Goal: Task Accomplishment & Management: Manage account settings

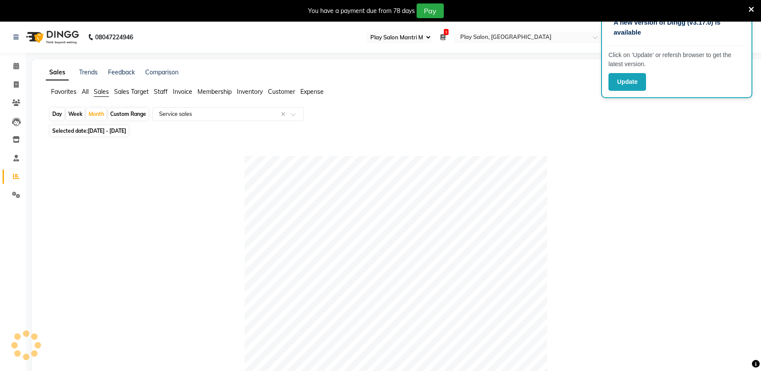
select select "89"
select select "full_report"
select select "csv"
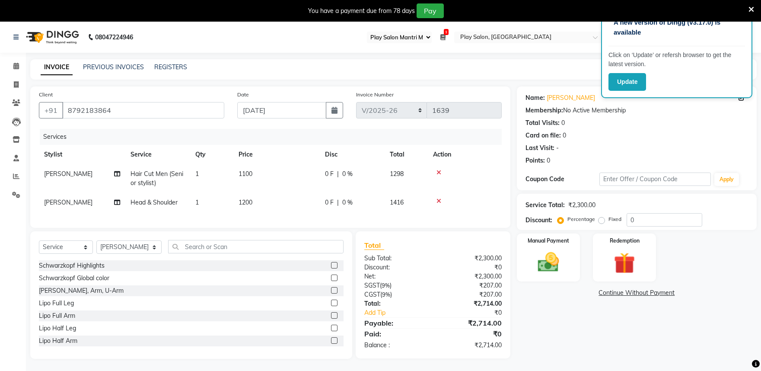
select select "89"
select select "8352"
select select "service"
select select "81311"
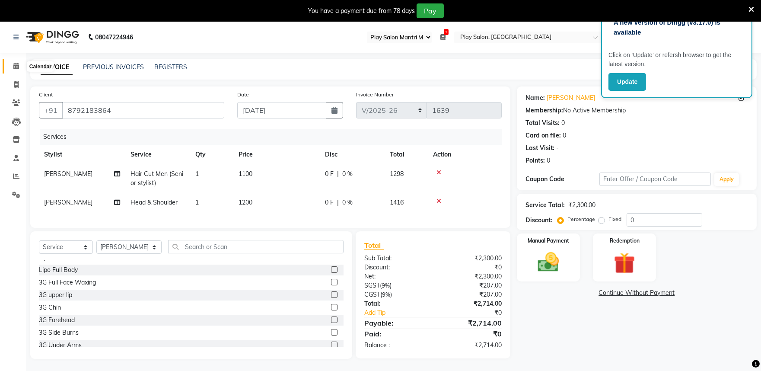
click at [18, 66] on icon at bounding box center [16, 66] width 6 height 6
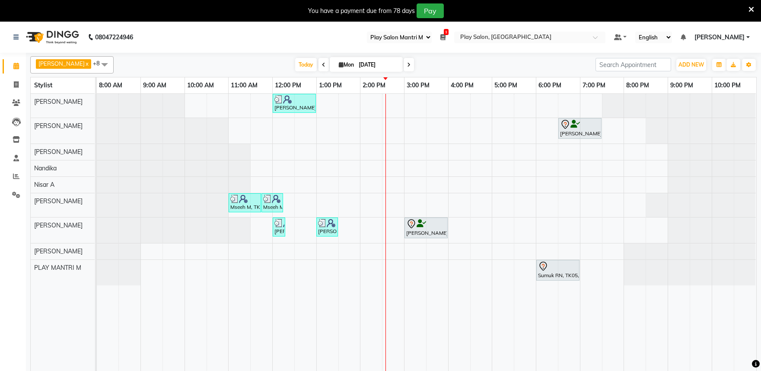
select select "89"
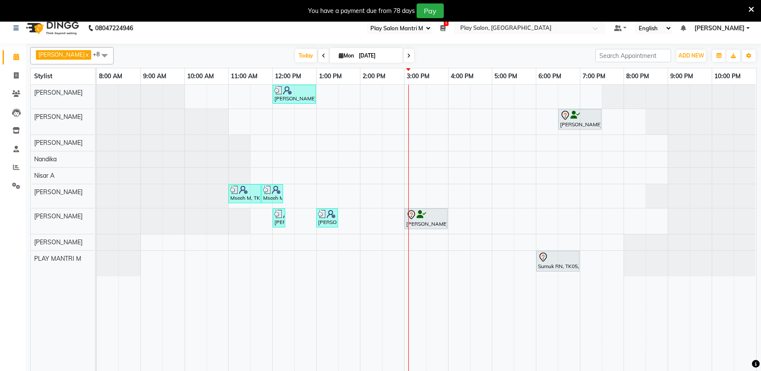
scroll to position [22, 0]
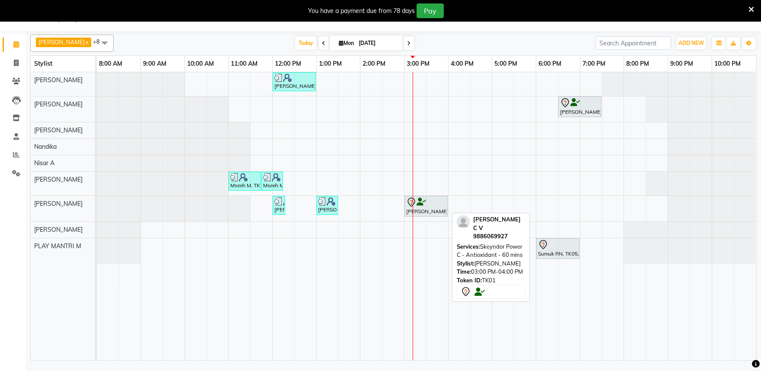
click at [412, 201] on icon at bounding box center [411, 201] width 3 height 3
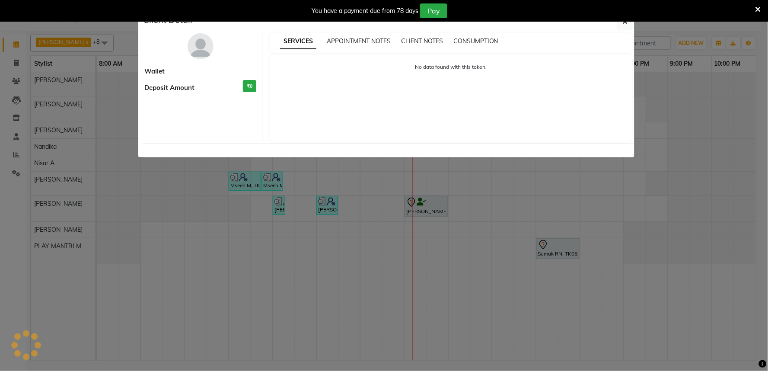
select select "8"
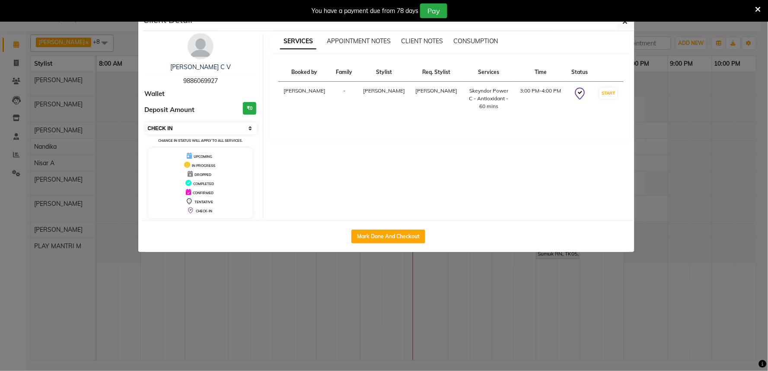
click at [238, 131] on select "Select IN SERVICE CONFIRMED TENTATIVE CHECK IN MARK DONE DROPPED UPCOMING" at bounding box center [202, 128] width 112 height 12
click at [146, 122] on select "Select IN SERVICE CONFIRMED TENTATIVE CHECK IN MARK DONE DROPPED UPCOMING" at bounding box center [202, 128] width 112 height 12
click at [622, 28] on button "button" at bounding box center [625, 21] width 16 height 16
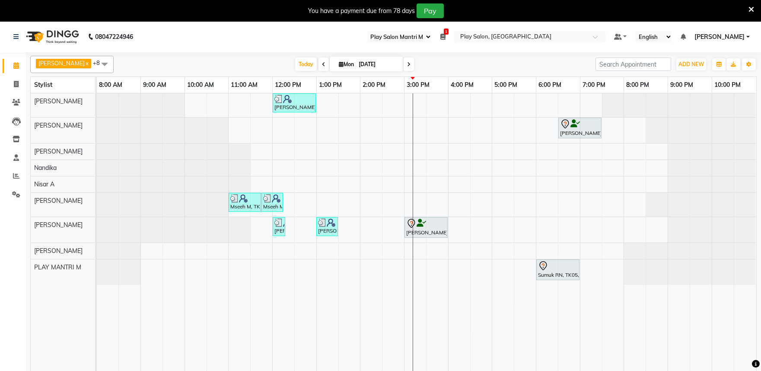
scroll to position [0, 0]
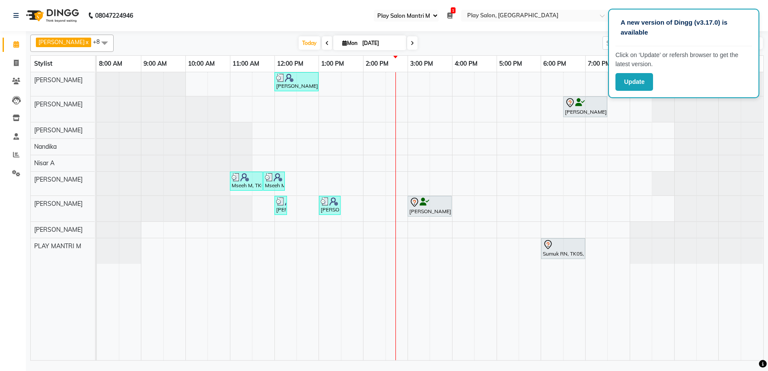
select select "89"
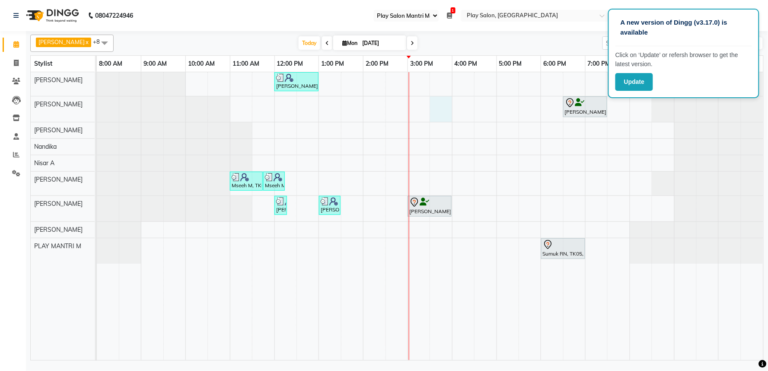
click at [440, 112] on div "Vatsal Agarwal, TK04, 12:00 PM-01:00 PM, Hair Cut Men (Senior stylist) Priya C,…" at bounding box center [430, 216] width 666 height 288
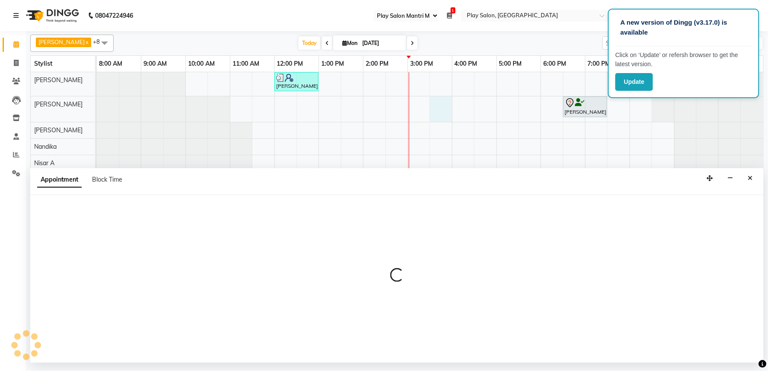
select select "82212"
select select "tentative"
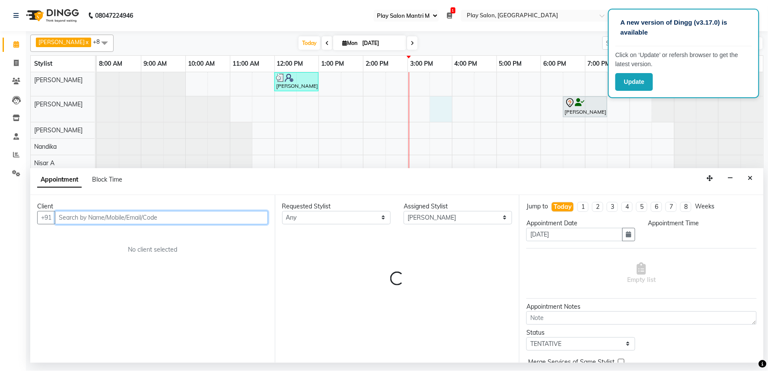
select select "930"
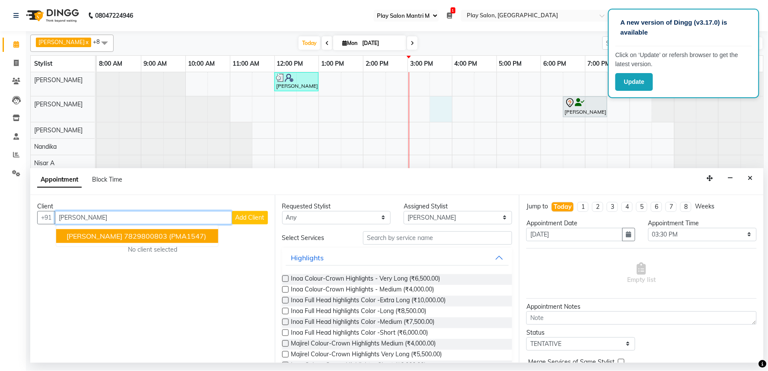
click at [111, 236] on span "Geeth Monnappa" at bounding box center [95, 236] width 56 height 9
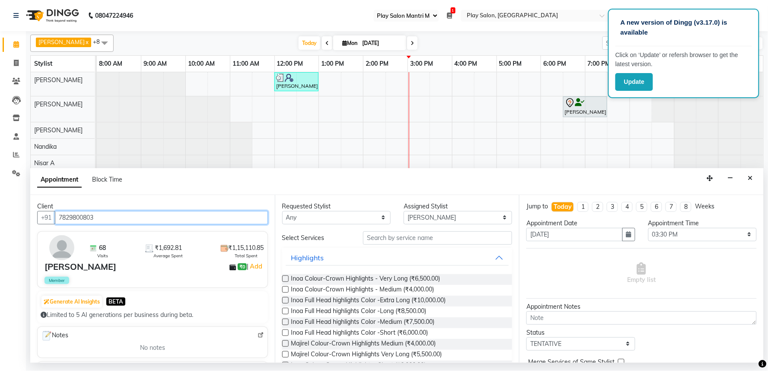
type input "7829800803"
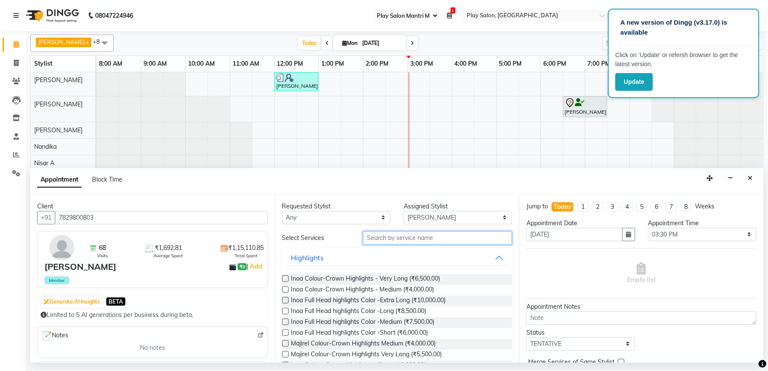
click at [382, 239] on input "text" at bounding box center [437, 237] width 149 height 13
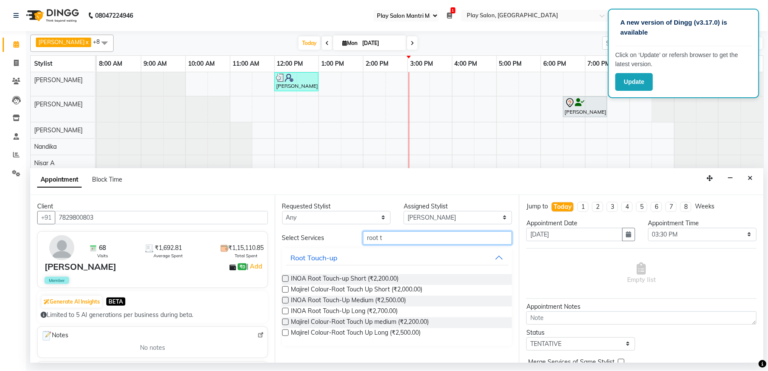
type input "root t"
click at [283, 309] on label at bounding box center [285, 311] width 6 height 6
click at [283, 309] on input "checkbox" at bounding box center [285, 312] width 6 height 6
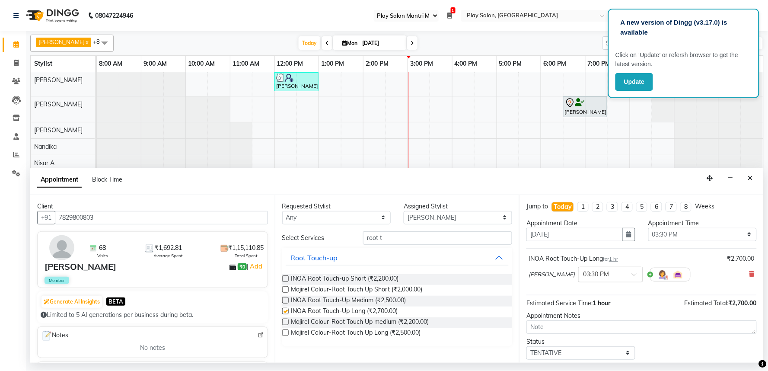
checkbox input "false"
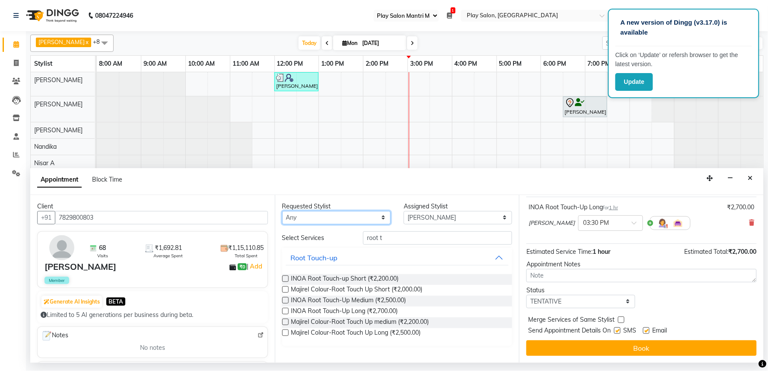
click at [303, 220] on select "Any [PERSON_NAME] Admin [PERSON_NAME] [PERSON_NAME] S [PERSON_NAME] [PERSON_NAM…" at bounding box center [336, 217] width 108 height 13
select select "82212"
click at [282, 211] on select "Any [PERSON_NAME] Admin [PERSON_NAME] [PERSON_NAME] S [PERSON_NAME] [PERSON_NAM…" at bounding box center [336, 217] width 108 height 13
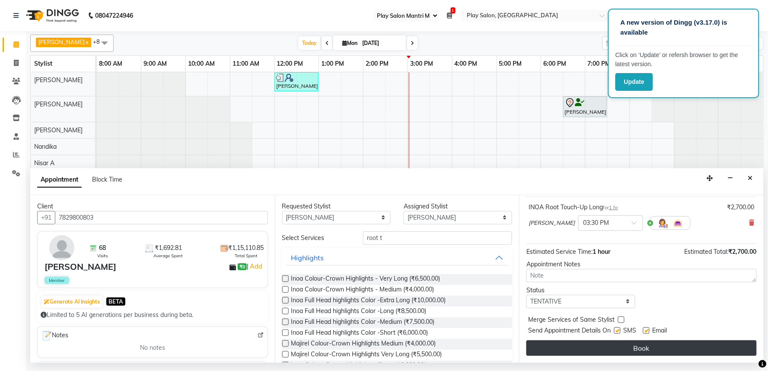
click at [640, 351] on button "Book" at bounding box center [641, 348] width 230 height 16
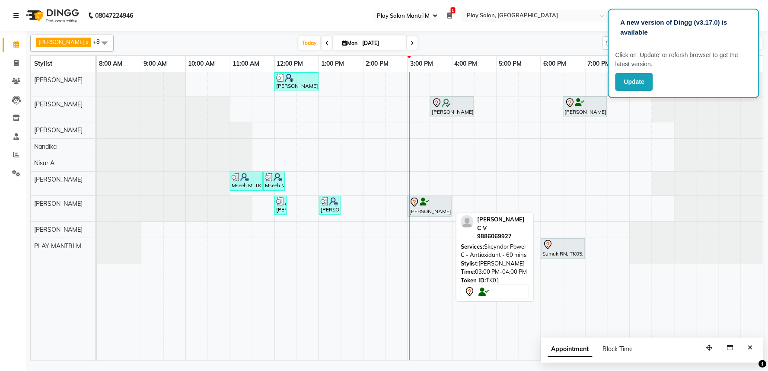
click at [432, 214] on div "Bhavya C V, TK01, 03:00 PM-04:00 PM, Skeyndor Power C - Antioxidant - 60 mins" at bounding box center [429, 206] width 42 height 18
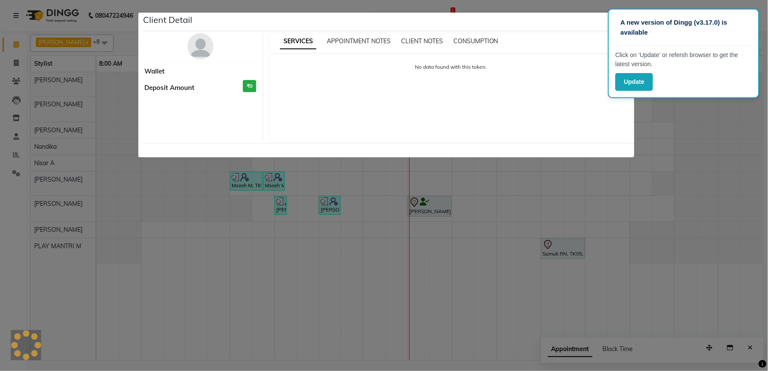
select select "7"
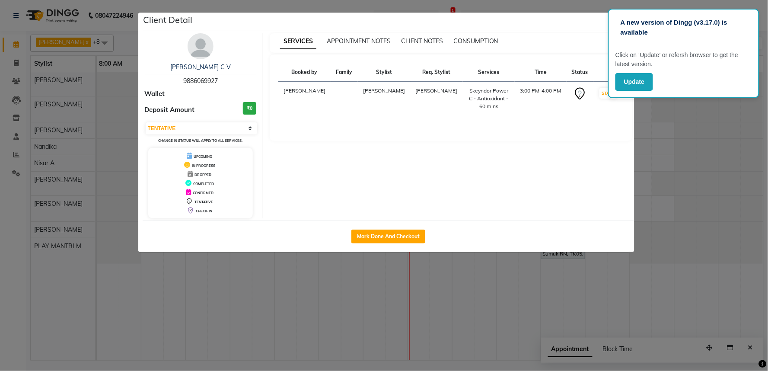
click at [741, 147] on ngb-modal-window "Client Detail Bhavya C V 9886069927 Wallet Deposit Amount ₹0 Select IN SERVICE …" at bounding box center [384, 185] width 768 height 371
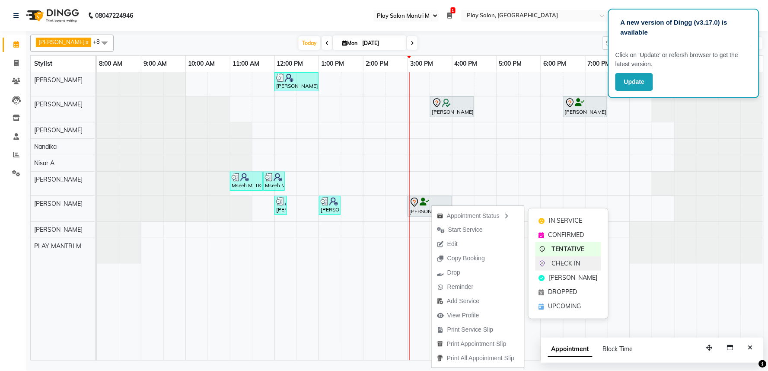
click at [559, 261] on span "CHECK IN" at bounding box center [566, 263] width 29 height 9
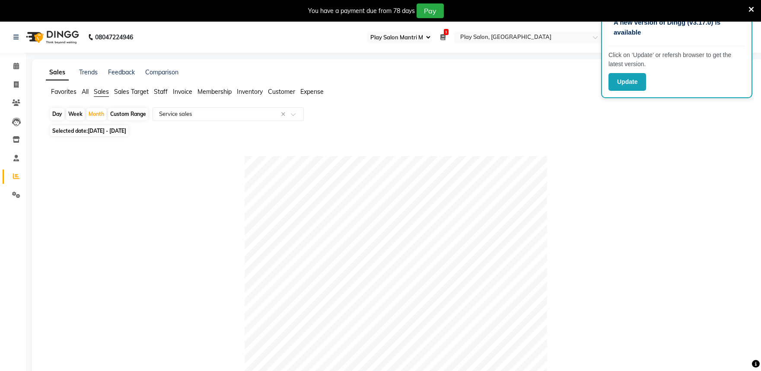
select select "89"
select select "full_report"
select select "csv"
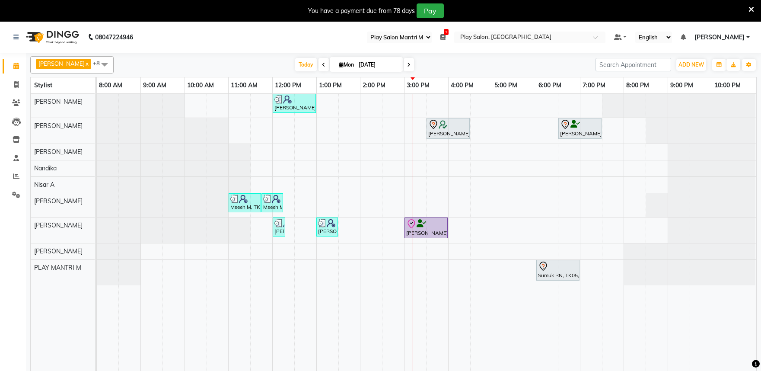
select select "89"
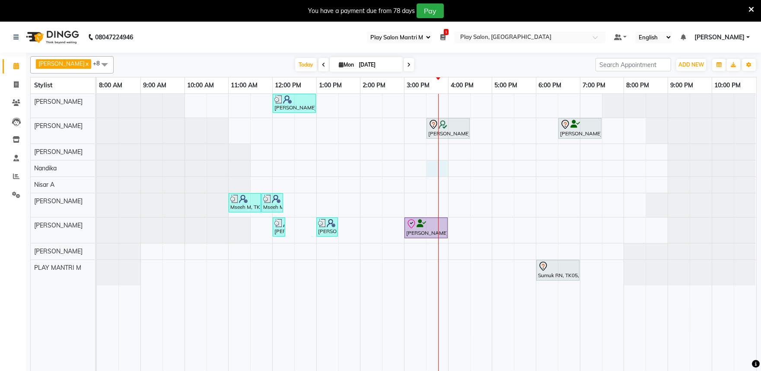
click at [439, 167] on div "Vatsal Agarwal, TK04, 12:00 PM-01:00 PM, Hair Cut Men (Senior stylist) Geeth Mo…" at bounding box center [427, 238] width 660 height 288
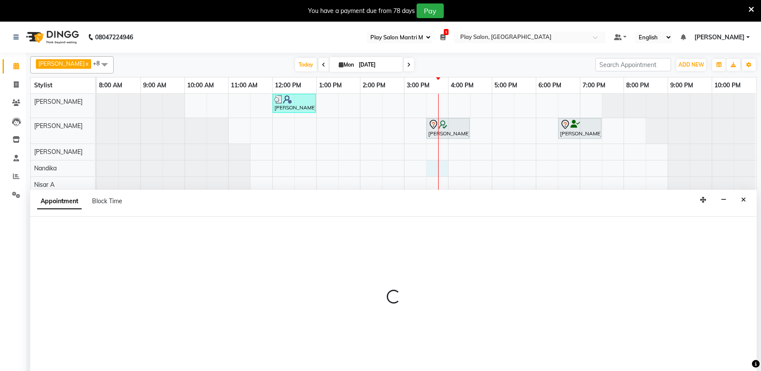
scroll to position [22, 0]
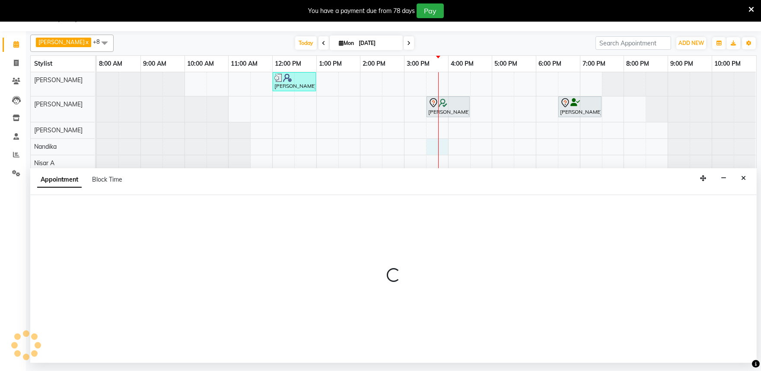
select select "84289"
select select "tentative"
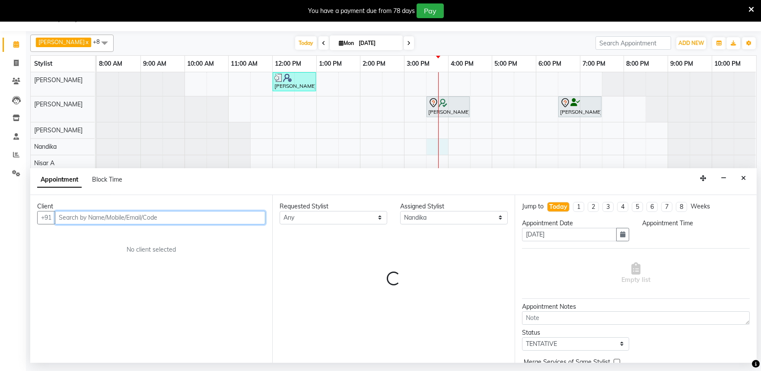
select select "930"
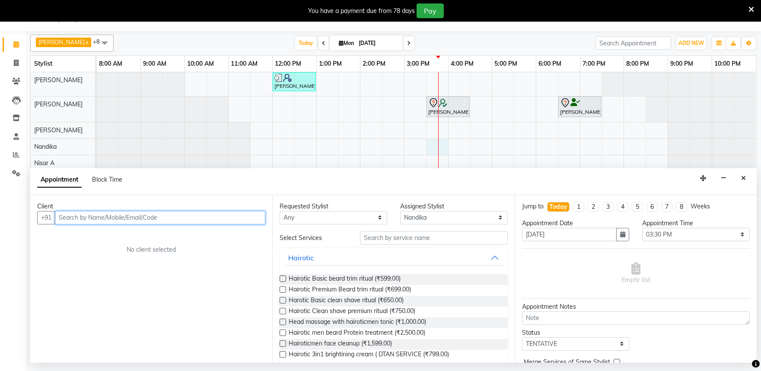
click at [70, 217] on input "text" at bounding box center [160, 217] width 210 height 13
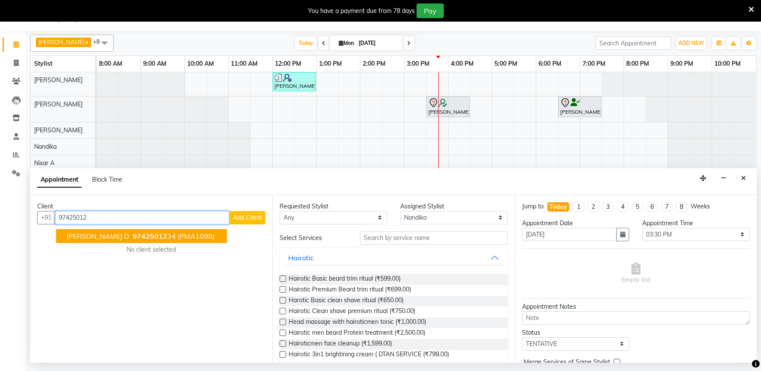
click at [89, 232] on span "[PERSON_NAME] D" at bounding box center [98, 236] width 63 height 9
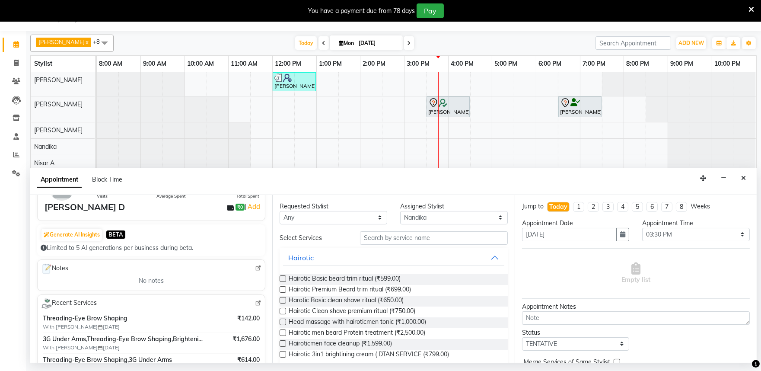
scroll to position [0, 0]
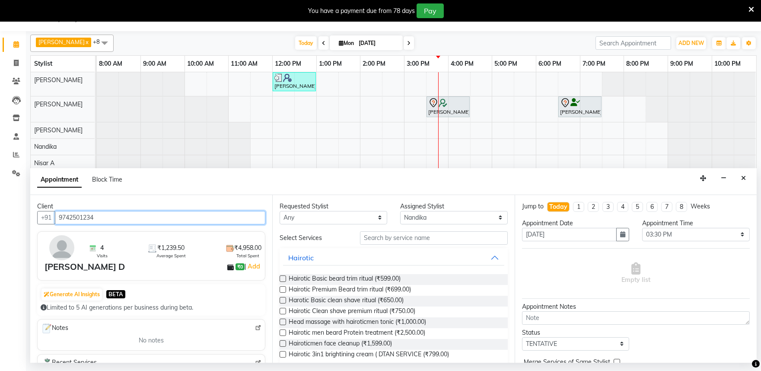
type input "9742501234"
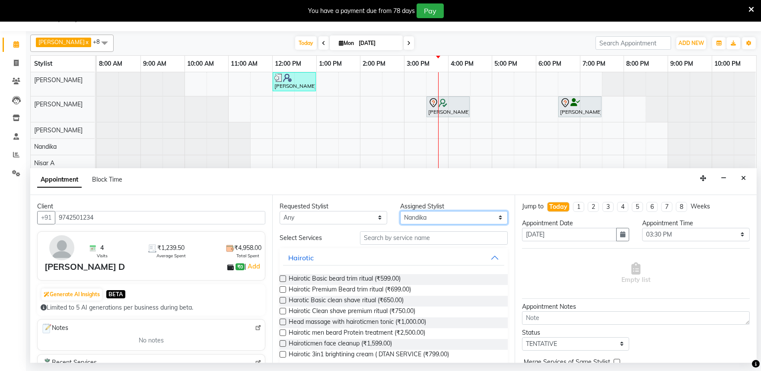
click at [410, 220] on select "Select Achan Shimrah Admin Anitha B Arhan Ehsan Charan S Dawa Tamang Ding Junhu…" at bounding box center [454, 217] width 108 height 13
select select "81315"
click at [400, 211] on select "Select Achan Shimrah Admin Anitha B Arhan Ehsan Charan S Dawa Tamang Ding Junhu…" at bounding box center [454, 217] width 108 height 13
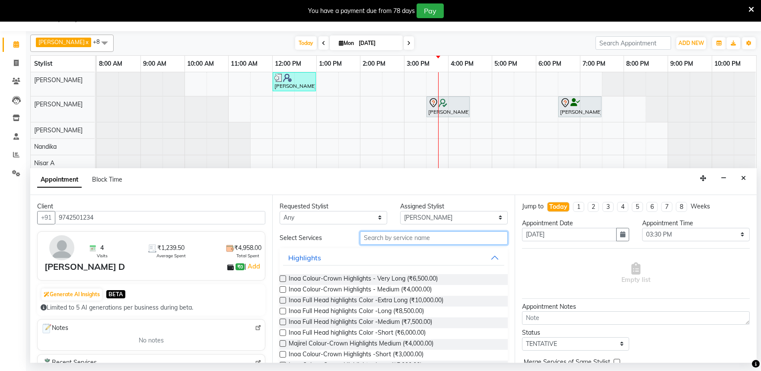
click at [377, 236] on input "text" at bounding box center [434, 237] width 148 height 13
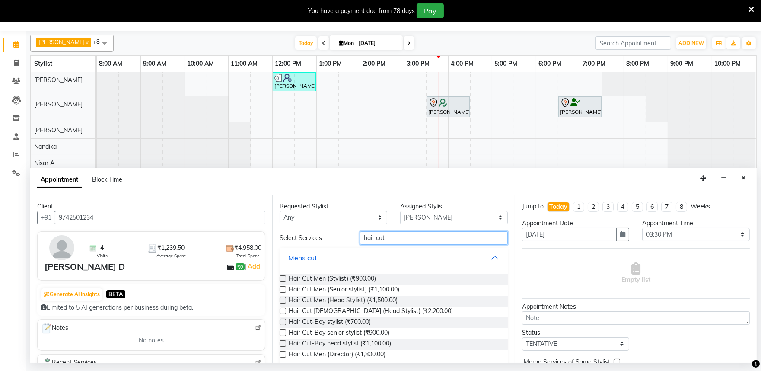
type input "hair cut"
click at [282, 310] on label at bounding box center [283, 311] width 6 height 6
click at [282, 310] on input "checkbox" at bounding box center [283, 312] width 6 height 6
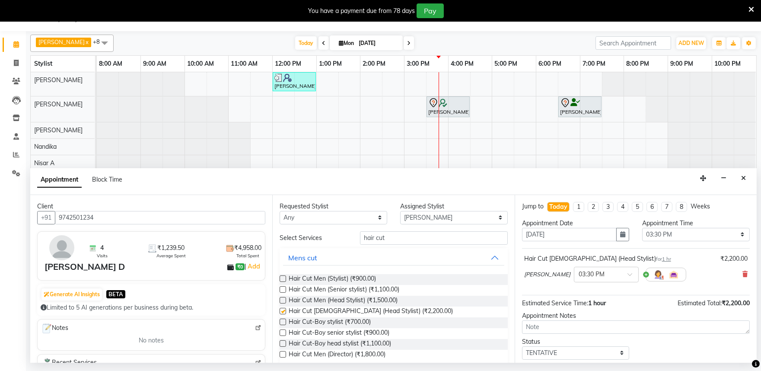
checkbox input "false"
click at [606, 280] on div "× 03:30 PM" at bounding box center [606, 275] width 65 height 16
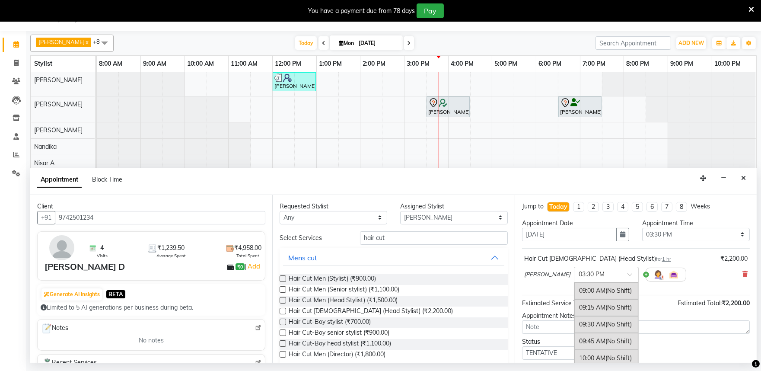
scroll to position [425, 0]
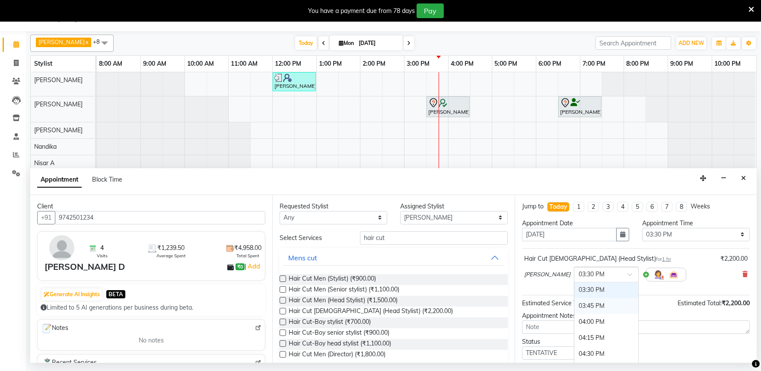
click at [591, 310] on div "03:45 PM" at bounding box center [606, 306] width 64 height 16
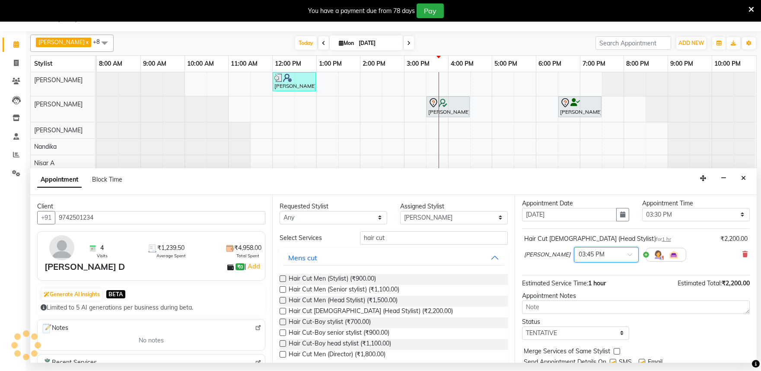
scroll to position [52, 0]
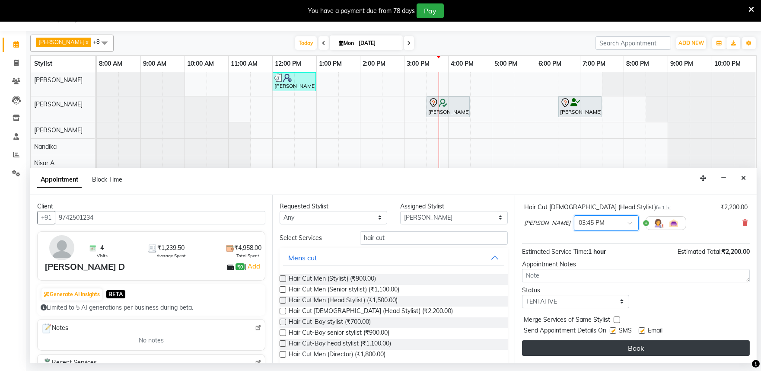
click at [604, 349] on button "Book" at bounding box center [636, 348] width 228 height 16
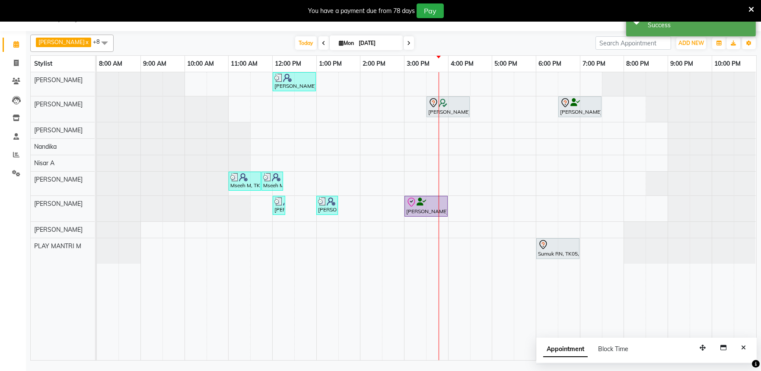
scroll to position [0, 0]
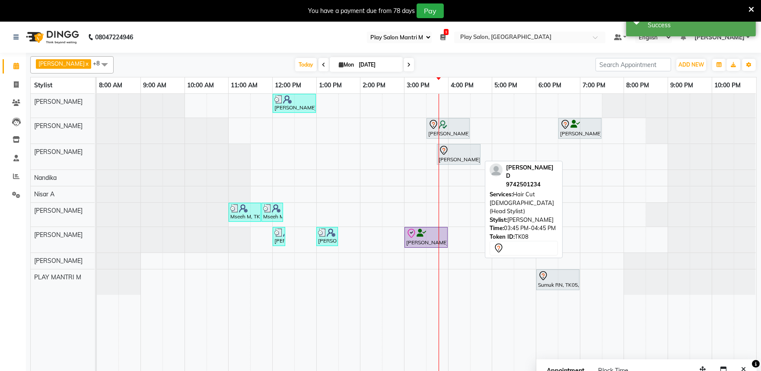
click at [445, 149] on icon at bounding box center [444, 150] width 10 height 10
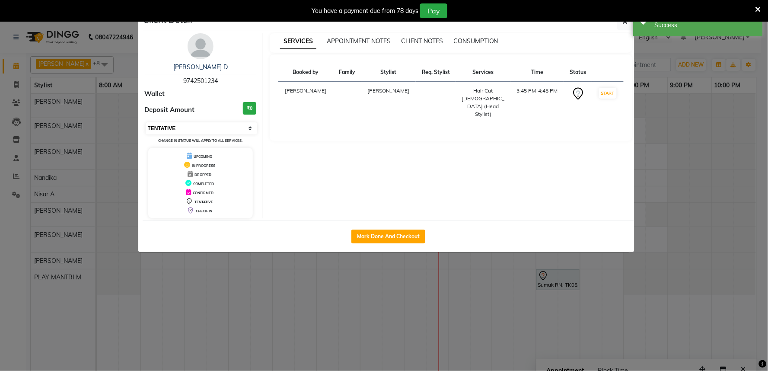
click at [226, 128] on select "Select IN SERVICE CONFIRMED TENTATIVE CHECK IN MARK DONE DROPPED UPCOMING" at bounding box center [202, 128] width 112 height 12
select select "8"
click at [146, 122] on select "Select IN SERVICE CONFIRMED TENTATIVE CHECK IN MARK DONE DROPPED UPCOMING" at bounding box center [202, 128] width 112 height 12
click at [621, 22] on button "button" at bounding box center [625, 21] width 16 height 16
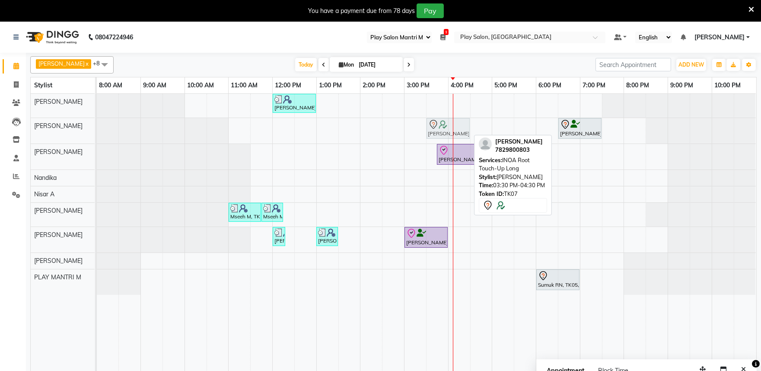
drag, startPoint x: 455, startPoint y: 130, endPoint x: 465, endPoint y: 131, distance: 10.0
click at [97, 131] on div "Geeth Monnappa, TK07, 03:30 PM-04:30 PM, INOA Root Touch-Up Long Priya C, TK02,…" at bounding box center [97, 131] width 0 height 26
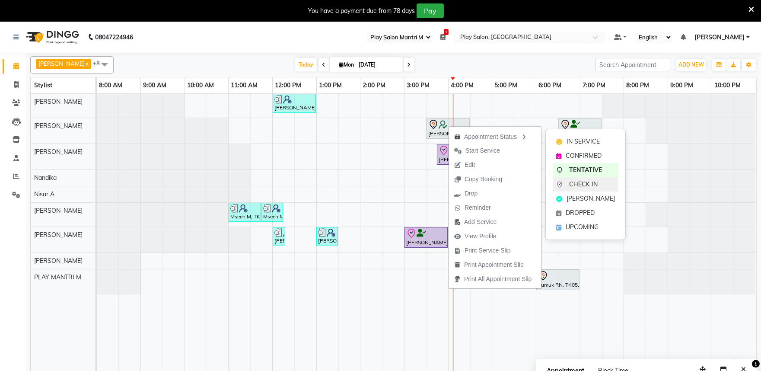
click at [577, 183] on span "CHECK IN" at bounding box center [583, 184] width 29 height 9
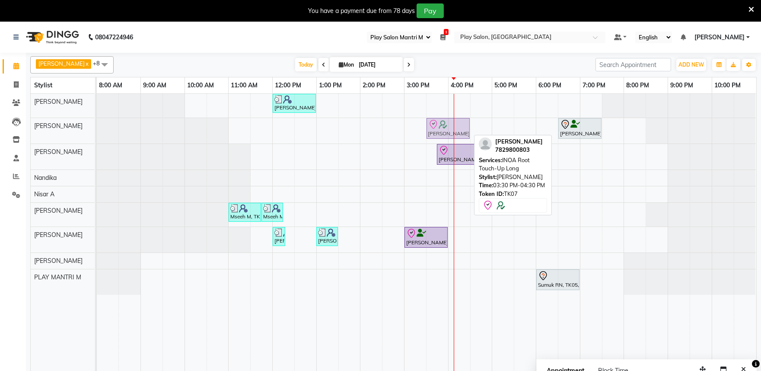
click at [97, 133] on div "Geeth Monnappa, TK07, 03:30 PM-04:30 PM, INOA Root Touch-Up Long Priya C, TK02,…" at bounding box center [97, 131] width 0 height 26
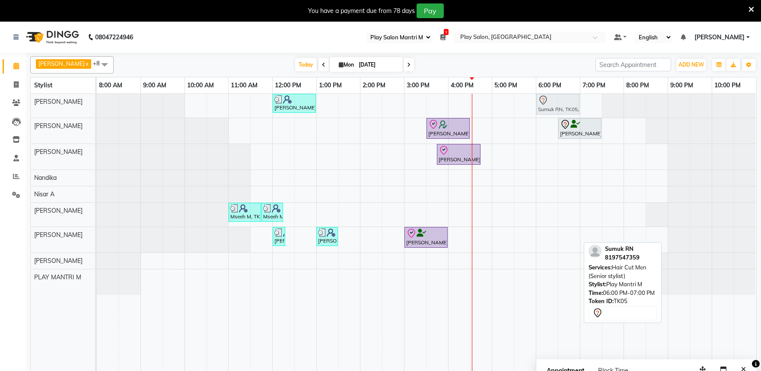
drag, startPoint x: 558, startPoint y: 285, endPoint x: 555, endPoint y: 102, distance: 183.7
click at [555, 102] on tbody "Vatsal Agarwal, TK04, 12:00 PM-01:00 PM, Hair Cut Men (Senior stylist) Sumuk RN…" at bounding box center [426, 194] width 659 height 201
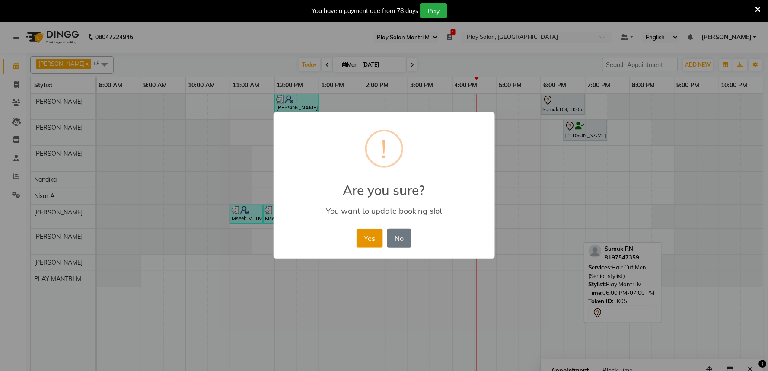
click at [365, 231] on button "Yes" at bounding box center [370, 238] width 26 height 19
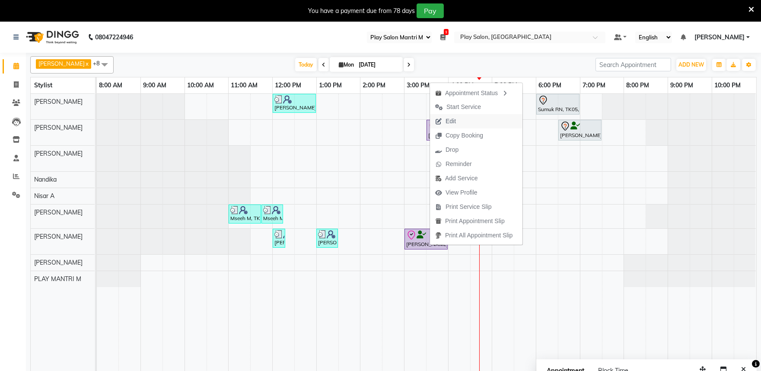
click at [457, 122] on span "Edit" at bounding box center [445, 121] width 31 height 14
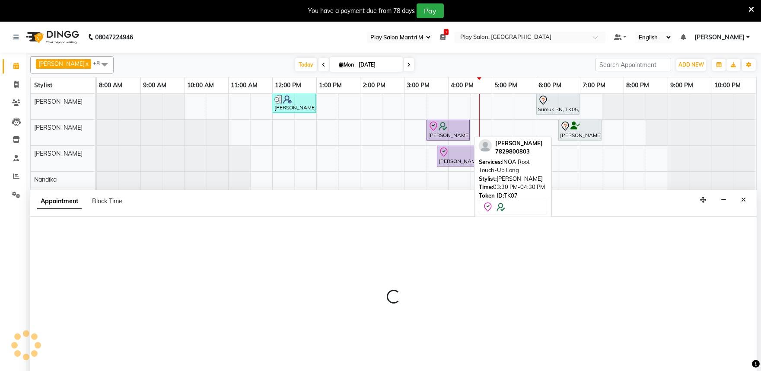
scroll to position [22, 0]
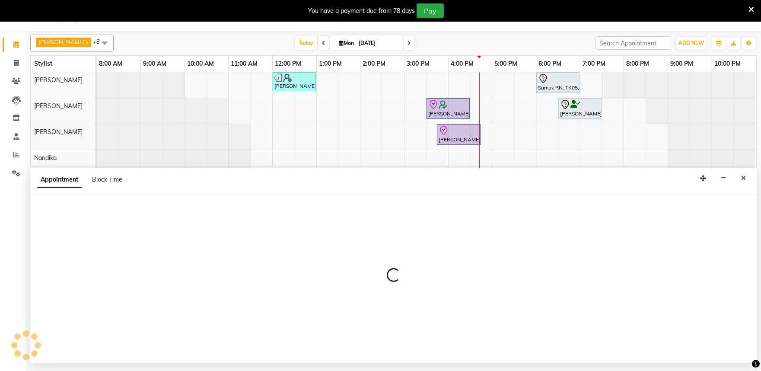
select select "tentative"
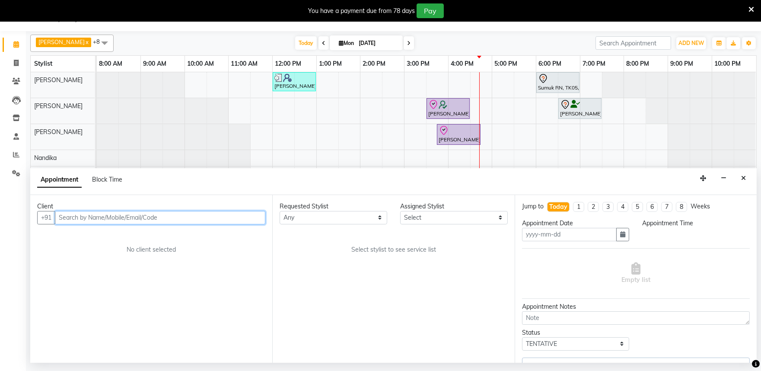
type input "[DATE]"
select select "check-in"
select select "900"
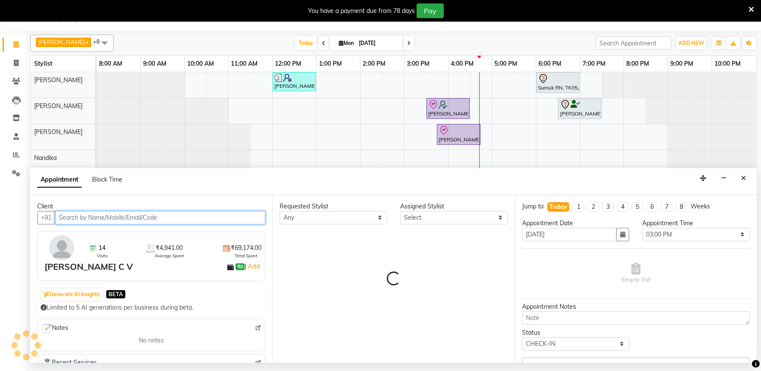
select select "81311"
select select "4213"
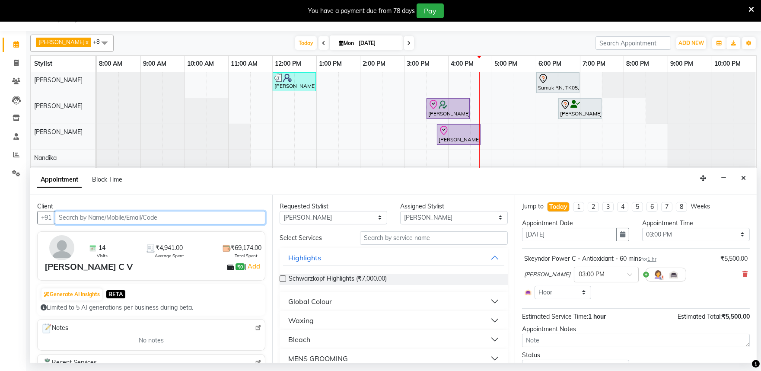
scroll to position [0, 0]
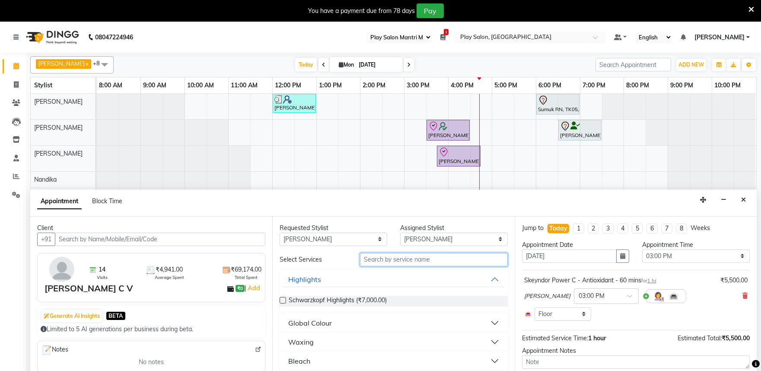
click at [387, 258] on input "text" at bounding box center [434, 259] width 148 height 13
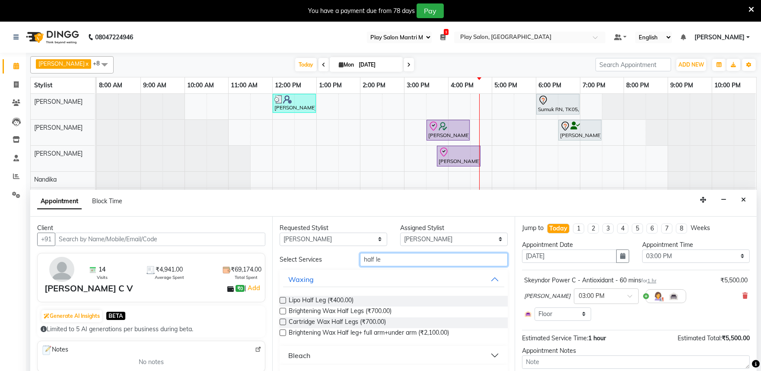
type input "half le"
click at [281, 322] on label at bounding box center [283, 322] width 6 height 6
click at [281, 322] on input "checkbox" at bounding box center [283, 323] width 6 height 6
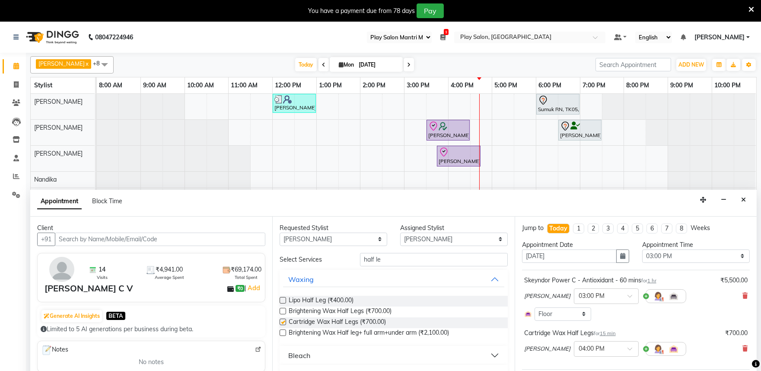
checkbox input "false"
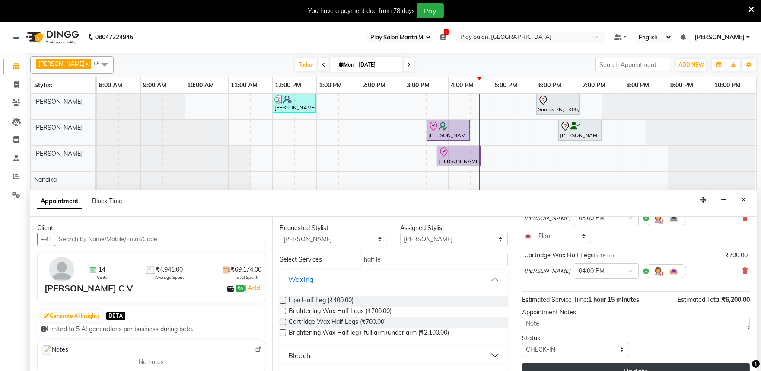
scroll to position [79, 0]
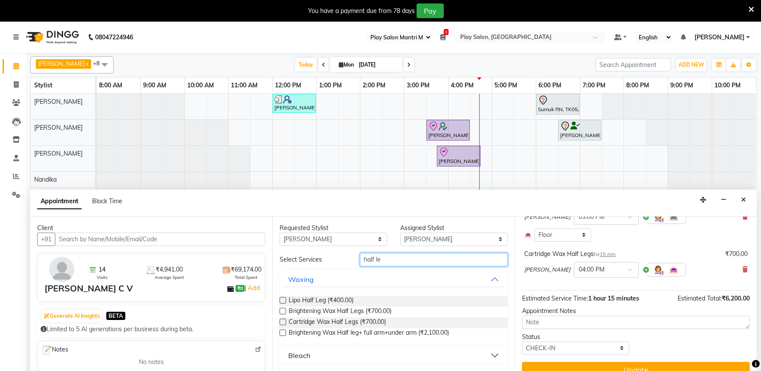
click at [399, 258] on input "half le" at bounding box center [434, 259] width 148 height 13
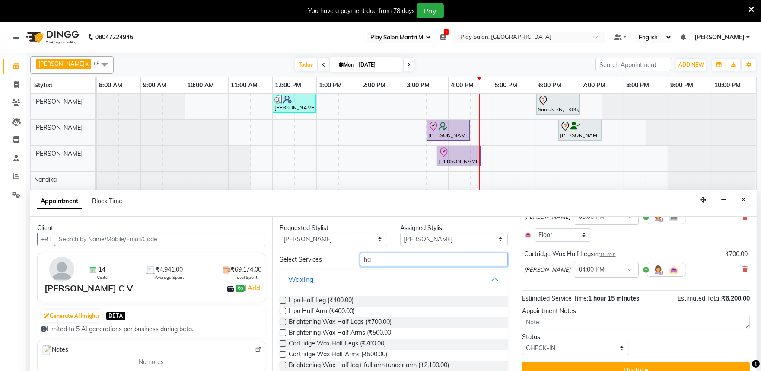
type input "h"
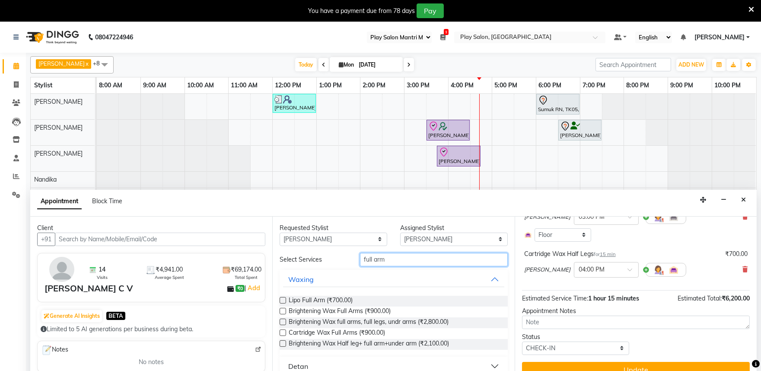
type input "full arm"
click at [282, 333] on label at bounding box center [283, 332] width 6 height 6
click at [282, 333] on input "checkbox" at bounding box center [283, 334] width 6 height 6
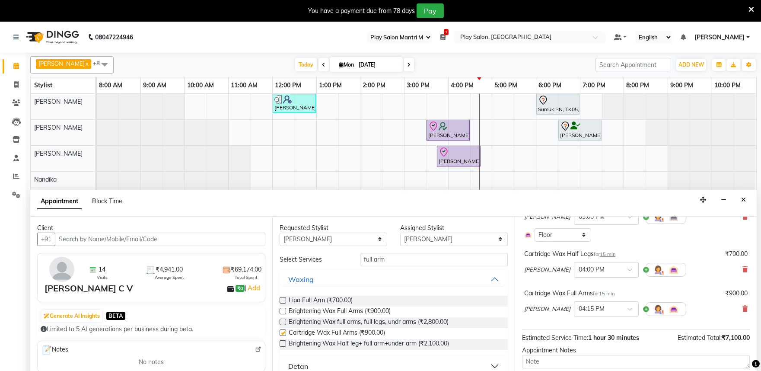
checkbox input "false"
click at [393, 261] on input "full arm" at bounding box center [434, 259] width 148 height 13
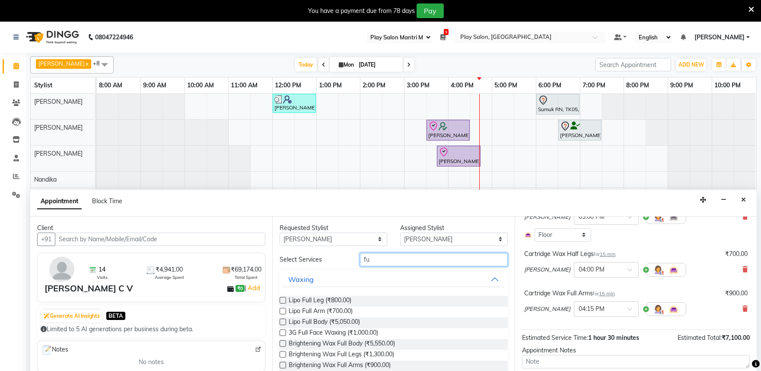
type input "f"
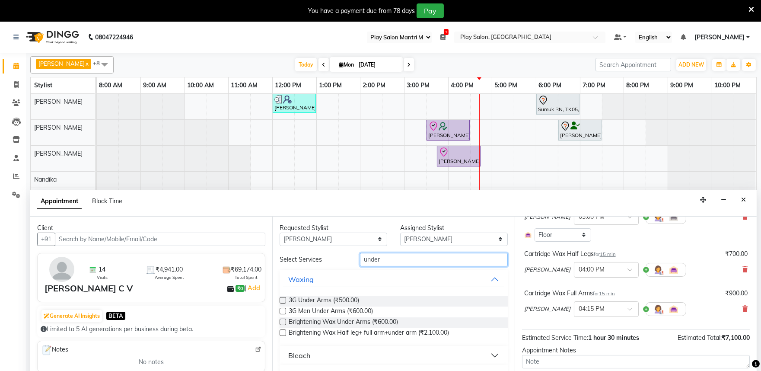
type input "under"
click at [285, 302] on label at bounding box center [283, 300] width 6 height 6
click at [285, 302] on input "checkbox" at bounding box center [283, 301] width 6 height 6
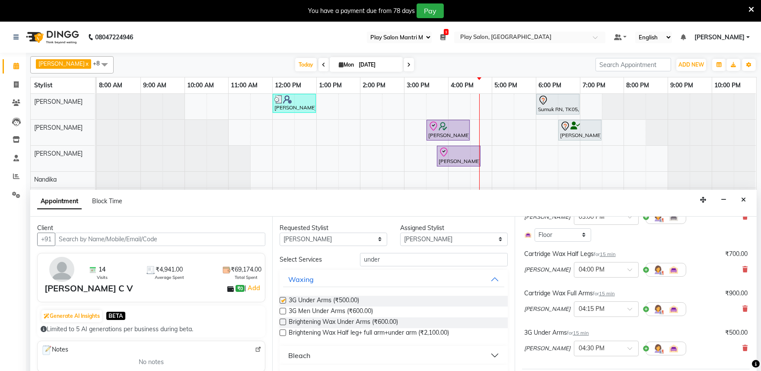
checkbox input "false"
click at [392, 262] on input "under" at bounding box center [434, 259] width 148 height 13
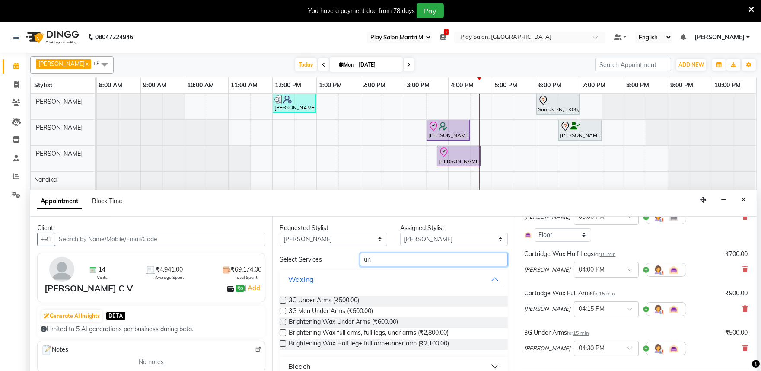
type input "u"
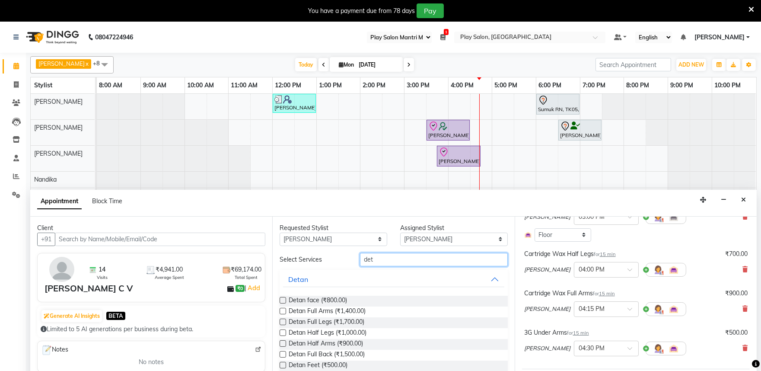
scroll to position [33, 0]
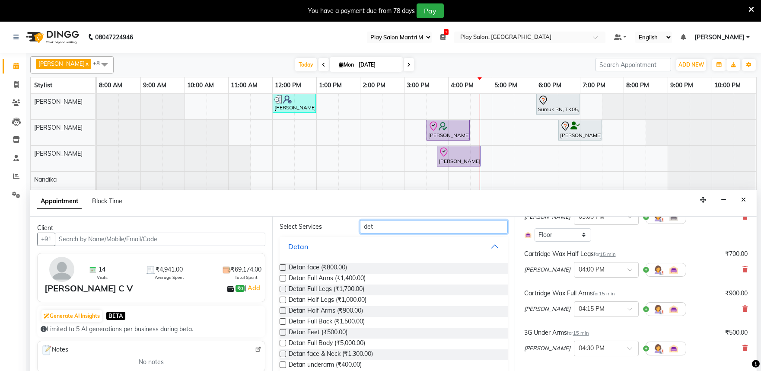
type input "det"
click at [282, 353] on label at bounding box center [283, 354] width 6 height 6
click at [282, 353] on input "checkbox" at bounding box center [283, 355] width 6 height 6
checkbox input "false"
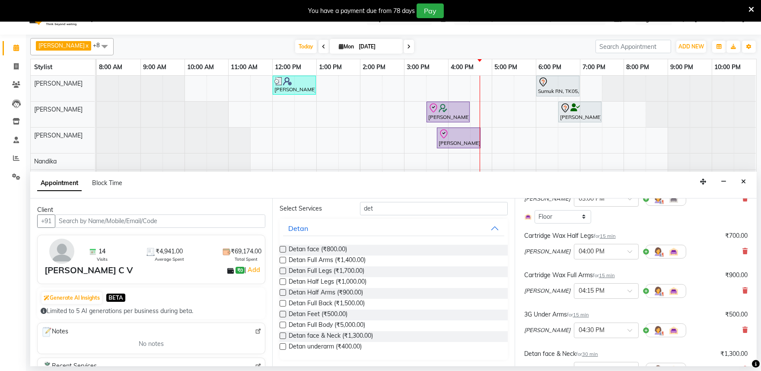
scroll to position [22, 0]
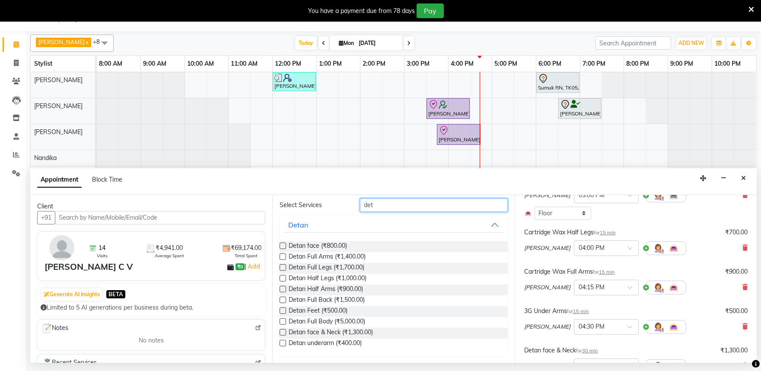
click at [387, 206] on input "det" at bounding box center [434, 204] width 148 height 13
type input "d"
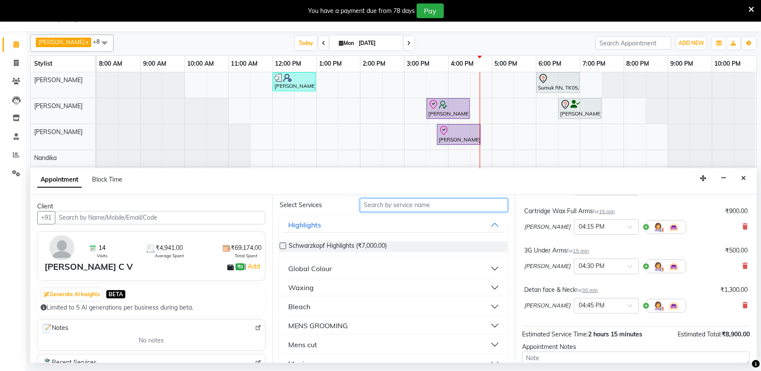
scroll to position [197, 0]
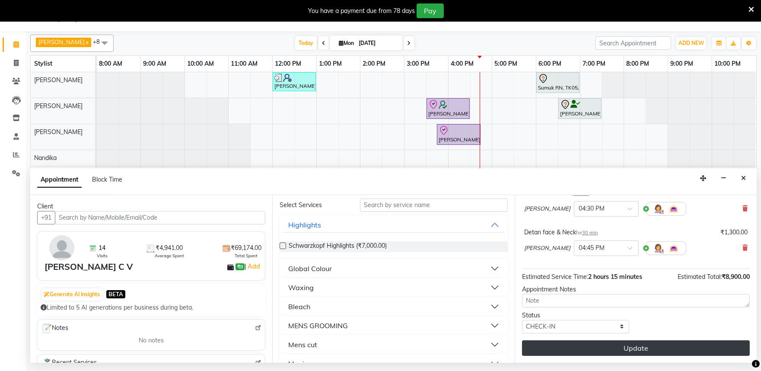
click at [644, 344] on button "Update" at bounding box center [636, 348] width 228 height 16
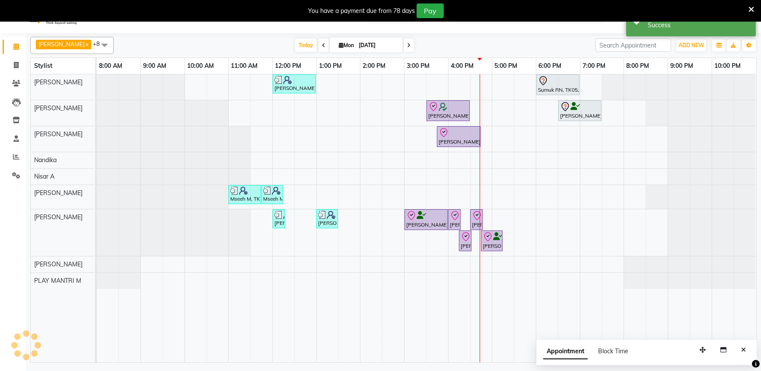
scroll to position [0, 0]
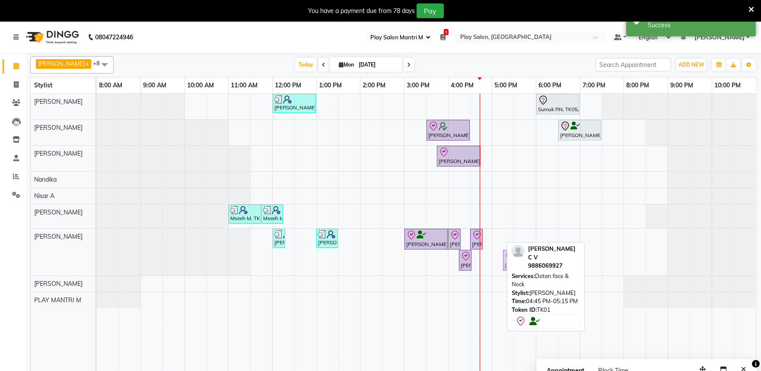
drag, startPoint x: 491, startPoint y: 256, endPoint x: 501, endPoint y: 235, distance: 23.2
click at [501, 235] on div "Vatsal Agarwal, TK04, 12:00 PM-01:00 PM, Hair Cut Men (Senior stylist) Sumuk RN…" at bounding box center [427, 238] width 660 height 288
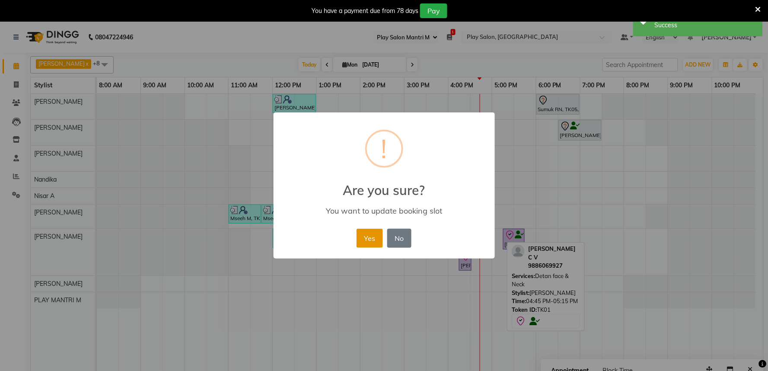
click at [374, 238] on button "Yes" at bounding box center [370, 238] width 26 height 19
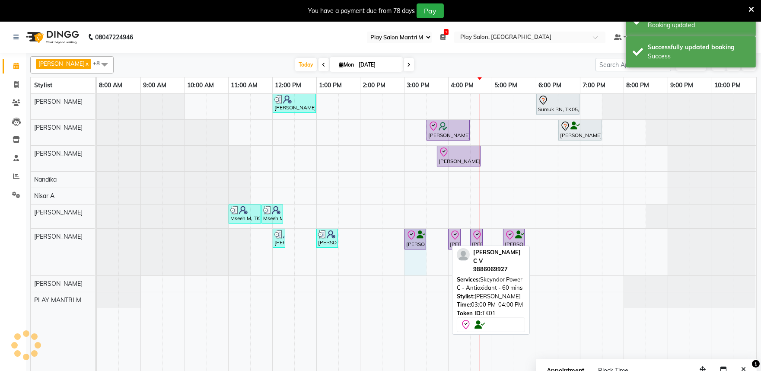
drag, startPoint x: 445, startPoint y: 239, endPoint x: 425, endPoint y: 235, distance: 20.4
click at [97, 235] on div "Shital Singh, TK06, 12:00 PM-12:15 PM, Threading-Eye Brow Shaping Vatsal Agarwa…" at bounding box center [97, 252] width 0 height 47
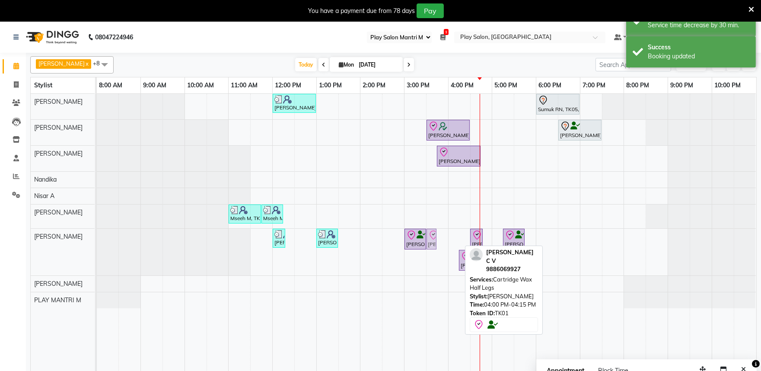
drag, startPoint x: 453, startPoint y: 243, endPoint x: 430, endPoint y: 244, distance: 22.1
click at [97, 244] on div "Shital Singh, TK06, 12:00 PM-12:15 PM, Threading-Eye Brow Shaping Vatsal Agarwa…" at bounding box center [97, 252] width 0 height 47
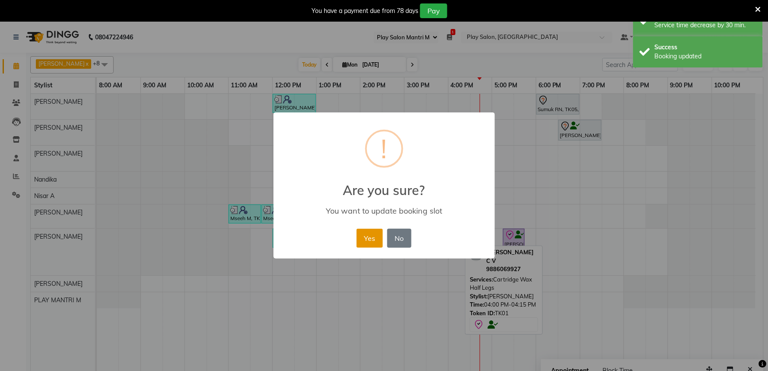
click at [373, 237] on button "Yes" at bounding box center [370, 238] width 26 height 19
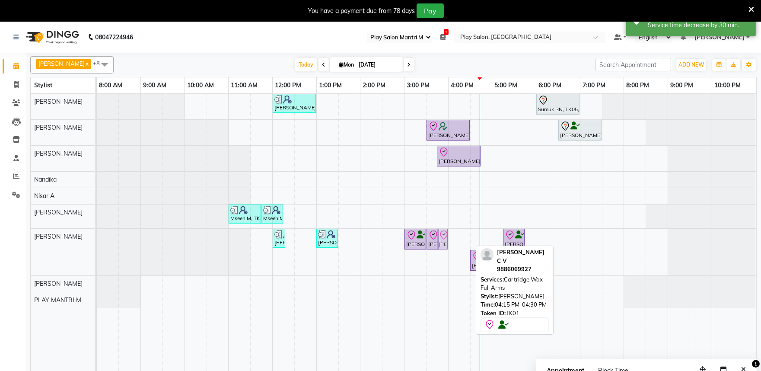
drag, startPoint x: 464, startPoint y: 242, endPoint x: 444, endPoint y: 243, distance: 19.9
click at [97, 243] on div "Shital Singh, TK06, 12:00 PM-12:15 PM, Threading-Eye Brow Shaping Vatsal Agarwa…" at bounding box center [97, 252] width 0 height 47
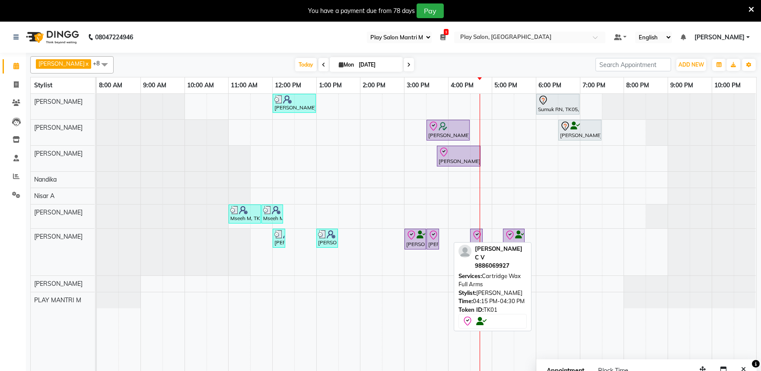
drag, startPoint x: 444, startPoint y: 260, endPoint x: 452, endPoint y: 260, distance: 7.8
click at [452, 260] on div "Vatsal Agarwal, TK04, 12:00 PM-01:00 PM, Hair Cut Men (Senior stylist) Sumuk RN…" at bounding box center [427, 238] width 660 height 288
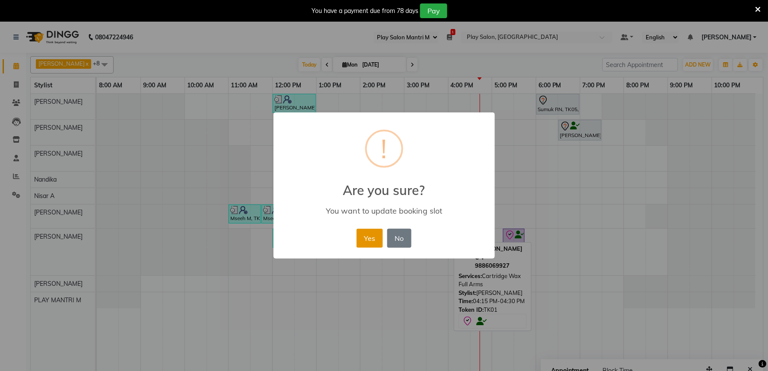
click at [373, 239] on button "Yes" at bounding box center [370, 238] width 26 height 19
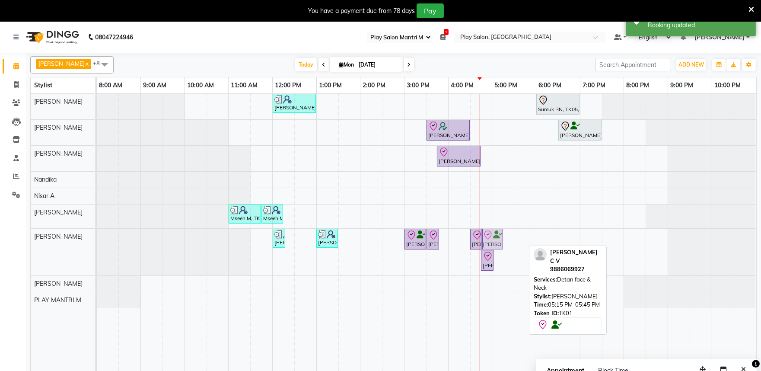
drag, startPoint x: 513, startPoint y: 239, endPoint x: 494, endPoint y: 242, distance: 18.4
click at [97, 242] on div "Shital Singh, TK06, 12:00 PM-12:15 PM, Threading-Eye Brow Shaping Vatsal Agarwa…" at bounding box center [97, 252] width 0 height 47
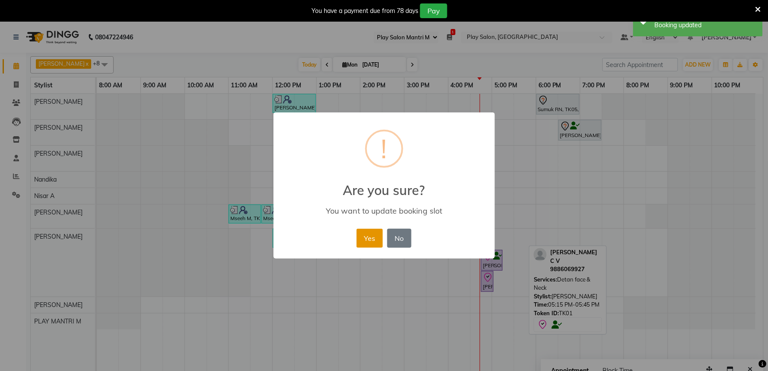
click at [363, 239] on button "Yes" at bounding box center [370, 238] width 26 height 19
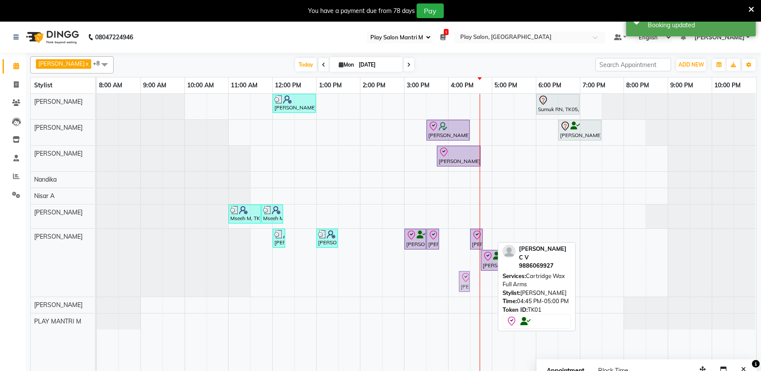
drag, startPoint x: 485, startPoint y: 283, endPoint x: 452, endPoint y: 240, distance: 53.9
click at [452, 240] on div "Vatsal Agarwal, TK04, 12:00 PM-01:00 PM, Hair Cut Men (Senior stylist) Sumuk RN…" at bounding box center [427, 238] width 660 height 288
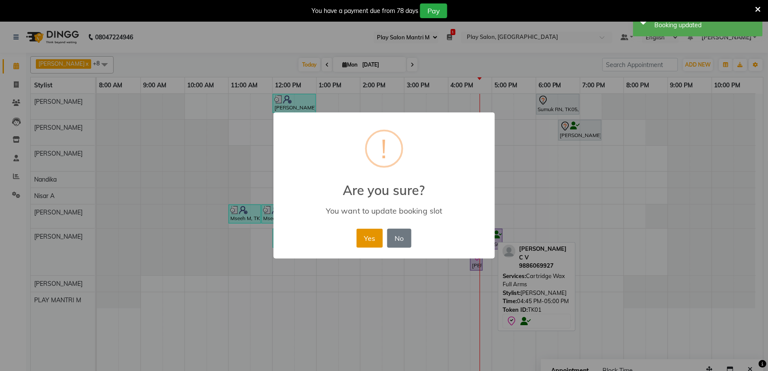
click at [369, 239] on button "Yes" at bounding box center [370, 238] width 26 height 19
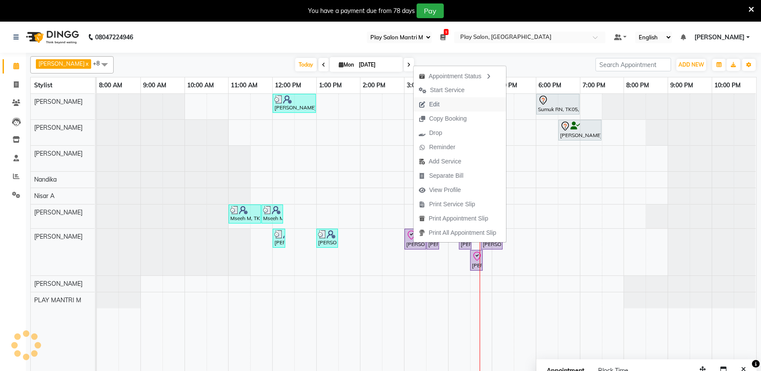
click at [441, 107] on span "Edit" at bounding box center [429, 104] width 31 height 14
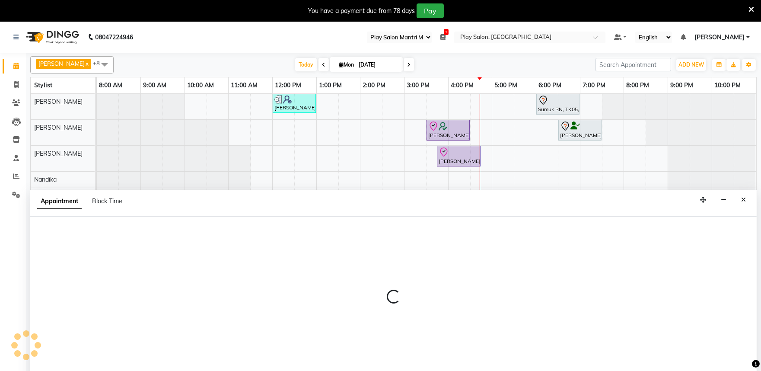
scroll to position [22, 0]
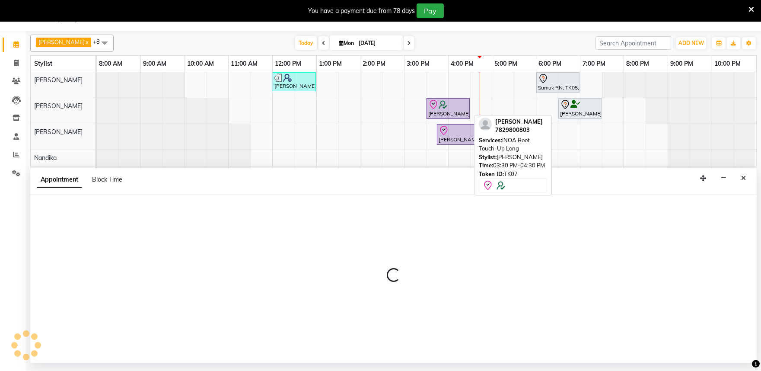
select select "tentative"
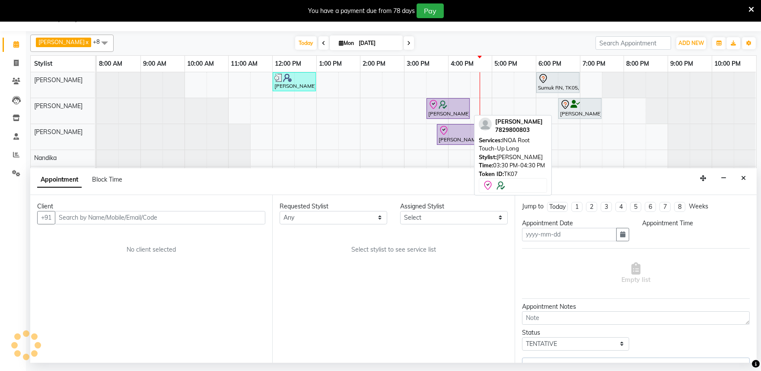
type input "[DATE]"
select select "check-in"
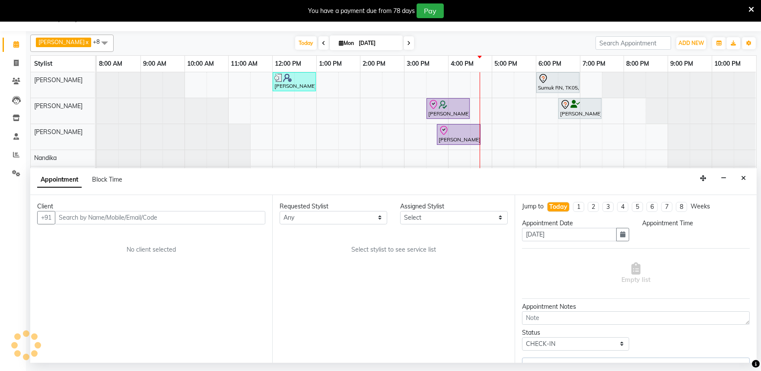
select select "900"
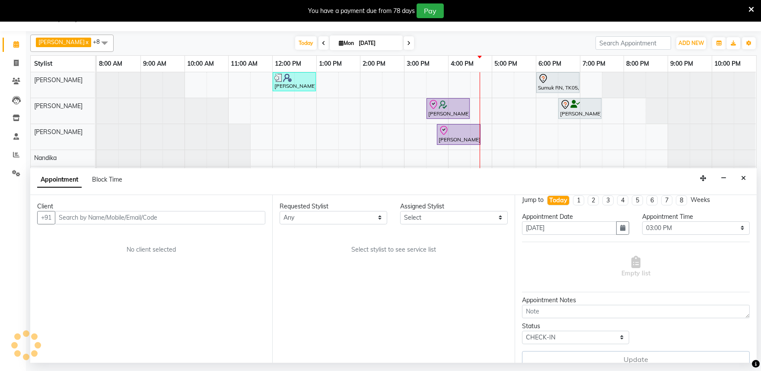
scroll to position [0, 0]
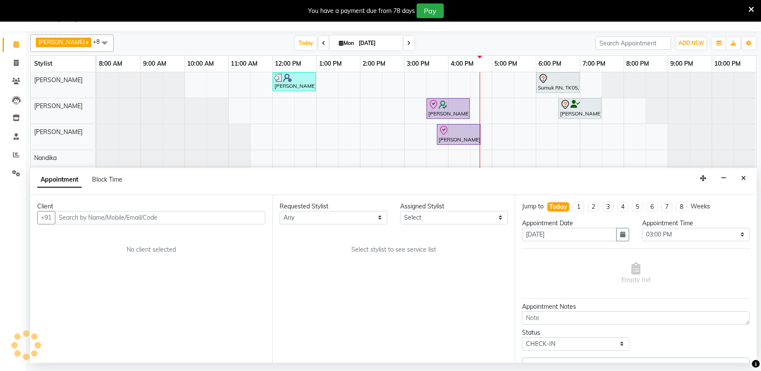
click at [749, 178] on button "Close" at bounding box center [743, 178] width 13 height 13
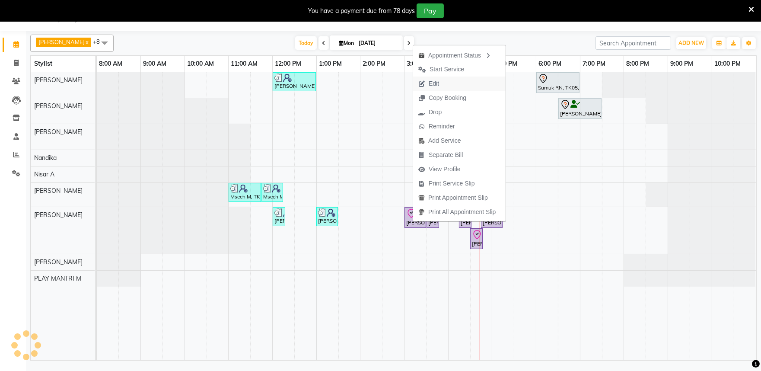
click at [443, 80] on span "Edit" at bounding box center [428, 84] width 31 height 14
select select "tentative"
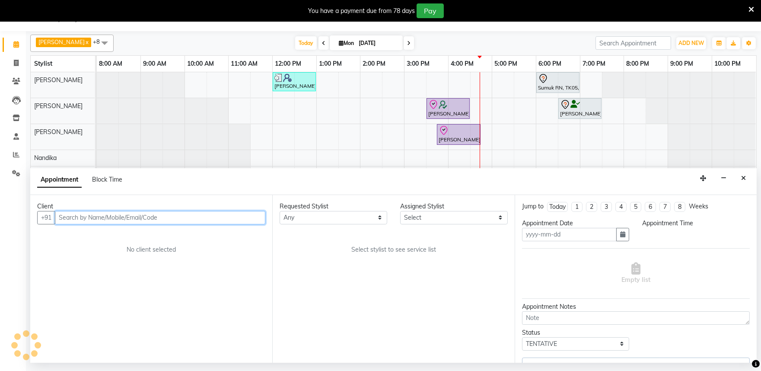
type input "[DATE]"
select select "check-in"
select select "900"
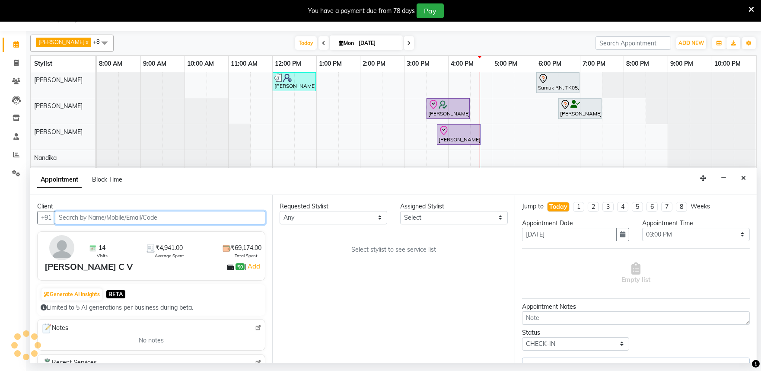
select select "81311"
select select "4213"
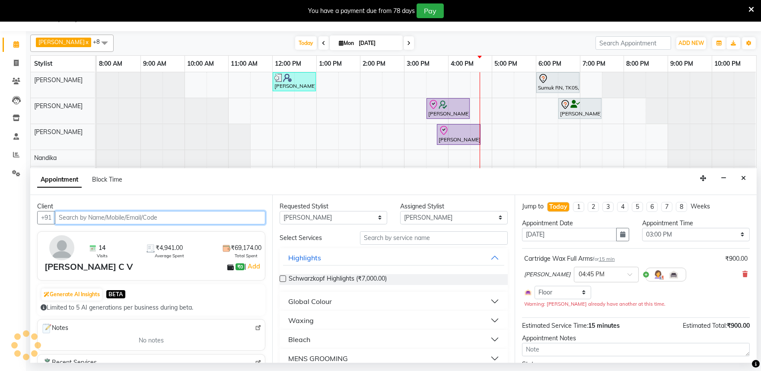
select select "4213"
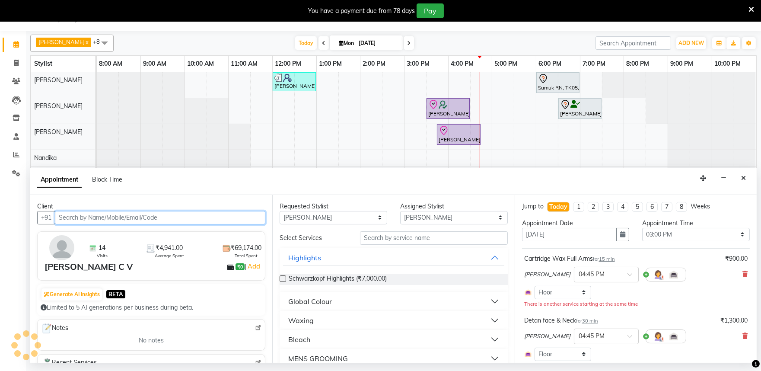
select select "4213"
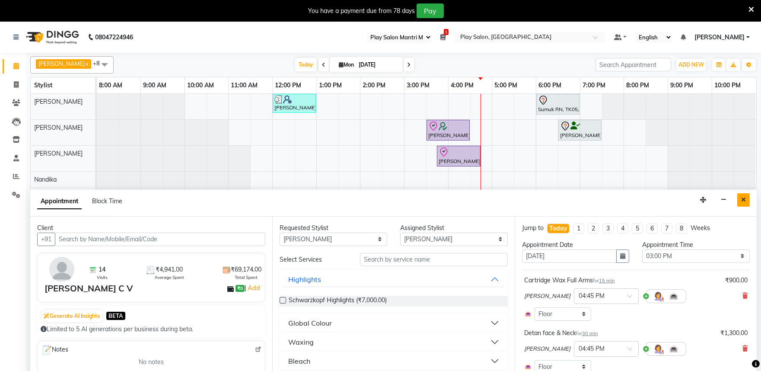
click at [744, 201] on icon "Close" at bounding box center [743, 200] width 5 height 6
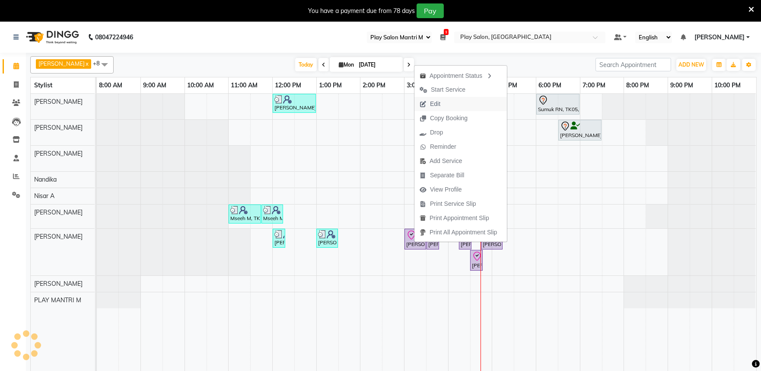
click at [434, 104] on span "Edit" at bounding box center [435, 103] width 10 height 9
select select "tentative"
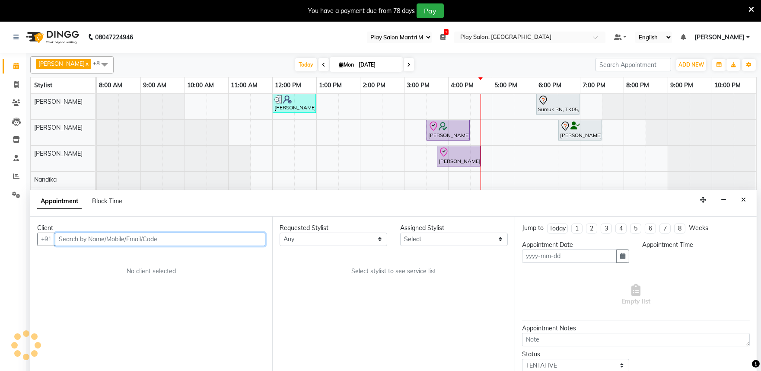
scroll to position [22, 0]
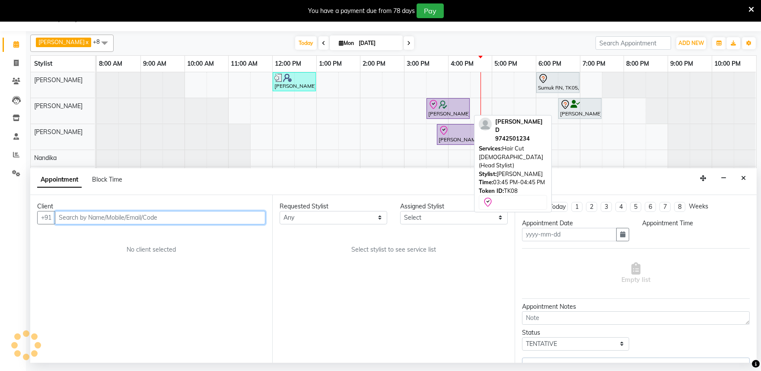
type input "[DATE]"
select select "check-in"
select select "900"
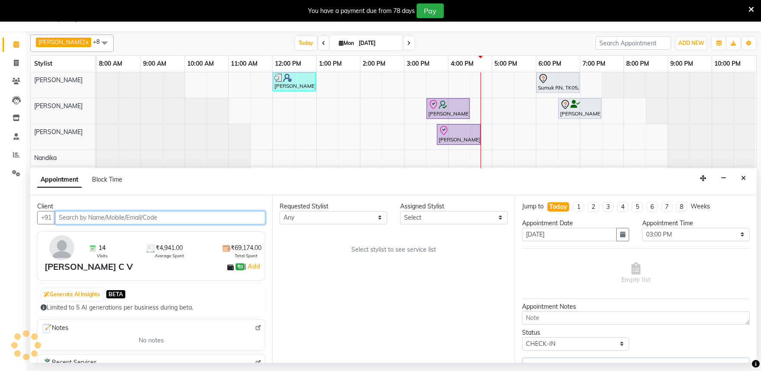
select select "81311"
select select "4213"
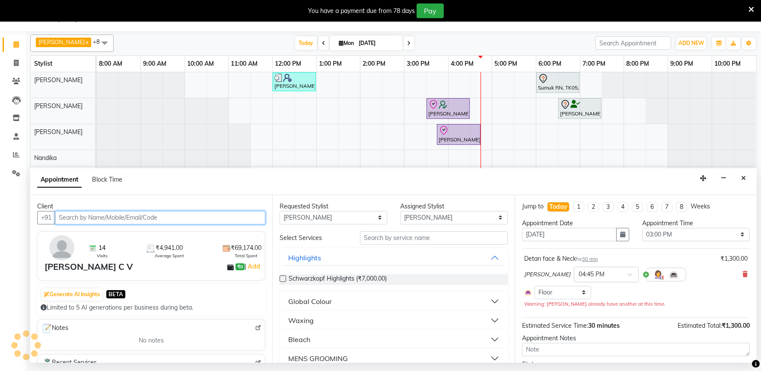
select select "4213"
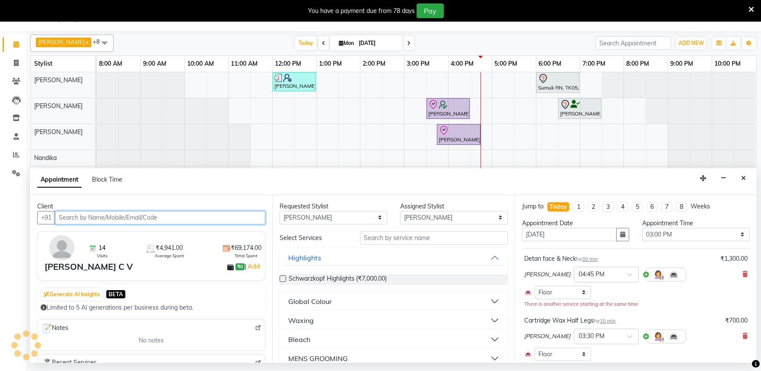
select select "4213"
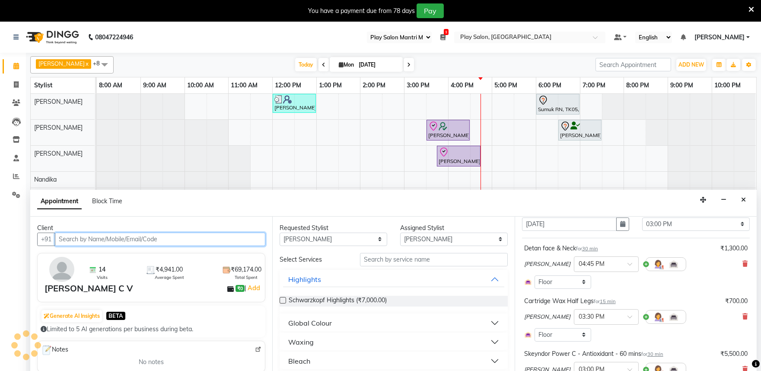
scroll to position [48, 0]
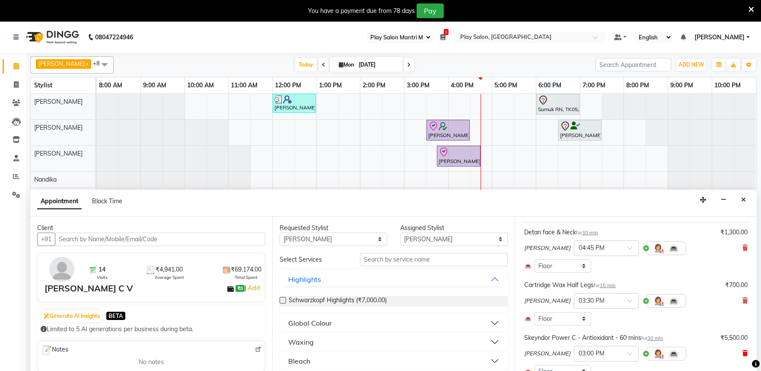
click at [743, 354] on icon at bounding box center [745, 353] width 5 height 6
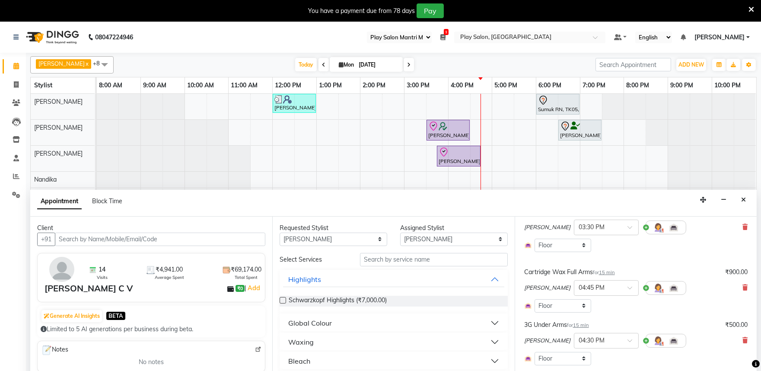
scroll to position [206, 0]
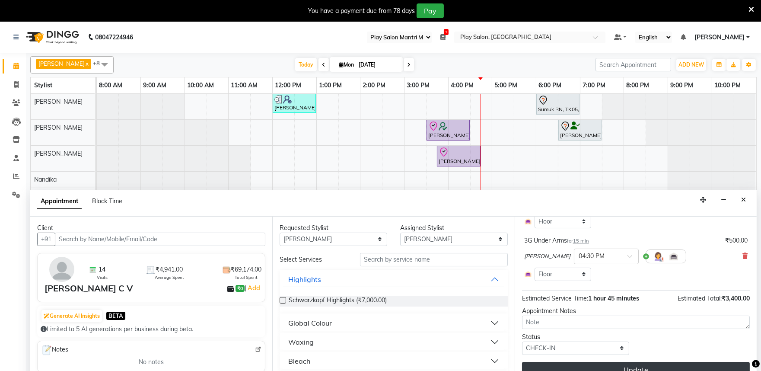
click at [657, 368] on button "Update" at bounding box center [636, 370] width 228 height 16
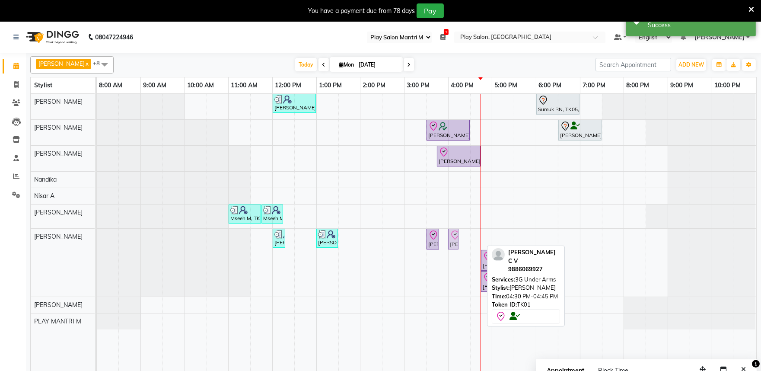
drag, startPoint x: 474, startPoint y: 241, endPoint x: 456, endPoint y: 241, distance: 18.6
click at [97, 241] on div "Shital Singh, TK06, 12:00 PM-12:15 PM, Threading-Eye Brow Shaping Vatsal Agarwa…" at bounding box center [97, 263] width 0 height 68
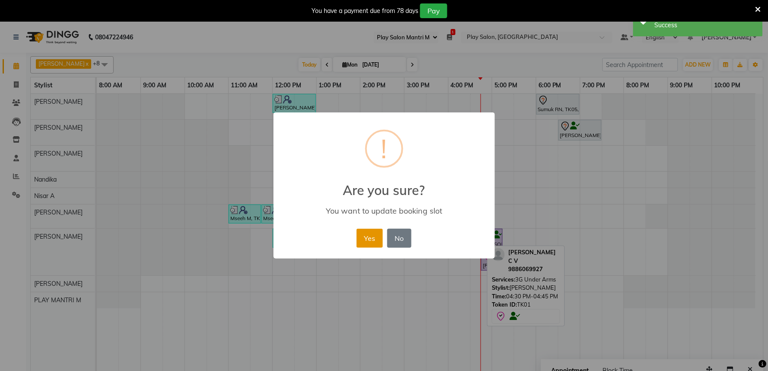
click at [366, 238] on button "Yes" at bounding box center [370, 238] width 26 height 19
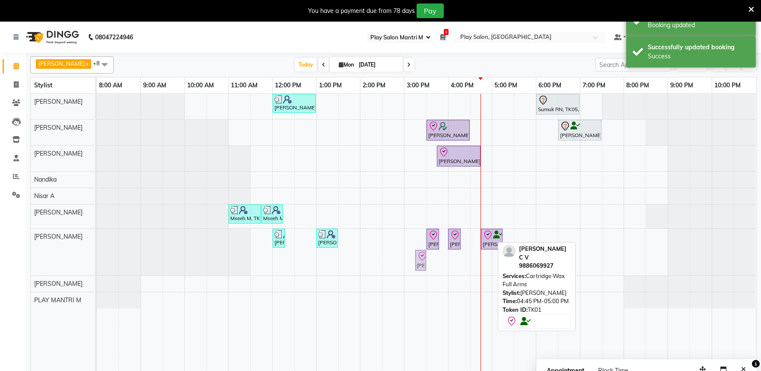
drag, startPoint x: 484, startPoint y: 261, endPoint x: 403, endPoint y: 236, distance: 85.2
click at [403, 236] on div "Vatsal Agarwal, TK04, 12:00 PM-01:00 PM, Hair Cut Men (Senior stylist) Sumuk RN…" at bounding box center [427, 238] width 660 height 288
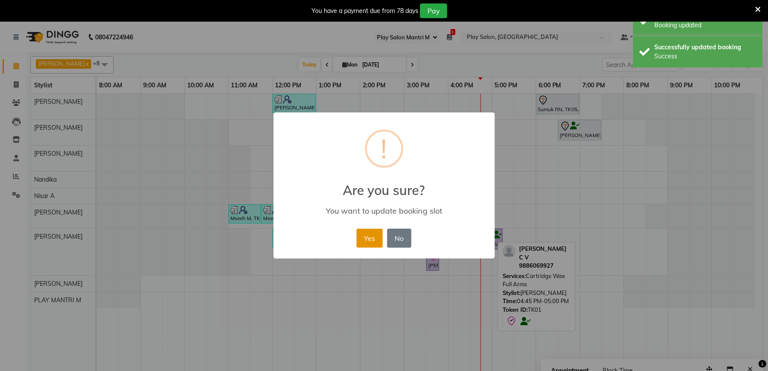
click at [366, 242] on button "Yes" at bounding box center [370, 238] width 26 height 19
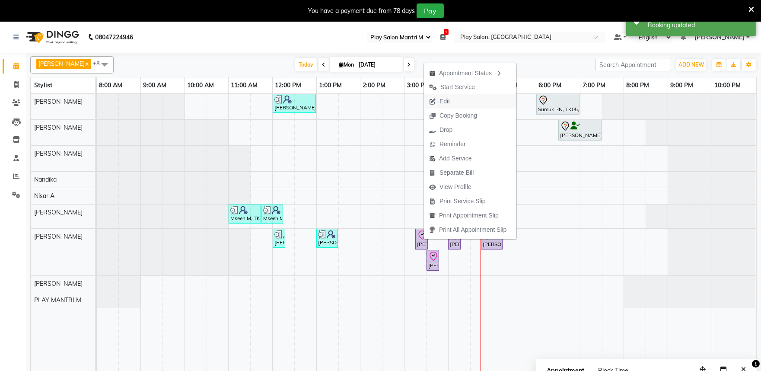
click at [450, 99] on span "Edit" at bounding box center [445, 101] width 10 height 9
select select "check-in"
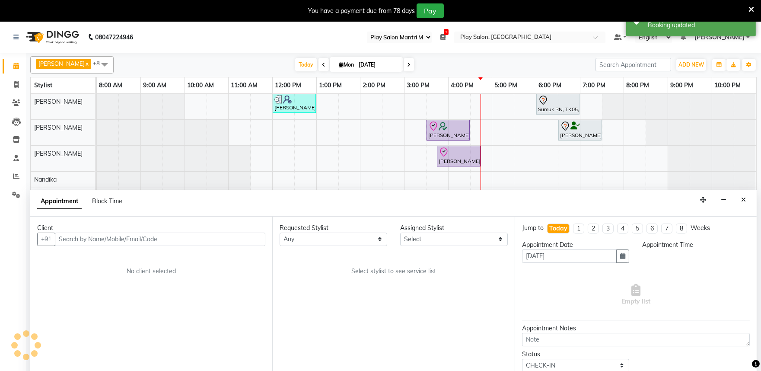
scroll to position [22, 0]
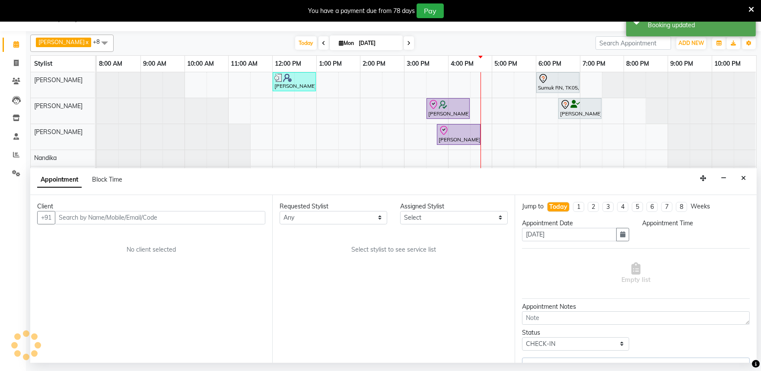
select select "81311"
select select "915"
select select "4213"
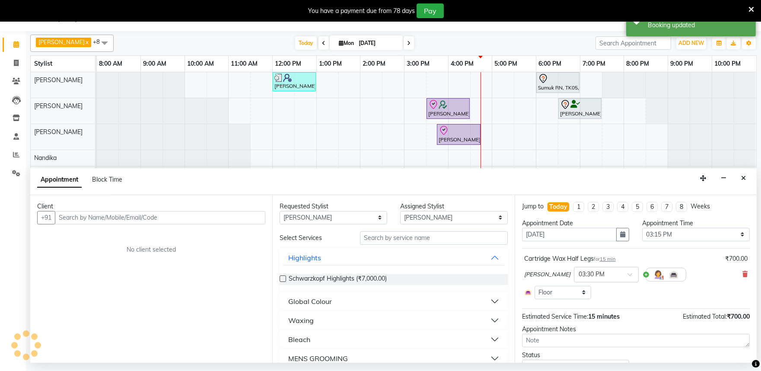
select select "4213"
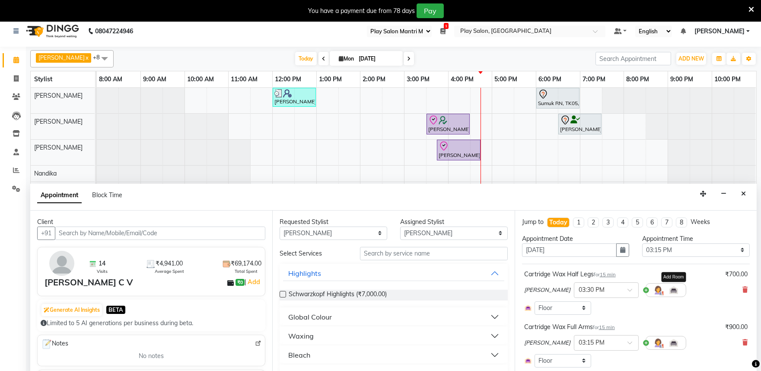
scroll to position [0, 0]
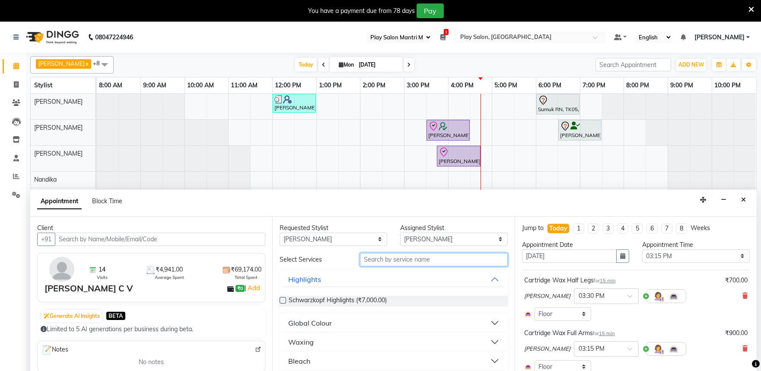
click at [413, 258] on input "text" at bounding box center [434, 259] width 148 height 13
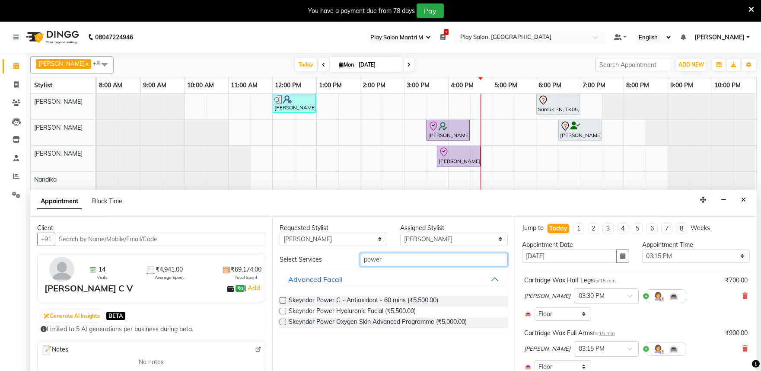
type input "power"
click at [281, 322] on label at bounding box center [283, 322] width 6 height 6
click at [281, 322] on input "checkbox" at bounding box center [283, 323] width 6 height 6
checkbox input "false"
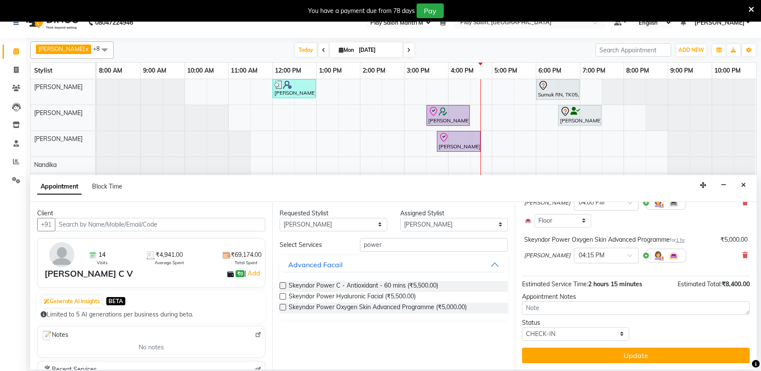
scroll to position [22, 0]
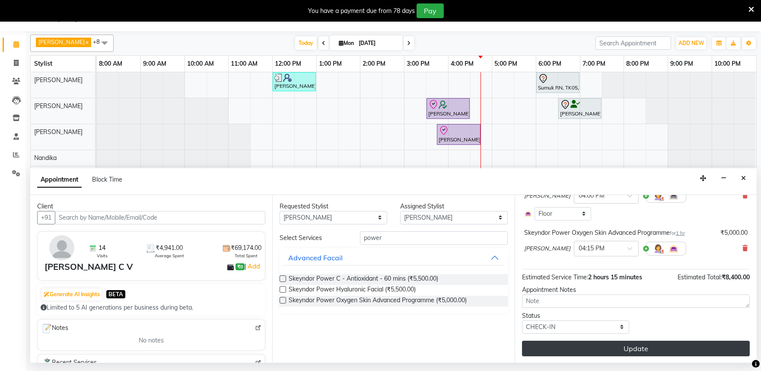
click at [639, 350] on button "Update" at bounding box center [636, 349] width 228 height 16
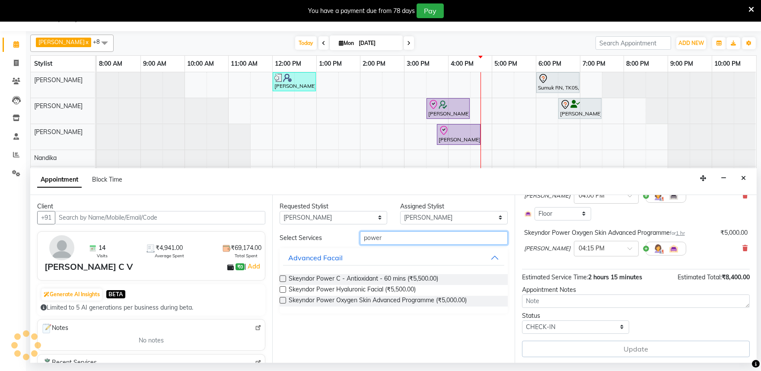
click at [402, 237] on input "power" at bounding box center [434, 237] width 148 height 13
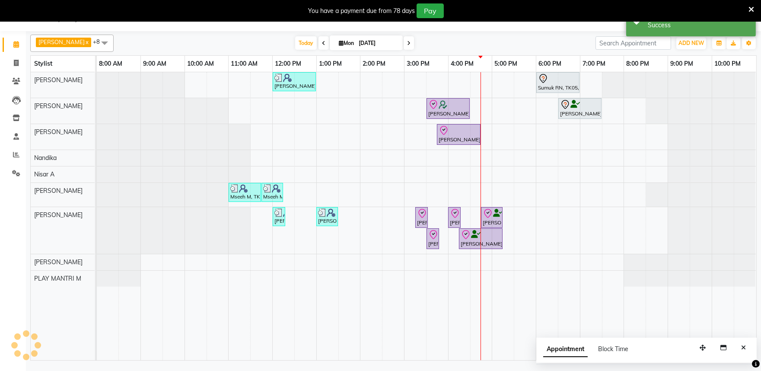
scroll to position [0, 0]
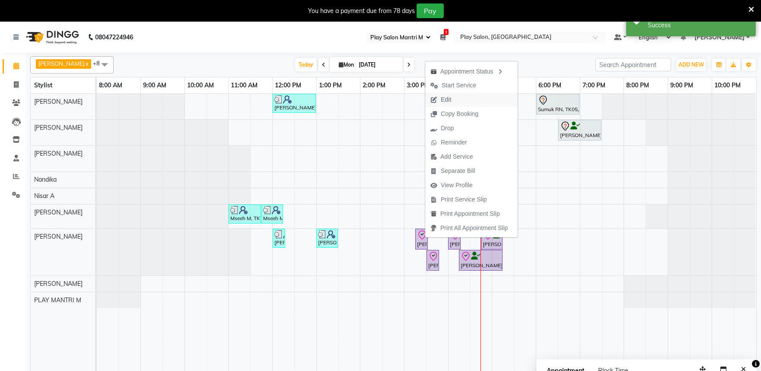
click at [455, 98] on span "Edit" at bounding box center [440, 99] width 31 height 14
select select "tentative"
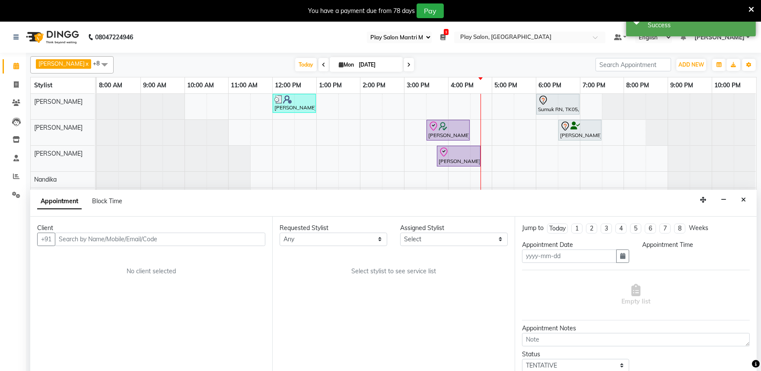
scroll to position [22, 0]
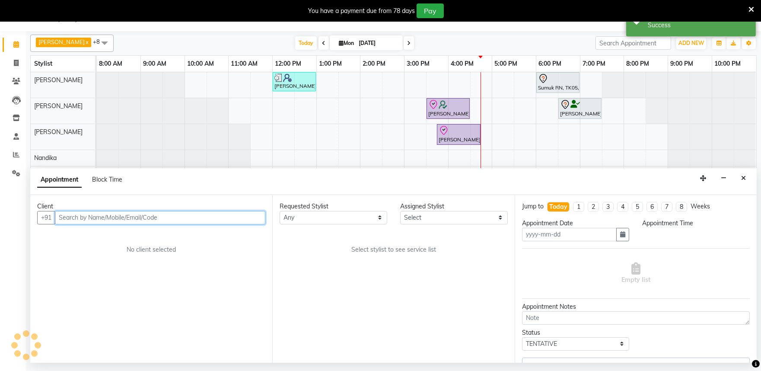
type input "[DATE]"
select select "check-in"
select select "915"
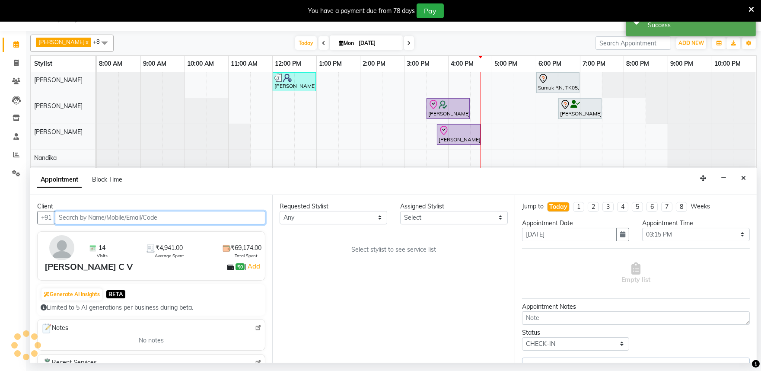
select select "81311"
select select "4213"
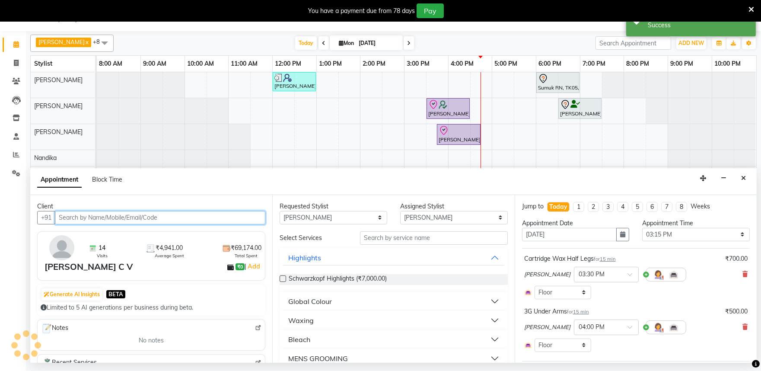
select select "4213"
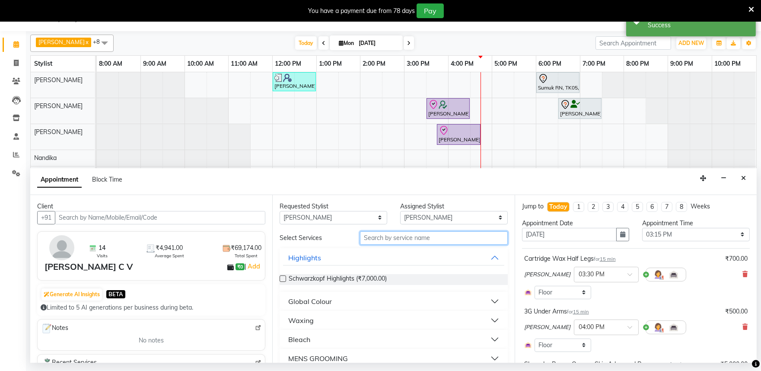
click at [385, 239] on input "text" at bounding box center [434, 237] width 148 height 13
select select "4213"
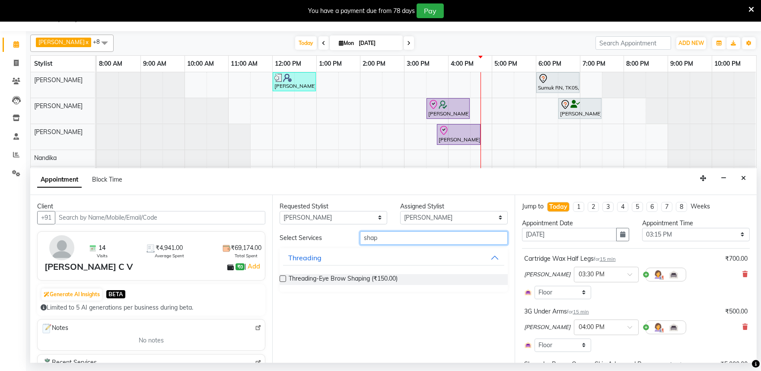
type input "shap"
click at [282, 278] on label at bounding box center [283, 278] width 6 height 6
click at [282, 278] on input "checkbox" at bounding box center [283, 280] width 6 height 6
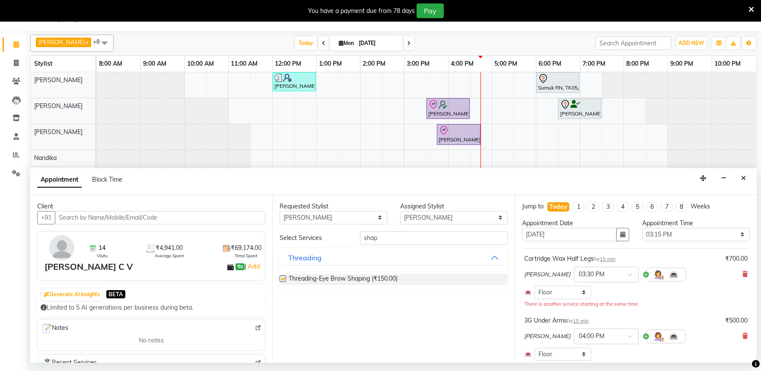
checkbox input "false"
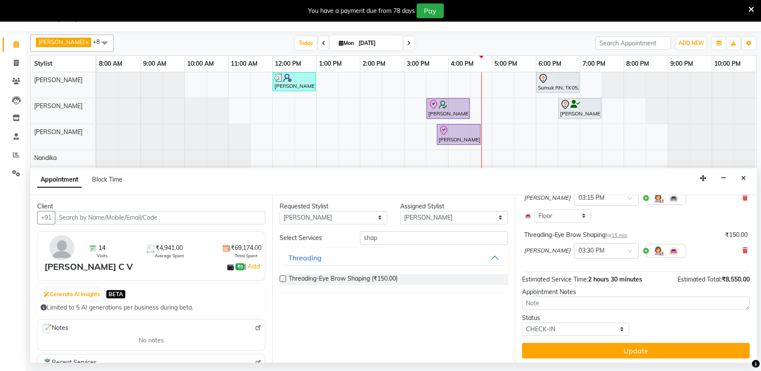
scroll to position [299, 0]
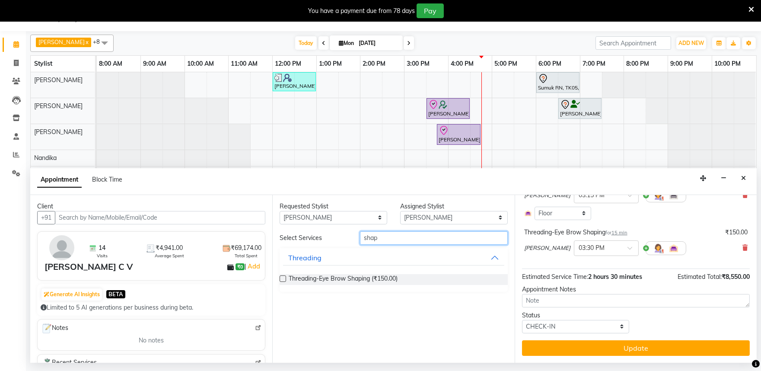
click at [392, 241] on input "shap" at bounding box center [434, 237] width 148 height 13
type input "s"
type input "w"
type input "upp"
click at [283, 279] on label at bounding box center [283, 278] width 6 height 6
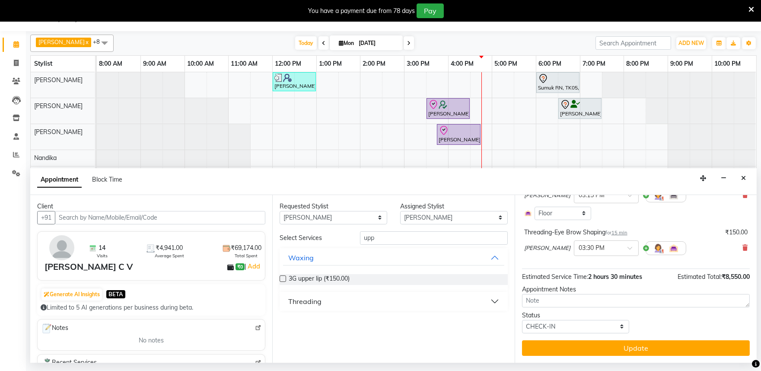
click at [283, 279] on input "checkbox" at bounding box center [283, 280] width 6 height 6
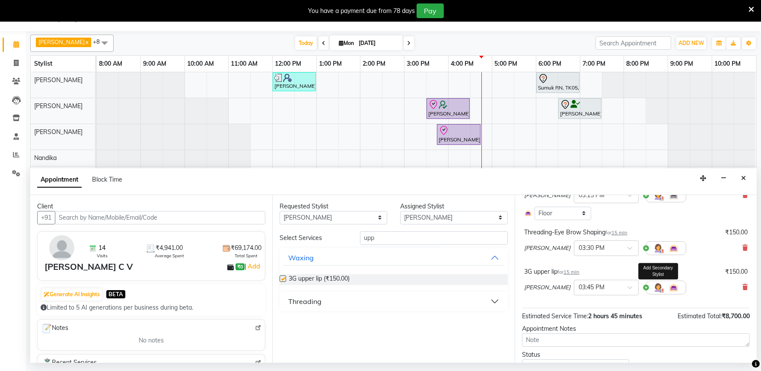
checkbox input "false"
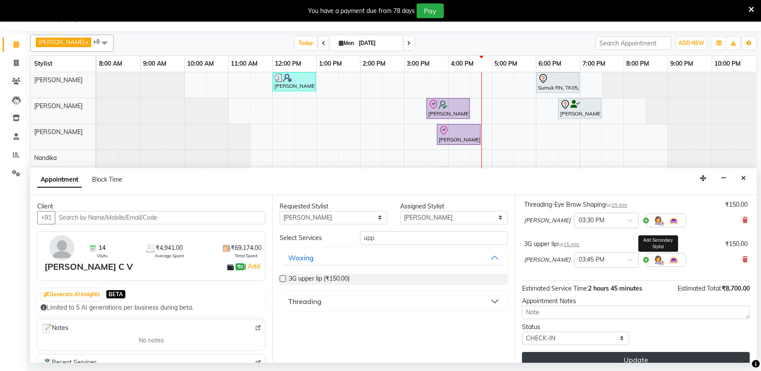
scroll to position [329, 0]
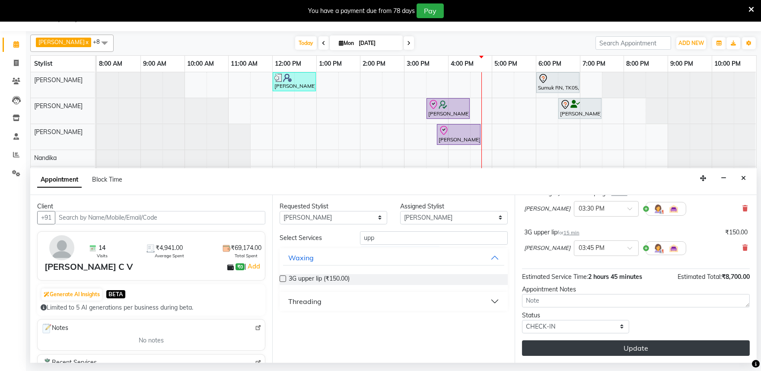
click at [629, 348] on button "Update" at bounding box center [636, 348] width 228 height 16
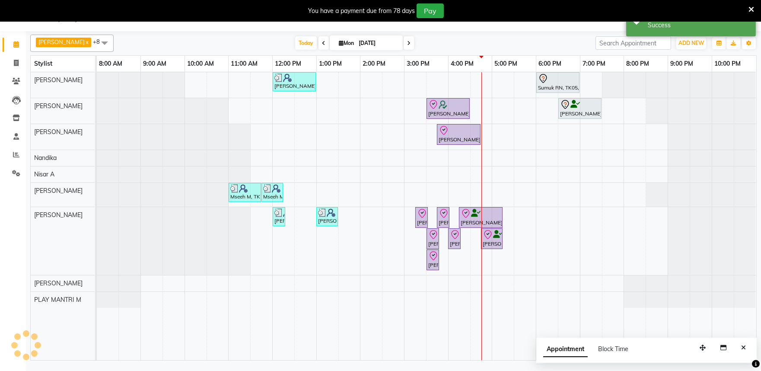
scroll to position [0, 0]
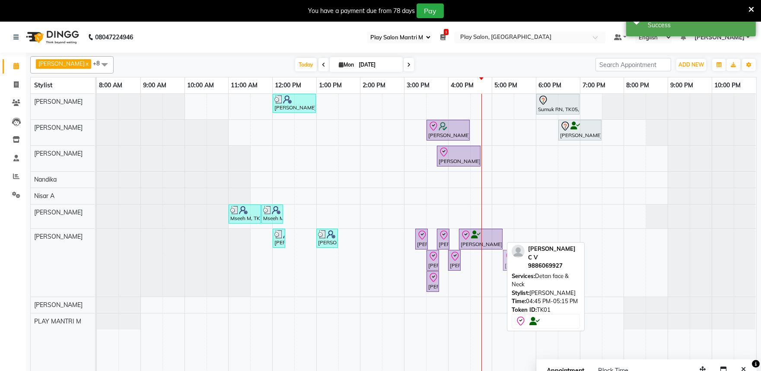
drag, startPoint x: 494, startPoint y: 265, endPoint x: 525, endPoint y: 263, distance: 30.8
click at [525, 263] on div "Arhan Ehsan x Susila Darji x PLAY MANTRI M x Nisar A x Achan Shimrah x Nandika …" at bounding box center [393, 217] width 727 height 329
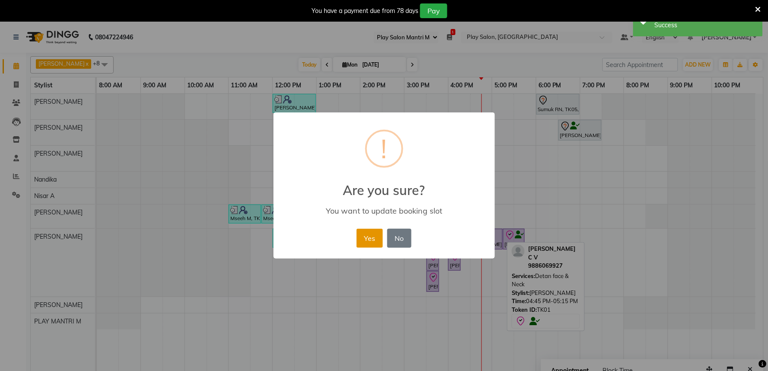
click at [372, 241] on button "Yes" at bounding box center [370, 238] width 26 height 19
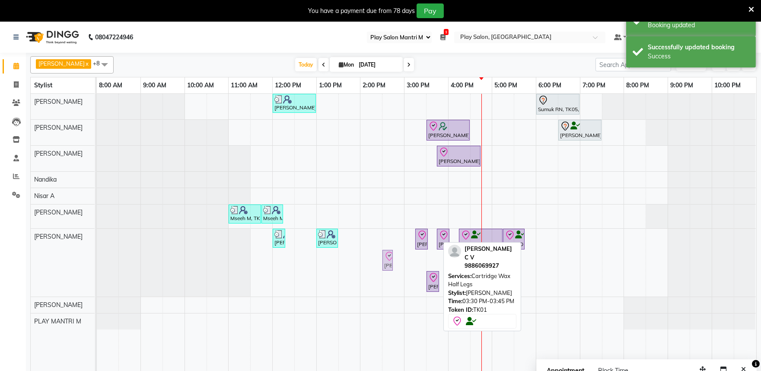
drag, startPoint x: 430, startPoint y: 266, endPoint x: 394, endPoint y: 247, distance: 40.4
click at [394, 247] on div "Vatsal Agarwal, TK04, 12:00 PM-01:00 PM, Hair Cut Men (Senior stylist) Sumuk RN…" at bounding box center [427, 238] width 660 height 288
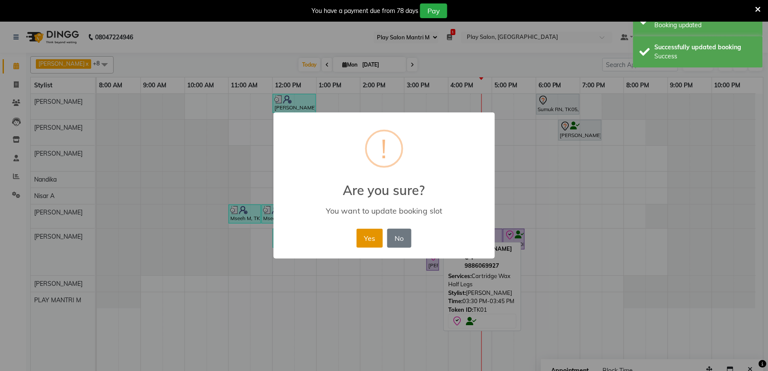
click at [363, 234] on button "Yes" at bounding box center [370, 238] width 26 height 19
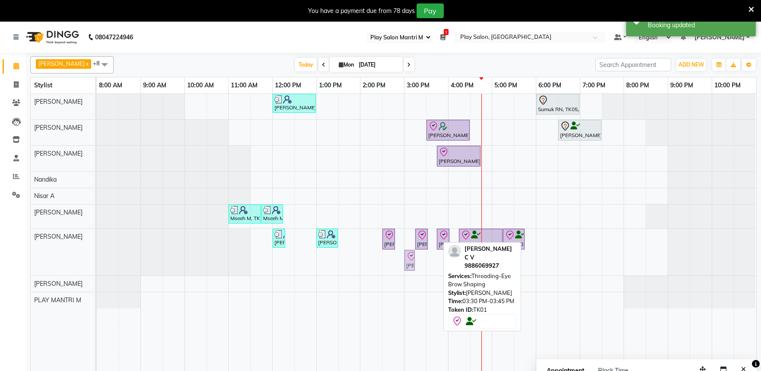
drag, startPoint x: 433, startPoint y: 262, endPoint x: 408, endPoint y: 251, distance: 27.1
click at [97, 251] on div "Shital Singh, TK06, 12:00 PM-12:15 PM, Threading-Eye Brow Shaping Vatsal Agarwa…" at bounding box center [97, 252] width 0 height 47
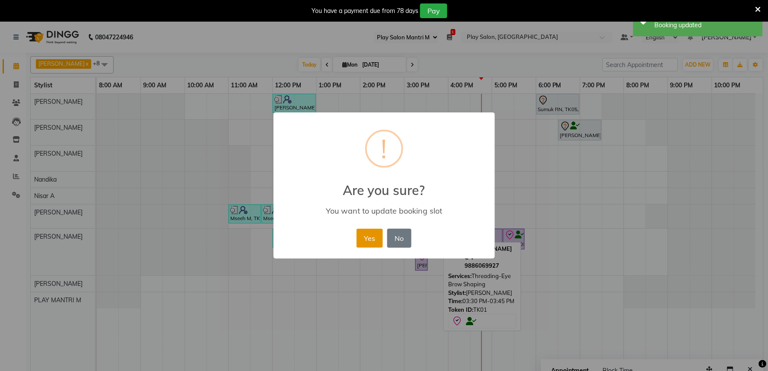
click at [366, 236] on button "Yes" at bounding box center [370, 238] width 26 height 19
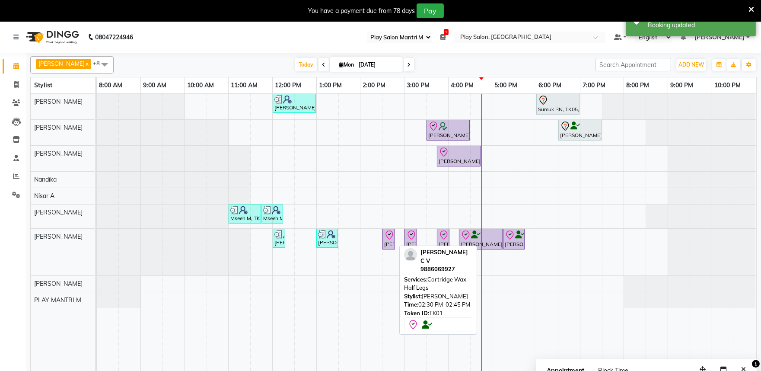
click at [384, 236] on icon at bounding box center [389, 235] width 10 height 10
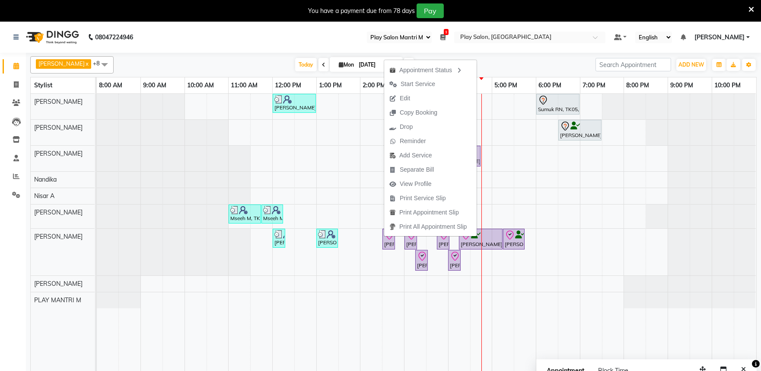
click at [384, 236] on div "Appointment Status Start Service Edit Copy Booking Drop Reminder Add Service Se…" at bounding box center [430, 148] width 93 height 178
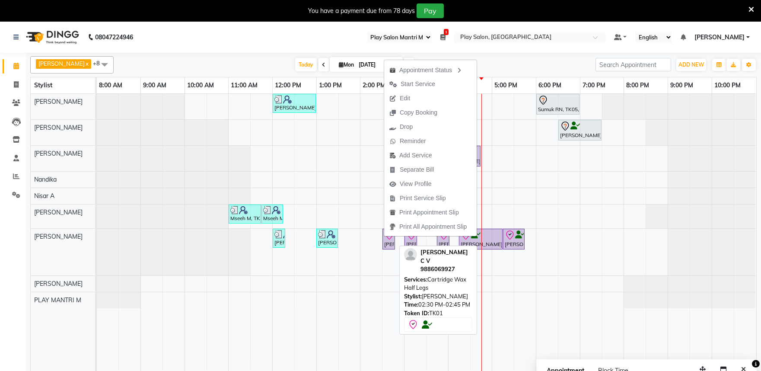
click at [386, 241] on div "Bhavya C V, TK01, 02:30 PM-02:45 PM, Cartridge Wax Half Legs" at bounding box center [388, 239] width 11 height 18
select select "8"
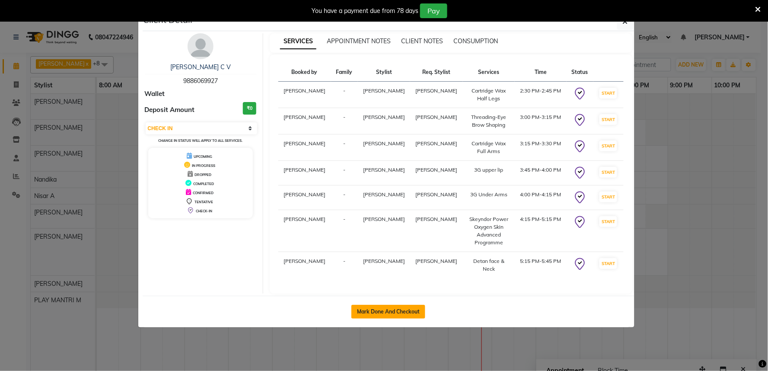
click at [398, 310] on button "Mark Done And Checkout" at bounding box center [388, 312] width 74 height 14
select select "service"
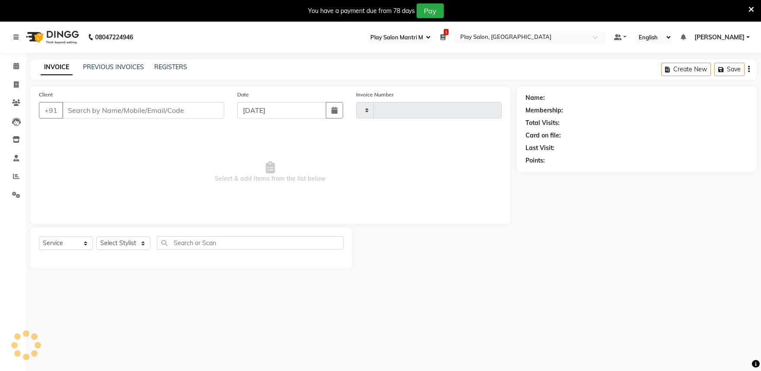
type input "1640"
select select "8352"
type input "9886069927"
select select "81311"
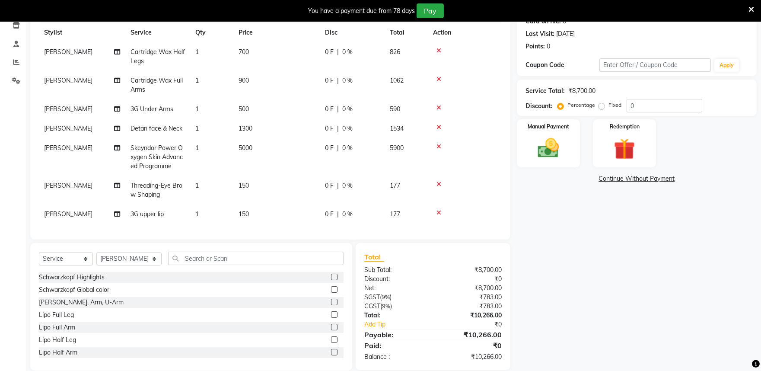
scroll to position [126, 0]
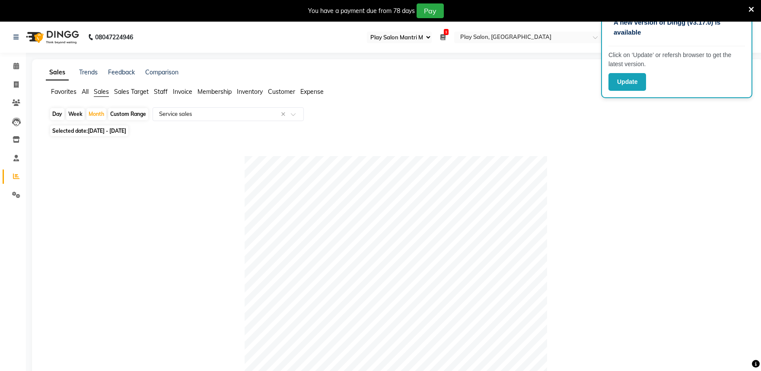
select select "89"
select select "full_report"
select select "csv"
click at [16, 65] on icon at bounding box center [16, 66] width 6 height 6
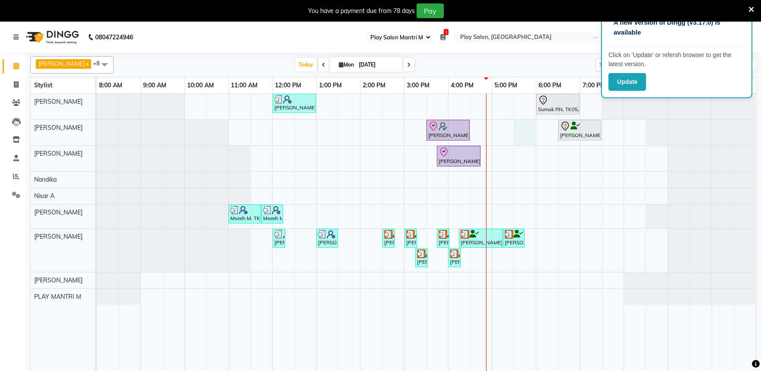
click at [525, 136] on div "[PERSON_NAME], TK04, 12:00 PM-01:00 PM, Hair Cut Men (Senior stylist) Sumuk RN,…" at bounding box center [427, 238] width 660 height 288
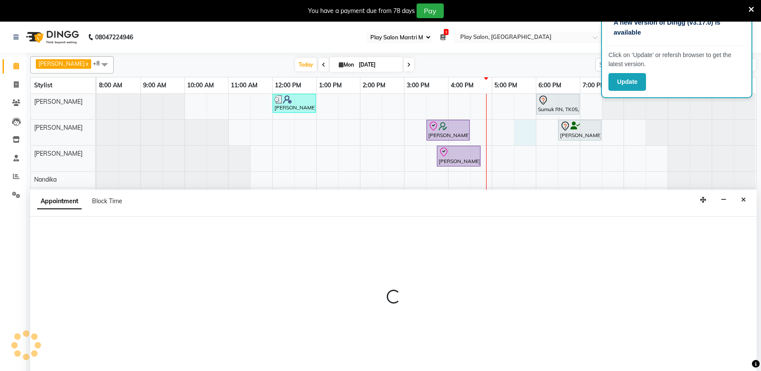
scroll to position [22, 0]
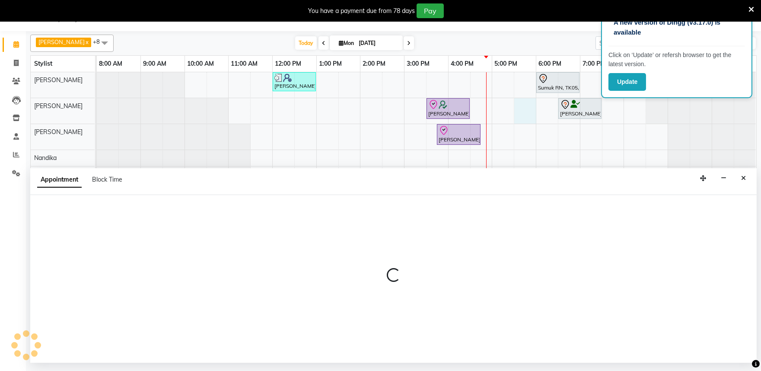
select select "82212"
select select "tentative"
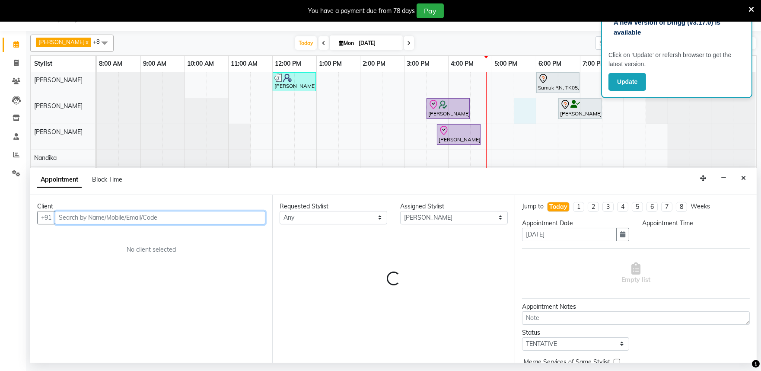
select select "1050"
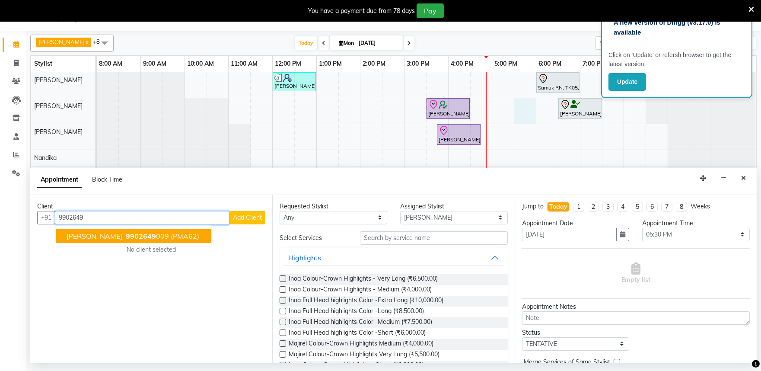
click at [130, 229] on button "[PERSON_NAME] 9902649 009 (PMA62)" at bounding box center [133, 236] width 155 height 14
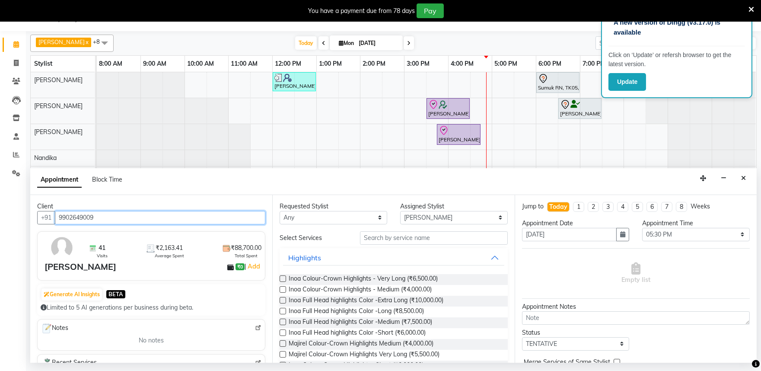
type input "9902649009"
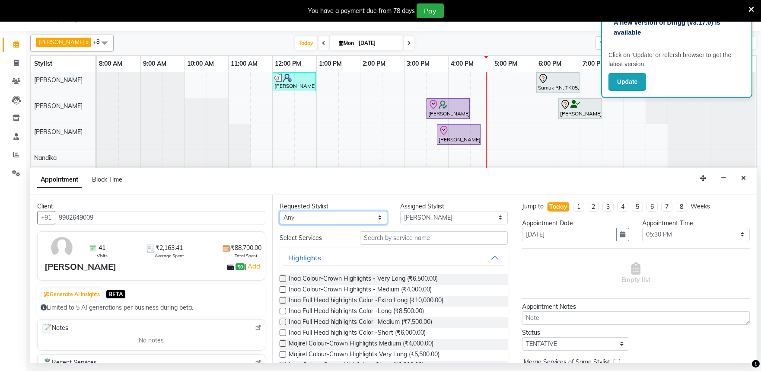
click at [323, 217] on select "Any [PERSON_NAME] Admin [PERSON_NAME] [PERSON_NAME] S [PERSON_NAME] [PERSON_NAM…" at bounding box center [334, 217] width 108 height 13
select select "82212"
click at [280, 211] on select "Any [PERSON_NAME] Admin [PERSON_NAME] [PERSON_NAME] S [PERSON_NAME] [PERSON_NAM…" at bounding box center [334, 217] width 108 height 13
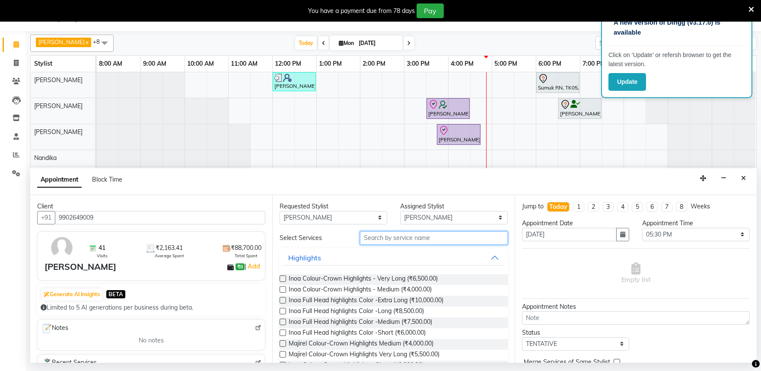
click at [407, 231] on input "text" at bounding box center [434, 237] width 148 height 13
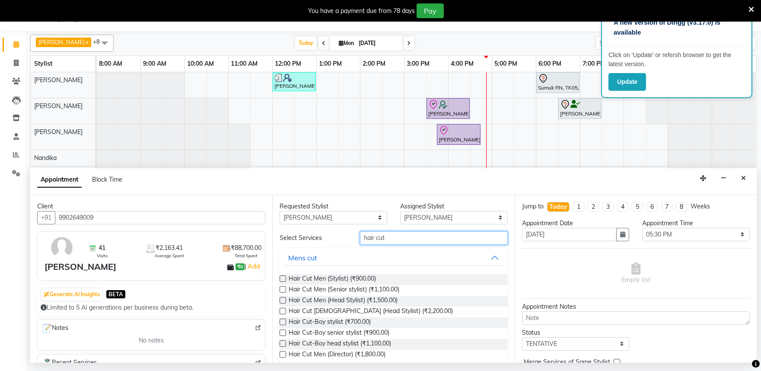
type input "hair cut"
click at [281, 354] on label at bounding box center [283, 354] width 6 height 6
click at [281, 354] on input "checkbox" at bounding box center [283, 355] width 6 height 6
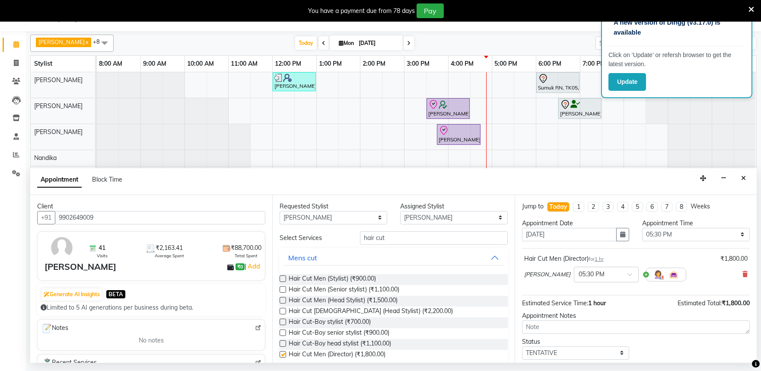
checkbox input "false"
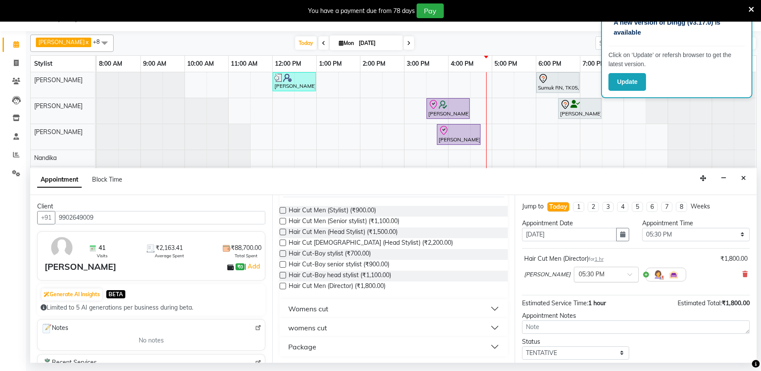
click at [610, 277] on input "text" at bounding box center [598, 273] width 38 height 9
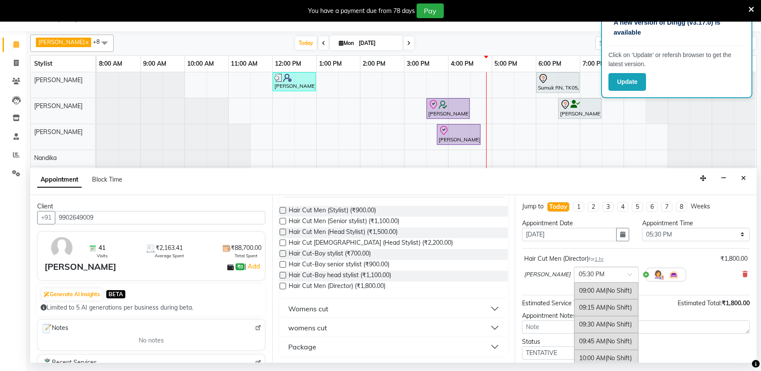
scroll to position [555, 0]
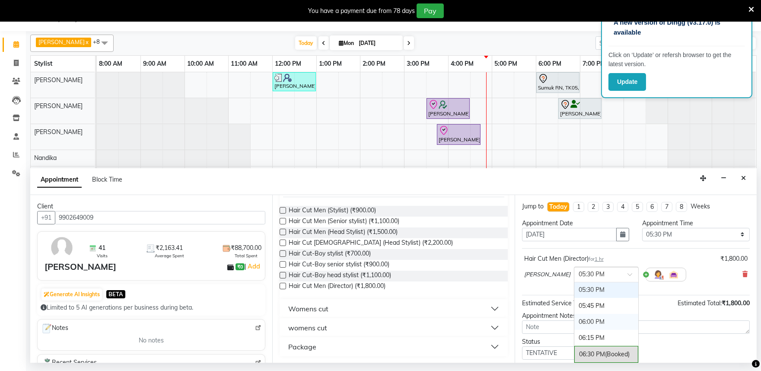
click at [591, 322] on div "06:00 PM" at bounding box center [606, 322] width 64 height 16
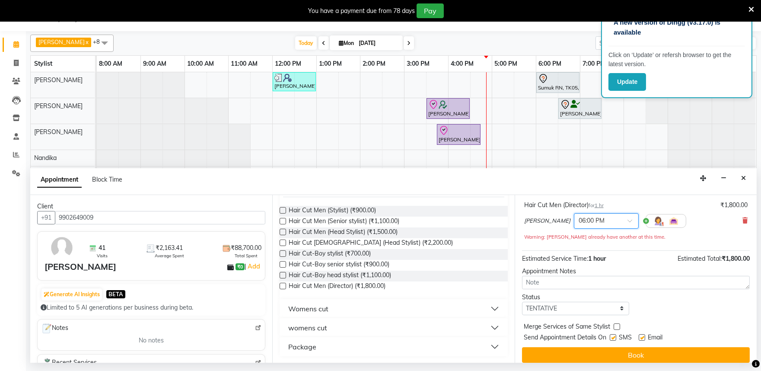
scroll to position [61, 0]
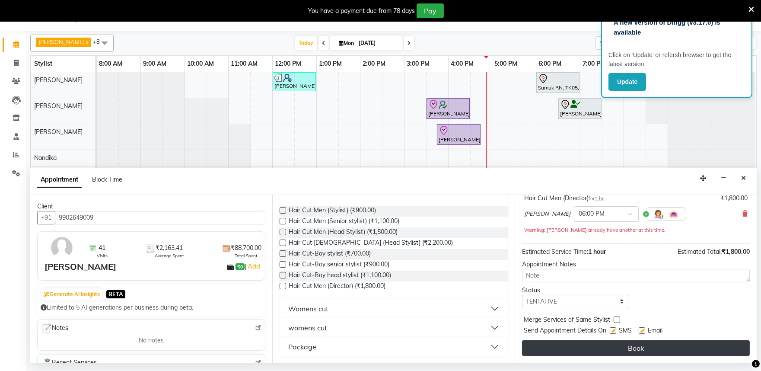
click at [631, 348] on button "Book" at bounding box center [636, 348] width 228 height 16
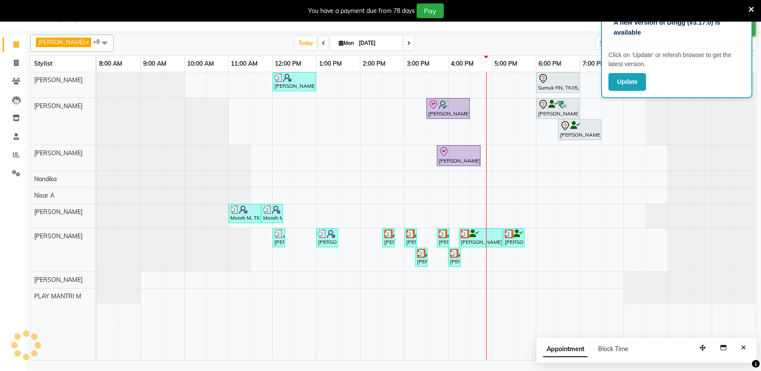
scroll to position [0, 0]
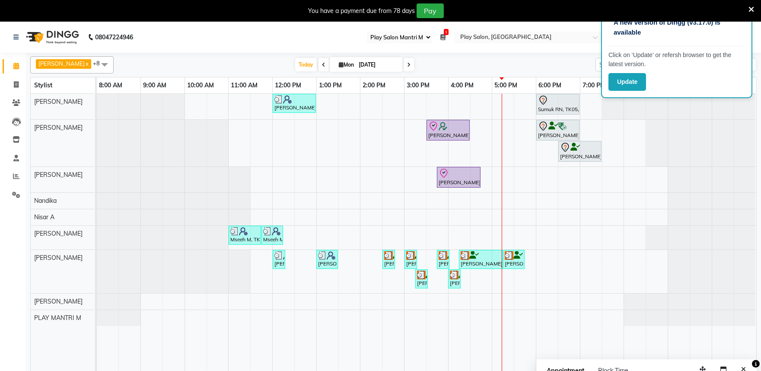
click at [706, 35] on p "A new version of Dingg (v3.17.0) is available" at bounding box center [677, 27] width 126 height 19
click at [705, 38] on div "A new version of Dingg (v3.17.0) is available" at bounding box center [677, 31] width 137 height 30
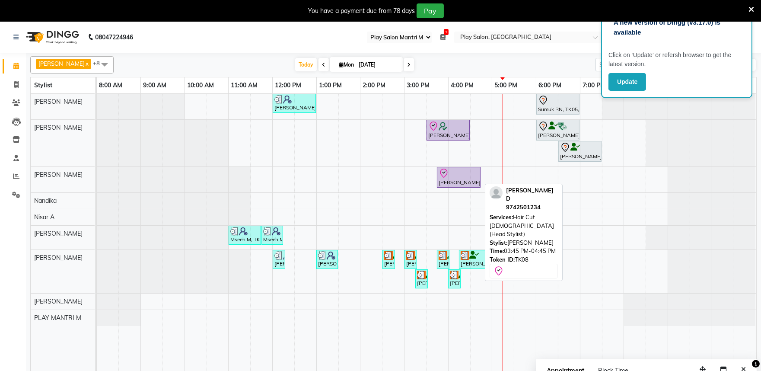
click at [452, 181] on div "[PERSON_NAME] D, TK08, 03:45 PM-04:45 PM, Hair Cut [DEMOGRAPHIC_DATA] (Head Sty…" at bounding box center [459, 177] width 42 height 18
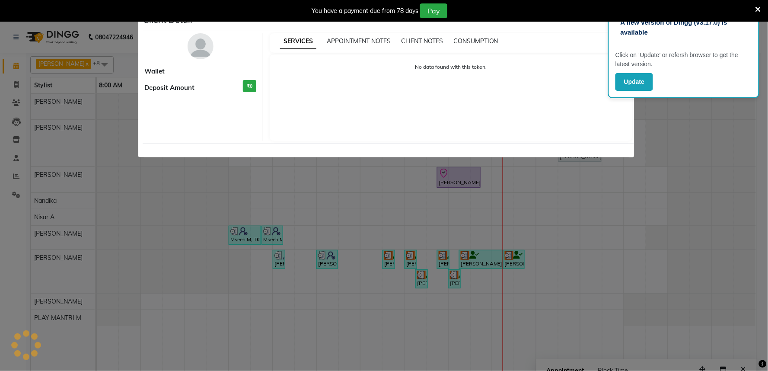
select select "8"
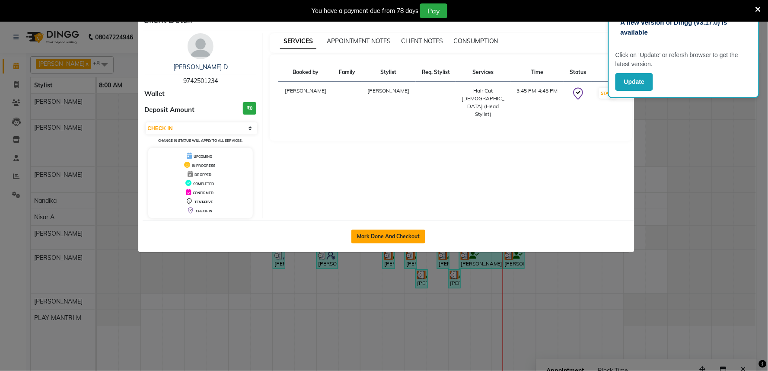
click at [402, 237] on button "Mark Done And Checkout" at bounding box center [388, 237] width 74 height 14
select select "service"
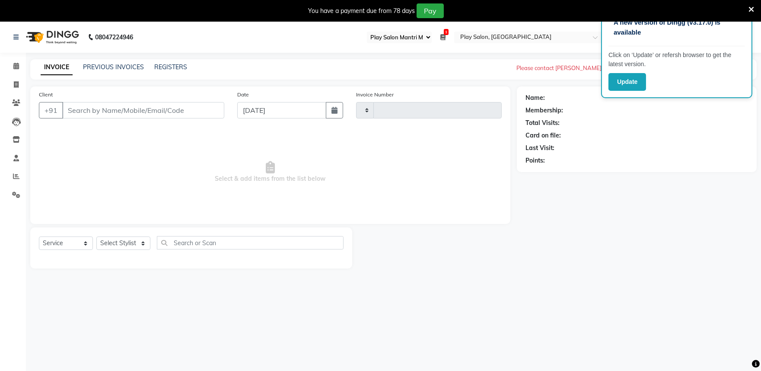
type input "1640"
select select "8352"
type input "9742501234"
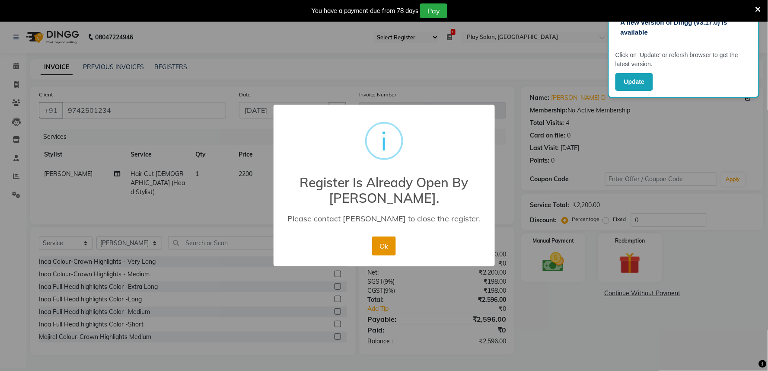
click at [383, 248] on button "Ok" at bounding box center [384, 245] width 24 height 19
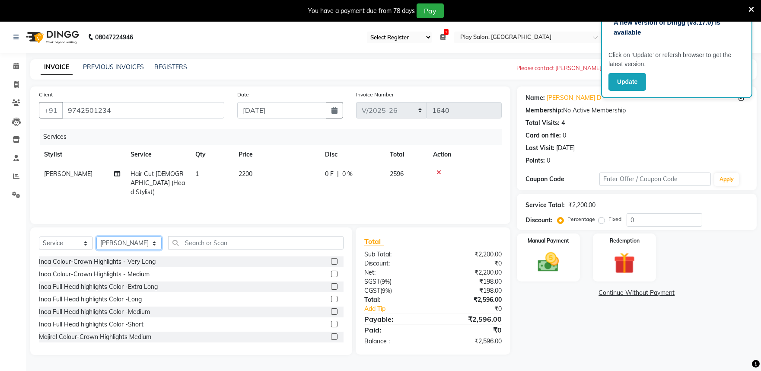
click at [123, 245] on select "Select Stylist Achan Shimrah Admin [PERSON_NAME] [PERSON_NAME] S [PERSON_NAME] …" at bounding box center [128, 242] width 65 height 13
select select "81314"
click at [96, 237] on select "Select Stylist Achan Shimrah Admin [PERSON_NAME] [PERSON_NAME] S [PERSON_NAME] …" at bounding box center [128, 242] width 65 height 13
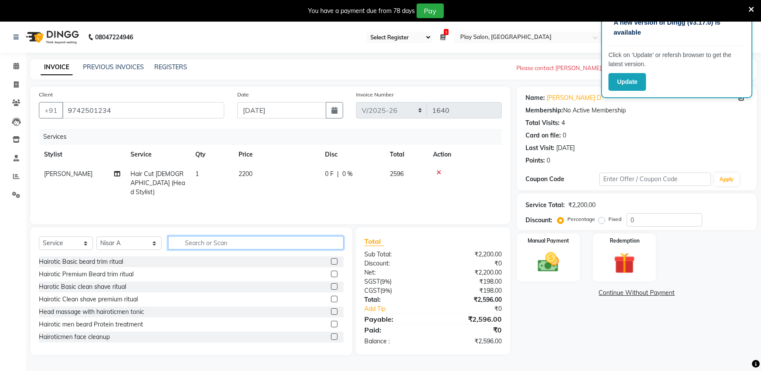
click at [185, 242] on input "text" at bounding box center [255, 242] width 175 height 13
click at [446, 40] on icon at bounding box center [442, 37] width 5 height 6
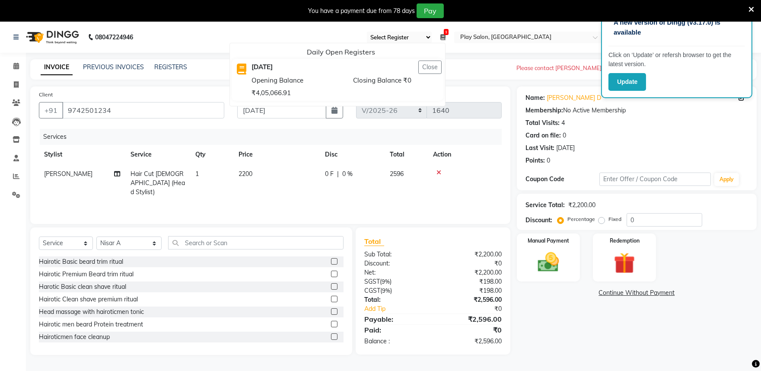
click at [489, 69] on div "INVOICE PREVIOUS INVOICES REGISTERS Please contact Zora Naveed to close the reg…" at bounding box center [393, 69] width 727 height 20
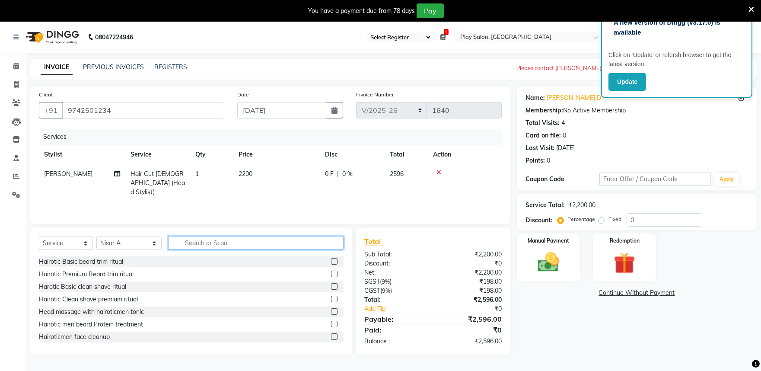
click at [198, 243] on input "text" at bounding box center [255, 242] width 175 height 13
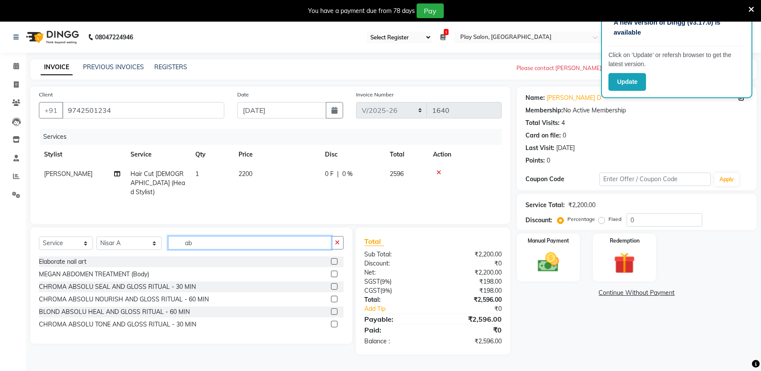
type input "a"
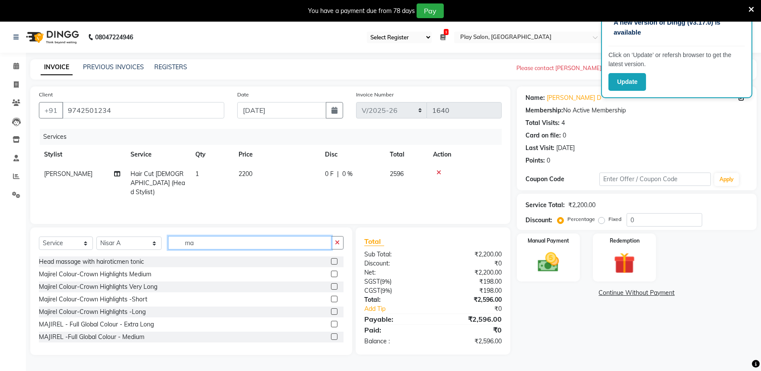
type input "m"
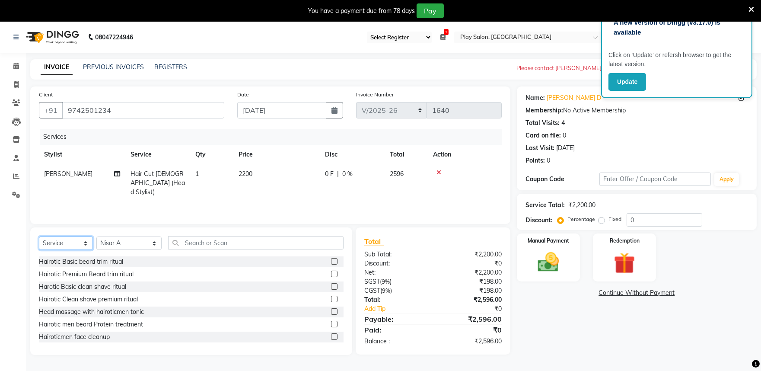
click at [64, 245] on select "Select Service Product Membership Package Voucher Prepaid Gift Card" at bounding box center [66, 242] width 54 height 13
select select "product"
click at [39, 237] on select "Select Service Product Membership Package Voucher Prepaid Gift Card" at bounding box center [66, 242] width 54 height 13
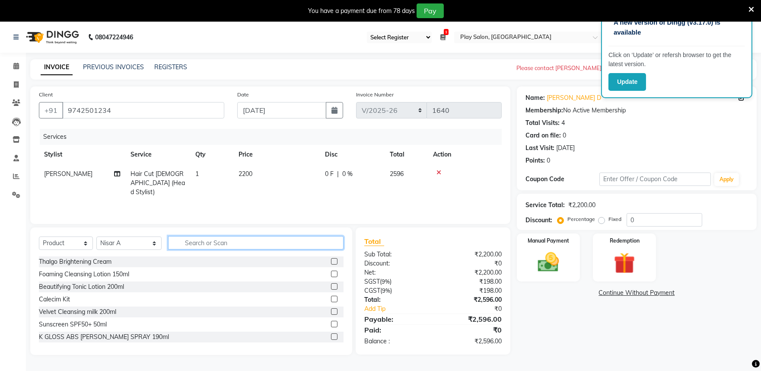
click at [180, 242] on input "text" at bounding box center [255, 242] width 175 height 13
type input "abs"
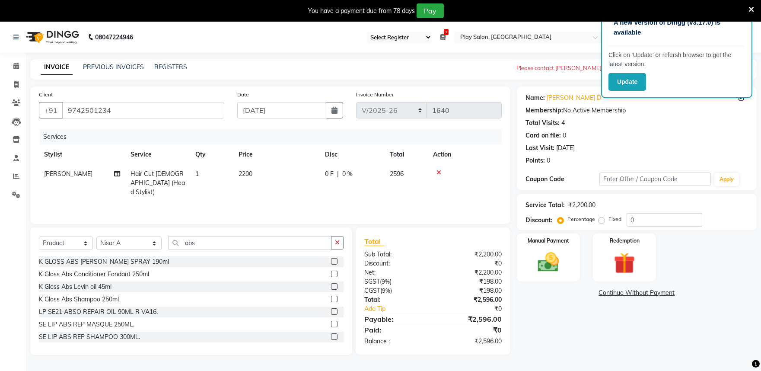
click at [331, 324] on label at bounding box center [334, 324] width 6 height 6
click at [331, 324] on input "checkbox" at bounding box center [334, 325] width 6 height 6
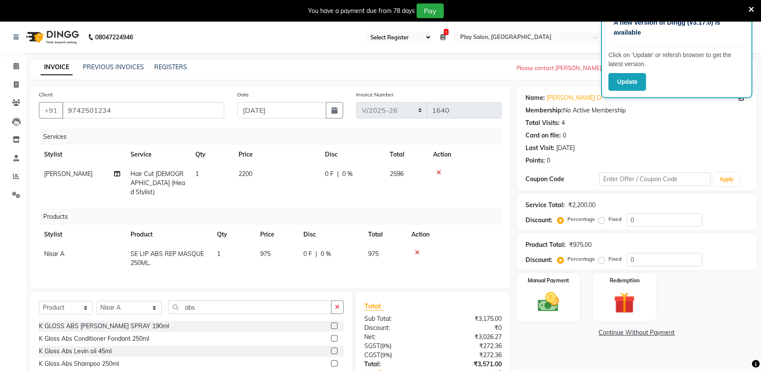
checkbox input "false"
click at [271, 244] on td "975" at bounding box center [276, 258] width 43 height 29
select select "81314"
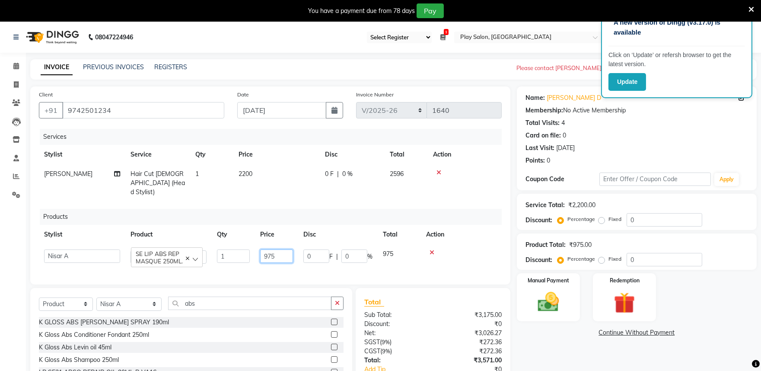
click at [279, 249] on input "975" at bounding box center [276, 255] width 33 height 13
type input "9"
type input "990"
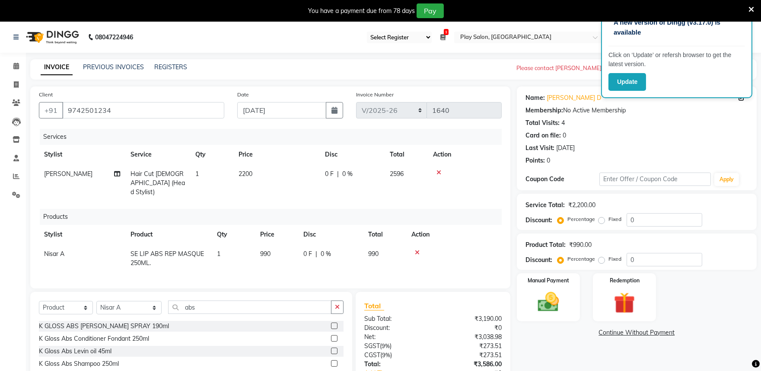
click at [249, 293] on div "Select Service Product Membership Package Voucher Prepaid Gift Card Select Styl…" at bounding box center [191, 356] width 322 height 128
click at [206, 309] on input "abs" at bounding box center [249, 306] width 163 height 13
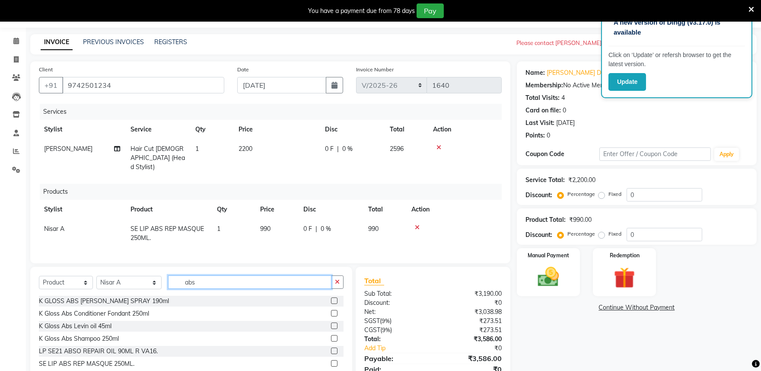
scroll to position [48, 0]
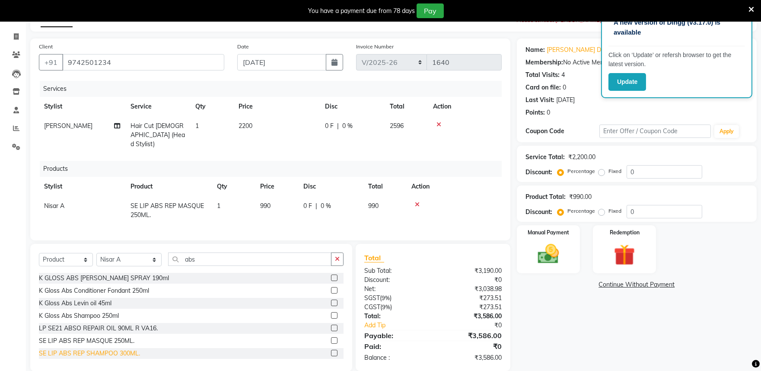
click at [118, 351] on div "SE LIP ABS REP SHAMPOO 300ML." at bounding box center [89, 353] width 101 height 9
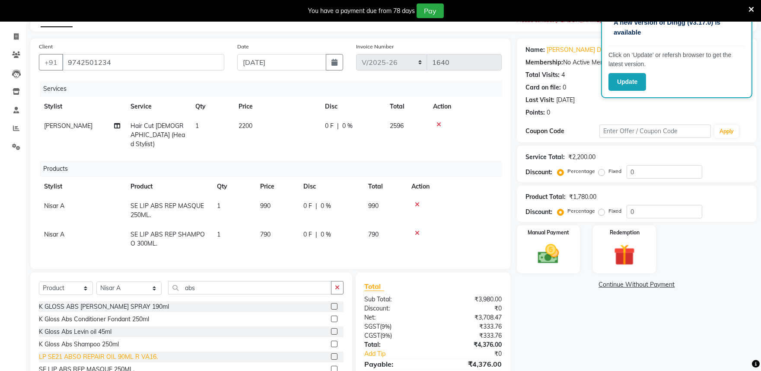
checkbox input "false"
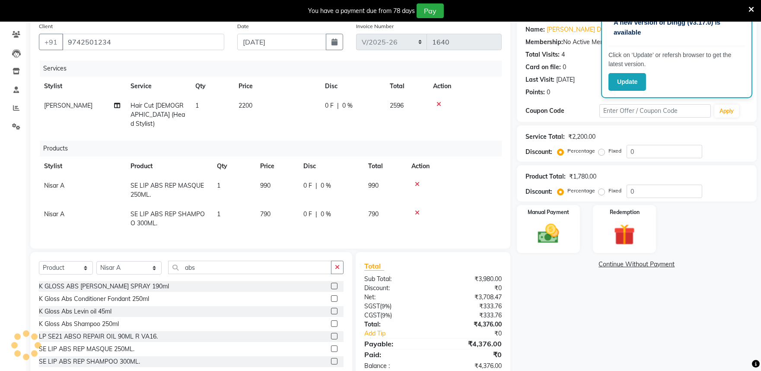
scroll to position [88, 0]
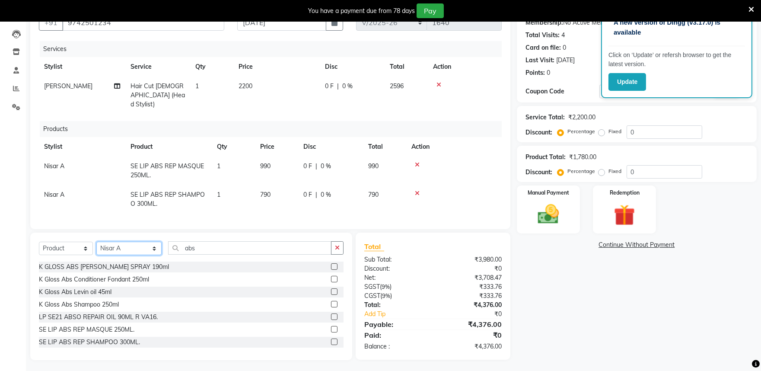
click at [121, 242] on select "Select Stylist Achan Shimrah Admin Anitha B Arhan Ehsan Charan S Dawa Tamang Di…" at bounding box center [128, 248] width 65 height 13
select select "81313"
click at [96, 242] on select "Select Stylist Achan Shimrah Admin Anitha B Arhan Ehsan Charan S Dawa Tamang Di…" at bounding box center [128, 248] width 65 height 13
click at [193, 247] on input "abs" at bounding box center [249, 247] width 163 height 13
type input "a"
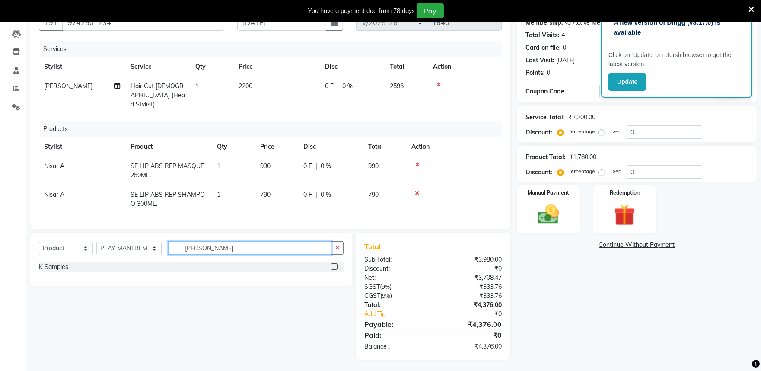
scroll to position [87, 0]
type input "sampl"
click at [333, 264] on label at bounding box center [334, 267] width 6 height 6
click at [333, 265] on input "checkbox" at bounding box center [334, 268] width 6 height 6
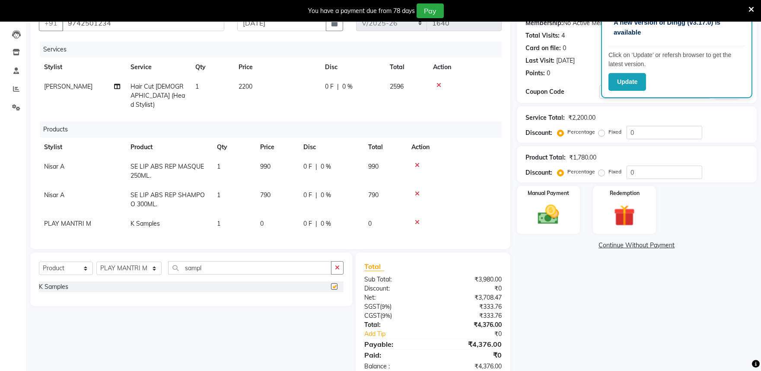
checkbox input "false"
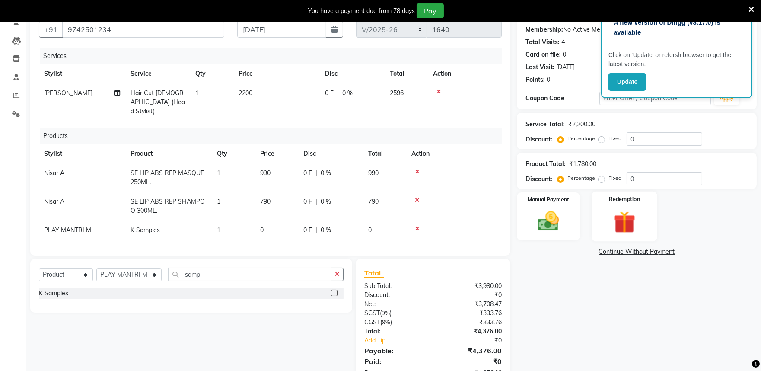
scroll to position [58, 0]
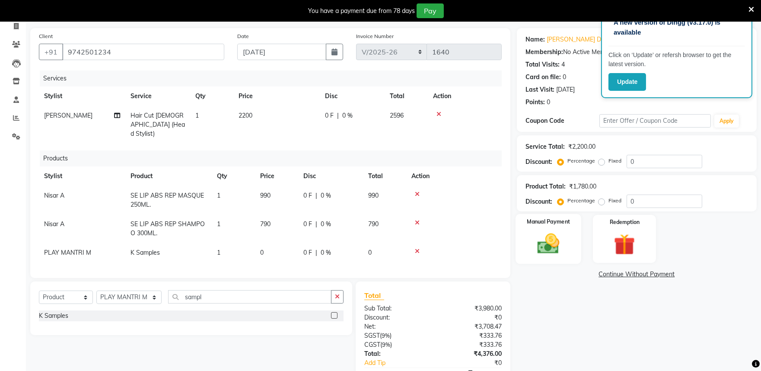
click at [535, 227] on div "Manual Payment" at bounding box center [549, 239] width 66 height 50
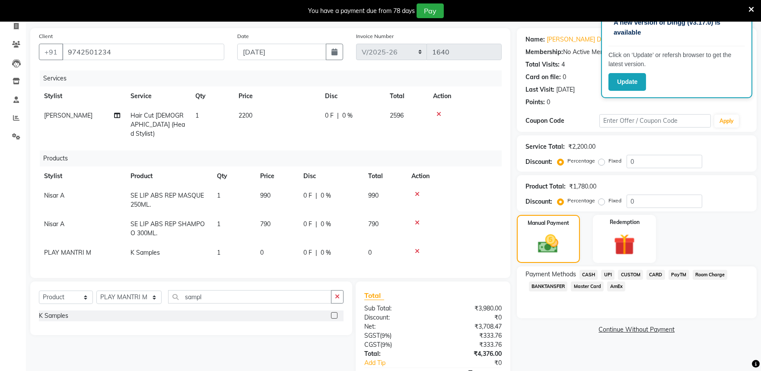
click at [591, 274] on span "CASH" at bounding box center [589, 275] width 19 height 10
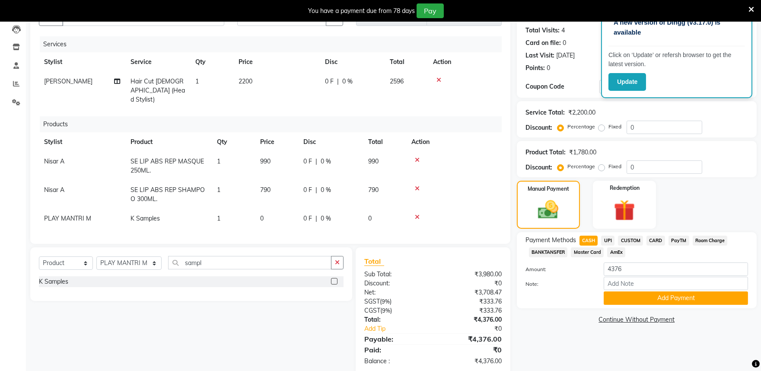
scroll to position [106, 0]
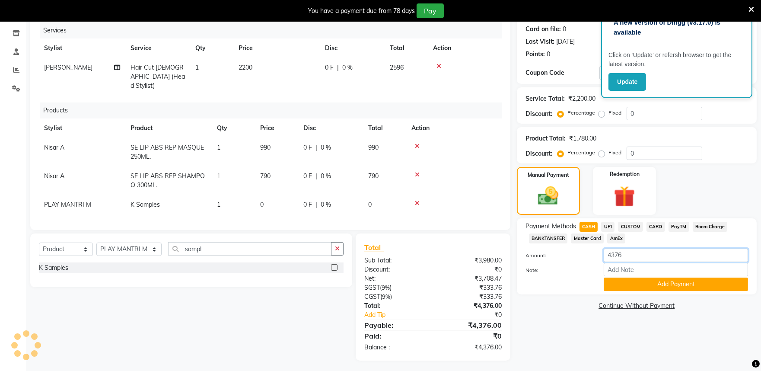
click at [640, 252] on input "4376" at bounding box center [676, 255] width 144 height 13
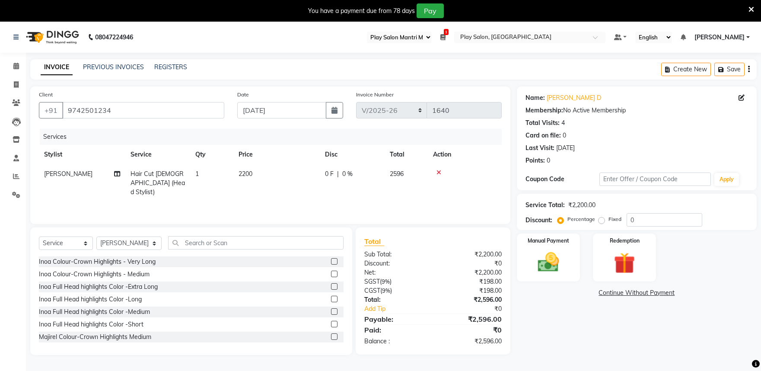
select select "89"
select select "8352"
select select "service"
select select "81315"
click at [67, 240] on select "Select Service Product Membership Package Voucher Prepaid Gift Card" at bounding box center [66, 242] width 54 height 13
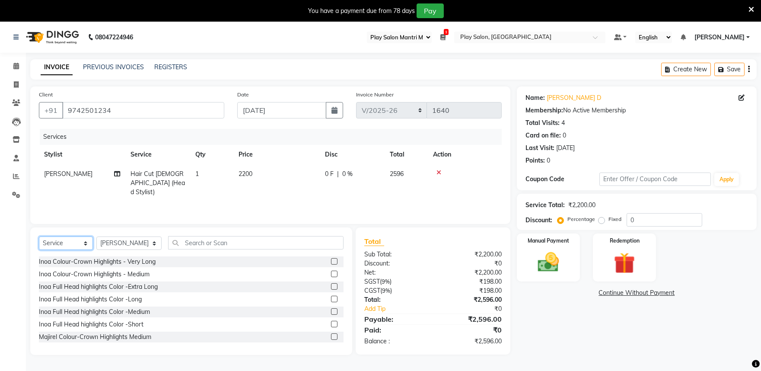
select select "product"
click at [39, 237] on select "Select Service Product Membership Package Voucher Prepaid Gift Card" at bounding box center [66, 242] width 54 height 13
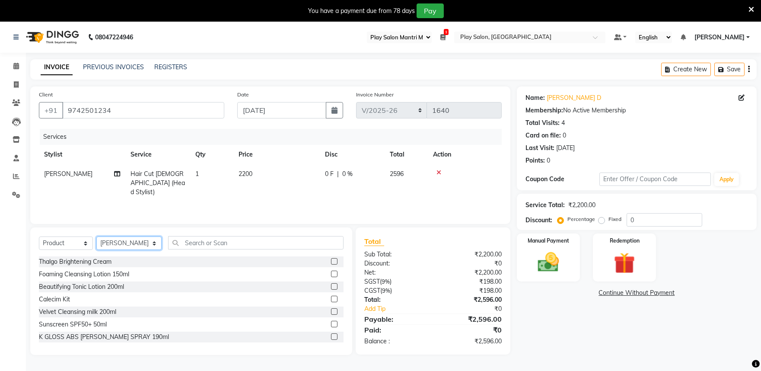
click at [137, 245] on select "Select Stylist Achan Shimrah Admin [PERSON_NAME] [PERSON_NAME] S [PERSON_NAME] …" at bounding box center [128, 242] width 65 height 13
select select "81314"
click at [96, 237] on select "Select Stylist Achan Shimrah Admin [PERSON_NAME] [PERSON_NAME] S [PERSON_NAME] …" at bounding box center [128, 242] width 65 height 13
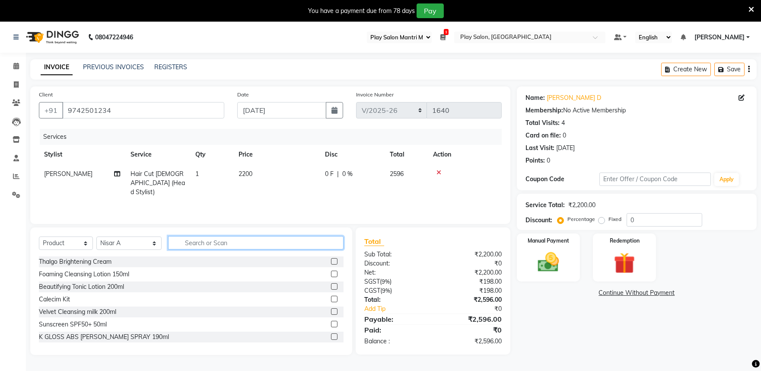
click at [195, 240] on input "text" at bounding box center [255, 242] width 175 height 13
type input "abs"
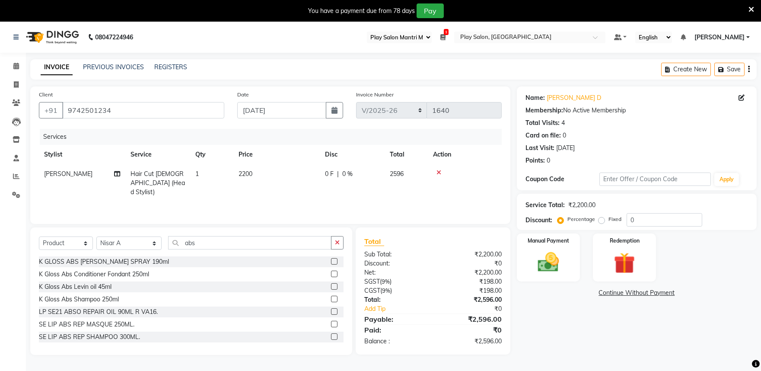
click at [331, 323] on label at bounding box center [334, 324] width 6 height 6
click at [331, 323] on input "checkbox" at bounding box center [334, 325] width 6 height 6
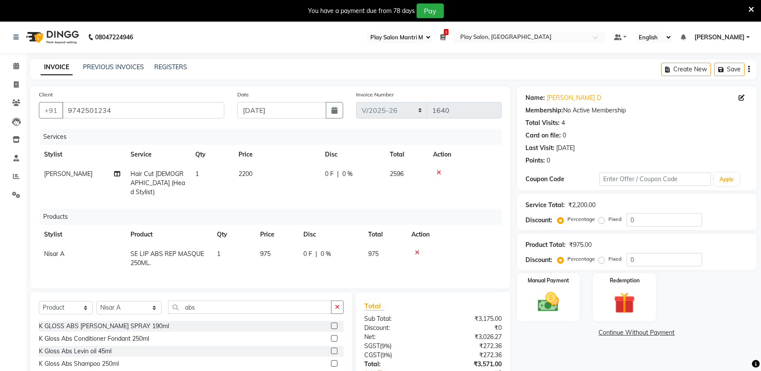
checkbox input "false"
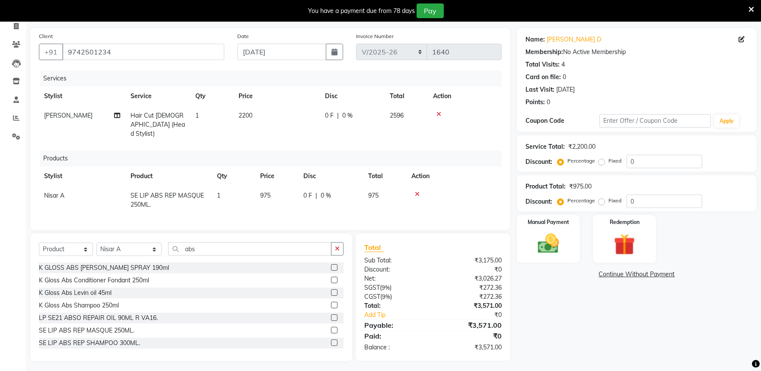
scroll to position [59, 0]
click at [331, 340] on label at bounding box center [334, 342] width 6 height 6
click at [331, 340] on input "checkbox" at bounding box center [334, 343] width 6 height 6
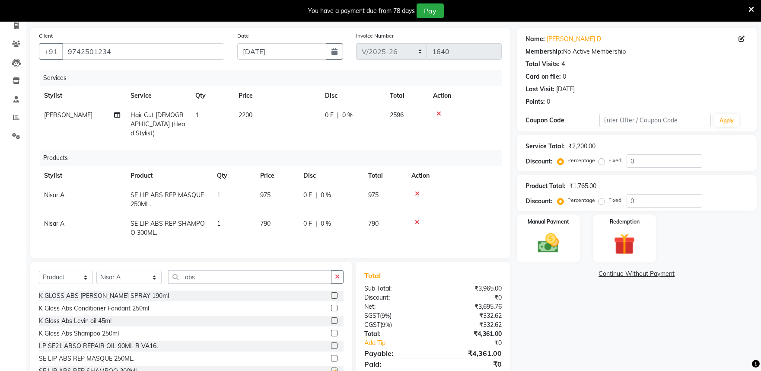
checkbox input "false"
click at [269, 191] on span "975" at bounding box center [265, 195] width 10 height 8
select select "81314"
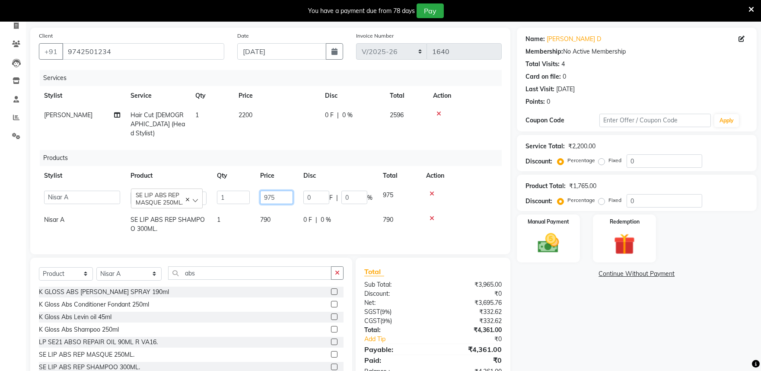
click at [280, 191] on input "975" at bounding box center [276, 197] width 33 height 13
type input "990"
click at [594, 324] on div "Name: [PERSON_NAME] D Membership: No Active Membership Total Visits: 4 Card on …" at bounding box center [640, 206] width 246 height 357
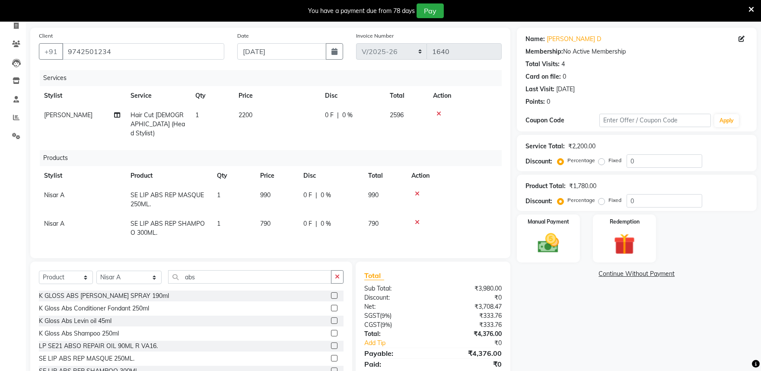
scroll to position [88, 0]
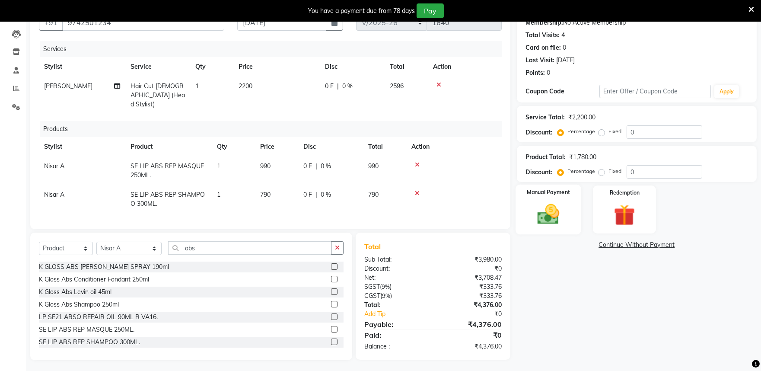
click at [548, 207] on img at bounding box center [548, 214] width 36 height 26
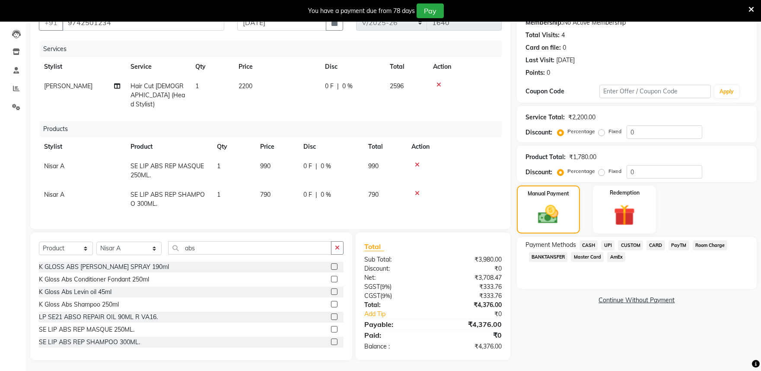
click at [594, 245] on span "CASH" at bounding box center [589, 245] width 19 height 10
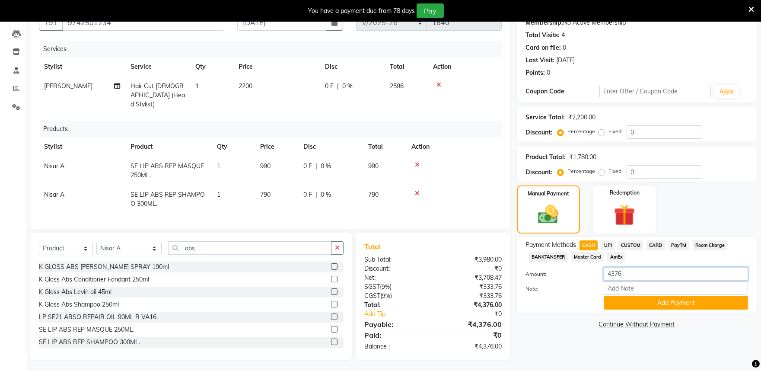
click at [650, 277] on input "4376" at bounding box center [676, 273] width 144 height 13
type input "4500"
click at [665, 303] on button "Add Payment" at bounding box center [676, 302] width 144 height 13
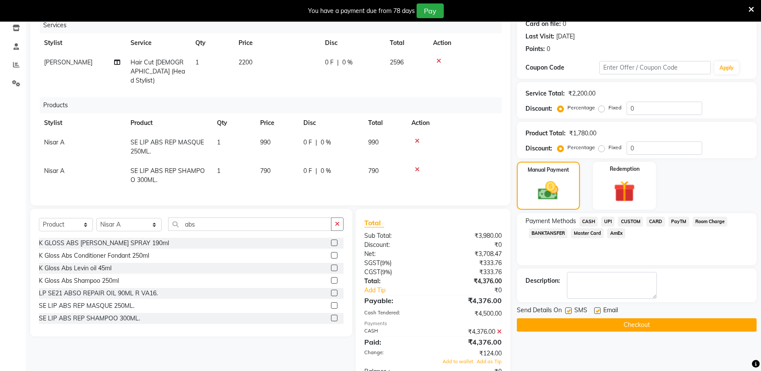
scroll to position [136, 0]
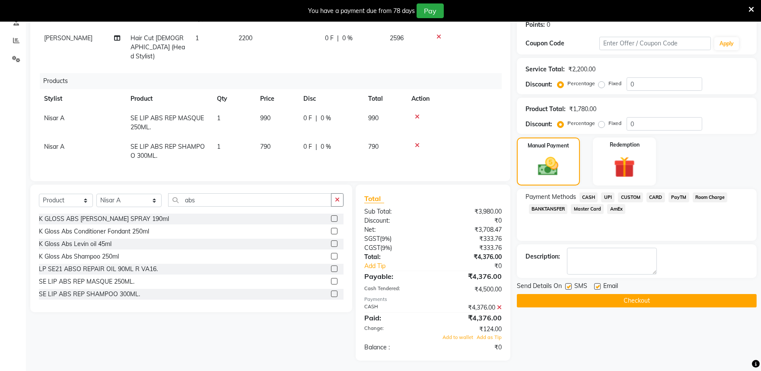
click at [544, 296] on button "Checkout" at bounding box center [637, 300] width 240 height 13
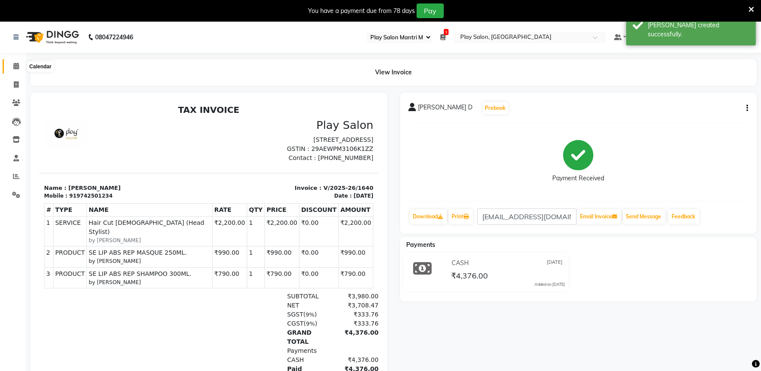
click at [12, 70] on span at bounding box center [16, 66] width 15 height 10
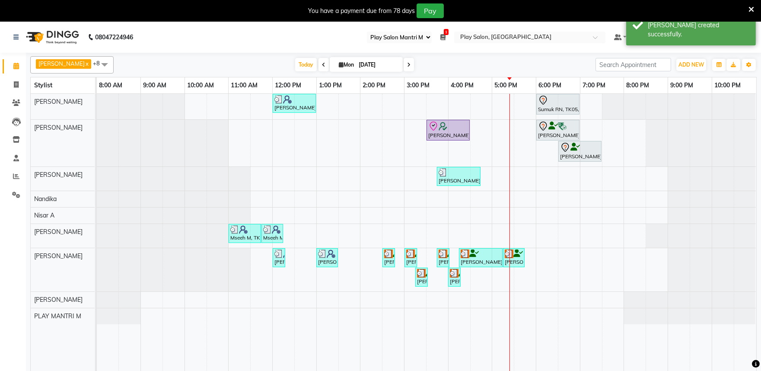
click at [370, 67] on input "[DATE]" at bounding box center [377, 64] width 43 height 13
select select "9"
select select "2025"
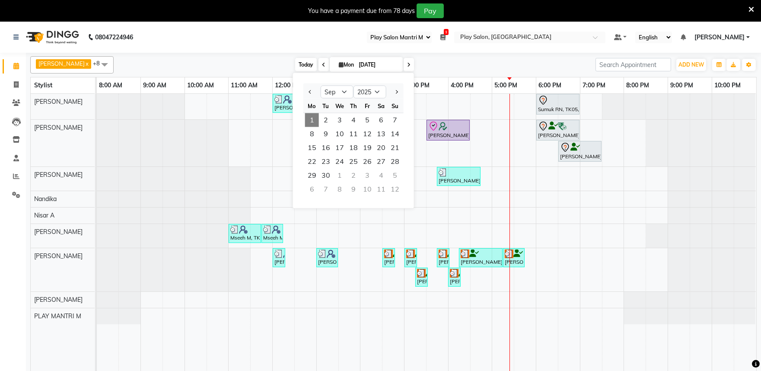
click at [301, 59] on span "Today" at bounding box center [306, 64] width 22 height 13
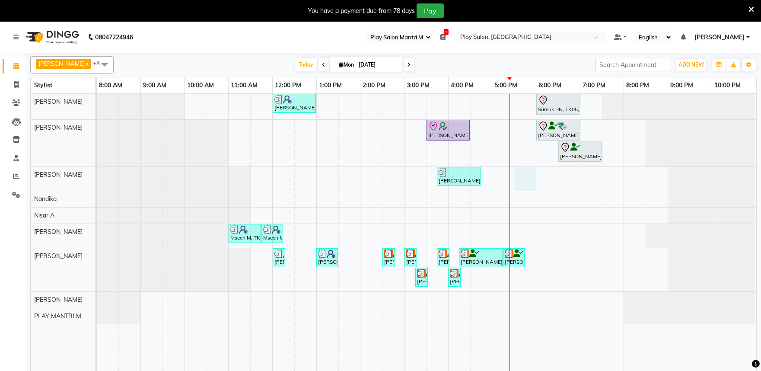
click at [517, 174] on div "Vatsal Agarwal, TK04, 12:00 PM-01:00 PM, Hair Cut Men (Senior stylist) Sumuk RN…" at bounding box center [427, 238] width 660 height 288
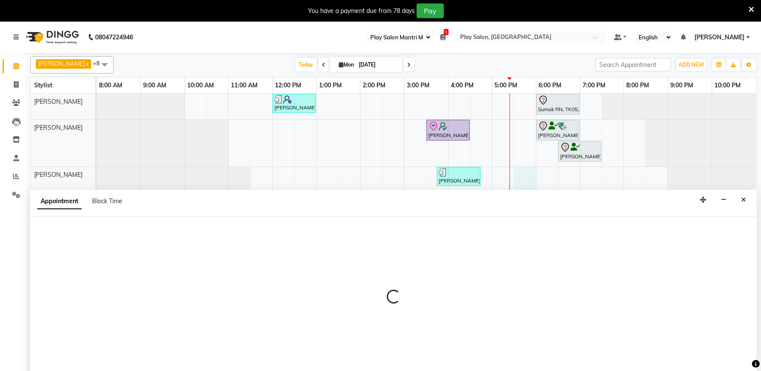
scroll to position [22, 0]
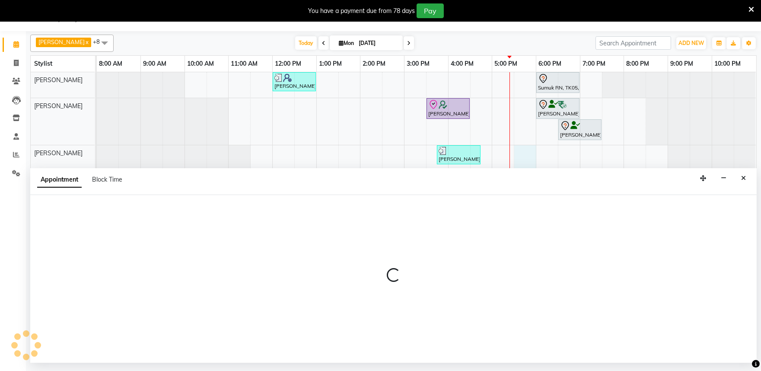
select select "81315"
select select "tentative"
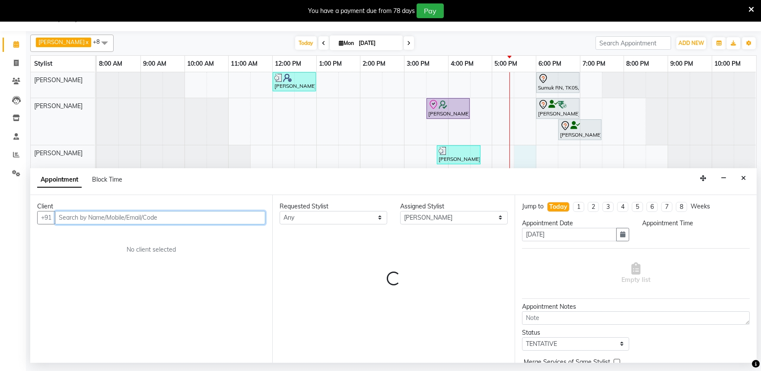
select select "1050"
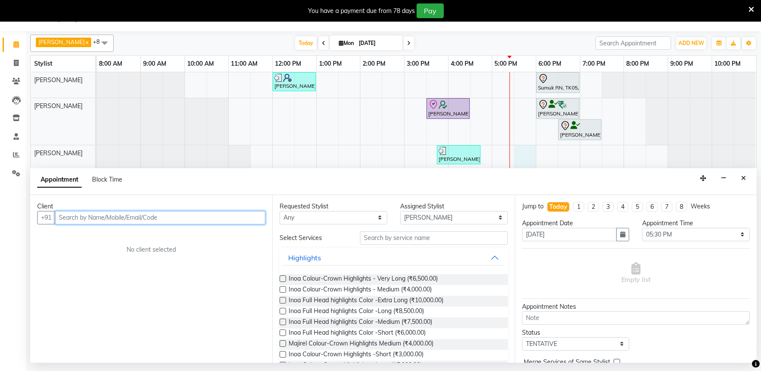
click at [77, 215] on input "text" at bounding box center [160, 217] width 210 height 13
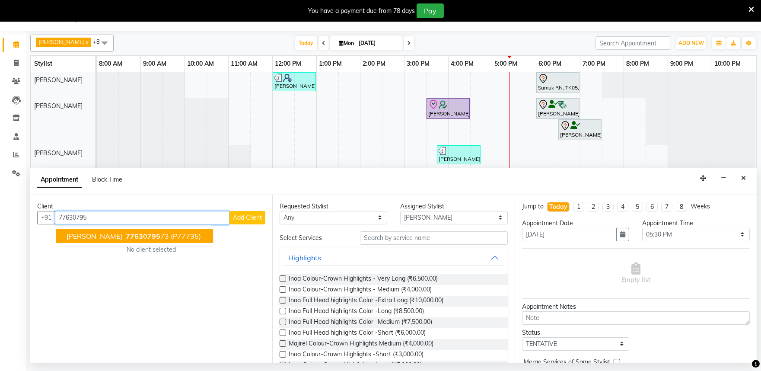
click at [128, 235] on span "77630795" at bounding box center [143, 236] width 35 height 9
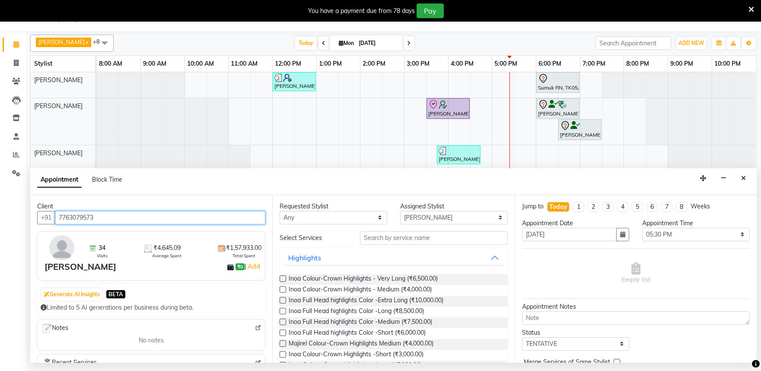
type input "7763079573"
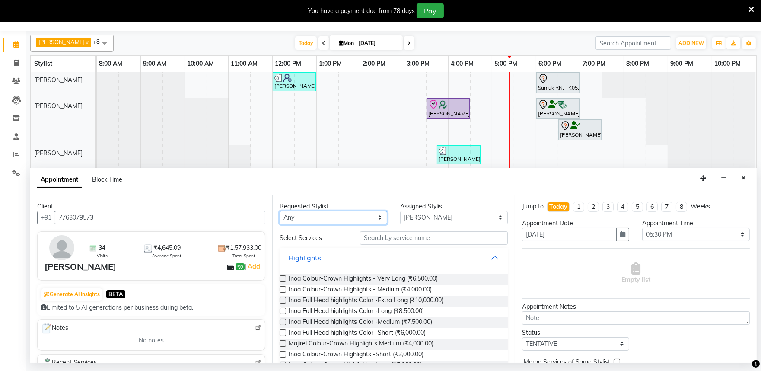
click at [336, 218] on select "Any Achan Shimrah Admin Anitha B Arhan Ehsan Charan S Dawa Tamang Ding Junhui G…" at bounding box center [334, 217] width 108 height 13
select select "81315"
click at [280, 211] on select "Any Achan Shimrah Admin Anitha B Arhan Ehsan Charan S Dawa Tamang Ding Junhui G…" at bounding box center [334, 217] width 108 height 13
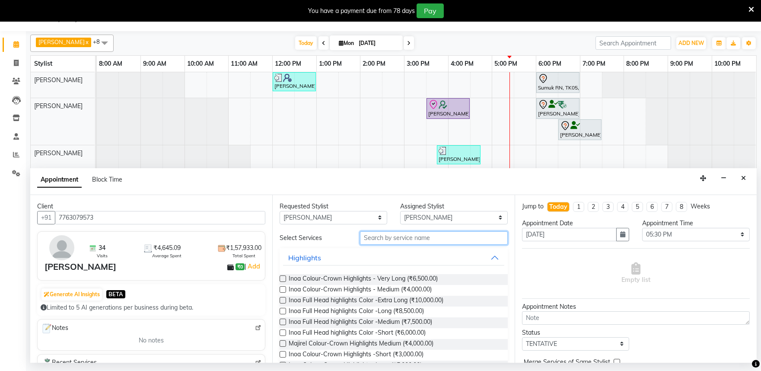
click at [374, 238] on input "text" at bounding box center [434, 237] width 148 height 13
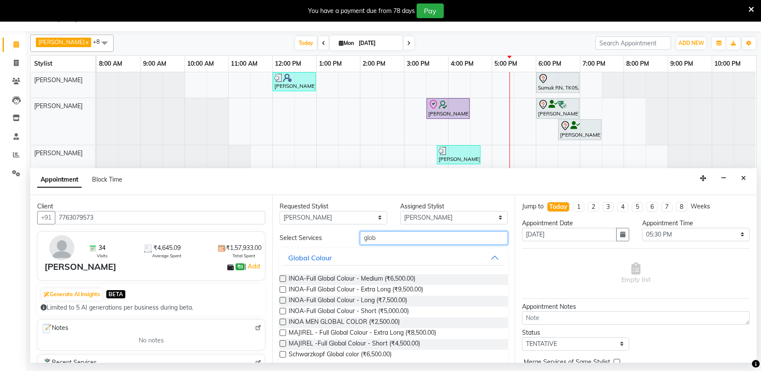
type input "glob"
click at [282, 322] on label at bounding box center [283, 322] width 6 height 6
click at [282, 322] on input "checkbox" at bounding box center [283, 323] width 6 height 6
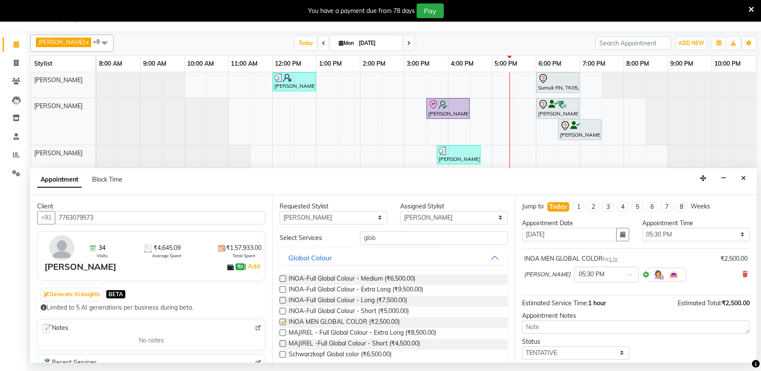
checkbox input "false"
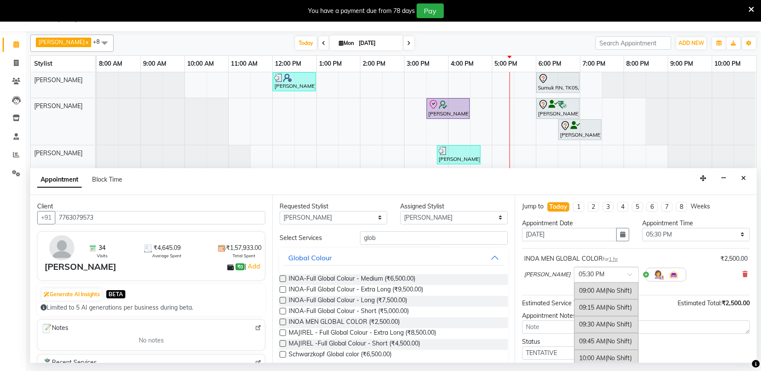
click at [603, 278] on div at bounding box center [606, 273] width 64 height 9
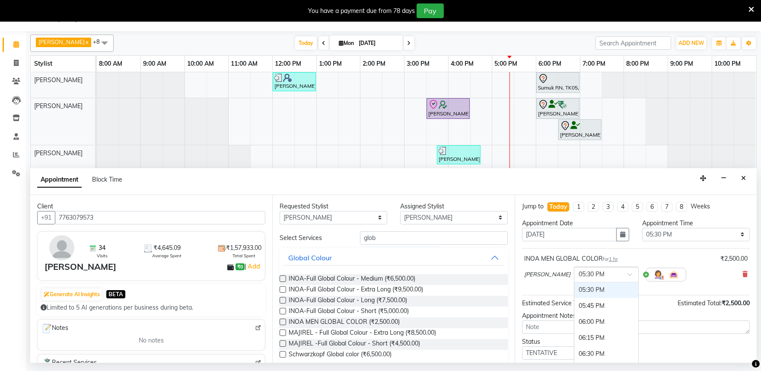
click at [603, 278] on div at bounding box center [606, 273] width 64 height 9
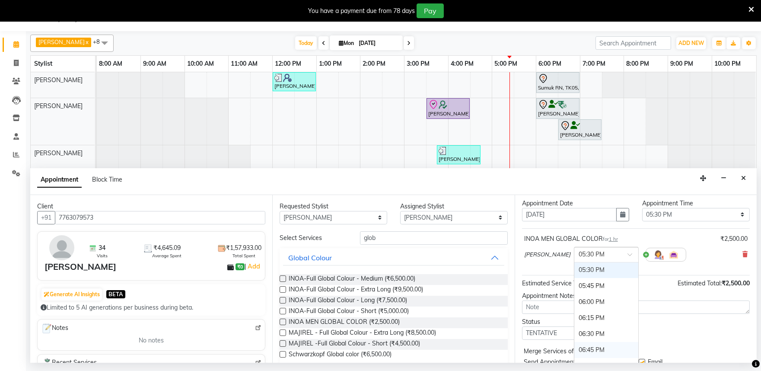
scroll to position [52, 0]
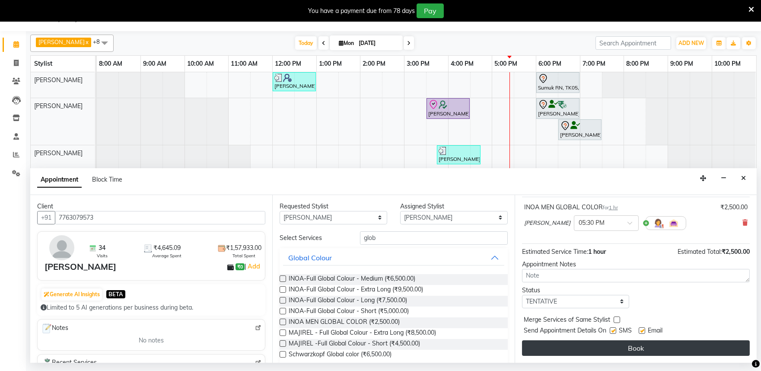
click at [651, 348] on button "Book" at bounding box center [636, 348] width 228 height 16
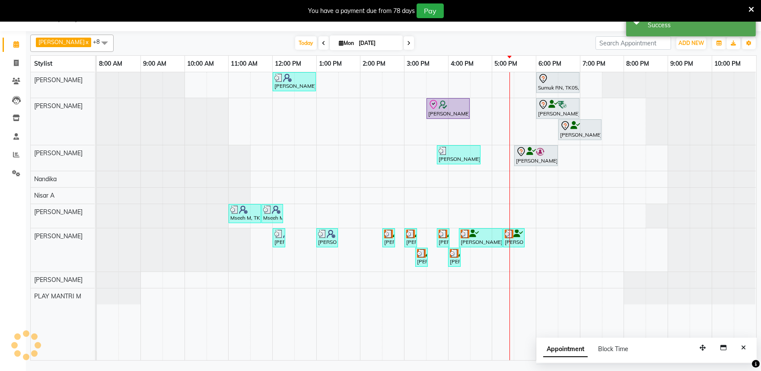
scroll to position [0, 0]
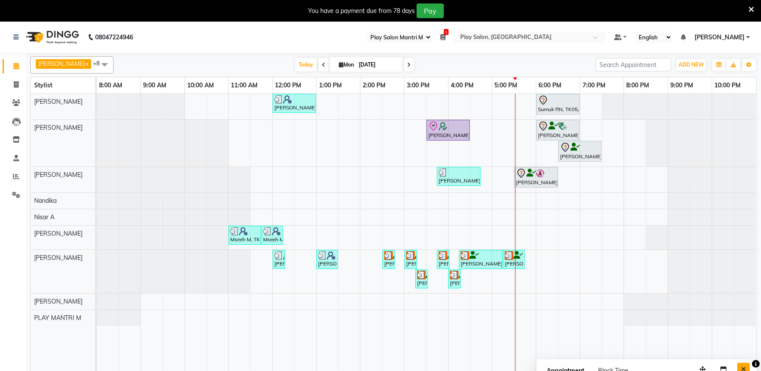
click at [739, 367] on button "Close" at bounding box center [743, 369] width 13 height 13
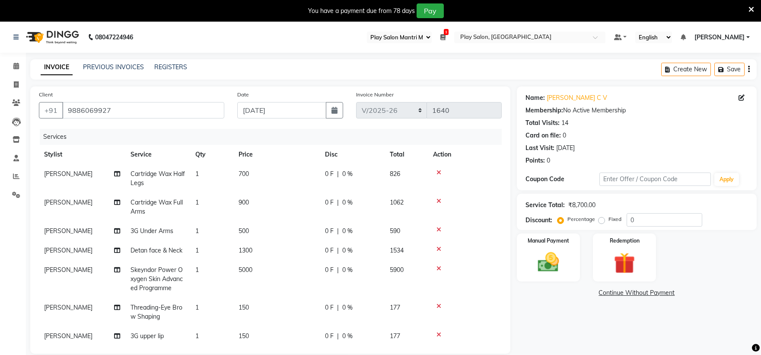
select select "89"
select select "8352"
select select "service"
select select "81311"
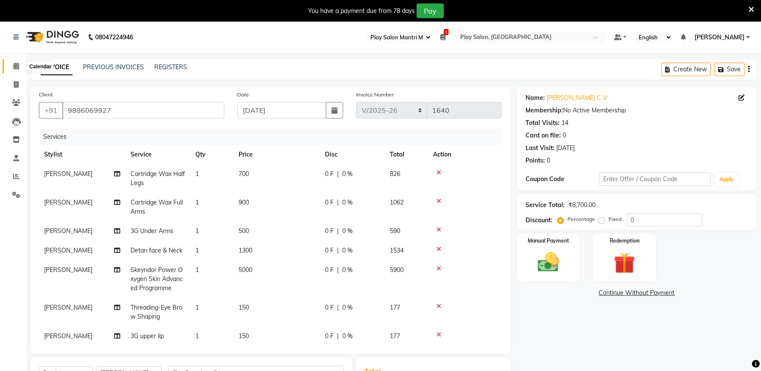
click at [18, 69] on icon at bounding box center [16, 66] width 6 height 6
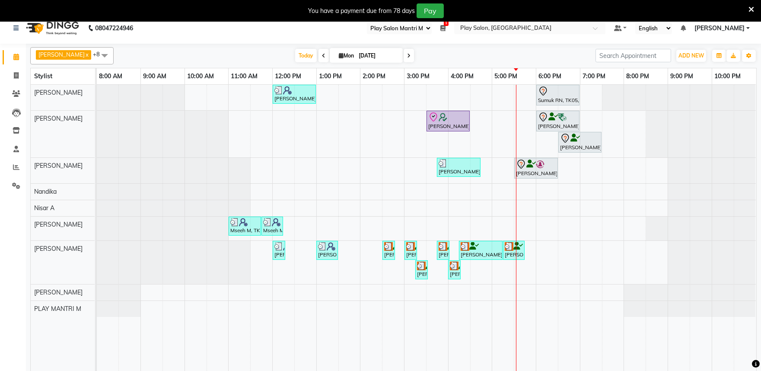
scroll to position [22, 0]
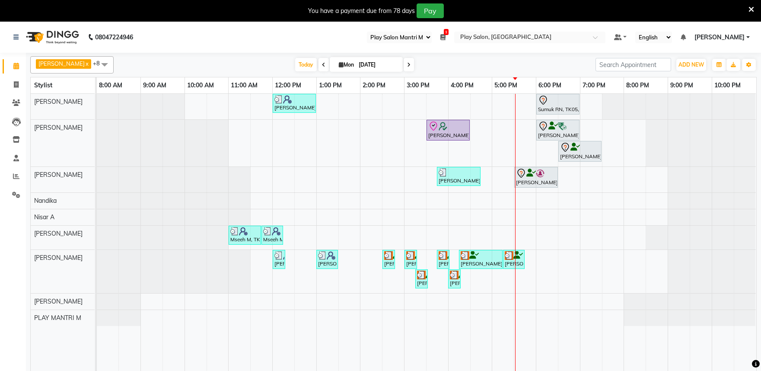
select select "89"
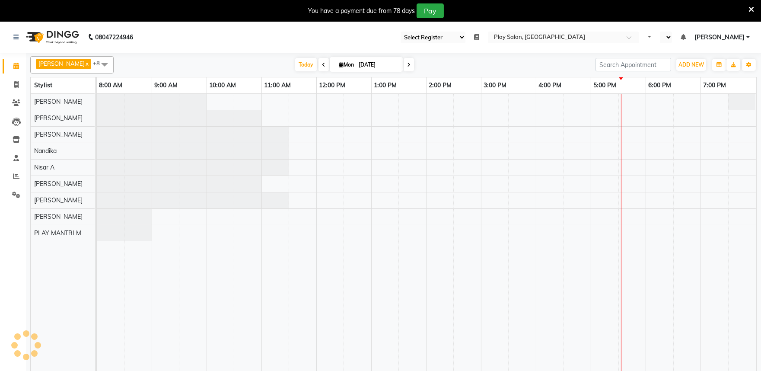
select select "89"
select select "en"
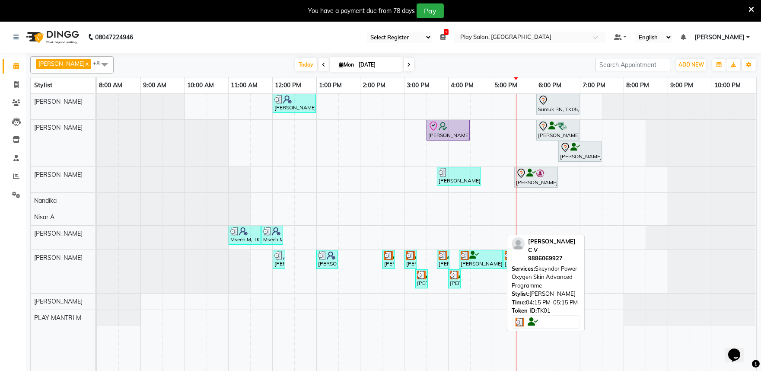
click at [464, 255] on img at bounding box center [465, 255] width 9 height 9
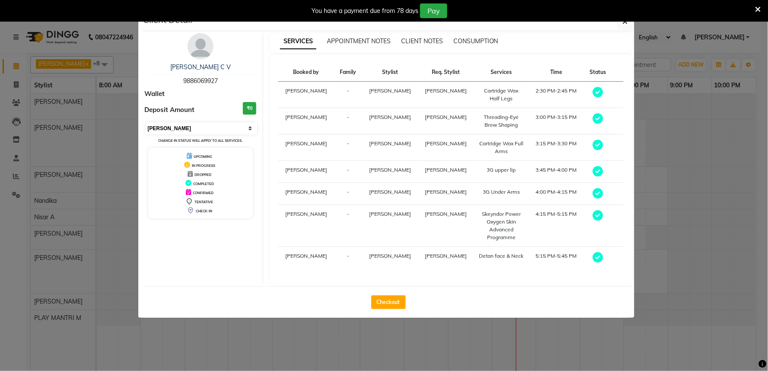
click at [246, 128] on select "Select MARK DONE UPCOMING" at bounding box center [202, 128] width 112 height 12
select select "5"
click at [146, 122] on select "Select MARK DONE UPCOMING" at bounding box center [202, 128] width 112 height 12
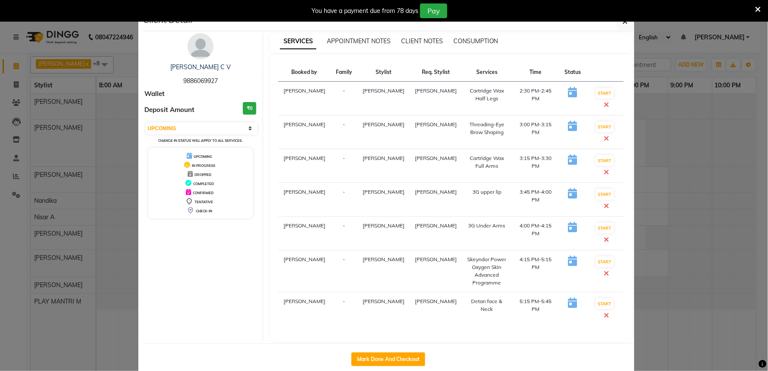
click at [631, 22] on div "You have a payment due from 78 days Pay" at bounding box center [384, 11] width 768 height 22
drag, startPoint x: 629, startPoint y: 24, endPoint x: 623, endPoint y: 33, distance: 10.9
click at [628, 24] on button "button" at bounding box center [625, 21] width 16 height 16
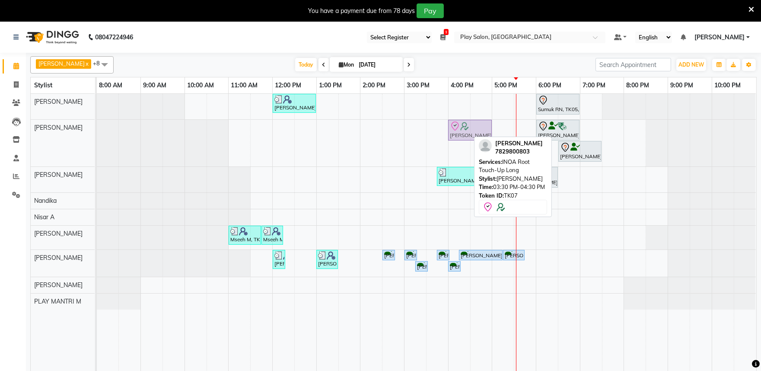
drag, startPoint x: 450, startPoint y: 128, endPoint x: 469, endPoint y: 127, distance: 19.0
click at [97, 127] on div "Geeth Monnappa, TK07, 03:30 PM-04:30 PM, INOA Root Touch-Up Long Abhishek Kurku…" at bounding box center [97, 143] width 0 height 47
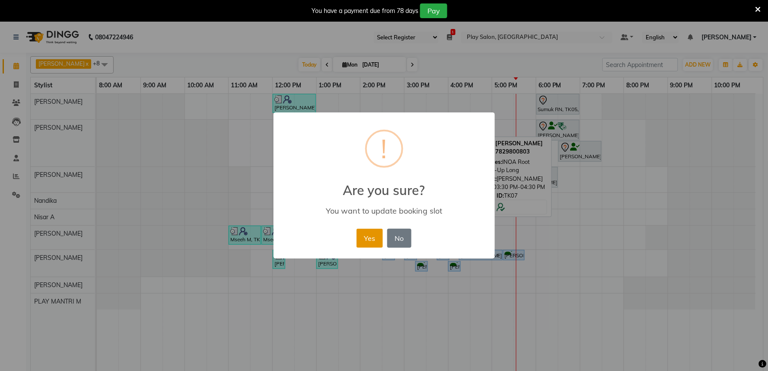
click at [368, 236] on button "Yes" at bounding box center [370, 238] width 26 height 19
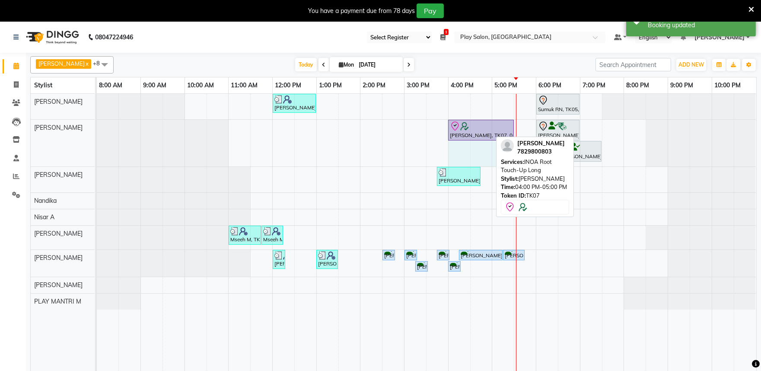
drag, startPoint x: 490, startPoint y: 126, endPoint x: 504, endPoint y: 129, distance: 14.2
click at [97, 129] on div "Geeth Monnappa, TK07, 04:00 PM-05:00 PM, INOA Root Touch-Up Long Abhishek Kurku…" at bounding box center [97, 143] width 0 height 47
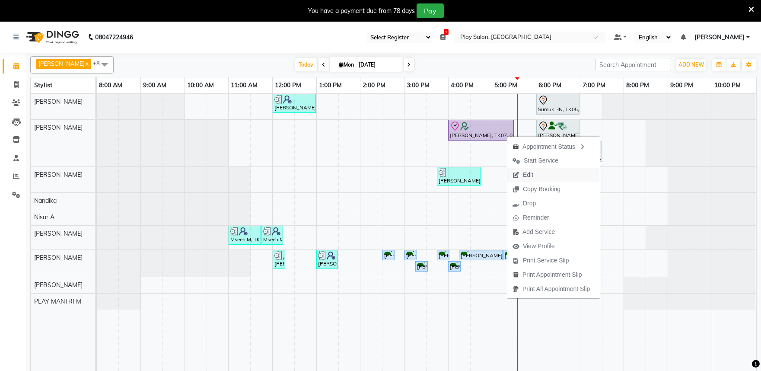
click at [532, 176] on span "Edit" at bounding box center [528, 174] width 10 height 9
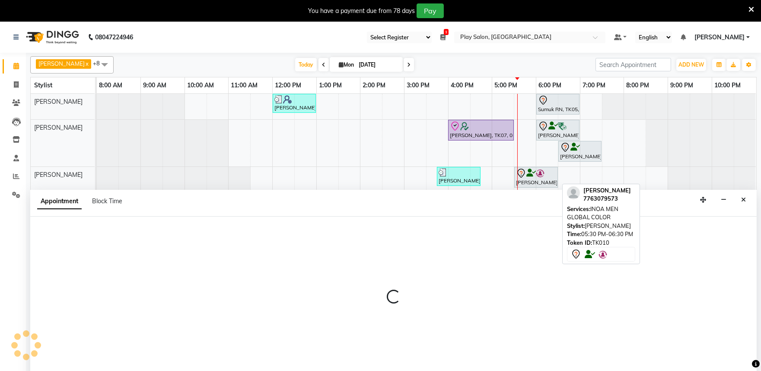
scroll to position [22, 0]
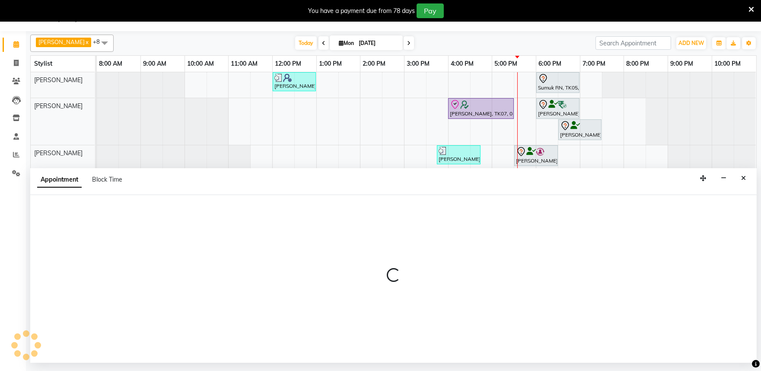
select select "tentative"
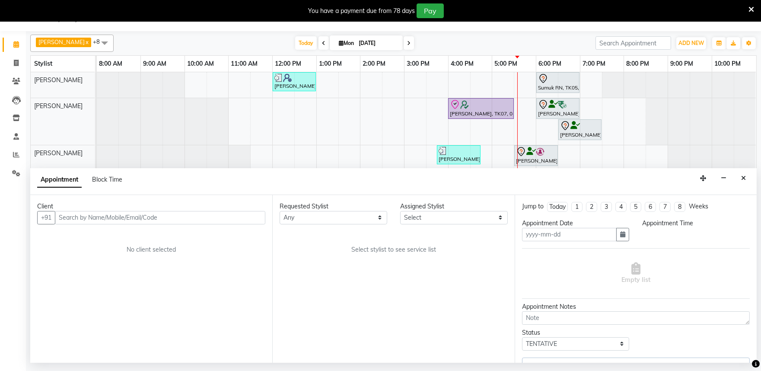
type input "[DATE]"
select select "check-in"
select select "960"
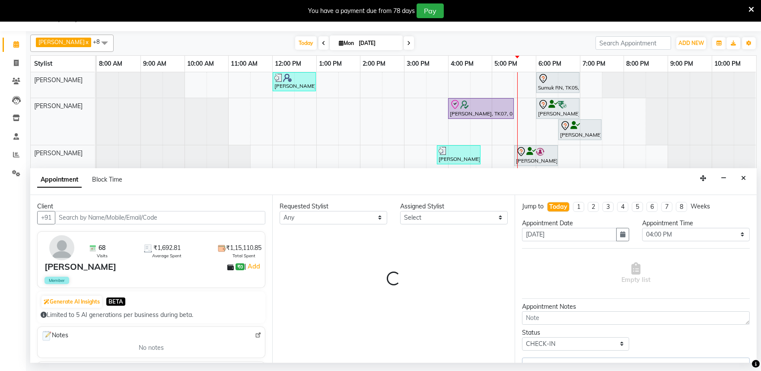
select select "82212"
select select "4213"
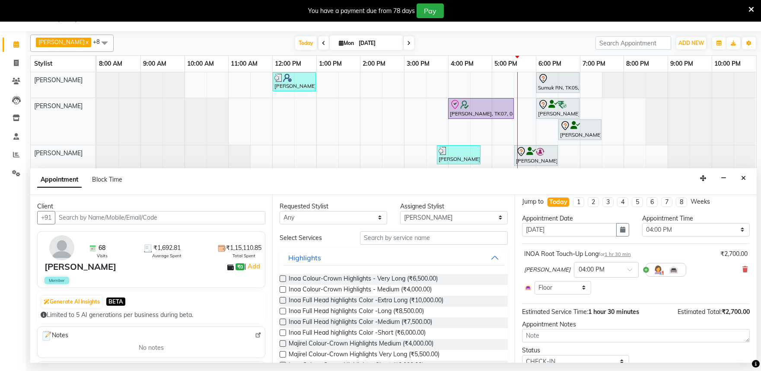
scroll to position [0, 0]
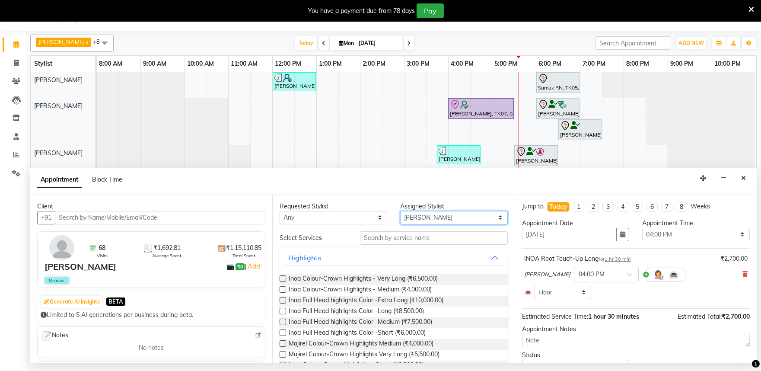
click at [407, 217] on select "Select [PERSON_NAME] Admin [PERSON_NAME] [PERSON_NAME] S [PERSON_NAME] [PERSON_…" at bounding box center [454, 217] width 108 height 13
select select "81322"
click at [400, 211] on select "Select [PERSON_NAME] Admin [PERSON_NAME] [PERSON_NAME] S [PERSON_NAME] [PERSON_…" at bounding box center [454, 217] width 108 height 13
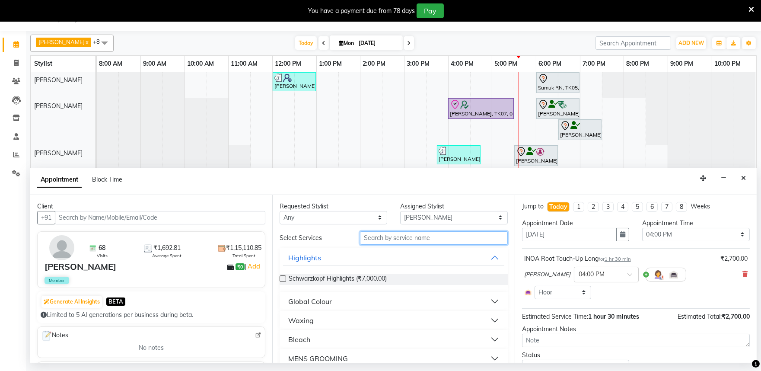
click at [395, 242] on input "text" at bounding box center [434, 237] width 148 height 13
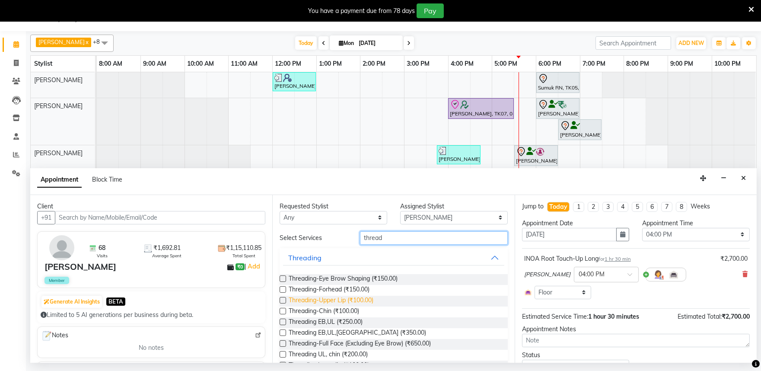
type input "thread"
click at [338, 300] on span "Threading-Upper Lip (₹100.00)" at bounding box center [331, 301] width 85 height 11
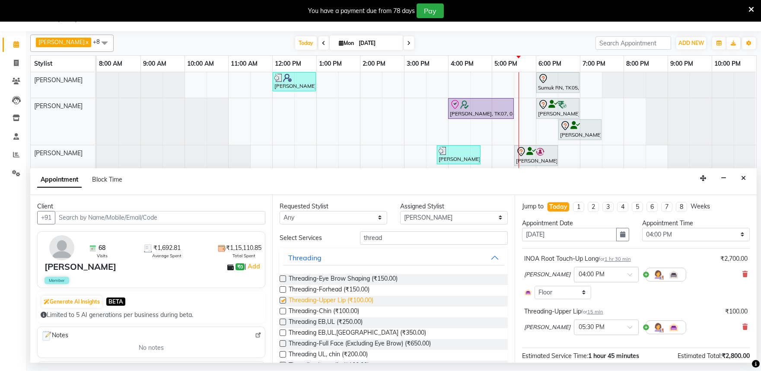
checkbox input "false"
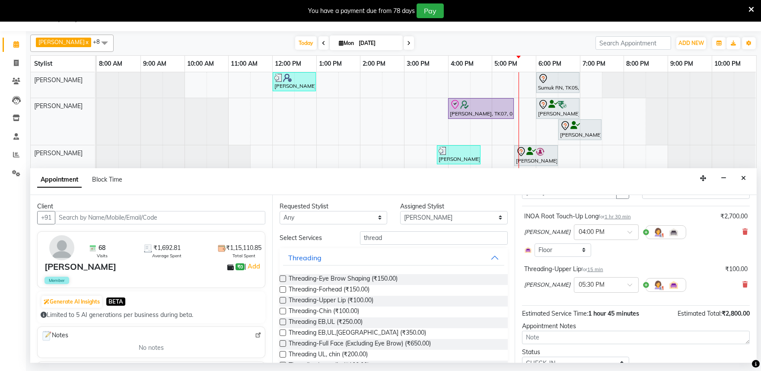
scroll to position [79, 0]
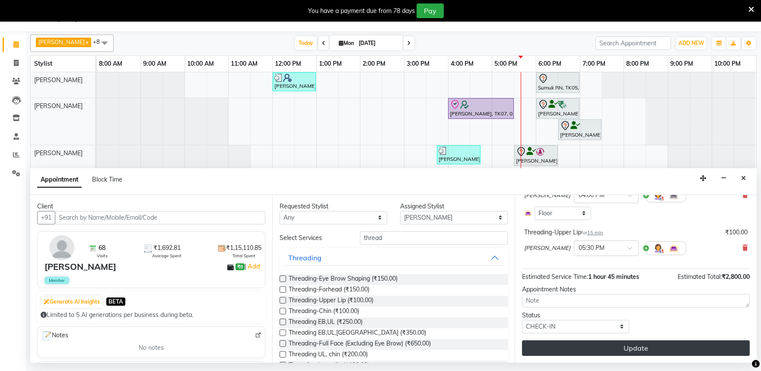
click at [615, 348] on button "Update" at bounding box center [636, 348] width 228 height 16
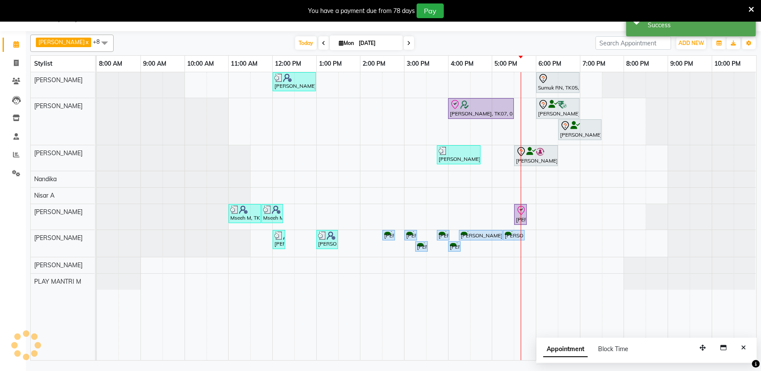
scroll to position [0, 0]
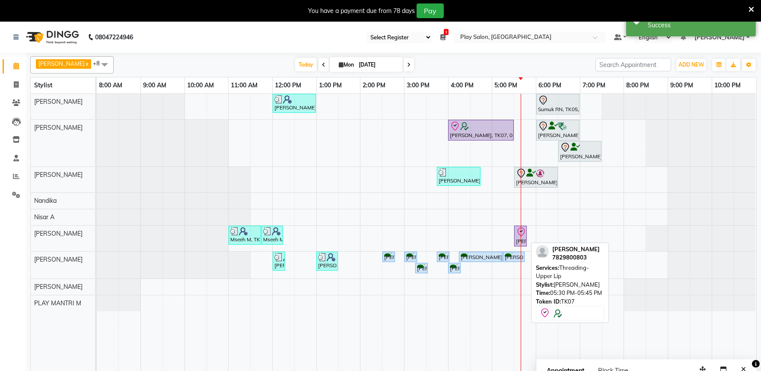
click at [520, 239] on div "[PERSON_NAME], TK07, 05:30 PM-05:45 PM, Threading-[GEOGRAPHIC_DATA]" at bounding box center [520, 236] width 11 height 18
click at [516, 238] on div "[PERSON_NAME], TK07, 05:30 PM-05:45 PM, Threading-[GEOGRAPHIC_DATA]" at bounding box center [520, 236] width 11 height 18
select select "8"
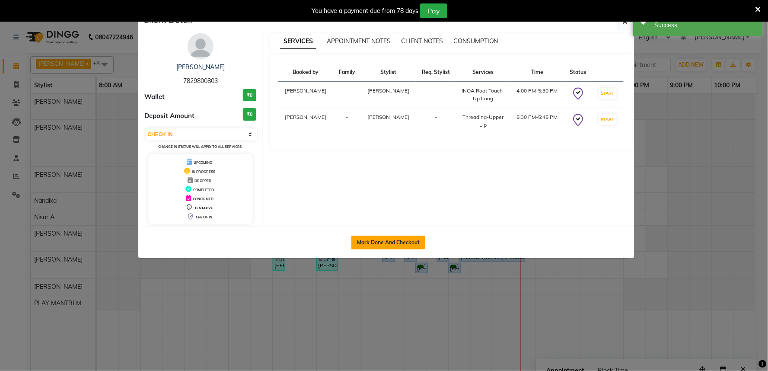
click at [373, 245] on button "Mark Done And Checkout" at bounding box center [388, 243] width 74 height 14
select select "service"
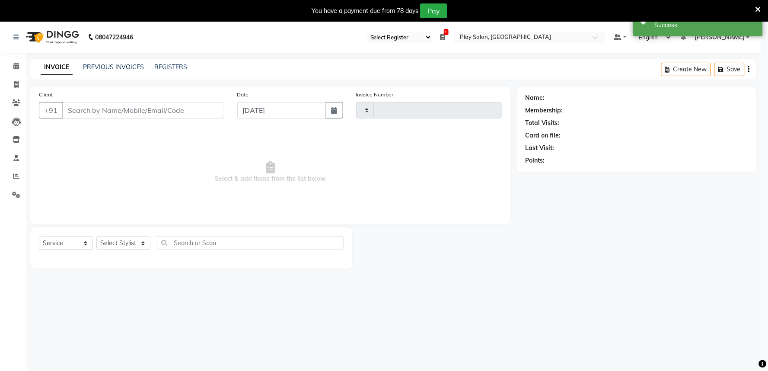
type input "1641"
select select "8352"
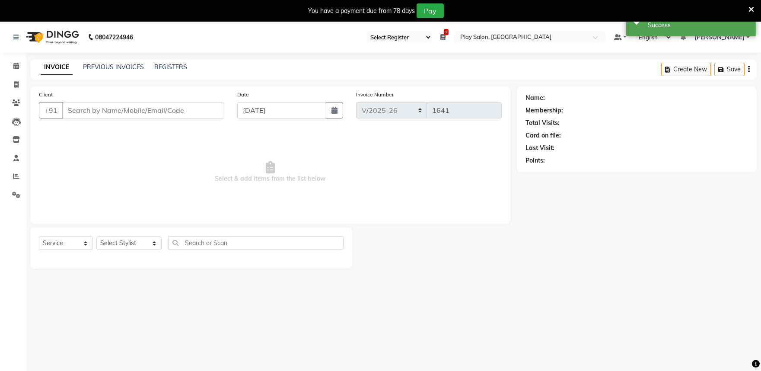
type input "7829800803"
select select "81322"
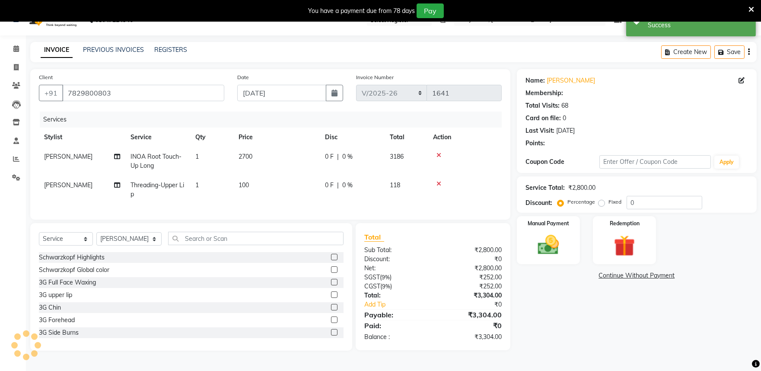
scroll to position [22, 0]
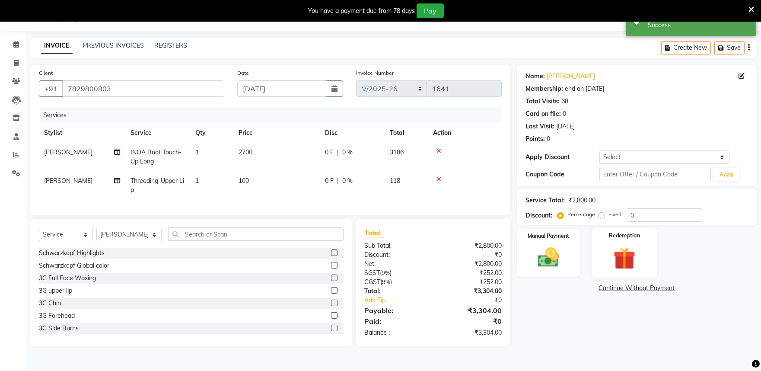
click at [612, 254] on img at bounding box center [625, 258] width 36 height 27
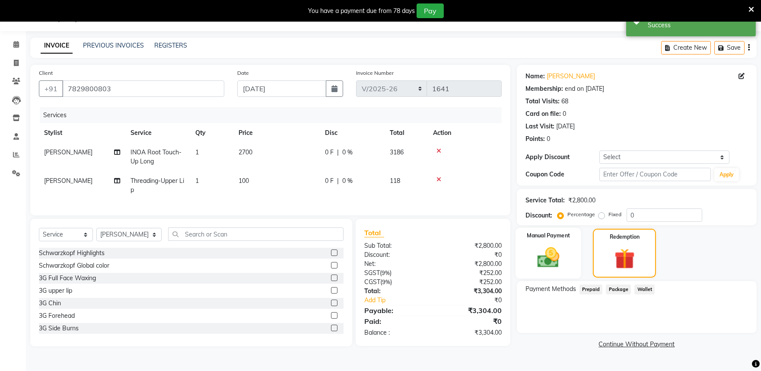
click at [532, 248] on img at bounding box center [548, 258] width 36 height 26
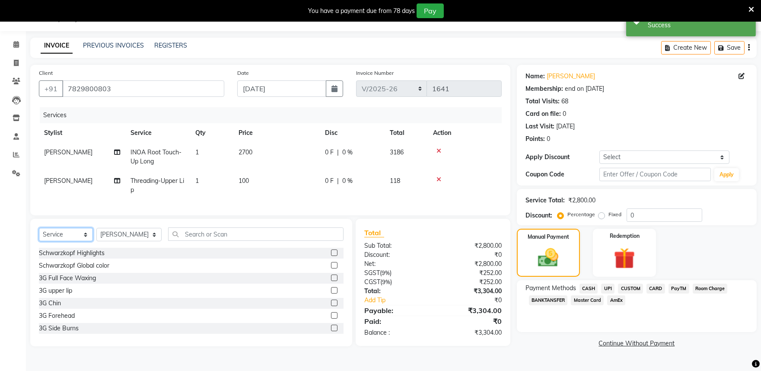
click at [69, 241] on select "Select Service Product Membership Package Voucher Prepaid Gift Card" at bounding box center [66, 234] width 54 height 13
select select "product"
click at [39, 235] on select "Select Service Product Membership Package Voucher Prepaid Gift Card" at bounding box center [66, 234] width 54 height 13
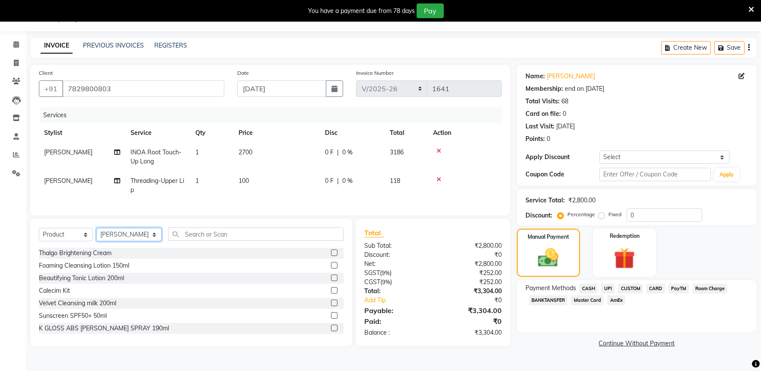
click at [122, 241] on select "Select Stylist Achan Shimrah Admin [PERSON_NAME] [PERSON_NAME] S [PERSON_NAME] …" at bounding box center [128, 234] width 65 height 13
click at [96, 235] on select "Select Stylist Achan Shimrah Admin [PERSON_NAME] [PERSON_NAME] S [PERSON_NAME] …" at bounding box center [128, 234] width 65 height 13
click at [123, 241] on select "Select Stylist Achan Shimrah Admin [PERSON_NAME] [PERSON_NAME] S [PERSON_NAME] …" at bounding box center [128, 234] width 65 height 13
select select "82212"
click at [96, 235] on select "Select Stylist Achan Shimrah Admin [PERSON_NAME] [PERSON_NAME] S [PERSON_NAME] …" at bounding box center [128, 234] width 65 height 13
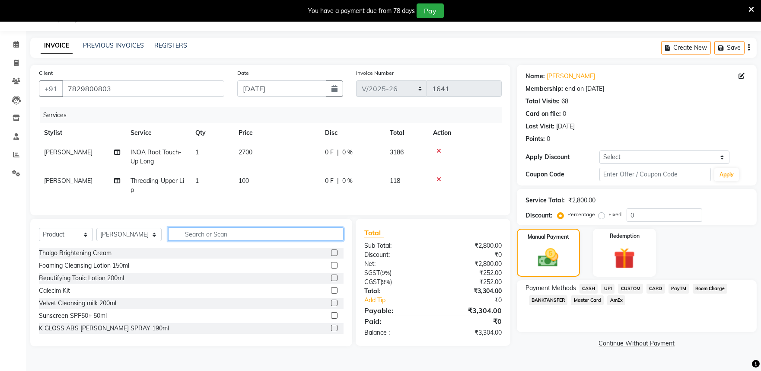
click at [188, 239] on input "text" at bounding box center [255, 233] width 175 height 13
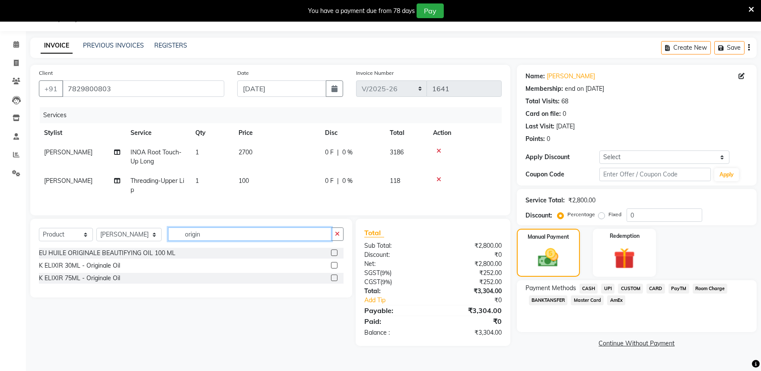
type input "origin"
click at [335, 281] on label at bounding box center [334, 277] width 6 height 6
click at [335, 281] on input "checkbox" at bounding box center [334, 278] width 6 height 6
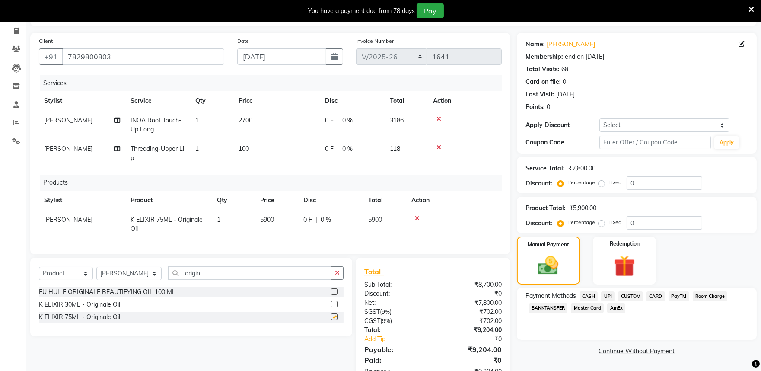
checkbox input "false"
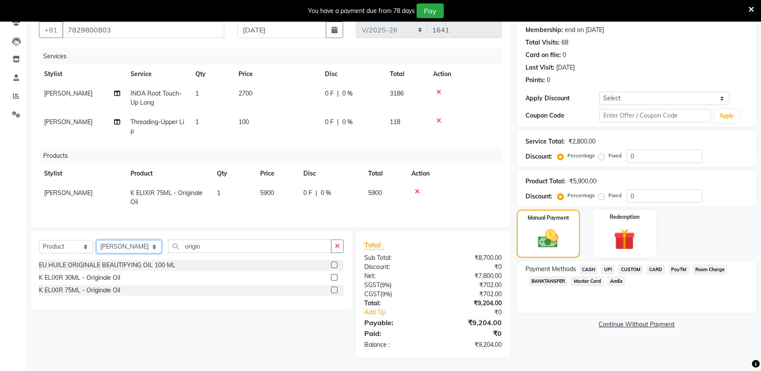
click at [117, 249] on select "Select Stylist Achan Shimrah Admin [PERSON_NAME] [PERSON_NAME] S [PERSON_NAME] …" at bounding box center [128, 246] width 65 height 13
select select "81313"
click at [96, 240] on select "Select Stylist Achan Shimrah Admin [PERSON_NAME] [PERSON_NAME] S [PERSON_NAME] …" at bounding box center [128, 246] width 65 height 13
click at [202, 248] on input "origin" at bounding box center [249, 245] width 163 height 13
type input "o"
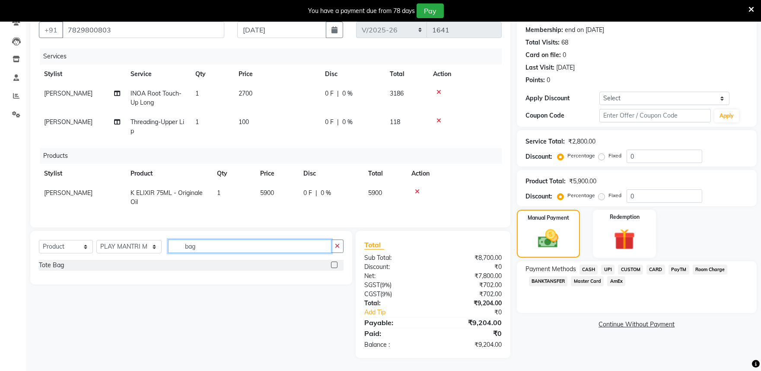
type input "bag"
click at [336, 265] on label at bounding box center [334, 264] width 6 height 6
click at [336, 265] on input "checkbox" at bounding box center [334, 265] width 6 height 6
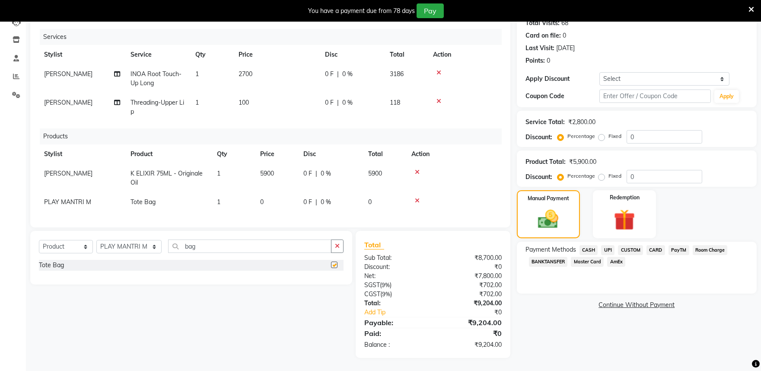
checkbox input "false"
click at [642, 171] on input "0" at bounding box center [665, 176] width 76 height 13
type input "15"
click at [610, 309] on div "Name: Geeth Monnappa Membership: end on 06-04-2026 Total Visits: 68 Card on fil…" at bounding box center [640, 172] width 246 height 371
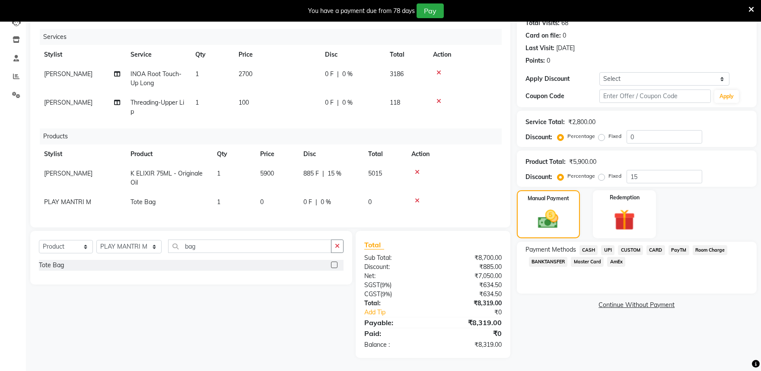
click at [418, 169] on icon at bounding box center [417, 172] width 5 height 6
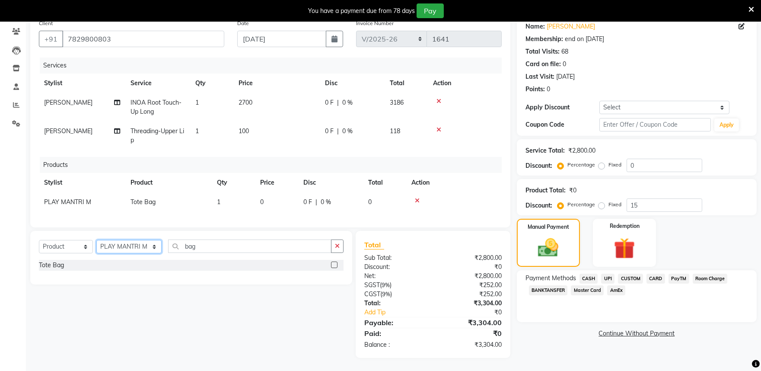
click at [119, 248] on select "Select Stylist Achan Shimrah Admin [PERSON_NAME] [PERSON_NAME] S [PERSON_NAME] …" at bounding box center [128, 246] width 65 height 13
select select "82212"
click at [96, 240] on select "Select Stylist Achan Shimrah Admin [PERSON_NAME] [PERSON_NAME] S [PERSON_NAME] …" at bounding box center [128, 246] width 65 height 13
click at [208, 247] on input "bag" at bounding box center [249, 245] width 163 height 13
type input "b"
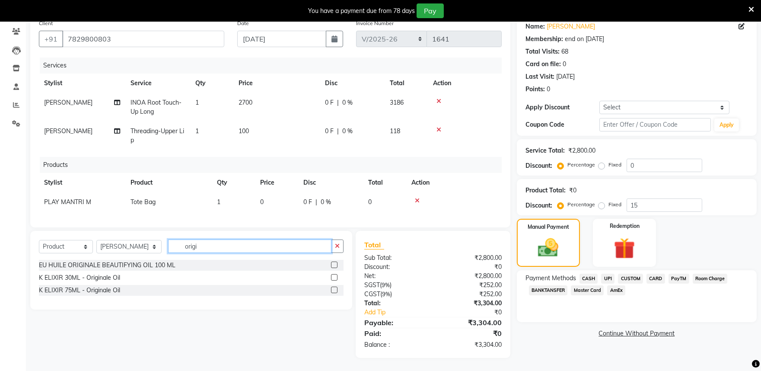
type input "origi"
click at [333, 291] on label at bounding box center [334, 290] width 6 height 6
click at [333, 291] on input "checkbox" at bounding box center [334, 290] width 6 height 6
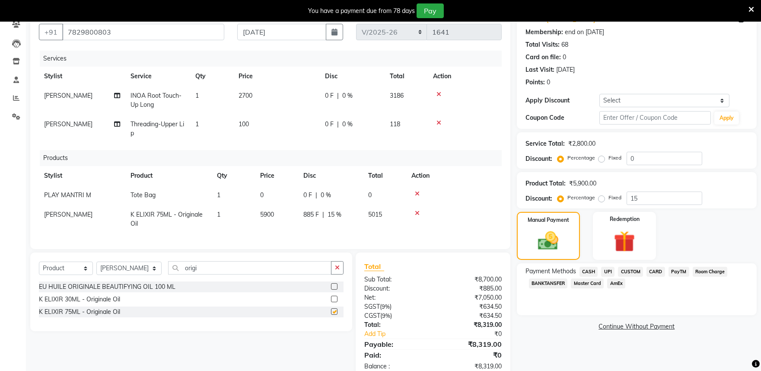
checkbox input "false"
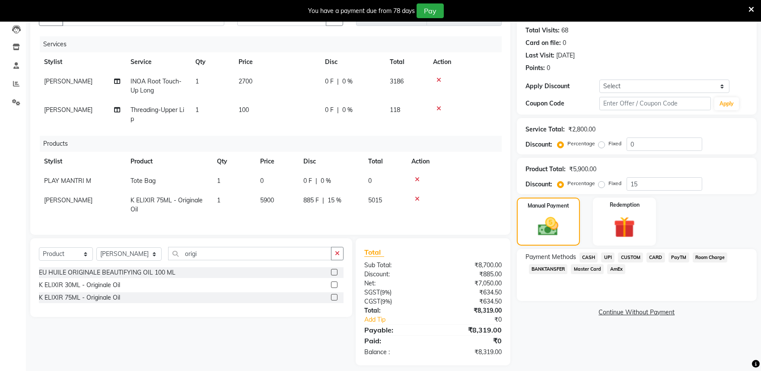
scroll to position [106, 0]
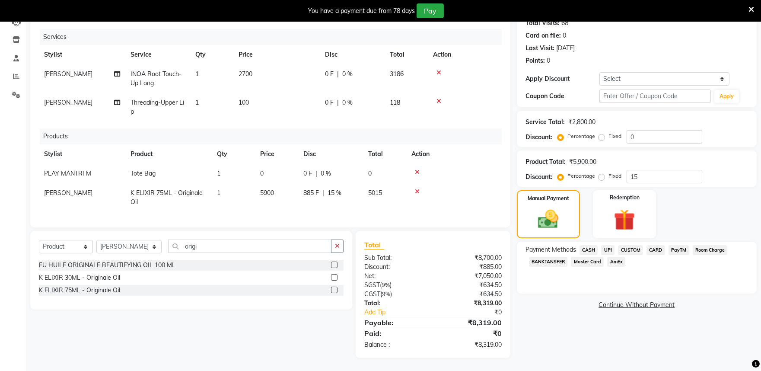
click at [585, 331] on div "Name: Geeth Monnappa Membership: end on 06-04-2026 Total Visits: 68 Card on fil…" at bounding box center [640, 172] width 246 height 371
click at [641, 170] on input "15" at bounding box center [665, 176] width 76 height 13
type input "1"
type input "15"
click at [338, 188] on span "15 %" at bounding box center [335, 192] width 14 height 9
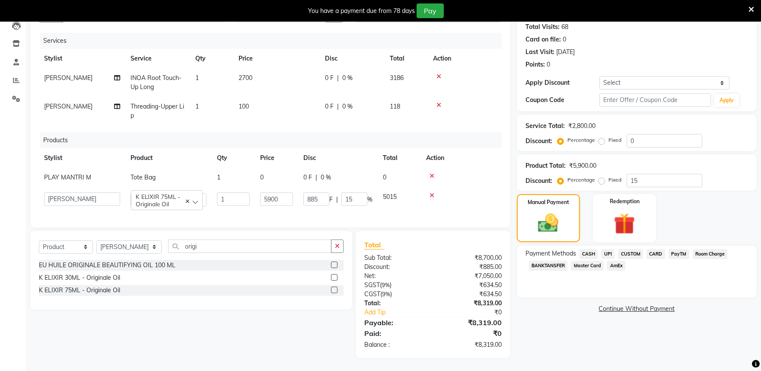
scroll to position [104, 0]
click at [353, 192] on input "15" at bounding box center [354, 198] width 26 height 13
type input "1"
click at [413, 234] on div "Total Sub Total: ₹8,700.00 Discount: ₹885.00 Net: ₹7,050.00 SGST ( 9% ) ₹634.50…" at bounding box center [433, 294] width 154 height 127
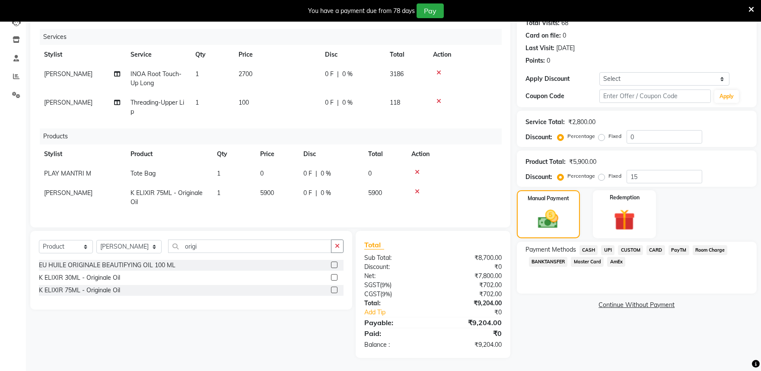
scroll to position [106, 0]
click at [415, 188] on icon at bounding box center [417, 191] width 5 height 6
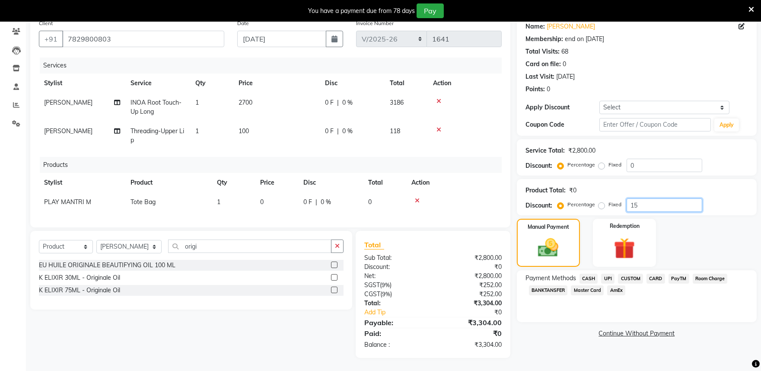
click at [662, 199] on input "15" at bounding box center [665, 204] width 76 height 13
type input "1"
click at [564, 335] on div "Name: Geeth Monnappa Membership: end on 06-04-2026 Total Visits: 68 Card on fil…" at bounding box center [640, 186] width 246 height 343
click at [693, 314] on div "Payment Methods CASH UPI CUSTOM CARD PayTM Room Charge BANKTANSFER Master Card …" at bounding box center [637, 296] width 240 height 52
click at [654, 200] on input "15" at bounding box center [665, 204] width 76 height 13
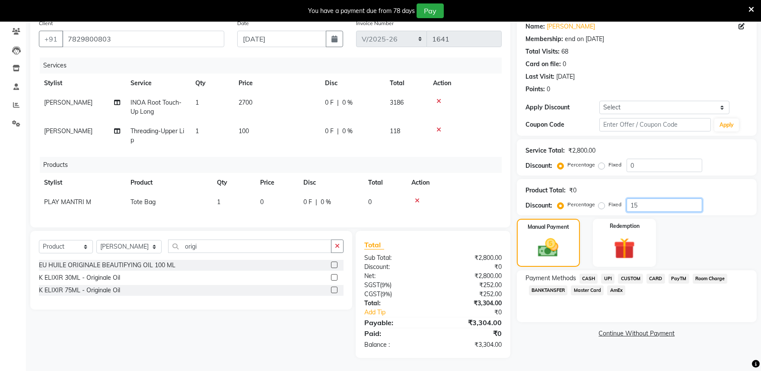
type input "1"
click at [275, 270] on div "EU HUILE ORIGINALE BEAUTIFYING OIL 100 ML" at bounding box center [191, 265] width 305 height 11
click at [264, 234] on div "Select Service Product Membership Package Voucher Prepaid Gift Card Select Styl…" at bounding box center [191, 270] width 322 height 79
click at [556, 236] on img at bounding box center [548, 248] width 35 height 25
click at [646, 198] on input "number" at bounding box center [665, 204] width 76 height 13
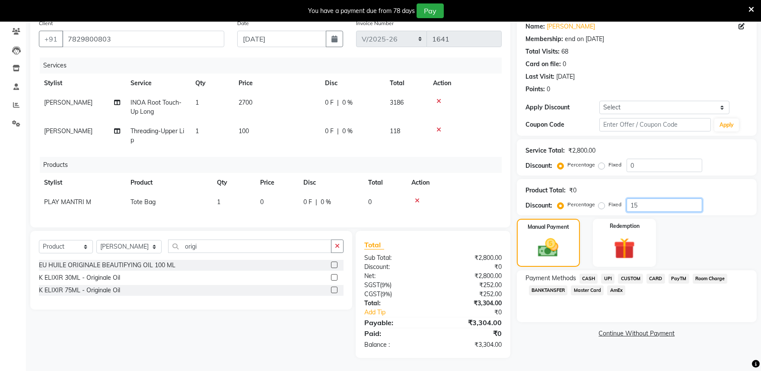
type input "15"
click at [699, 338] on div "Name: Geeth Monnappa Membership: end on 06-04-2026 Total Visits: 68 Card on fil…" at bounding box center [640, 186] width 246 height 343
click at [261, 247] on input "origi" at bounding box center [249, 245] width 163 height 13
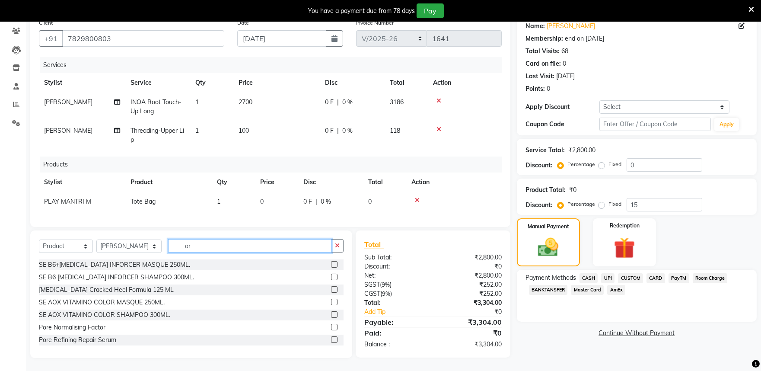
type input "o"
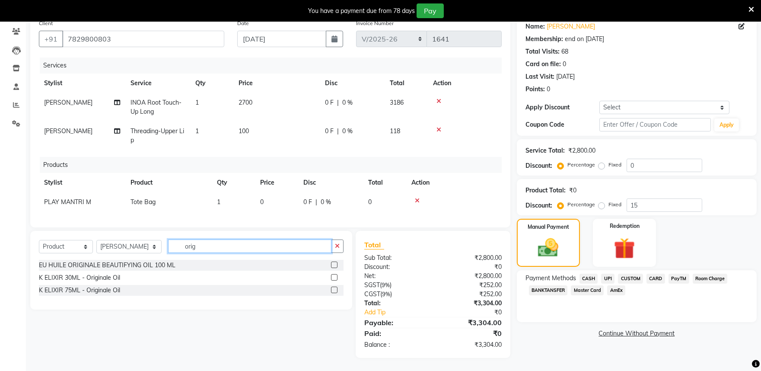
type input "origi"
click at [332, 288] on label at bounding box center [334, 290] width 6 height 6
click at [332, 288] on input "checkbox" at bounding box center [334, 290] width 6 height 6
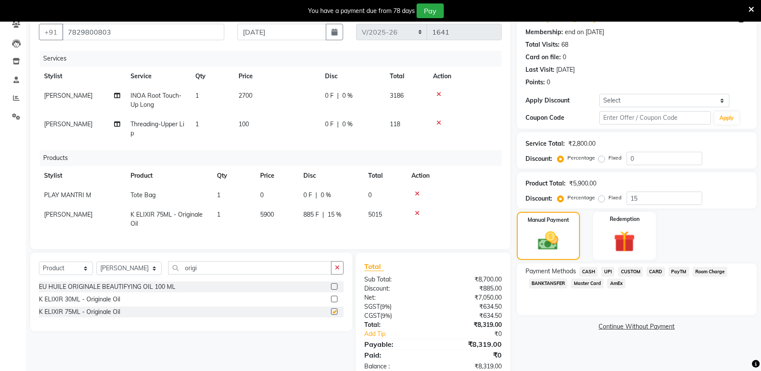
checkbox input "false"
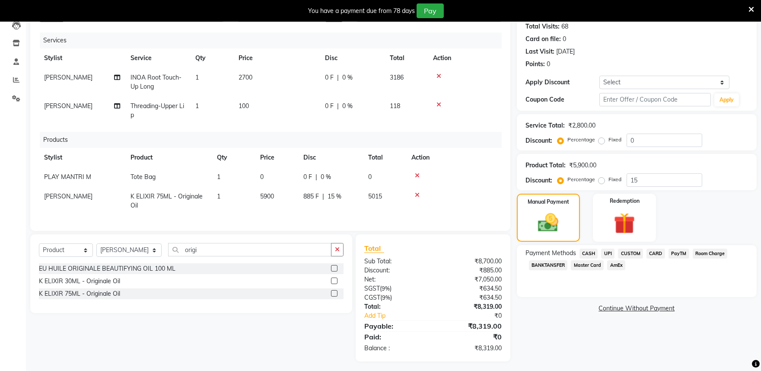
scroll to position [106, 0]
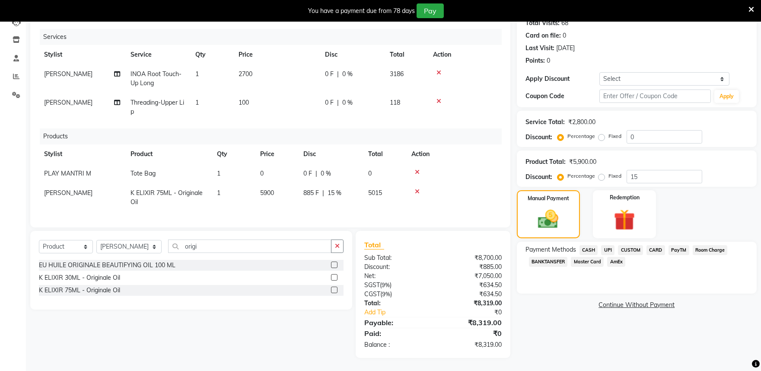
click at [341, 188] on span "15 %" at bounding box center [335, 192] width 14 height 9
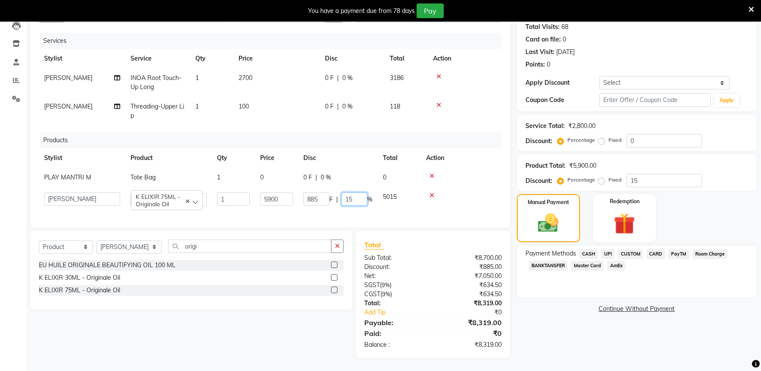
click at [355, 192] on input "15" at bounding box center [354, 198] width 26 height 13
type input "1"
type input "0"
click at [597, 346] on div "Name: Geeth Monnappa Membership: end on 06-04-2026 Total Visits: 68 Card on fil…" at bounding box center [640, 173] width 246 height 367
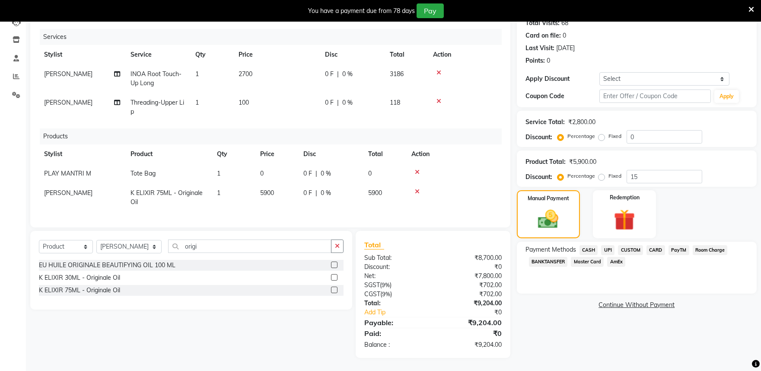
scroll to position [106, 0]
click at [681, 245] on span "PayTM" at bounding box center [679, 250] width 21 height 10
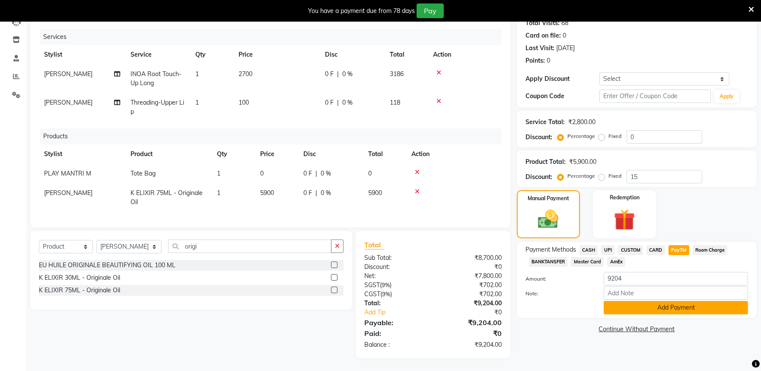
click at [654, 304] on button "Add Payment" at bounding box center [676, 307] width 144 height 13
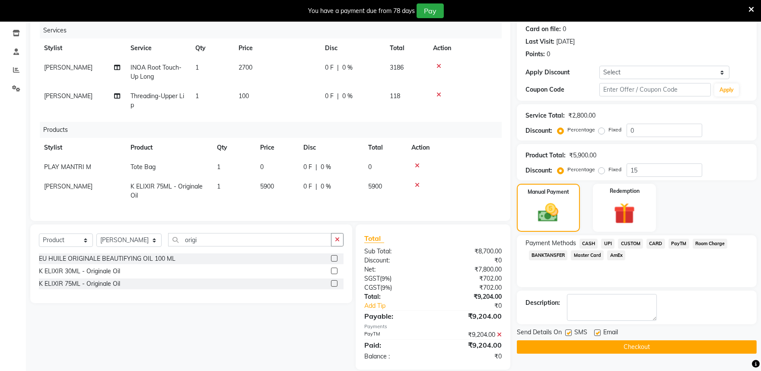
click at [588, 346] on button "Checkout" at bounding box center [637, 346] width 240 height 13
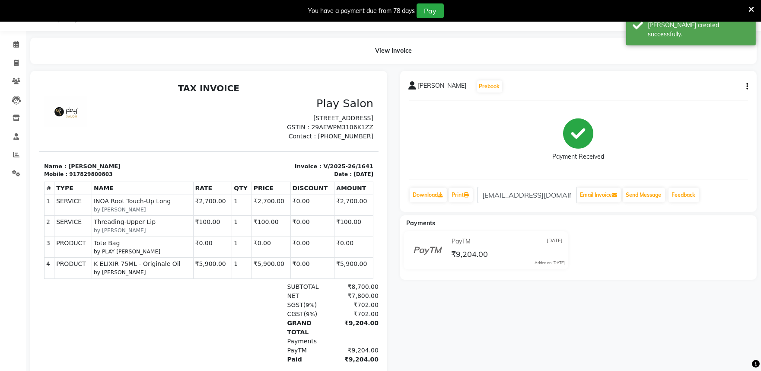
scroll to position [69, 0]
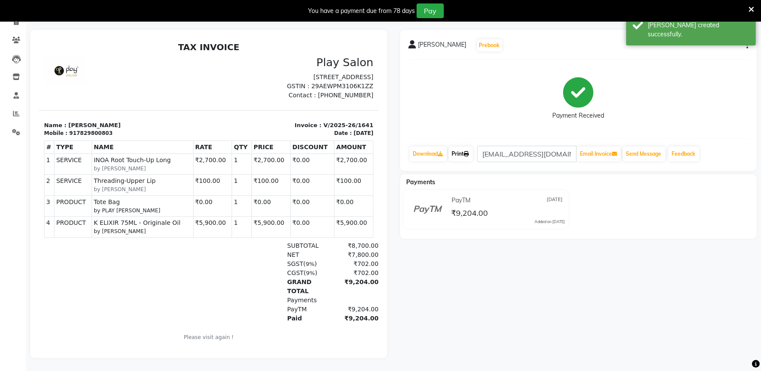
click at [465, 149] on link "Print" at bounding box center [461, 154] width 24 height 15
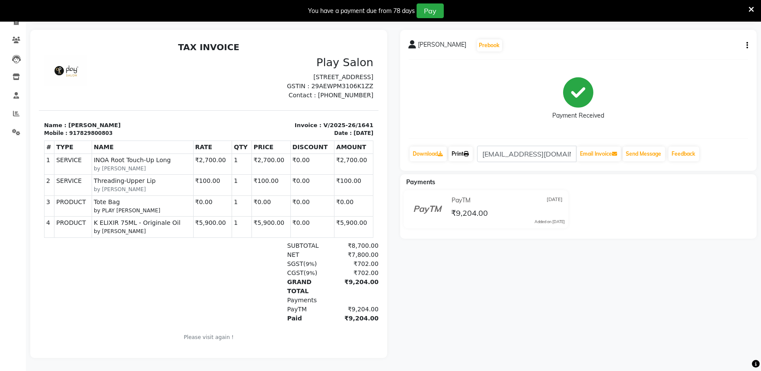
click at [459, 147] on link "Print" at bounding box center [461, 154] width 24 height 15
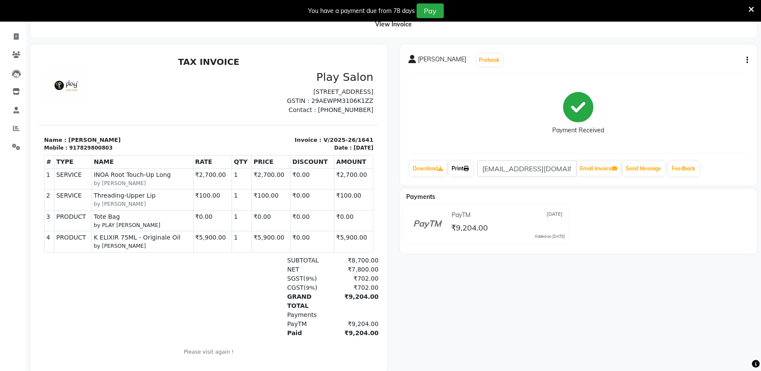
scroll to position [0, 0]
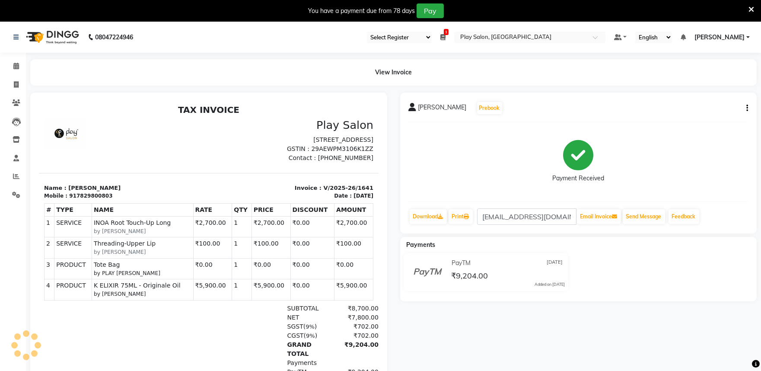
click at [92, 192] on p "Name : Geeth Monnappa" at bounding box center [123, 187] width 159 height 9
select select "service"
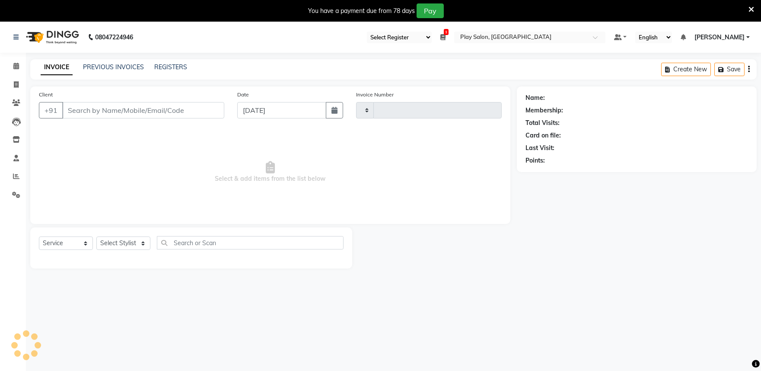
scroll to position [22, 0]
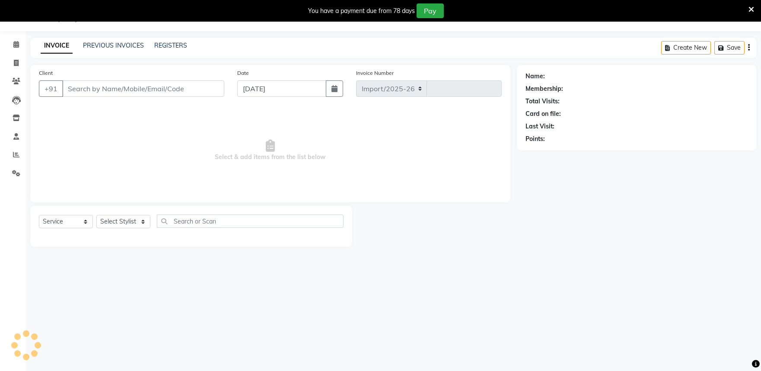
select select "8352"
type input "1642"
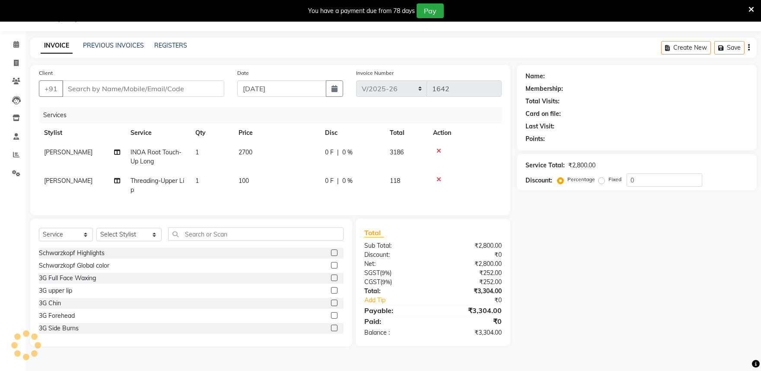
type input "7829800803"
select select "81322"
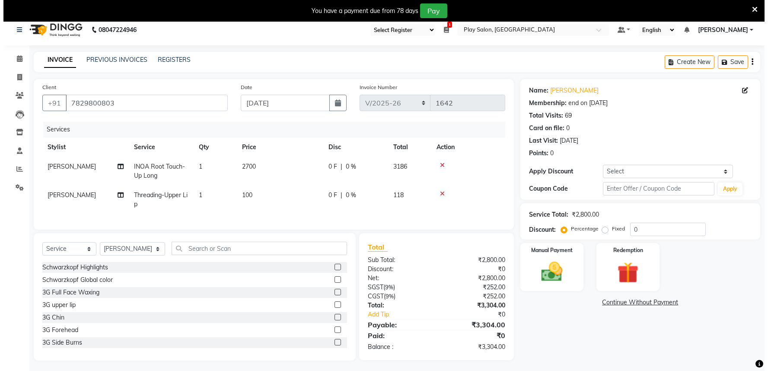
scroll to position [0, 0]
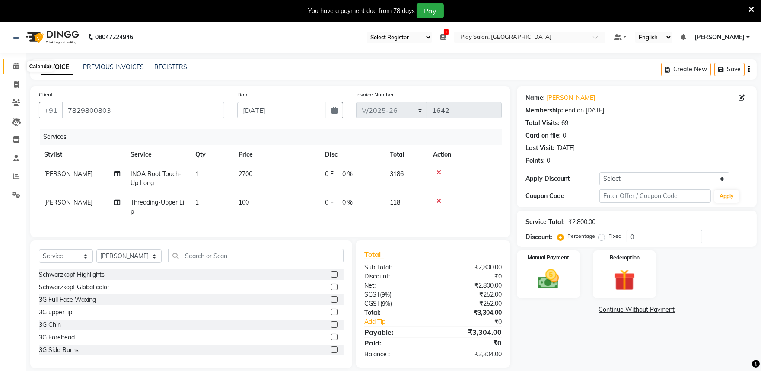
click at [10, 65] on span at bounding box center [16, 66] width 15 height 10
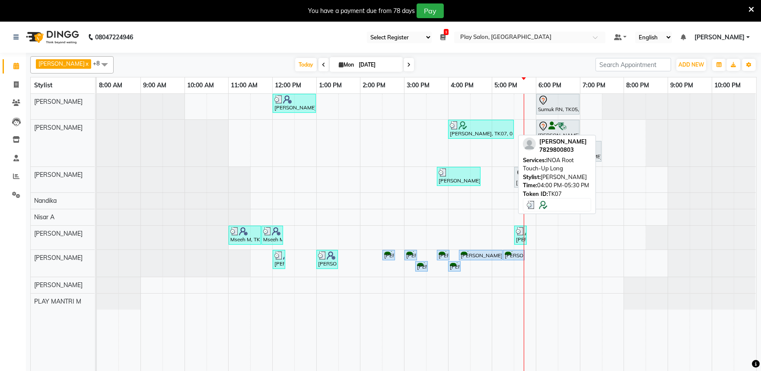
click at [453, 124] on img at bounding box center [454, 125] width 9 height 9
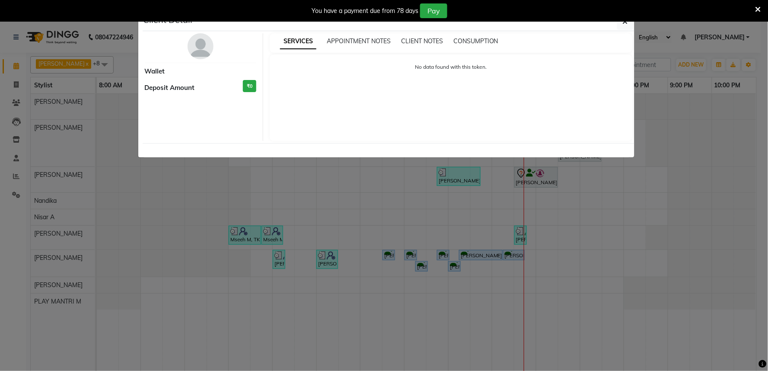
select select "3"
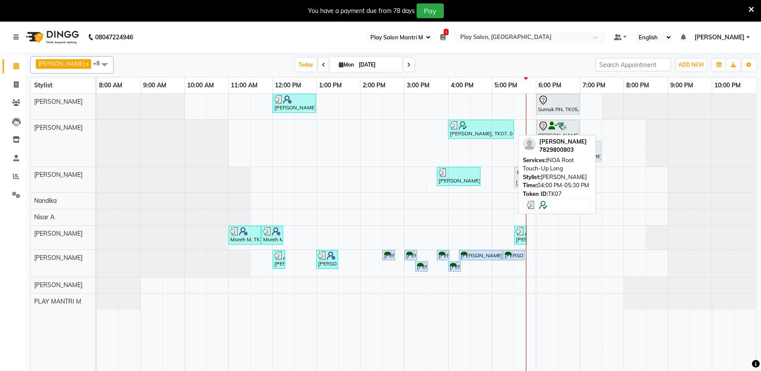
select select "89"
click at [454, 130] on div "[PERSON_NAME], TK07, 04:00 PM-05:30 PM, INOA Root Touch-Up Long" at bounding box center [481, 129] width 64 height 16
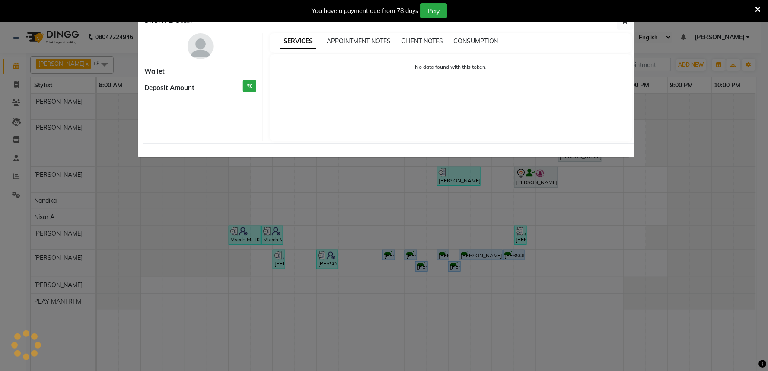
select select "3"
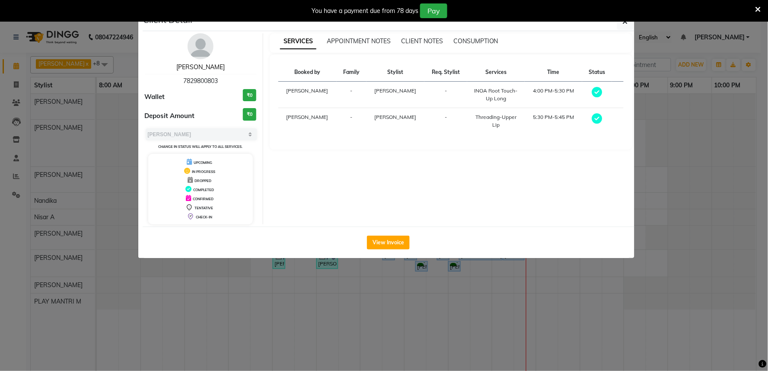
click at [217, 65] on link "Geeth Monnappa" at bounding box center [200, 67] width 48 height 8
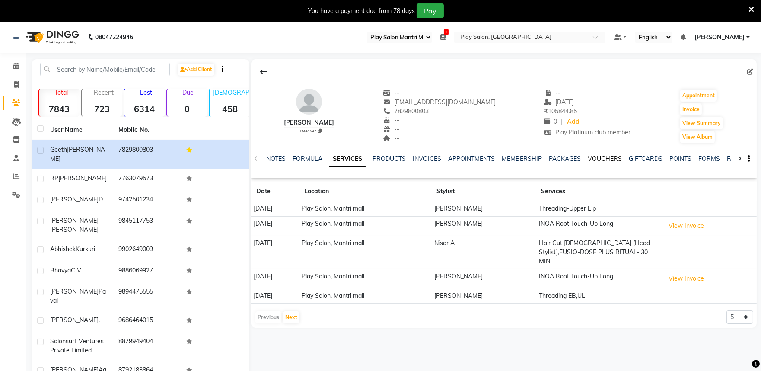
click at [603, 158] on link "VOUCHERS" at bounding box center [605, 159] width 34 height 8
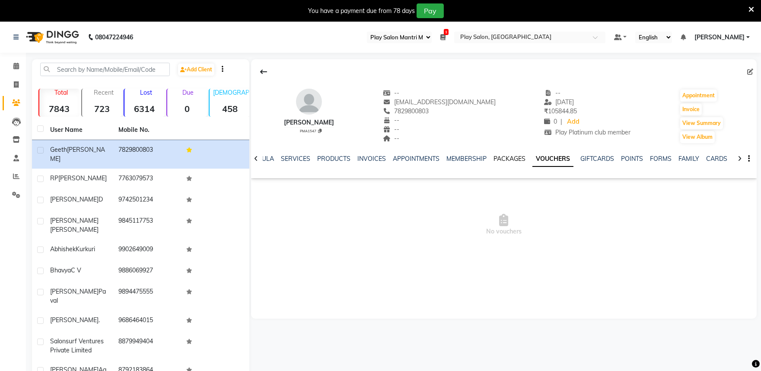
click at [515, 159] on link "PACKAGES" at bounding box center [510, 159] width 32 height 8
click at [478, 158] on link "MEMBERSHIP" at bounding box center [473, 159] width 40 height 8
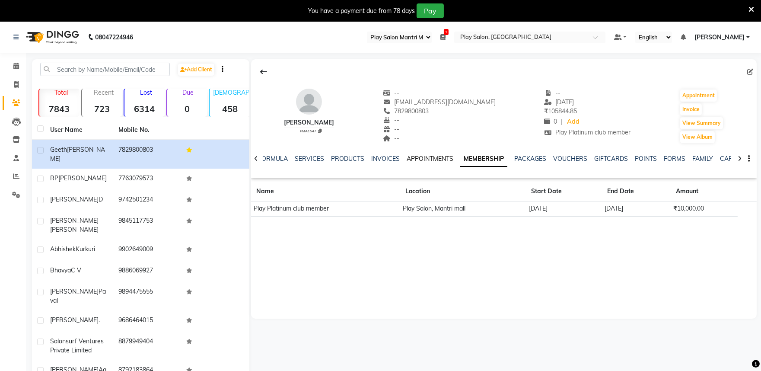
click at [433, 156] on link "APPOINTMENTS" at bounding box center [430, 159] width 47 height 8
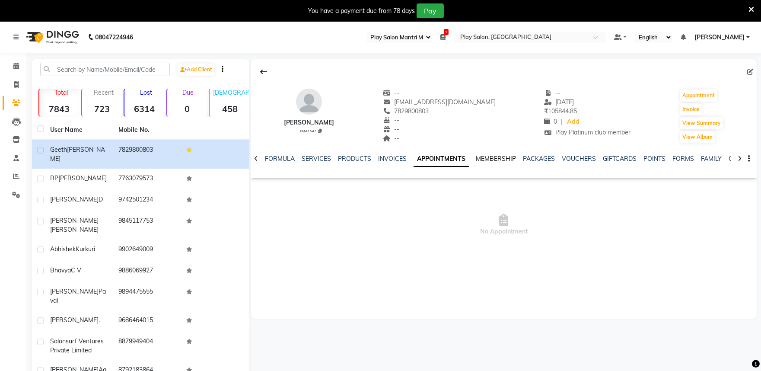
click at [504, 159] on link "MEMBERSHIP" at bounding box center [496, 159] width 40 height 8
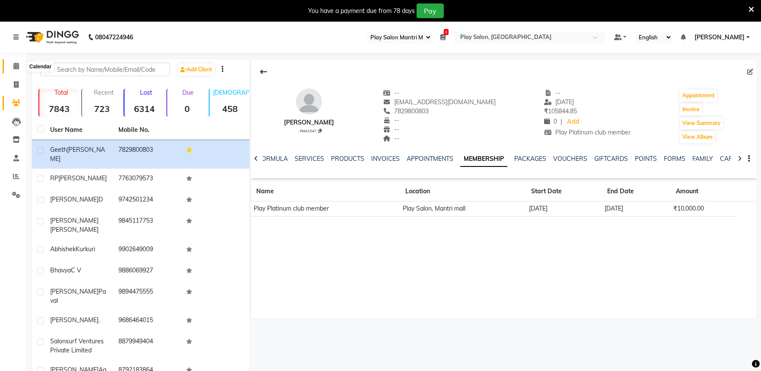
click at [11, 62] on span at bounding box center [16, 66] width 15 height 10
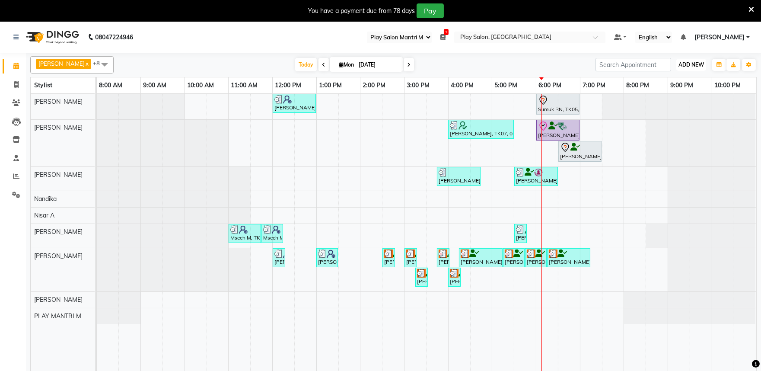
click at [693, 63] on span "ADD NEW" at bounding box center [692, 64] width 26 height 6
click at [671, 92] on link "Add Invoice" at bounding box center [672, 92] width 68 height 11
select select "8352"
select select "service"
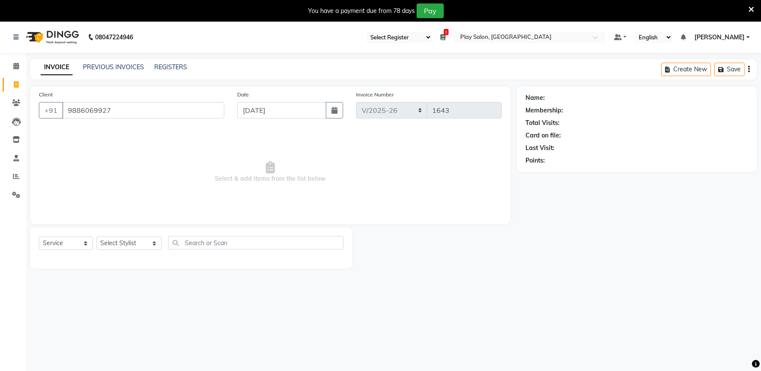
type input "9886069927"
click at [65, 242] on select "Select Service Product Membership Package Voucher Prepaid Gift Card" at bounding box center [66, 242] width 54 height 13
select select "P"
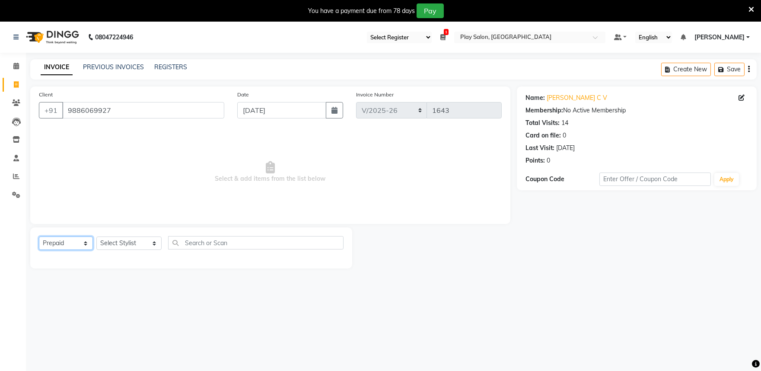
click at [39, 237] on select "Select Service Product Membership Package Voucher Prepaid Gift Card" at bounding box center [66, 242] width 54 height 13
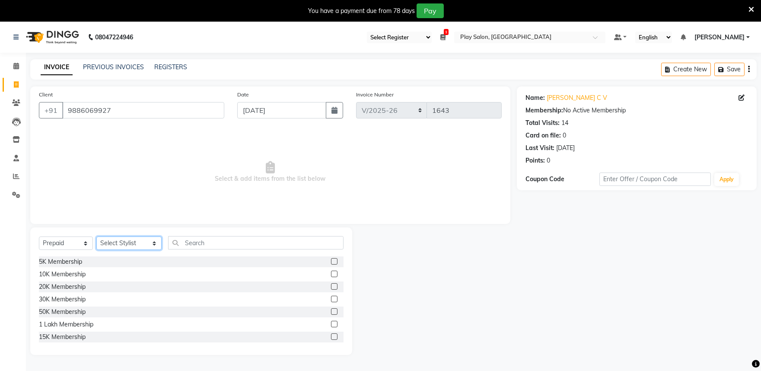
click at [112, 241] on select "Select Stylist Achan Shimrah Admin Anitha B Arhan Ehsan Charan S Dawa Tamang Di…" at bounding box center [128, 242] width 65 height 13
select select "81317"
click at [96, 237] on select "Select Stylist Achan Shimrah Admin Anitha B Arhan Ehsan Charan S Dawa Tamang Di…" at bounding box center [128, 242] width 65 height 13
click at [331, 287] on label at bounding box center [334, 286] width 6 height 6
click at [331, 287] on input "checkbox" at bounding box center [334, 287] width 6 height 6
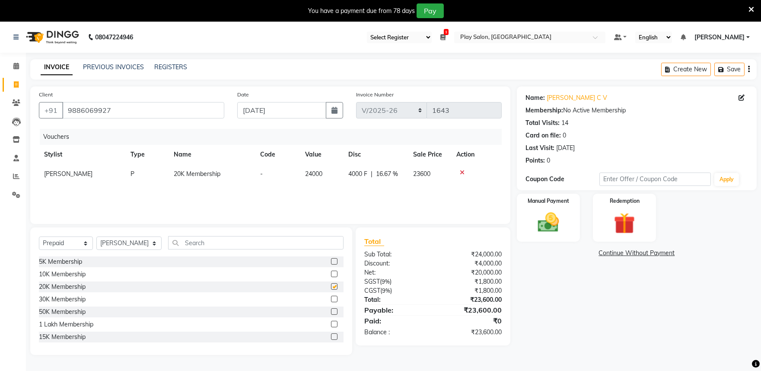
checkbox input "false"
click at [556, 231] on img at bounding box center [548, 223] width 36 height 26
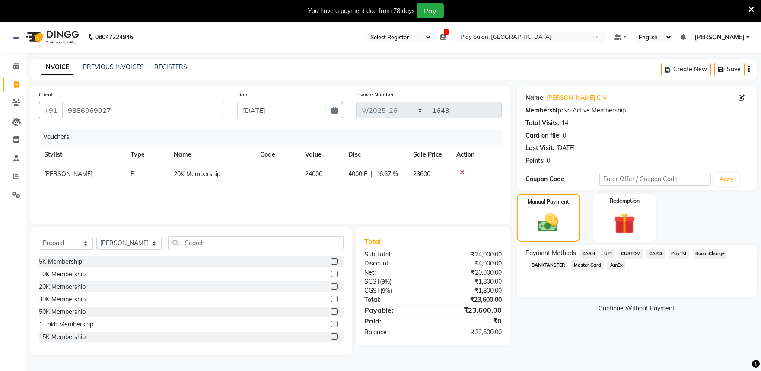
click at [656, 253] on span "CARD" at bounding box center [656, 254] width 19 height 10
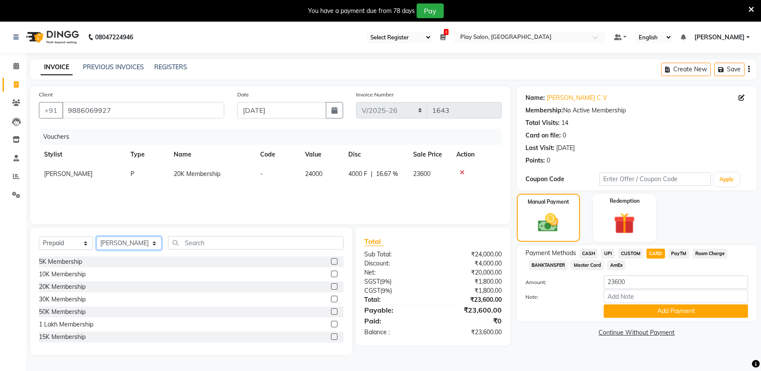
click at [119, 245] on select "Select Stylist Achan Shimrah Admin Anitha B Arhan Ehsan Charan S Dawa Tamang Di…" at bounding box center [128, 242] width 65 height 13
select select "81311"
click at [96, 237] on select "Select Stylist Achan Shimrah Admin Anitha B Arhan Ehsan Charan S Dawa Tamang Di…" at bounding box center [128, 242] width 65 height 13
click at [74, 244] on select "Select Service Product Membership Package Voucher Prepaid Gift Card" at bounding box center [66, 242] width 54 height 13
select select "product"
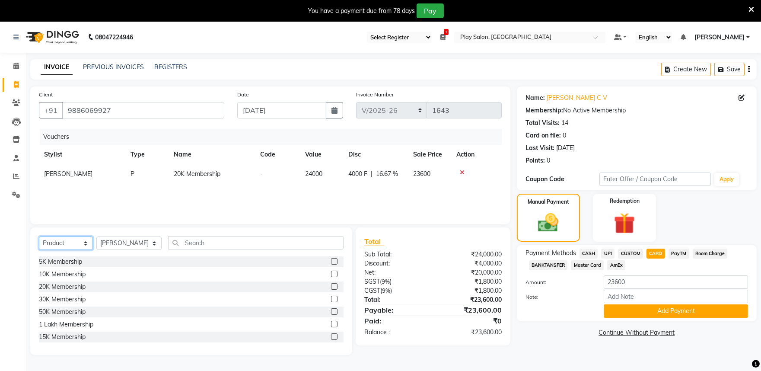
click at [39, 237] on select "Select Service Product Membership Package Voucher Prepaid Gift Card" at bounding box center [66, 242] width 54 height 13
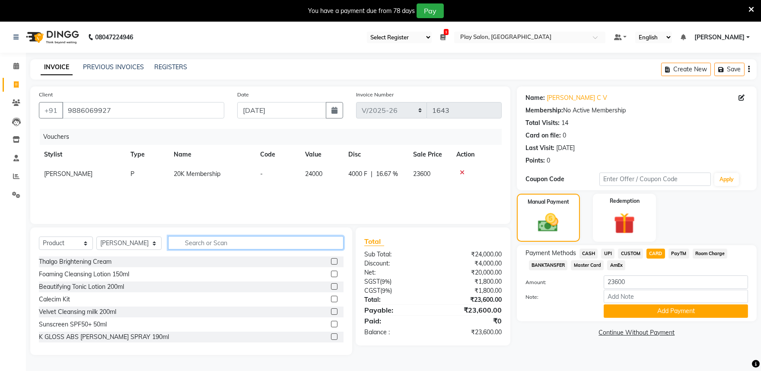
click at [219, 243] on input "text" at bounding box center [255, 242] width 175 height 13
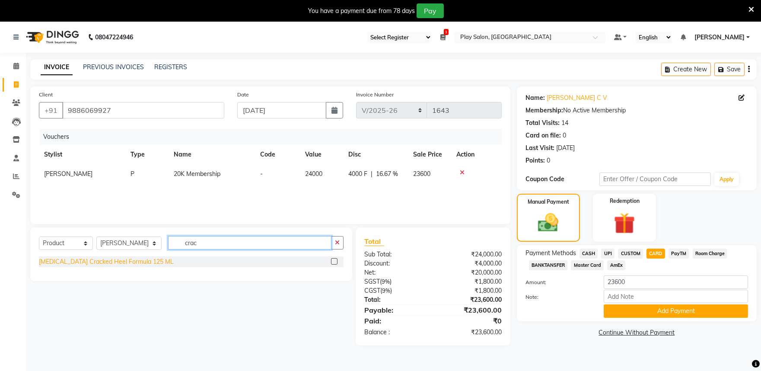
type input "crac"
click at [114, 263] on div "Footlogix Cracked Heel Formula 125 ML" at bounding box center [106, 261] width 135 height 9
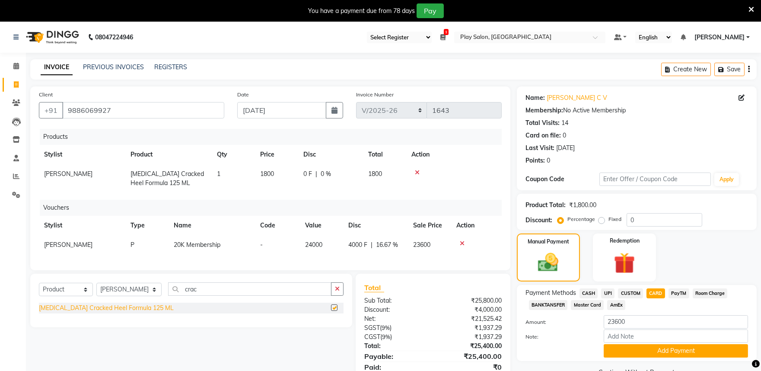
checkbox input "false"
click at [277, 173] on td "1800" at bounding box center [276, 178] width 43 height 29
select select "81311"
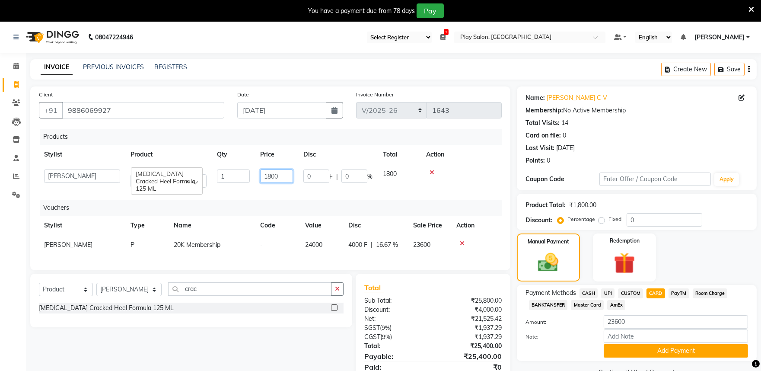
click at [284, 172] on input "1800" at bounding box center [276, 175] width 33 height 13
type input "1"
type input "2160"
click at [284, 172] on input "2160" at bounding box center [276, 175] width 33 height 13
click at [291, 189] on div "Products Stylist Product Qty Price Disc Total Action Achan Shimrah Admin Anitha…" at bounding box center [270, 195] width 463 height 133
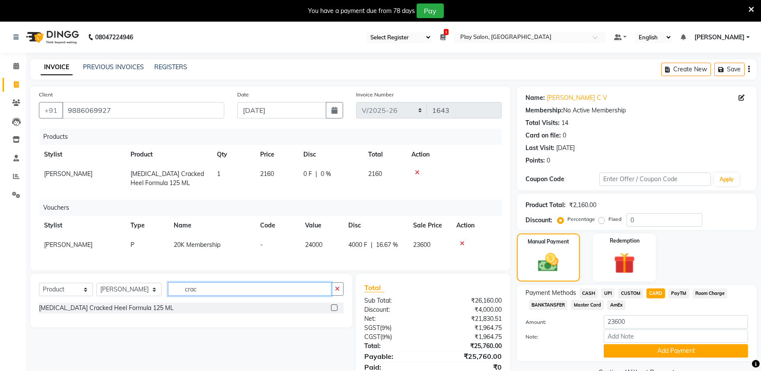
click at [208, 296] on input "crac" at bounding box center [249, 288] width 163 height 13
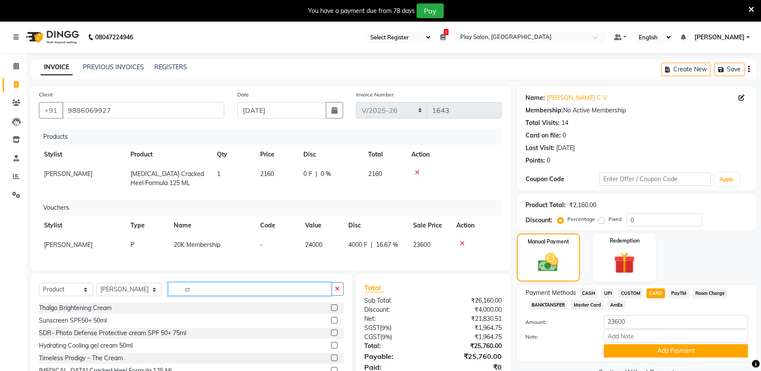
type input "c"
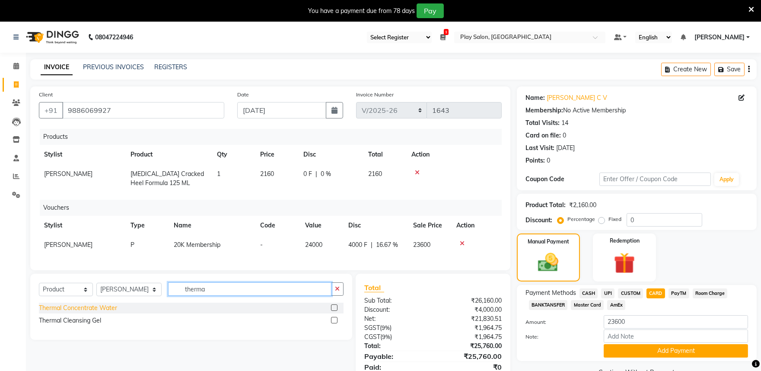
type input "therma"
click at [108, 312] on div "Thermal Concentrate Water" at bounding box center [78, 307] width 78 height 9
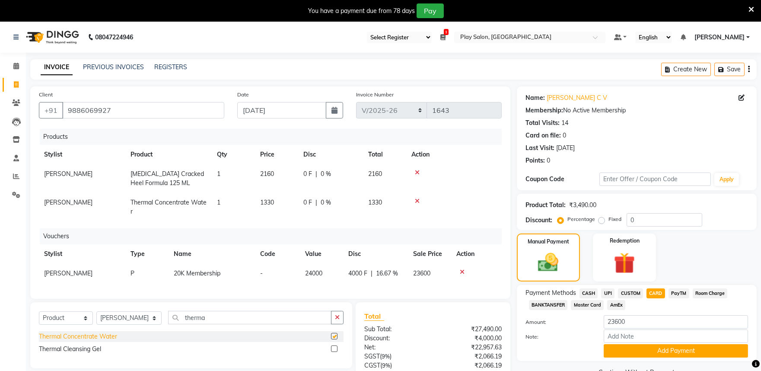
checkbox input "false"
click at [280, 203] on td "1330" at bounding box center [276, 207] width 43 height 29
select select "81311"
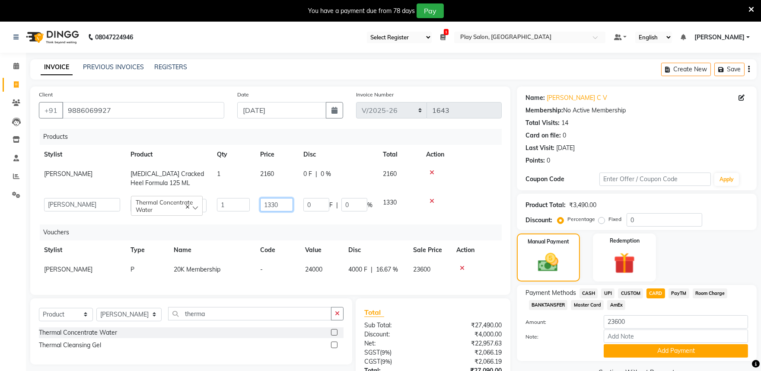
click at [280, 203] on input "1330" at bounding box center [276, 204] width 33 height 13
type input "1200"
click at [348, 218] on div "Products Stylist Product Qty Price Disc Total Action Sita Rai Footlogix Cracked…" at bounding box center [270, 207] width 463 height 157
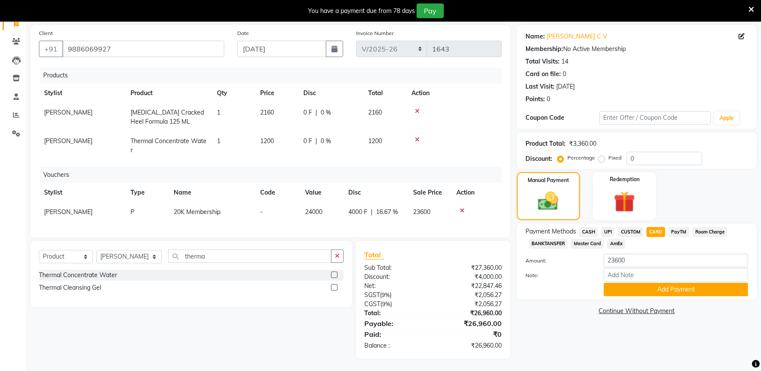
scroll to position [69, 0]
click at [669, 284] on button "Add Payment" at bounding box center [676, 288] width 144 height 13
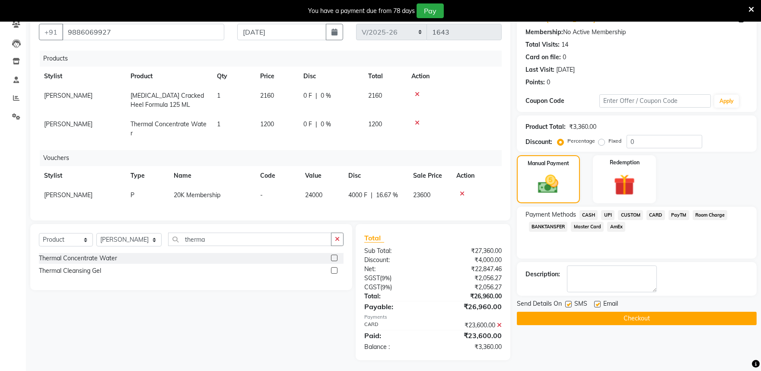
scroll to position [87, 0]
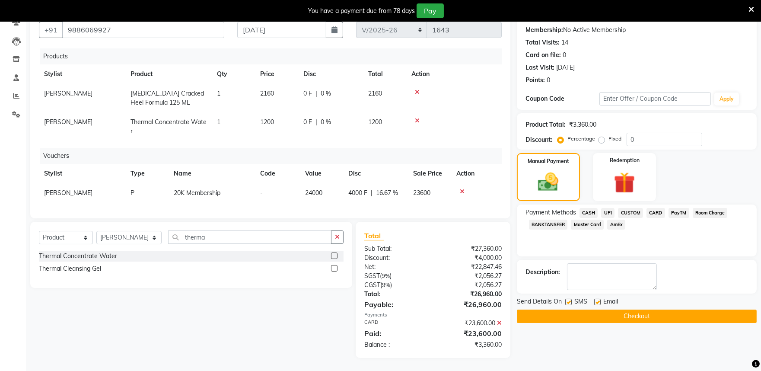
click at [500, 322] on icon at bounding box center [499, 323] width 5 height 6
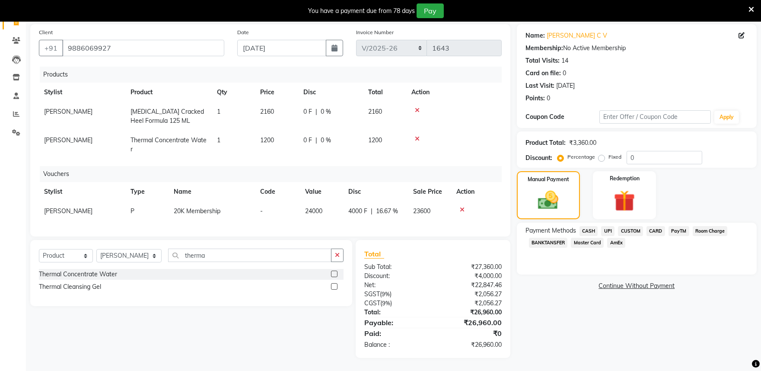
scroll to position [69, 0]
click at [560, 180] on div "Manual Payment" at bounding box center [549, 195] width 66 height 50
click at [654, 226] on span "CARD" at bounding box center [656, 231] width 19 height 10
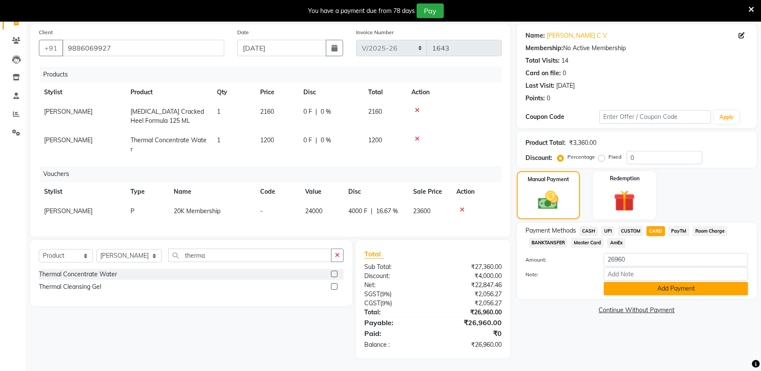
click at [663, 282] on button "Add Payment" at bounding box center [676, 288] width 144 height 13
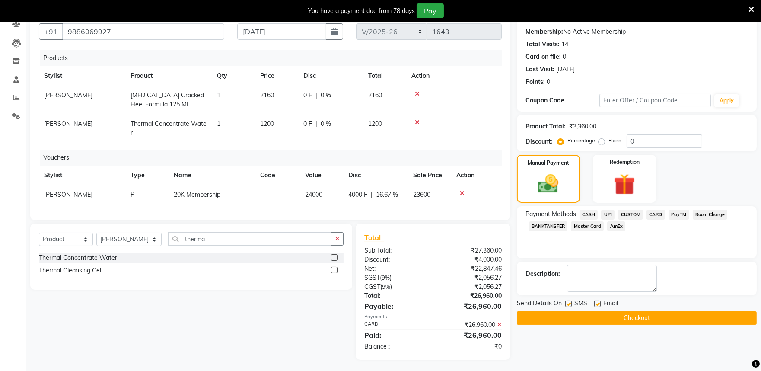
scroll to position [87, 0]
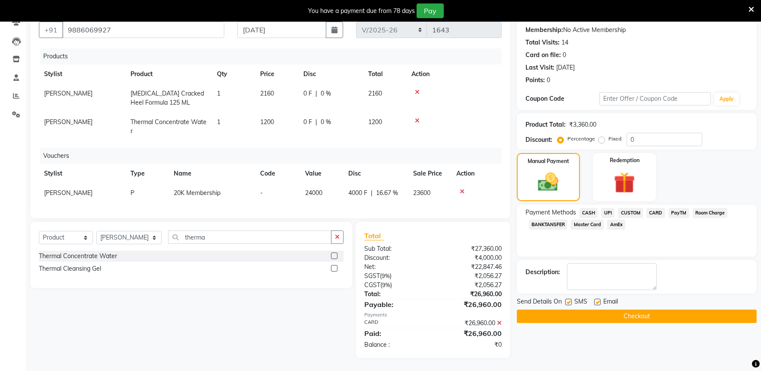
click at [628, 309] on button "Checkout" at bounding box center [637, 315] width 240 height 13
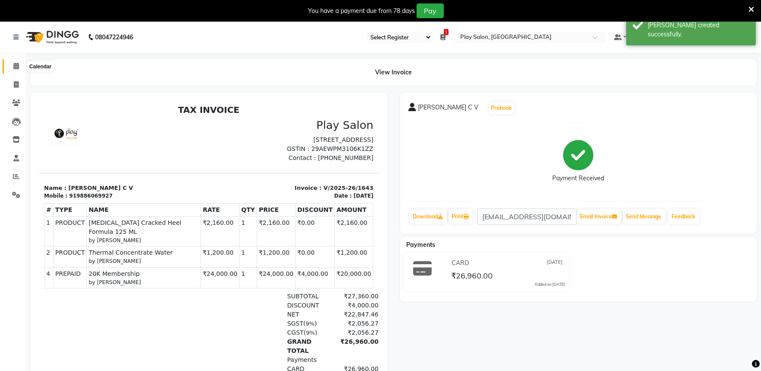
click at [17, 66] on icon at bounding box center [16, 66] width 6 height 6
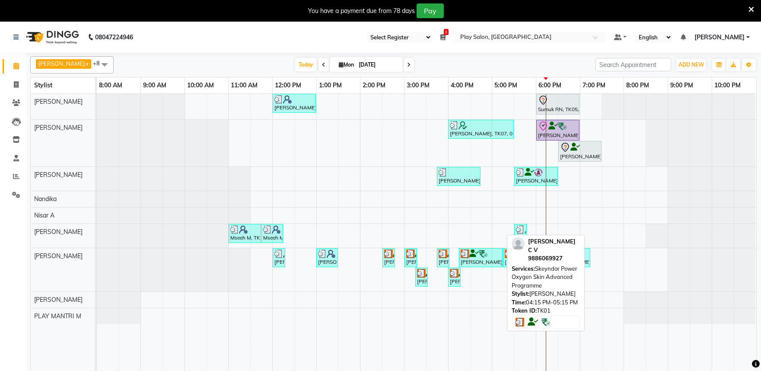
click at [476, 261] on div "[PERSON_NAME] C V, TK01, 04:15 PM-05:15 PM, Skeyndor Power Oxygen Skin Advanced…" at bounding box center [481, 257] width 42 height 16
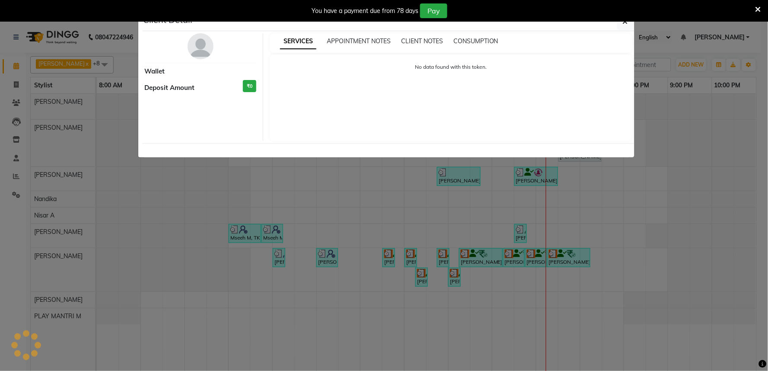
select select "3"
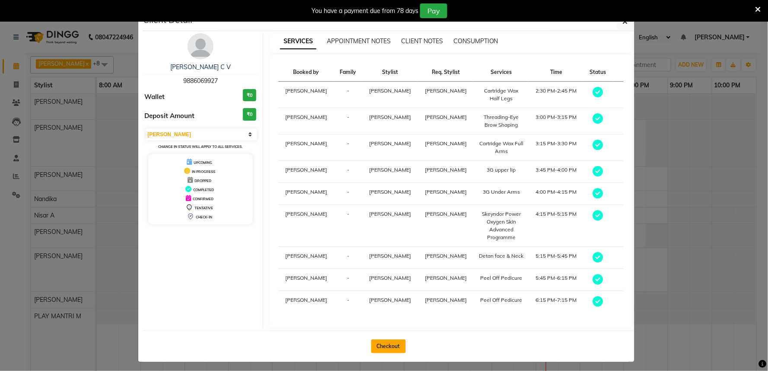
click at [386, 339] on button "Checkout" at bounding box center [388, 346] width 35 height 14
select select "service"
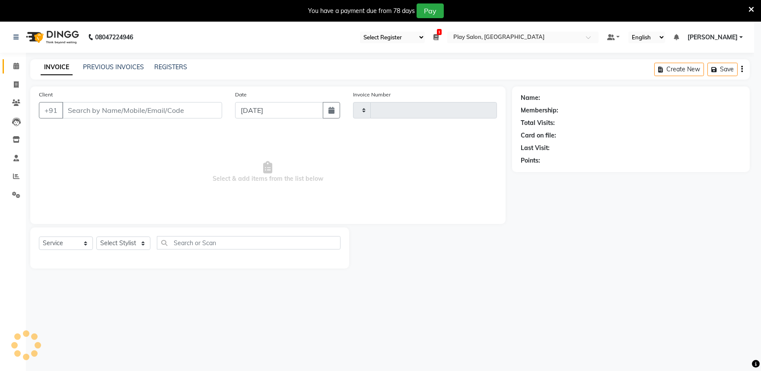
type input "1644"
select select "8352"
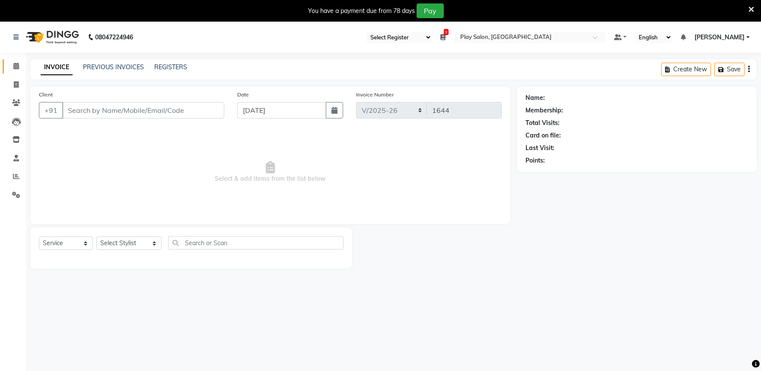
type input "9886069927"
select select "81311"
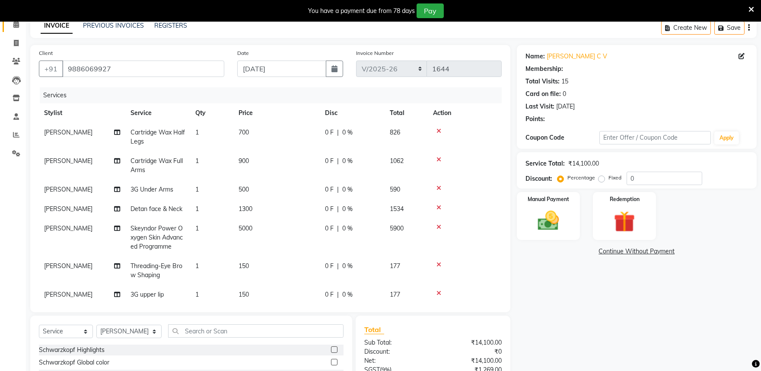
scroll to position [96, 0]
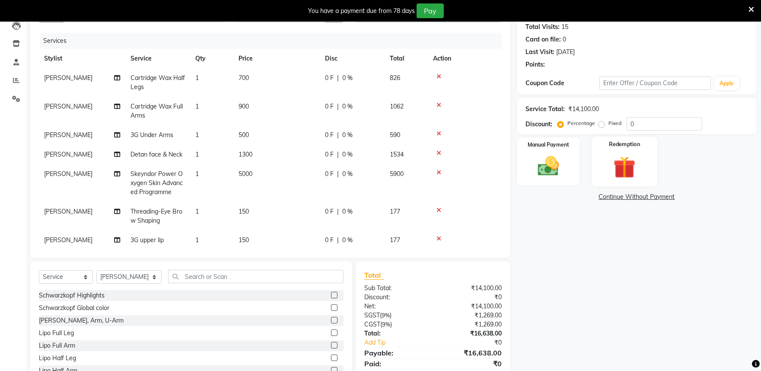
click at [629, 170] on img at bounding box center [625, 166] width 36 height 27
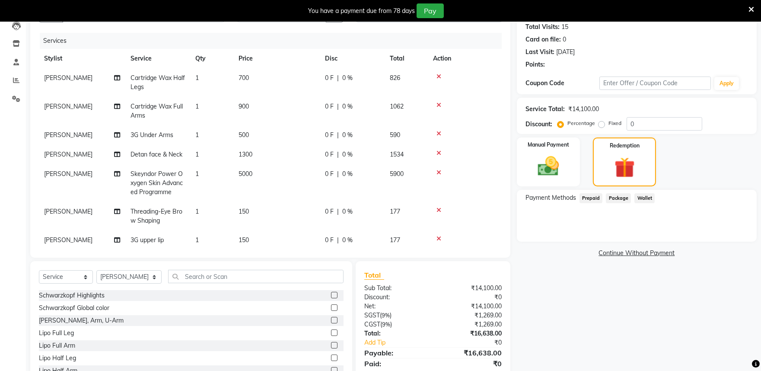
click at [595, 197] on span "Prepaid" at bounding box center [591, 198] width 23 height 10
click at [620, 198] on span "Package" at bounding box center [618, 198] width 25 height 10
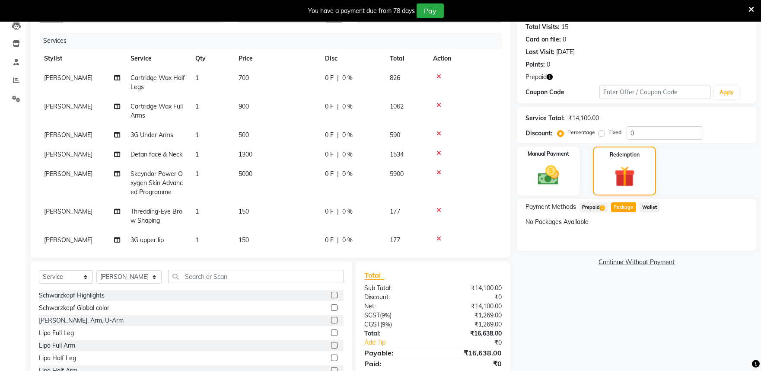
click at [625, 205] on span "Package" at bounding box center [623, 207] width 25 height 10
click at [588, 205] on span "Prepaid 1" at bounding box center [594, 207] width 28 height 10
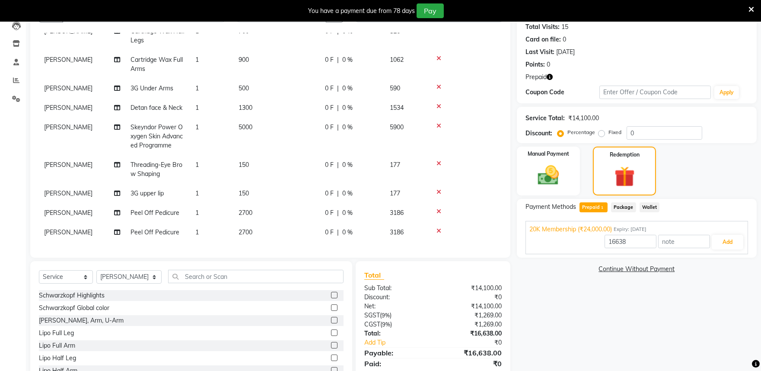
scroll to position [54, 0]
click at [439, 208] on icon at bounding box center [439, 211] width 5 height 6
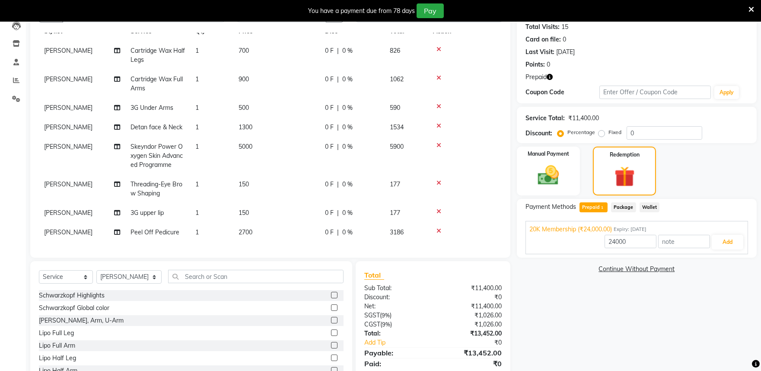
scroll to position [34, 0]
click at [640, 241] on input "24000" at bounding box center [631, 241] width 52 height 13
type input "2"
type input "11400"
click at [732, 241] on button "Add" at bounding box center [728, 242] width 32 height 15
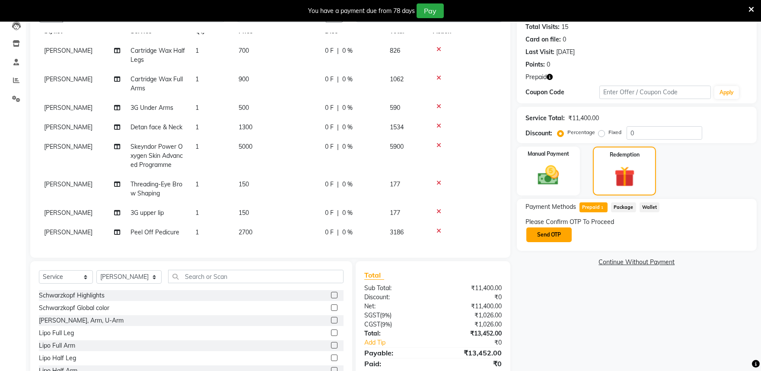
click at [549, 230] on button "Send OTP" at bounding box center [548, 234] width 45 height 15
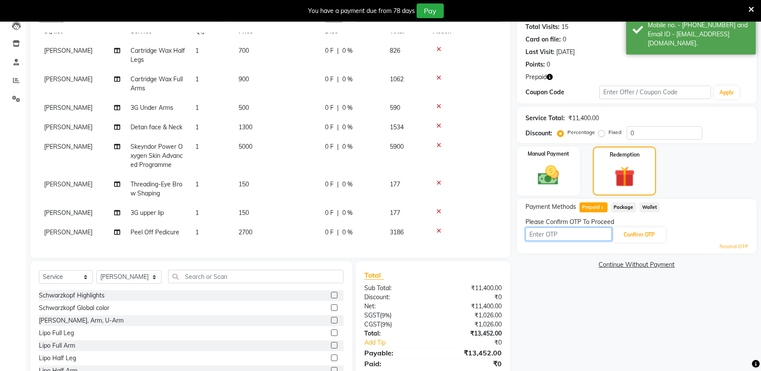
click at [560, 233] on input "text" at bounding box center [569, 233] width 86 height 13
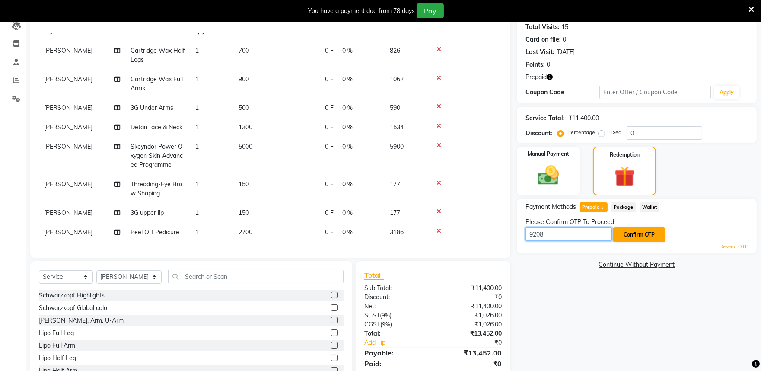
type input "9208"
click at [629, 233] on button "Confirm OTP" at bounding box center [639, 234] width 53 height 15
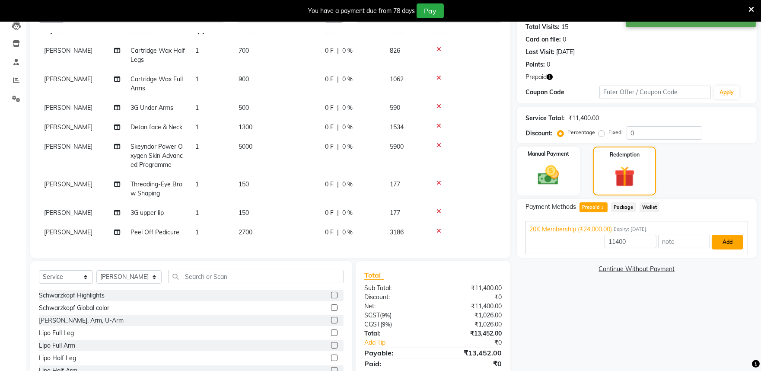
click at [729, 238] on button "Add" at bounding box center [728, 242] width 32 height 15
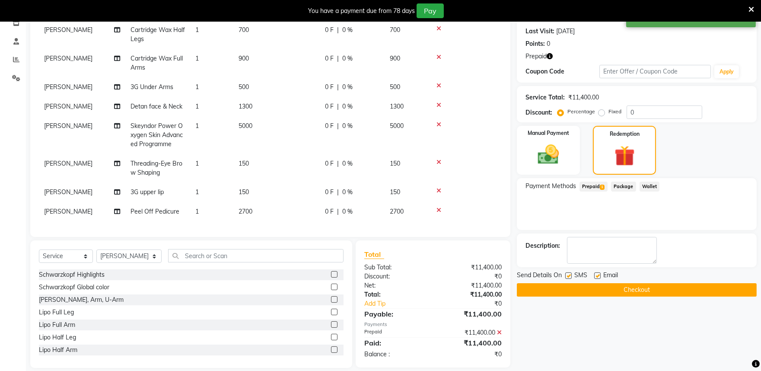
scroll to position [126, 0]
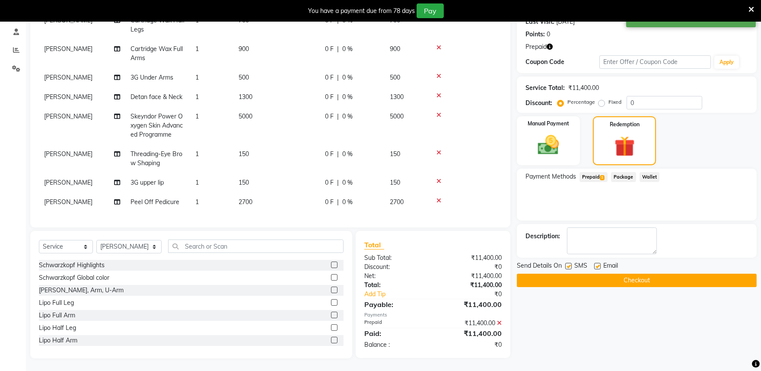
click at [627, 282] on button "Checkout" at bounding box center [637, 280] width 240 height 13
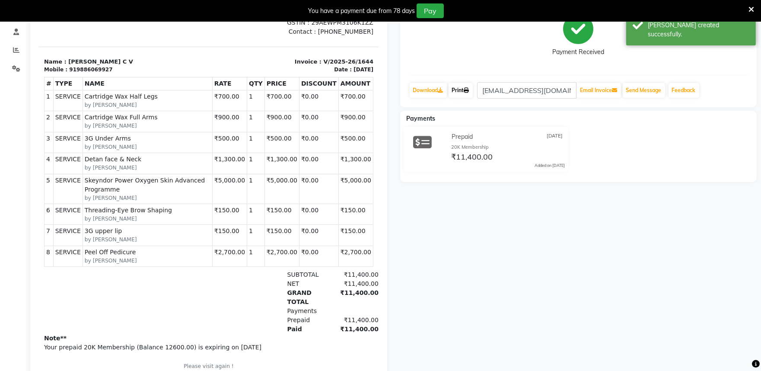
click at [462, 91] on link "Print" at bounding box center [461, 90] width 24 height 15
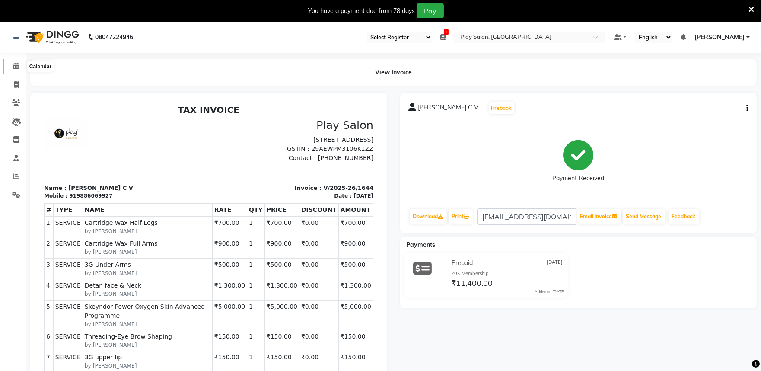
click at [16, 66] on icon at bounding box center [16, 66] width 6 height 6
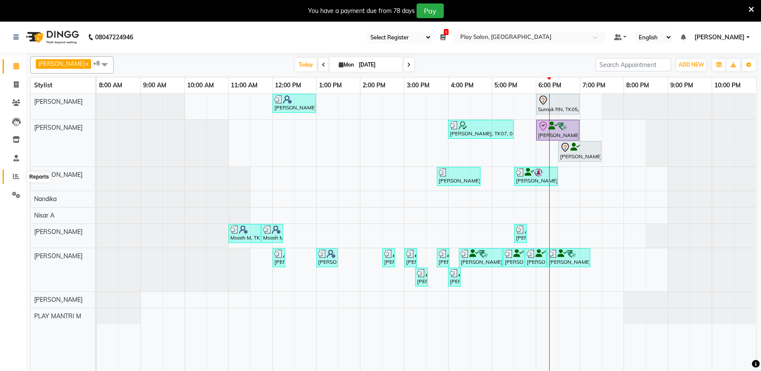
click at [13, 174] on icon at bounding box center [16, 176] width 6 height 6
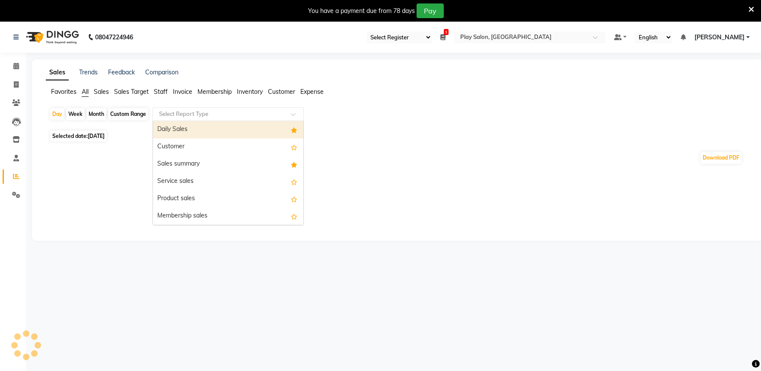
click at [225, 115] on input "text" at bounding box center [219, 114] width 124 height 9
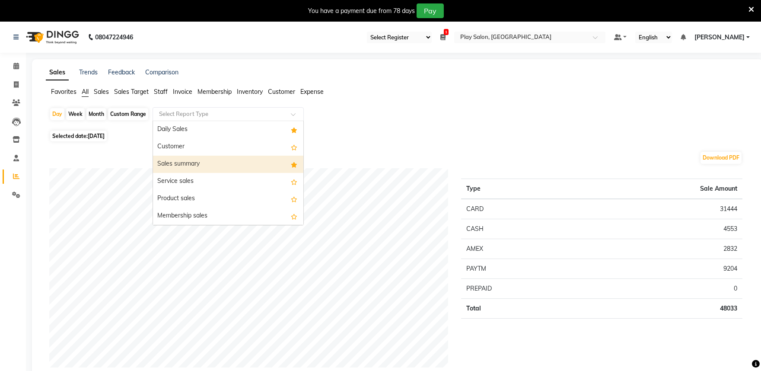
click at [198, 163] on div "Sales summary" at bounding box center [228, 164] width 150 height 17
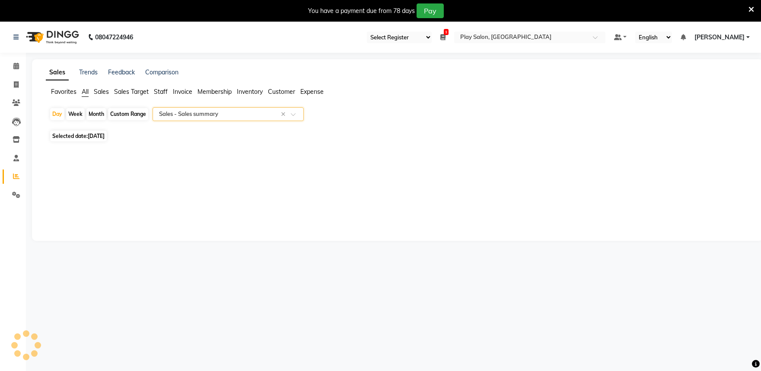
select select "full_report"
select select "csv"
click at [18, 69] on icon at bounding box center [16, 66] width 6 height 6
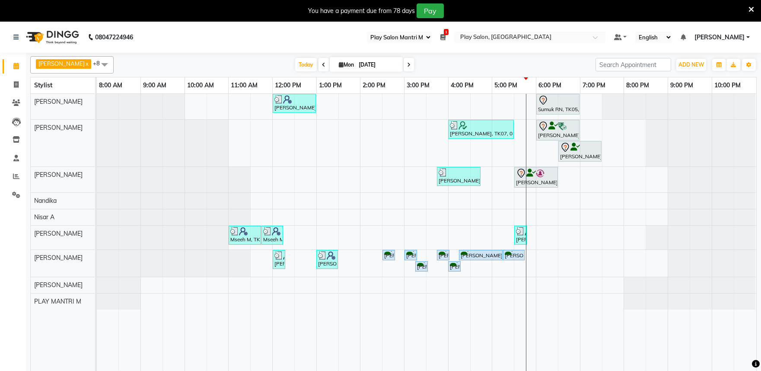
select select "89"
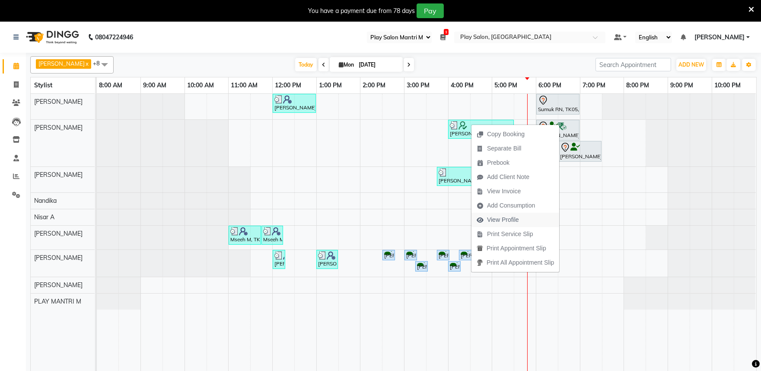
click at [509, 217] on span "View Profile" at bounding box center [503, 219] width 32 height 9
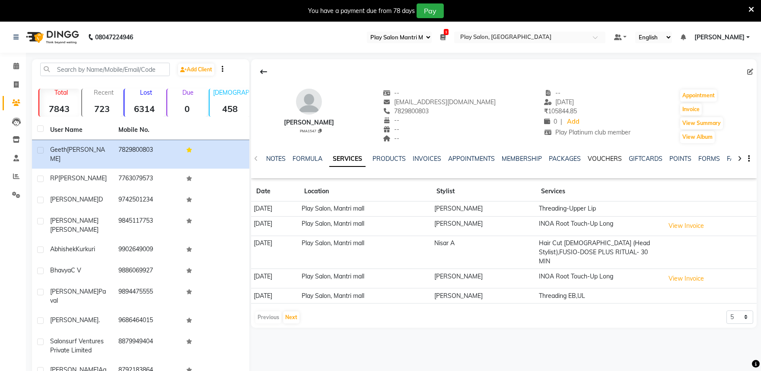
click at [589, 160] on link "VOUCHERS" at bounding box center [605, 159] width 34 height 8
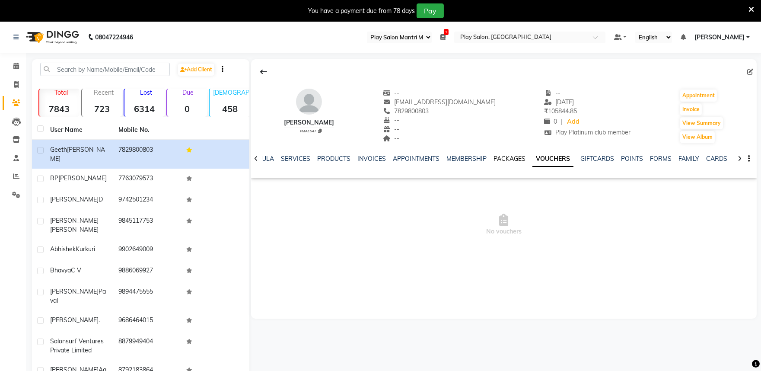
click at [507, 158] on link "PACKAGES" at bounding box center [510, 159] width 32 height 8
click at [469, 157] on link "MEMBERSHIP" at bounding box center [473, 159] width 40 height 8
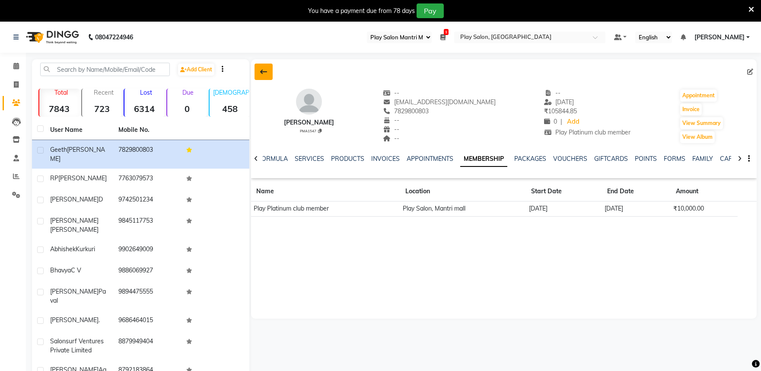
click at [264, 72] on icon at bounding box center [263, 71] width 7 height 7
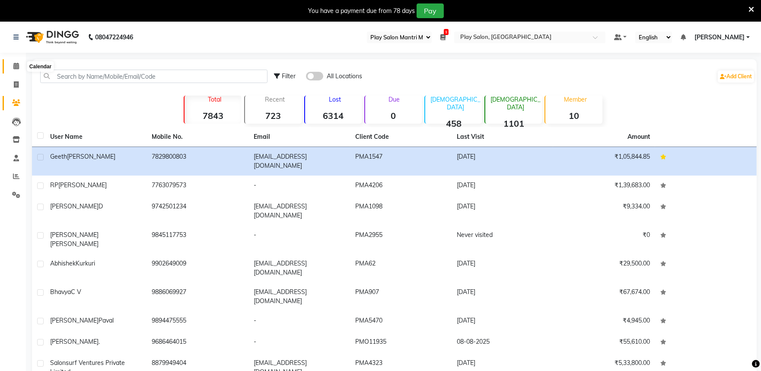
click at [10, 62] on span at bounding box center [16, 66] width 15 height 10
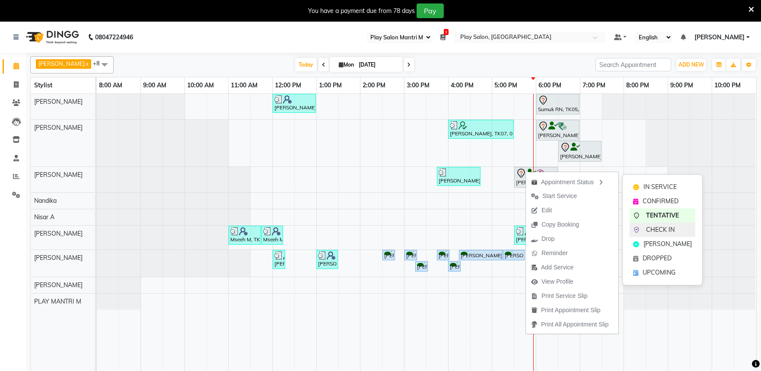
click at [663, 225] on div "CHECK IN" at bounding box center [663, 230] width 66 height 14
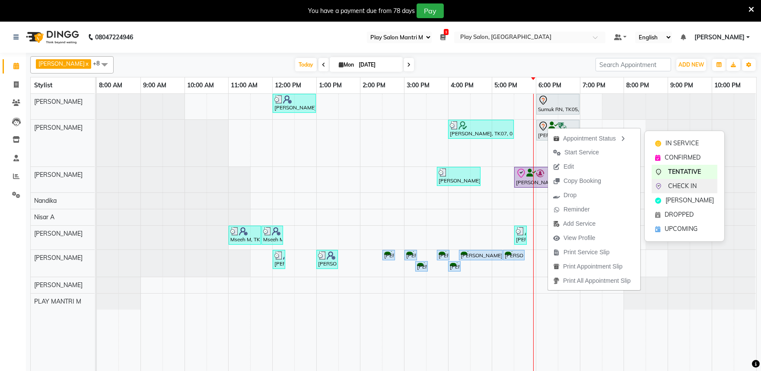
click at [677, 186] on span "CHECK IN" at bounding box center [682, 186] width 29 height 9
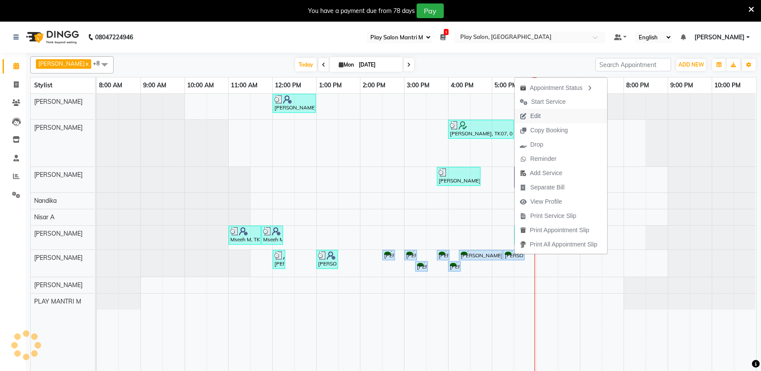
click at [534, 117] on span "Edit" at bounding box center [535, 116] width 10 height 9
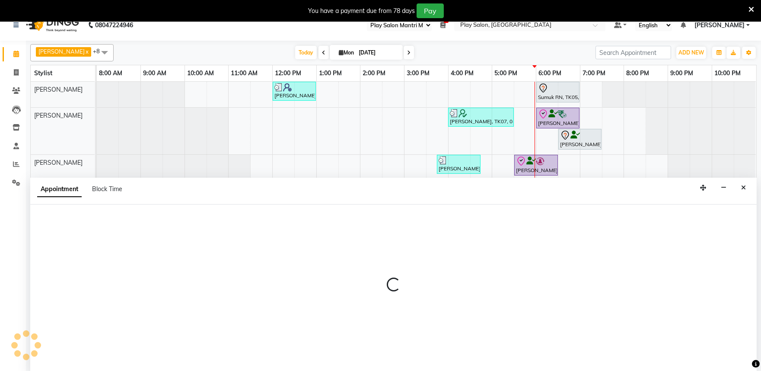
scroll to position [22, 0]
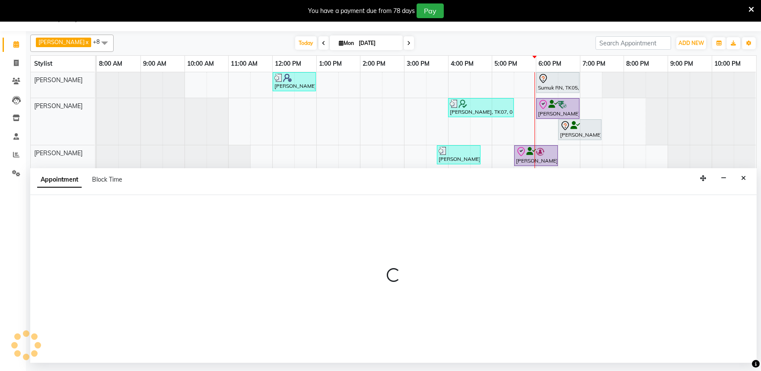
select select "tentative"
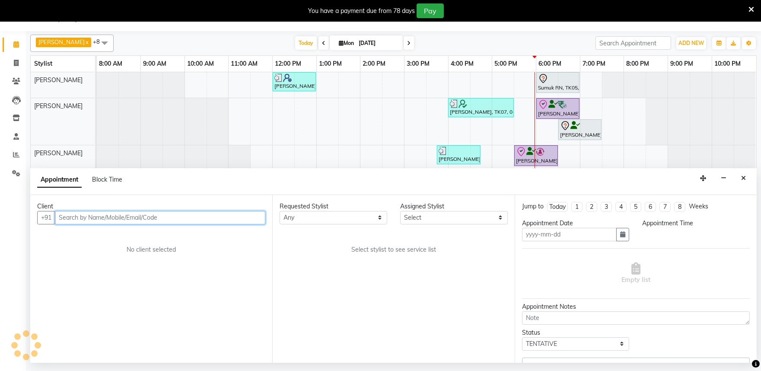
type input "[DATE]"
select select "upcoming"
select select "870"
select select "81311"
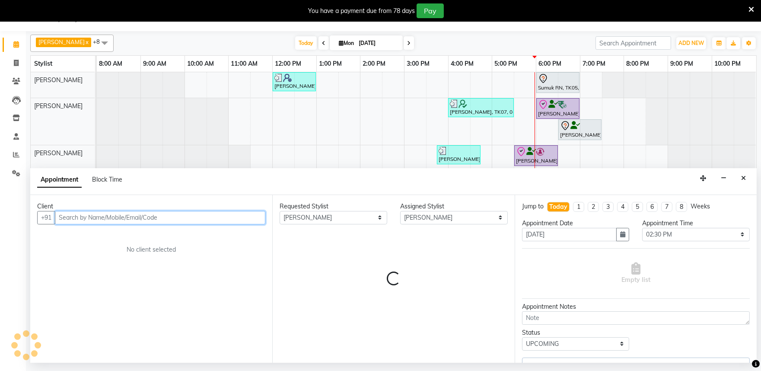
select select "4213"
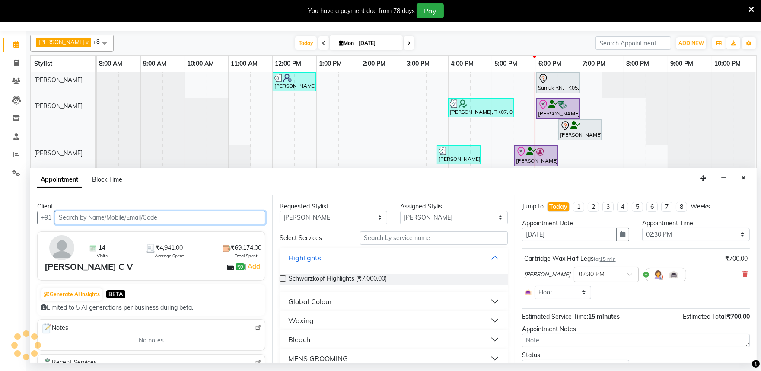
select select "4213"
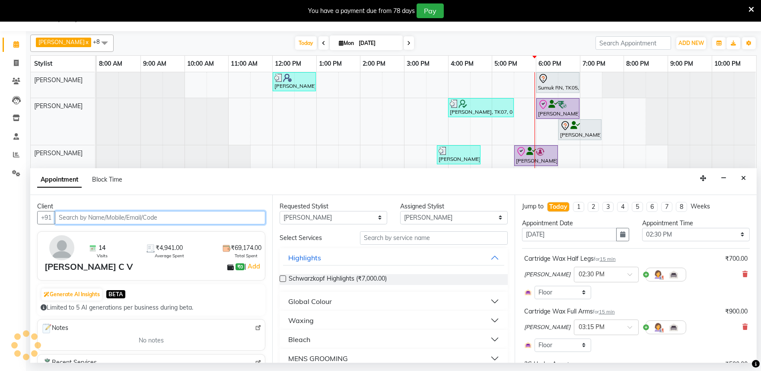
select select "4213"
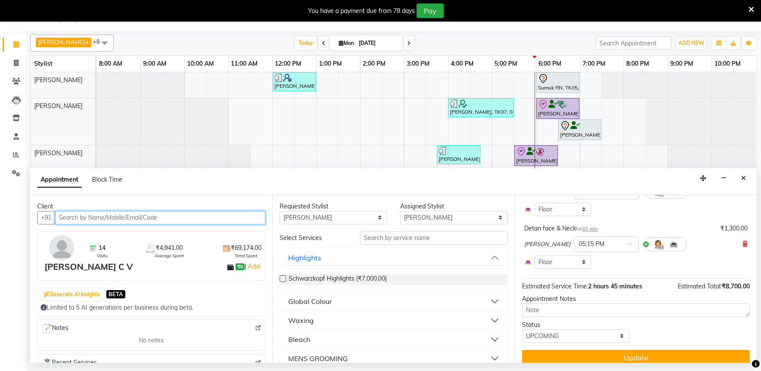
scroll to position [356, 0]
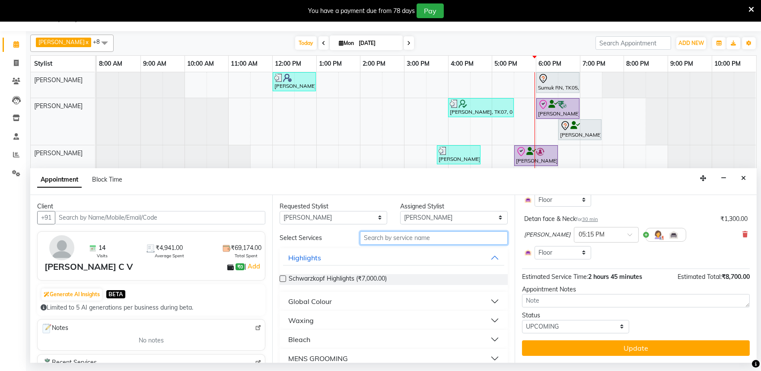
click at [407, 237] on input "text" at bounding box center [434, 237] width 148 height 13
type input "peel"
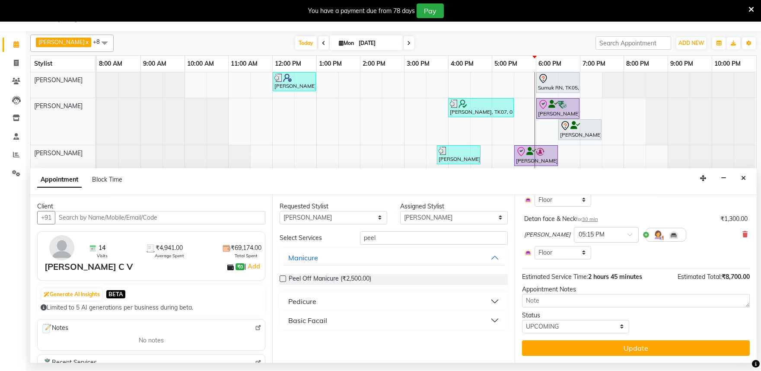
click at [300, 300] on div "Pedicure" at bounding box center [302, 301] width 28 height 10
click at [285, 332] on label at bounding box center [283, 333] width 6 height 6
click at [285, 332] on input "checkbox" at bounding box center [283, 334] width 6 height 6
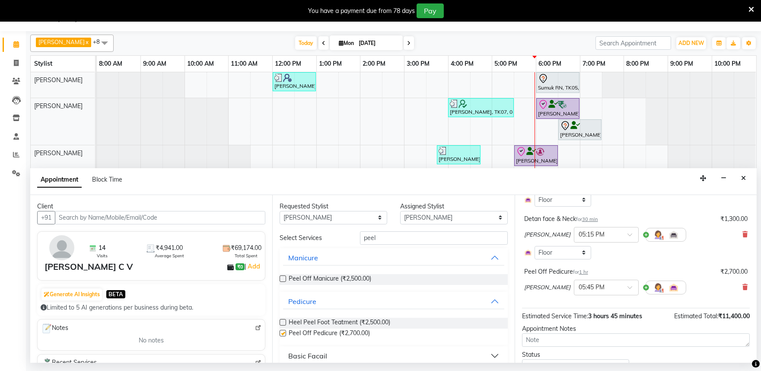
checkbox input "false"
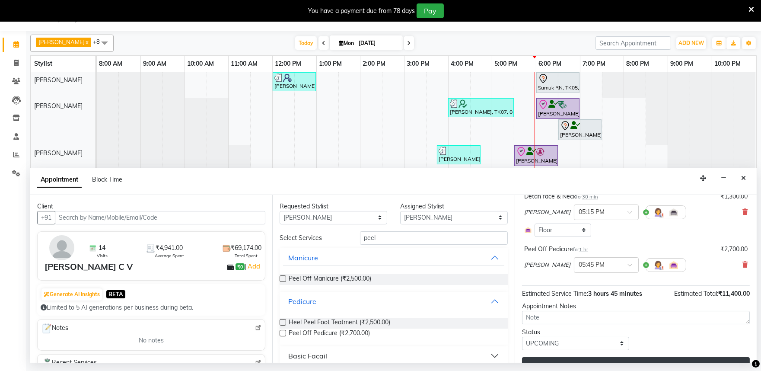
scroll to position [395, 0]
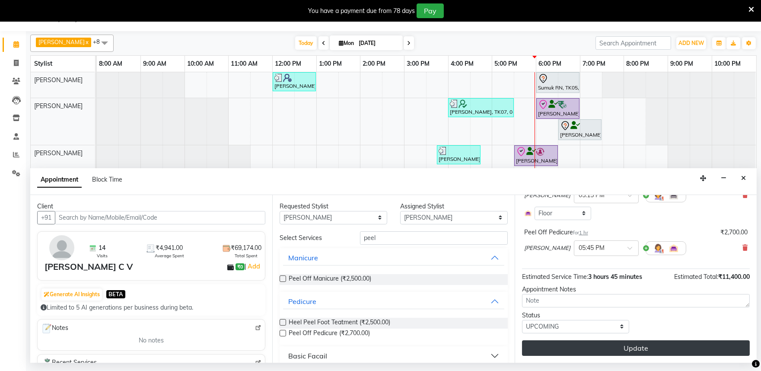
click at [569, 345] on button "Update" at bounding box center [636, 348] width 228 height 16
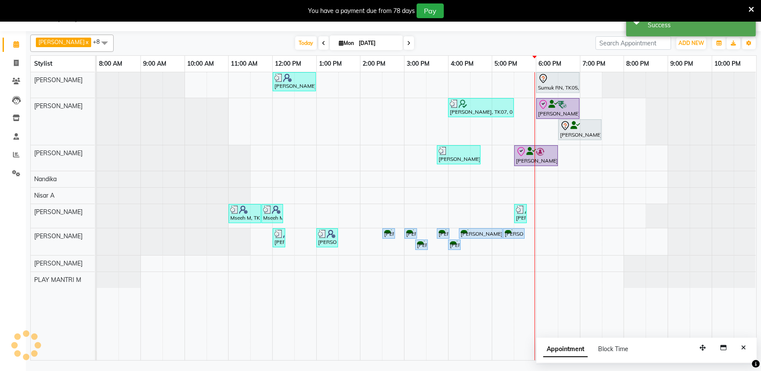
scroll to position [0, 0]
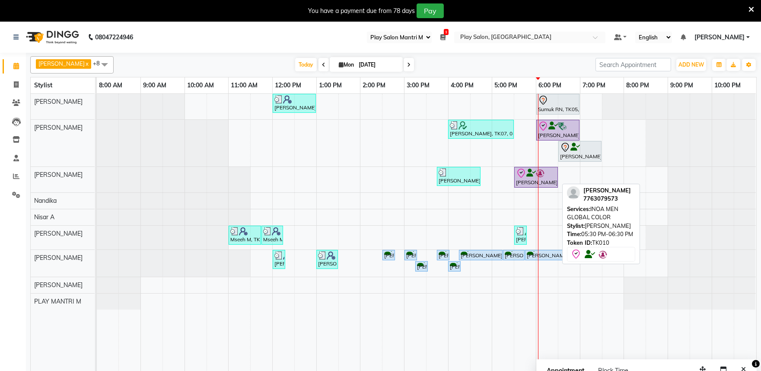
click at [530, 183] on div "[PERSON_NAME], TK10, 05:30 PM-06:30 PM, INOA MEN GLOBAL COLOR" at bounding box center [536, 177] width 42 height 18
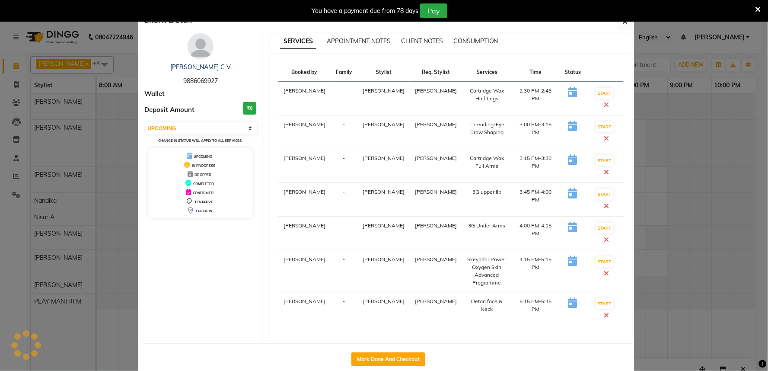
select select "8"
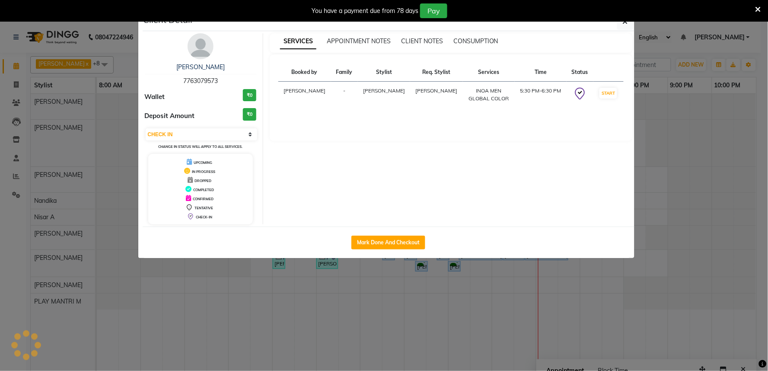
click at [625, 22] on div "You have a payment due from 78 days Pay" at bounding box center [384, 11] width 768 height 22
click at [624, 23] on icon "button" at bounding box center [625, 21] width 5 height 7
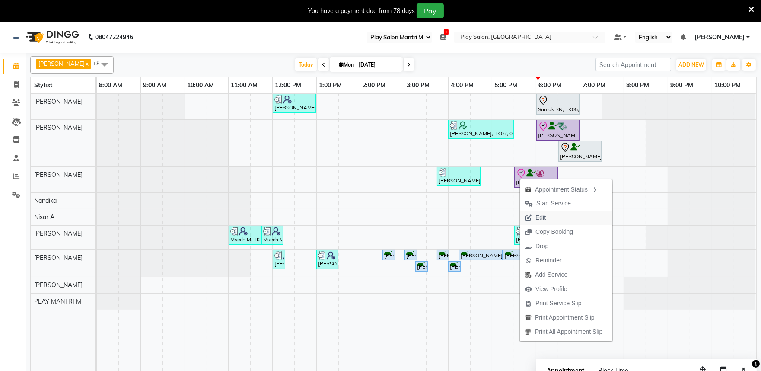
click at [534, 217] on span "Edit" at bounding box center [535, 217] width 31 height 14
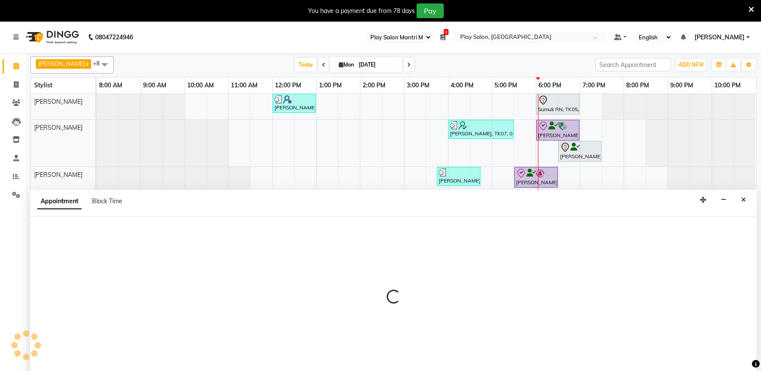
scroll to position [22, 0]
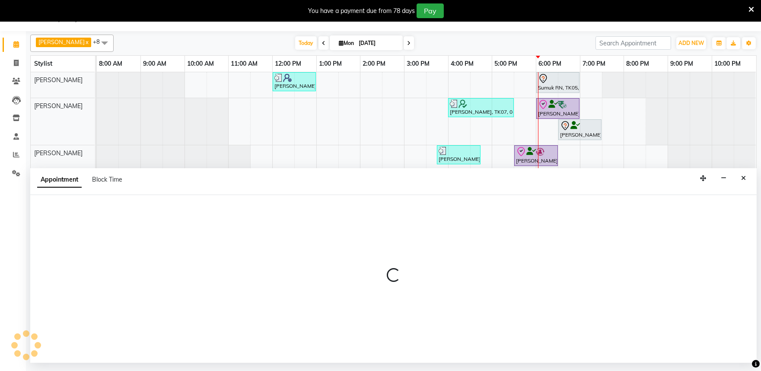
select select "check-in"
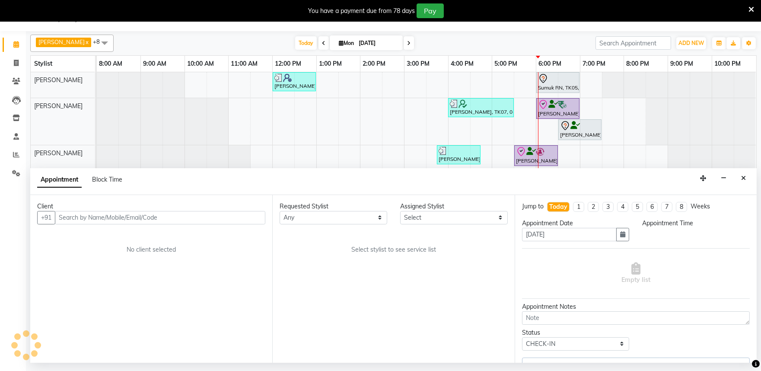
select select "81315"
select select "1050"
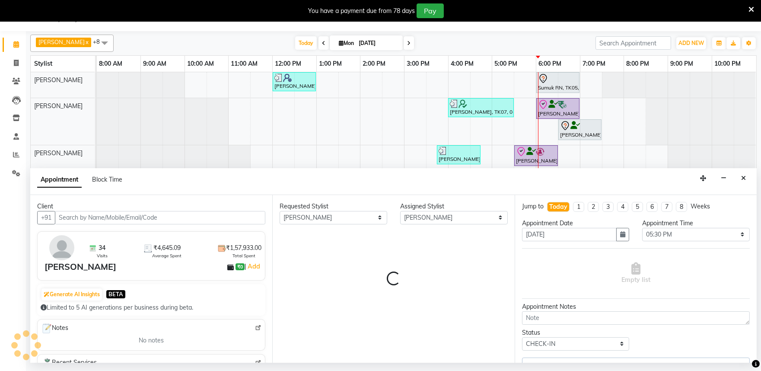
select select "4213"
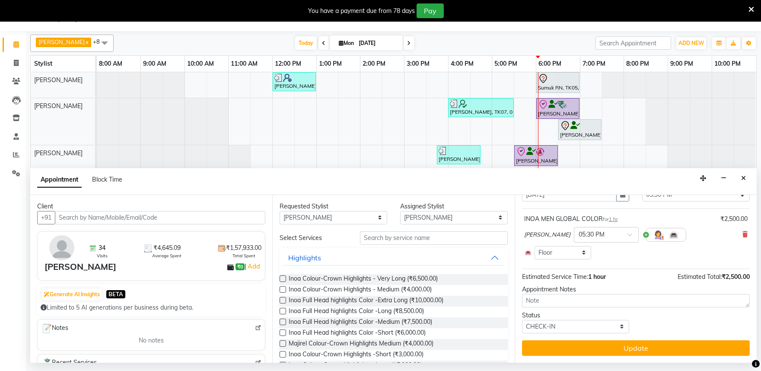
scroll to position [0, 0]
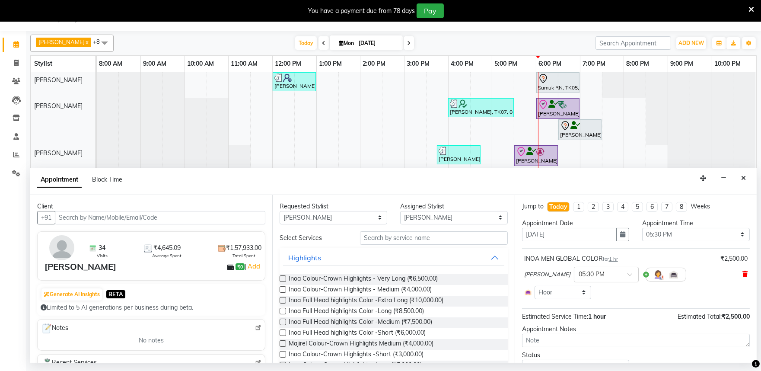
click at [743, 274] on icon at bounding box center [745, 274] width 5 height 6
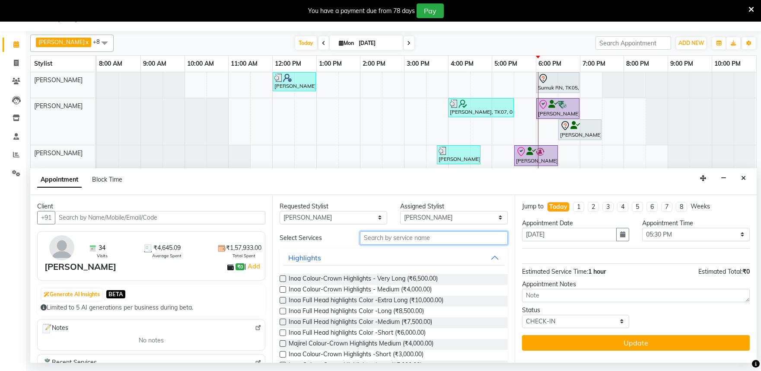
click at [379, 242] on input "text" at bounding box center [434, 237] width 148 height 13
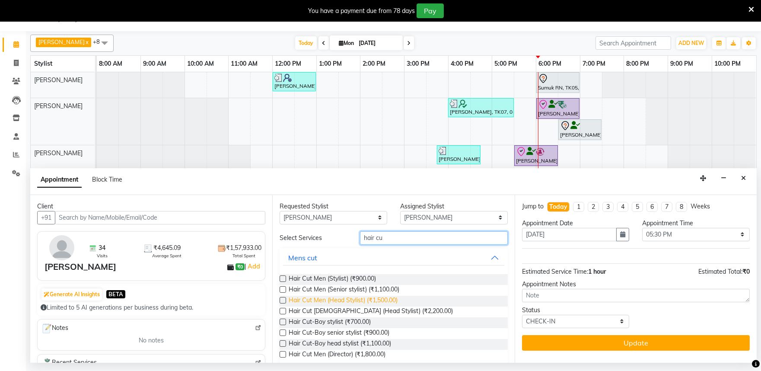
type input "hair cu"
click at [366, 300] on span "Hair Cut Men (Head Stylist) (₹1,500.00)" at bounding box center [343, 301] width 109 height 11
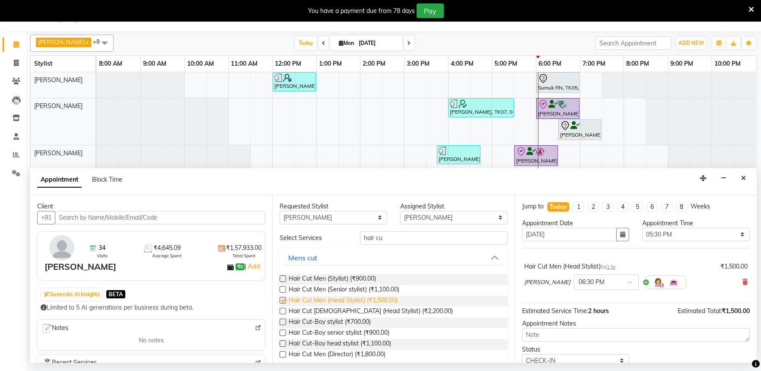
checkbox input "false"
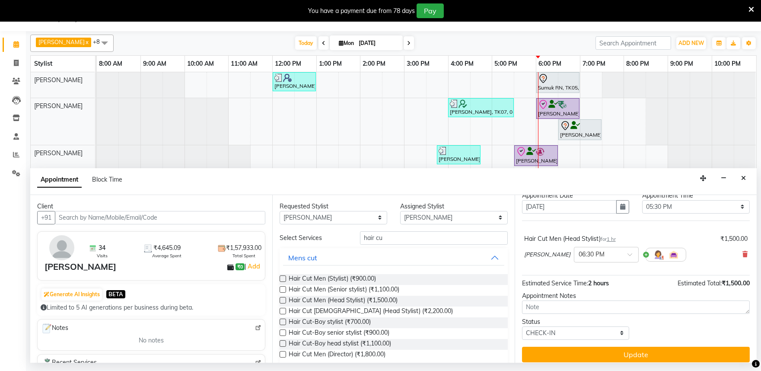
scroll to position [35, 0]
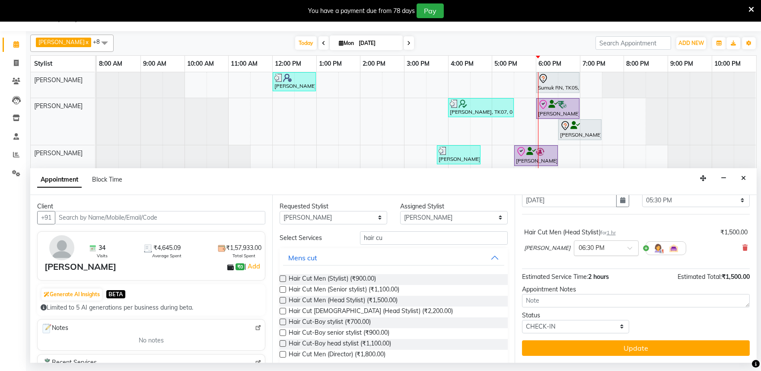
click at [602, 249] on div at bounding box center [606, 247] width 64 height 9
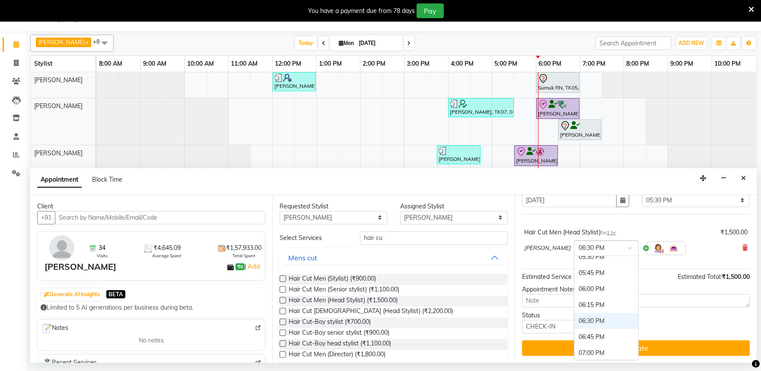
scroll to position [543, 0]
click at [580, 275] on div "05:30 PM" at bounding box center [606, 276] width 64 height 16
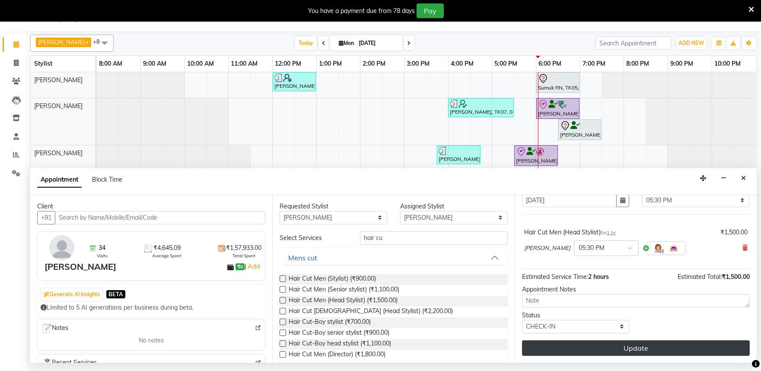
click at [644, 349] on button "Update" at bounding box center [636, 348] width 228 height 16
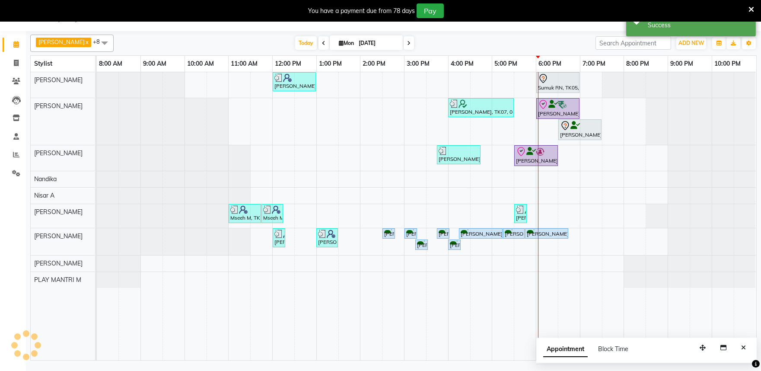
scroll to position [0, 0]
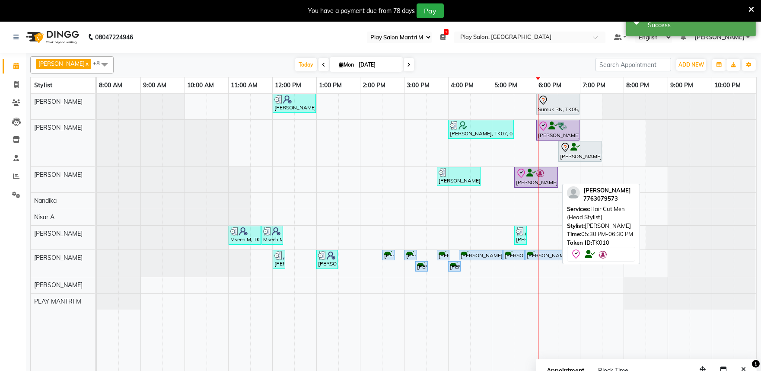
click at [523, 179] on div "[PERSON_NAME], TK10, 05:30 PM-06:30 PM, Hair Cut Men (Head Stylist)" at bounding box center [536, 177] width 42 height 18
select select "8"
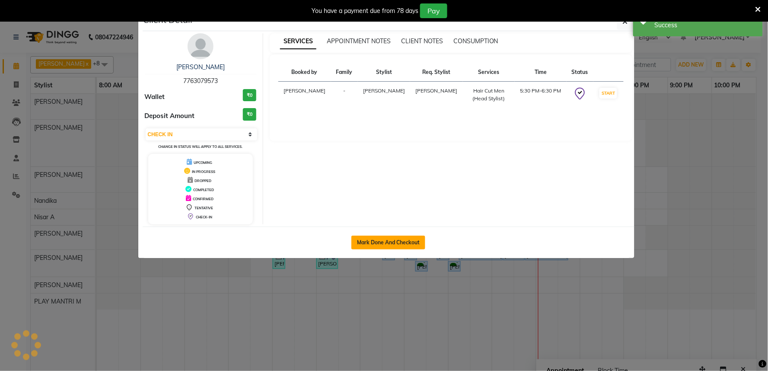
click at [387, 242] on button "Mark Done And Checkout" at bounding box center [388, 243] width 74 height 14
select select "service"
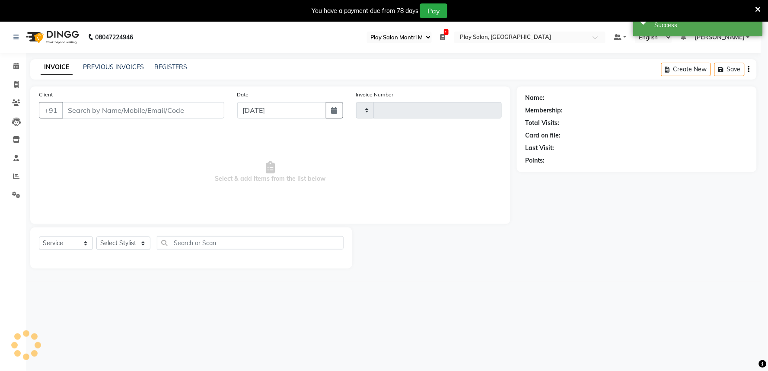
type input "1642"
select select "8352"
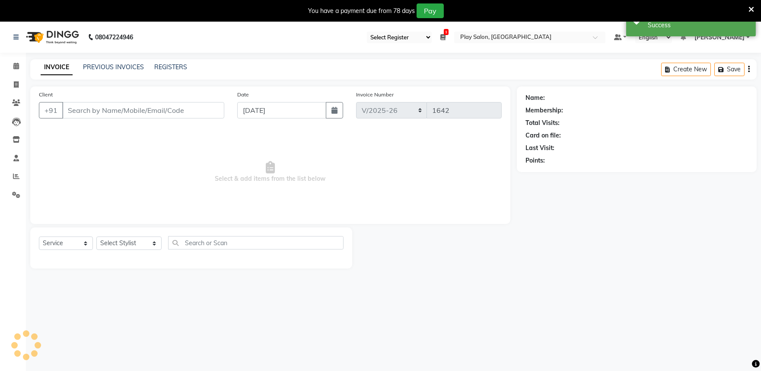
type input "7763079573"
select select "81315"
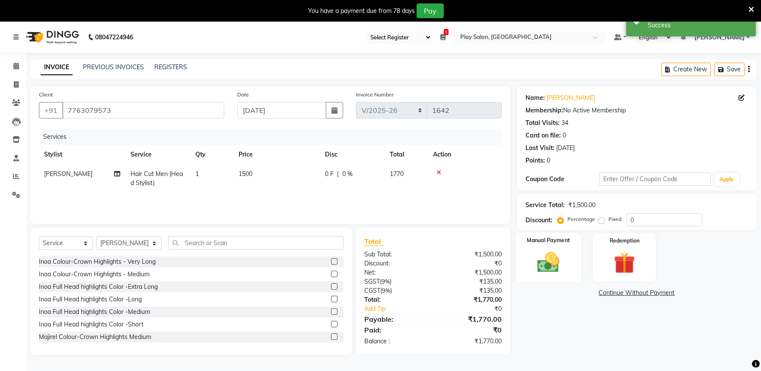
click at [565, 254] on img at bounding box center [548, 262] width 36 height 26
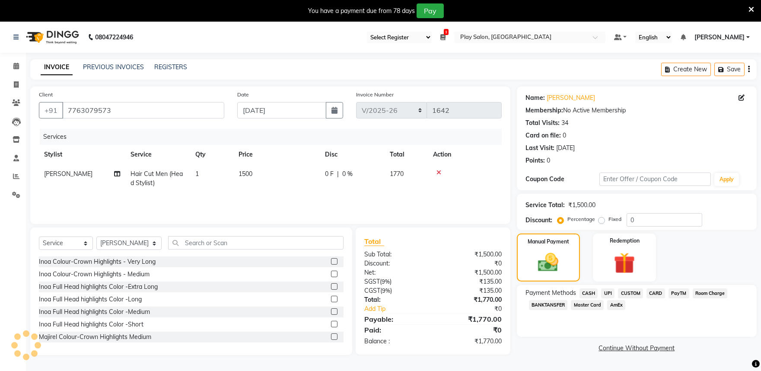
click at [658, 293] on span "CARD" at bounding box center [656, 293] width 19 height 10
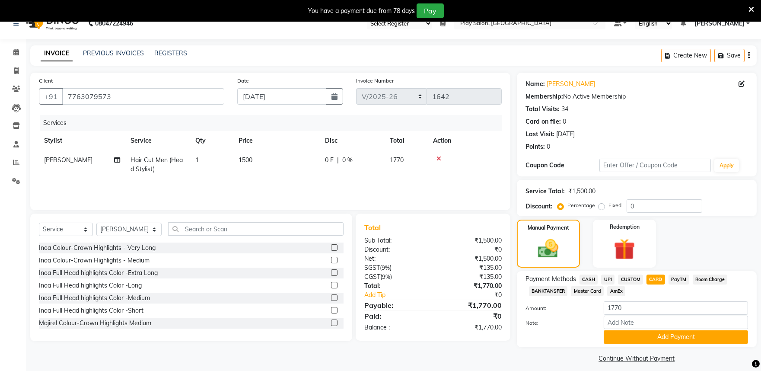
scroll to position [22, 0]
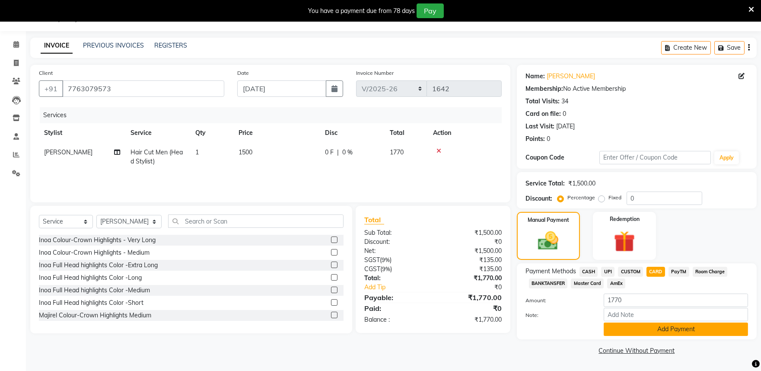
click at [670, 331] on button "Add Payment" at bounding box center [676, 328] width 144 height 13
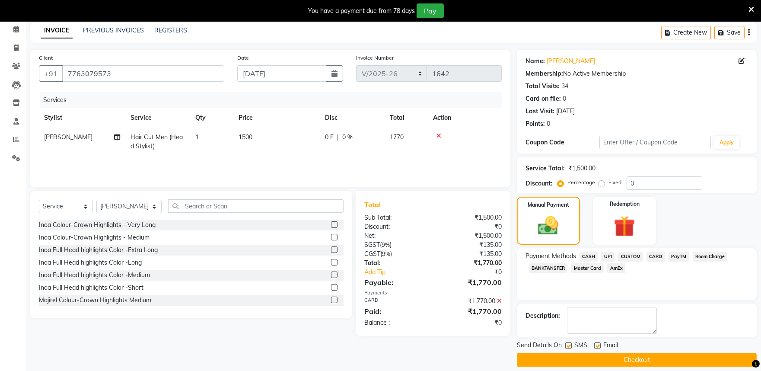
scroll to position [45, 0]
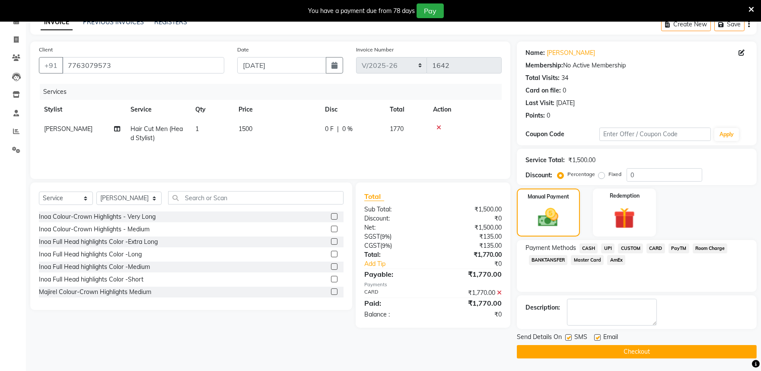
click at [620, 350] on button "Checkout" at bounding box center [637, 351] width 240 height 13
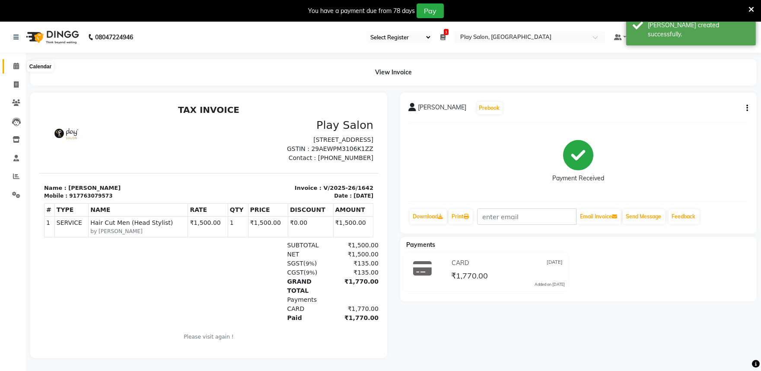
click at [10, 65] on span at bounding box center [16, 66] width 15 height 10
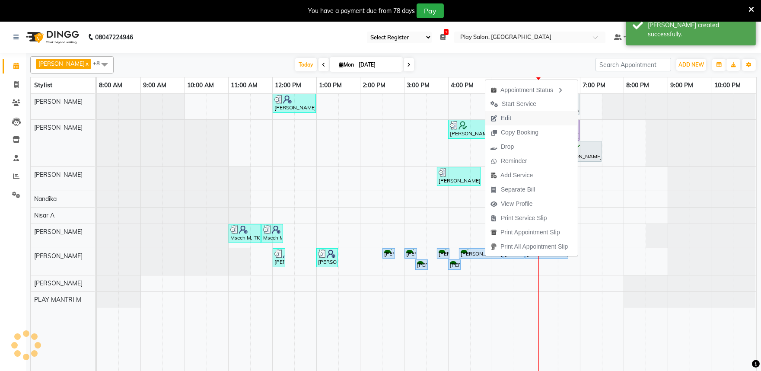
click at [517, 115] on button "Edit" at bounding box center [531, 118] width 92 height 14
select select "tentative"
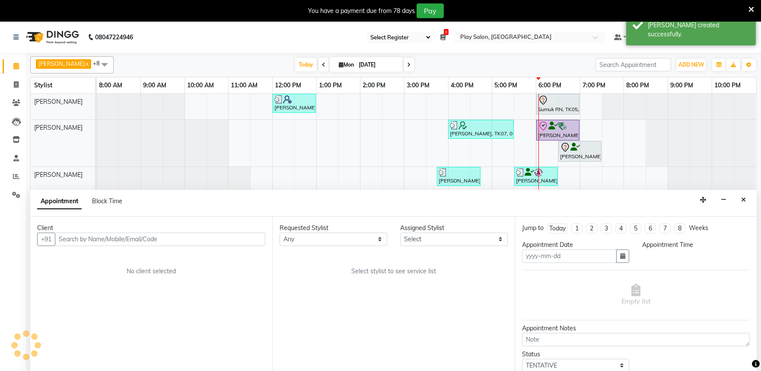
scroll to position [22, 0]
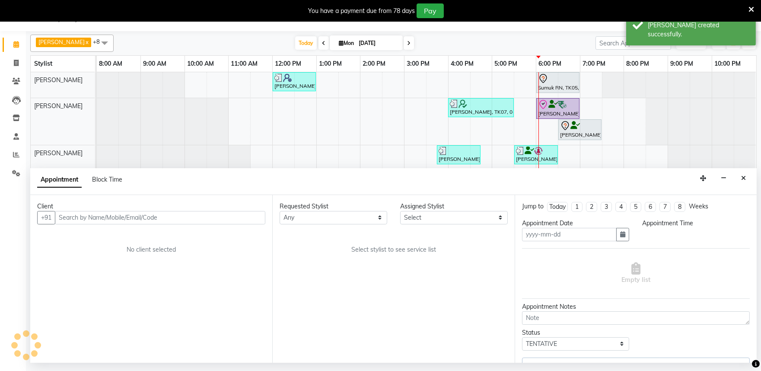
type input "[DATE]"
select select "upcoming"
select select "870"
select select "81311"
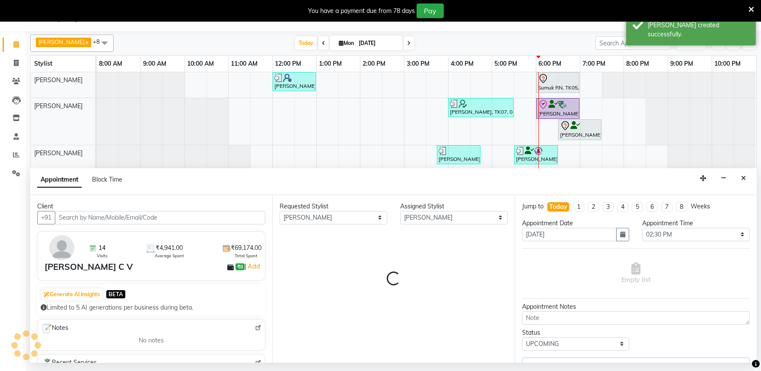
select select "4213"
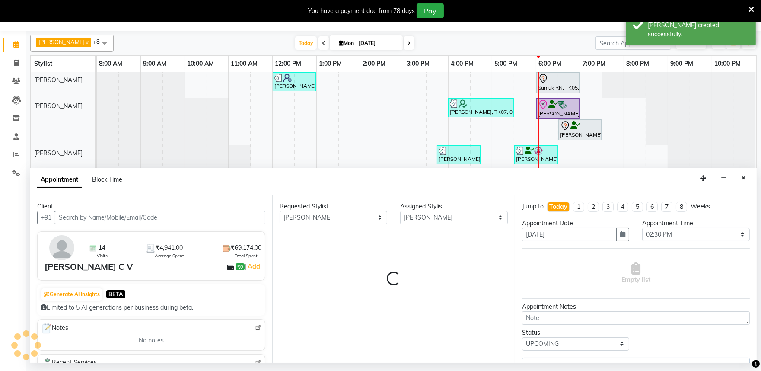
select select "4213"
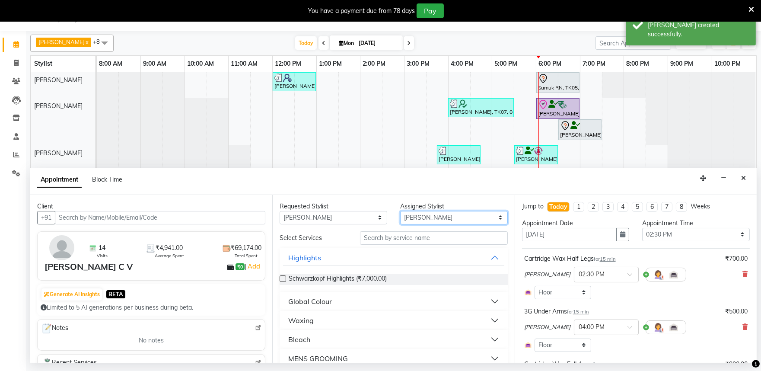
click at [422, 219] on select "Select Achan Shimrah Admin Anitha B Arhan Ehsan Charan S Dawa Tamang Ding Junhu…" at bounding box center [454, 217] width 108 height 13
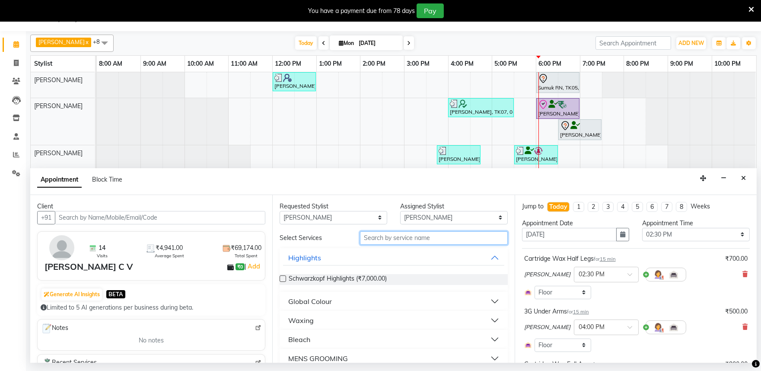
click at [389, 242] on input "text" at bounding box center [434, 237] width 148 height 13
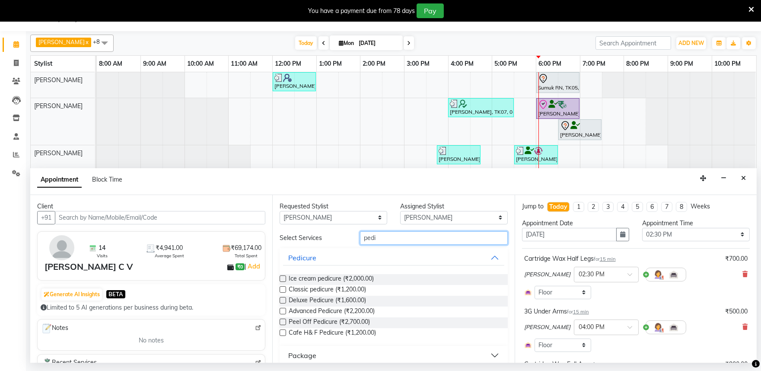
type input "pedi"
click at [281, 321] on label at bounding box center [283, 322] width 6 height 6
click at [281, 321] on input "checkbox" at bounding box center [283, 323] width 6 height 6
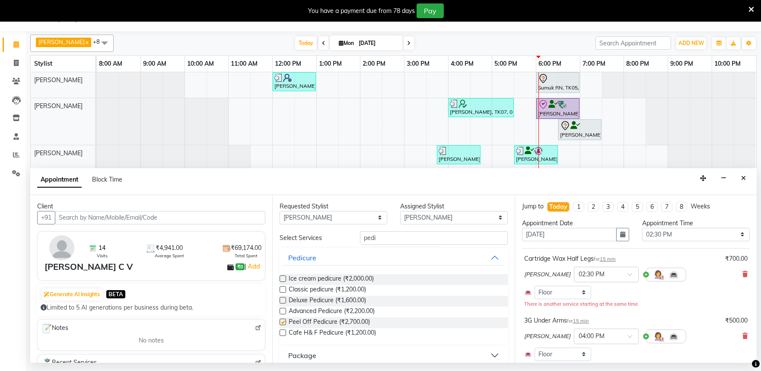
checkbox input "false"
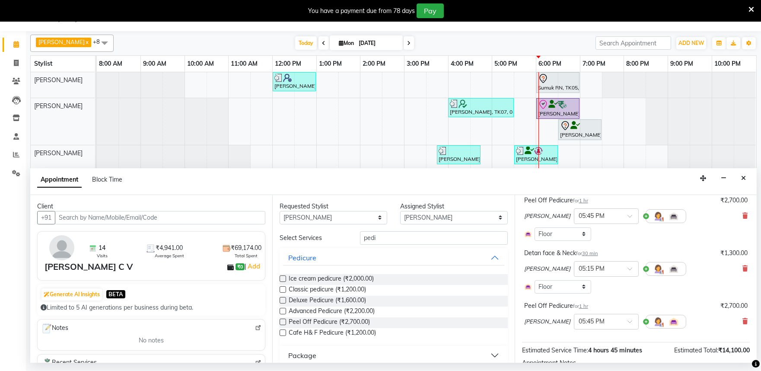
scroll to position [457, 0]
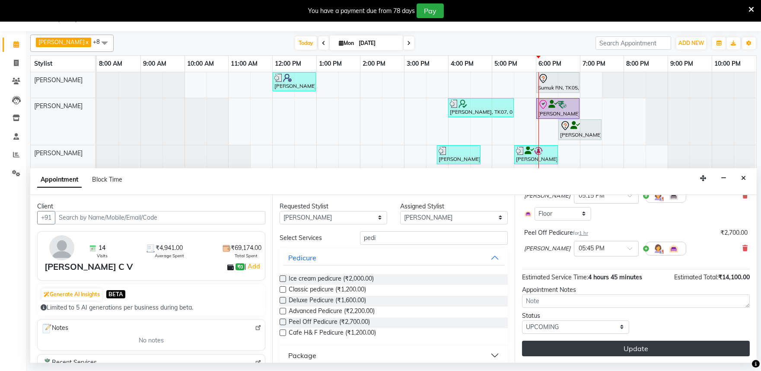
click at [643, 348] on button "Update" at bounding box center [636, 349] width 228 height 16
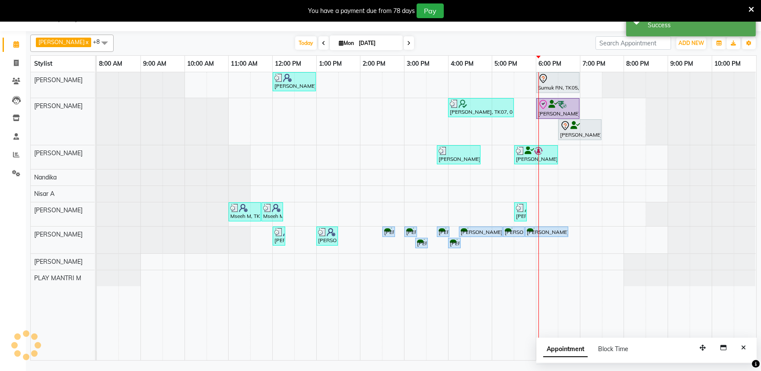
scroll to position [0, 0]
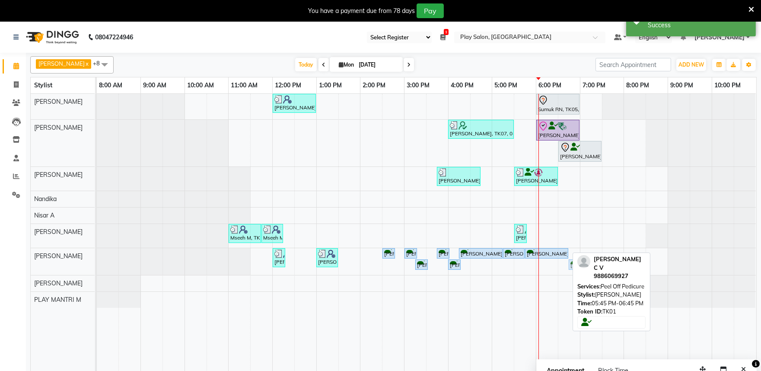
drag, startPoint x: 552, startPoint y: 263, endPoint x: 598, endPoint y: 258, distance: 46.5
click at [598, 258] on div "Arhan Ehsan x Susila Darji x PLAY MANTRI M x Nisar A x Achan Shimrah x Nandika …" at bounding box center [393, 217] width 727 height 329
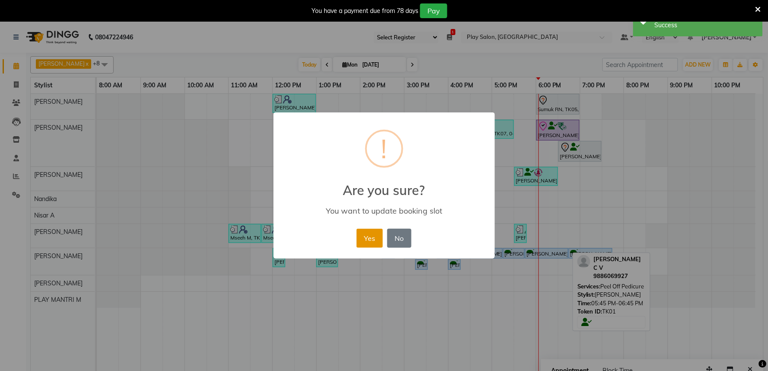
click at [370, 242] on button "Yes" at bounding box center [370, 238] width 26 height 19
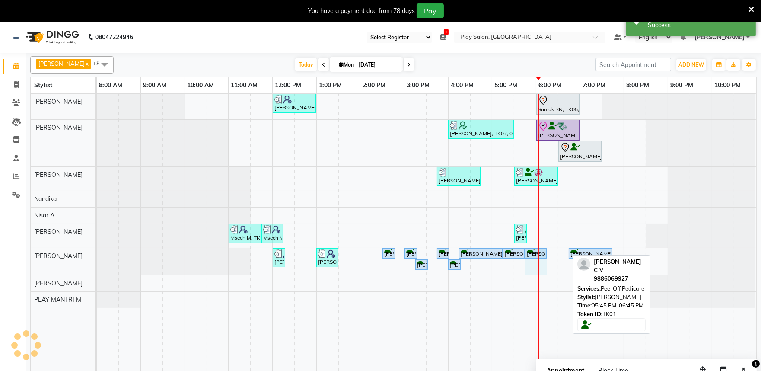
drag, startPoint x: 568, startPoint y: 252, endPoint x: 546, endPoint y: 254, distance: 21.7
click at [97, 254] on div "Shital Singh, TK06, 12:00 PM-12:15 PM, Threading-Eye Brow Shaping Vatsal Agarwa…" at bounding box center [97, 261] width 0 height 27
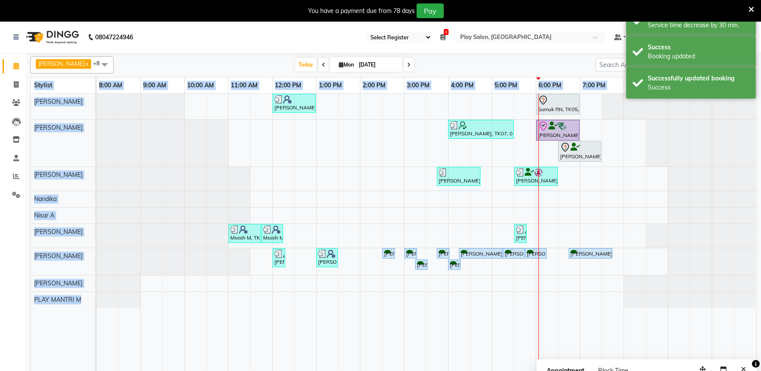
drag, startPoint x: 576, startPoint y: 254, endPoint x: 556, endPoint y: 255, distance: 19.9
click at [556, 255] on div "Arhan Ehsan x Susila Darji x PLAY MANTRI M x Nisar A x Achan Shimrah x Nandika …" at bounding box center [393, 217] width 727 height 329
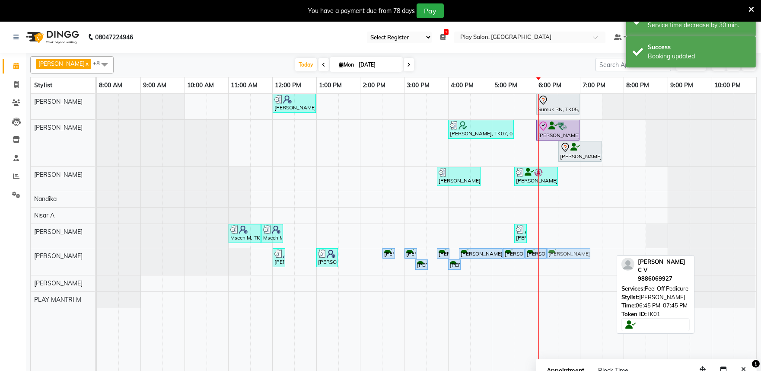
drag, startPoint x: 580, startPoint y: 255, endPoint x: 555, endPoint y: 255, distance: 25.5
click at [97, 255] on div "Shital Singh, TK06, 12:00 PM-12:15 PM, Threading-Eye Brow Shaping Vatsal Agarwa…" at bounding box center [97, 261] width 0 height 27
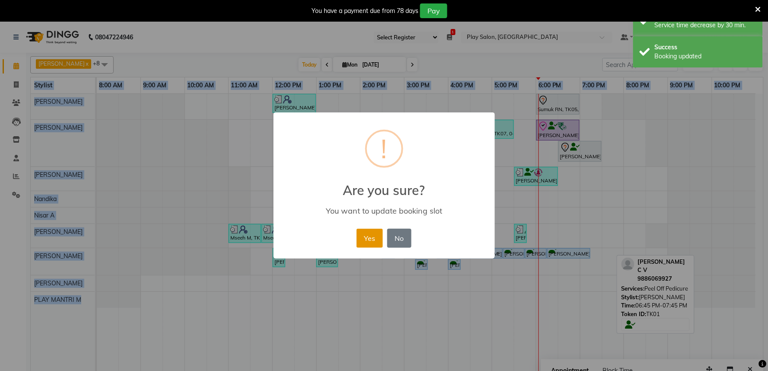
click at [375, 236] on button "Yes" at bounding box center [370, 238] width 26 height 19
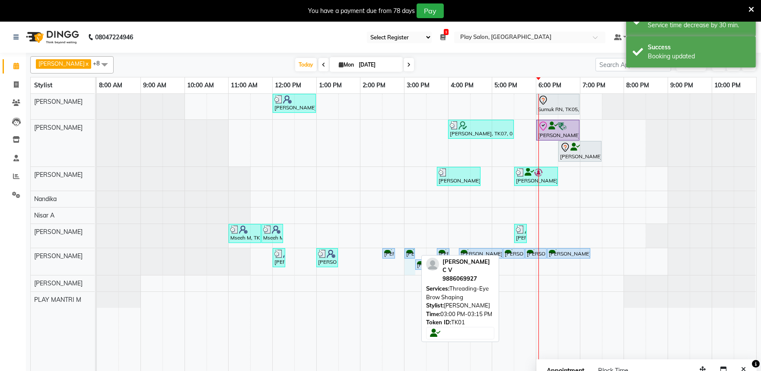
drag, startPoint x: 416, startPoint y: 253, endPoint x: 411, endPoint y: 253, distance: 5.6
click at [97, 253] on div "Shital Singh, TK06, 12:00 PM-12:15 PM, Threading-Eye Brow Shaping Vatsal Agarwa…" at bounding box center [97, 261] width 0 height 27
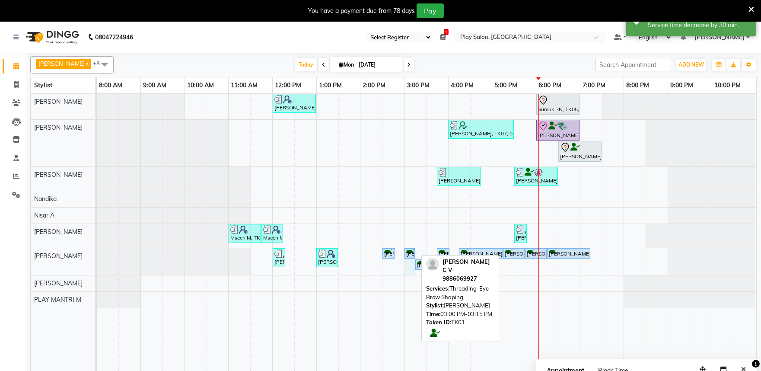
drag, startPoint x: 417, startPoint y: 255, endPoint x: 408, endPoint y: 254, distance: 8.3
click at [97, 254] on div "Shital Singh, TK06, 12:00 PM-12:15 PM, Threading-Eye Brow Shaping Vatsal Agarwa…" at bounding box center [97, 261] width 0 height 27
drag, startPoint x: 416, startPoint y: 254, endPoint x: 467, endPoint y: 265, distance: 51.6
click at [97, 251] on div "Shital Singh, TK06, 12:00 PM-12:15 PM, Threading-Eye Brow Shaping Vatsal Agarwa…" at bounding box center [97, 261] width 0 height 27
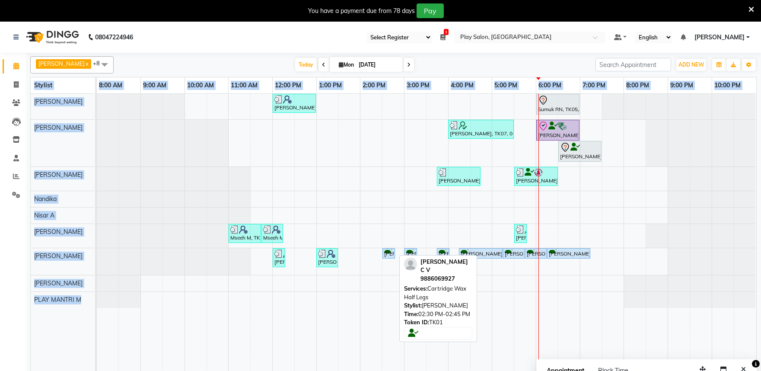
click at [388, 252] on div "Bhavya C V, TK01, 02:30 PM-02:45 PM, Cartridge Wax Half Legs" at bounding box center [388, 253] width 11 height 8
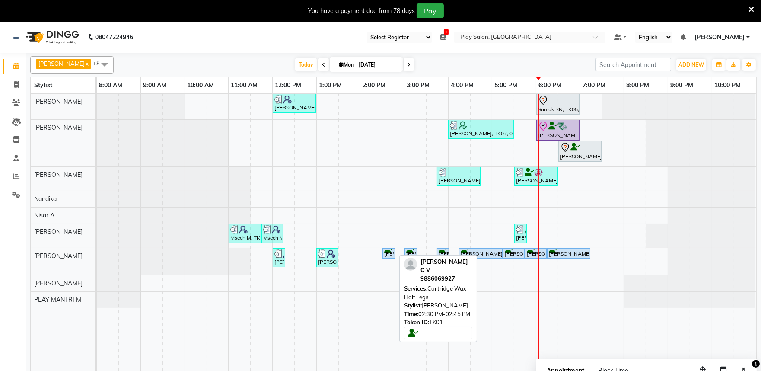
click at [388, 252] on div "Bhavya C V, TK01, 02:30 PM-02:45 PM, Cartridge Wax Half Legs" at bounding box center [388, 253] width 11 height 8
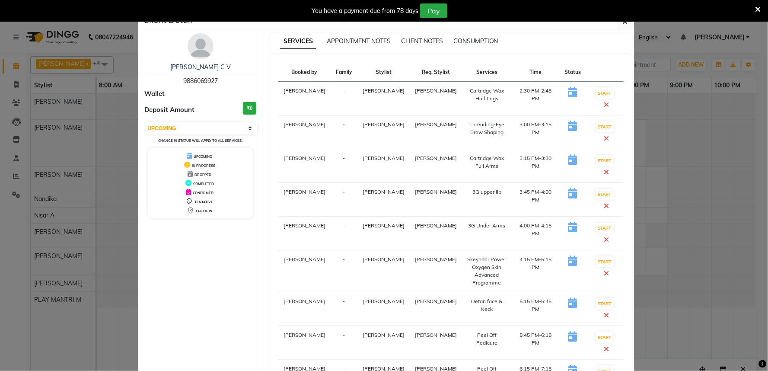
click at [568, 154] on icon at bounding box center [572, 159] width 9 height 10
click at [596, 155] on button "START" at bounding box center [605, 160] width 18 height 11
select select "select"
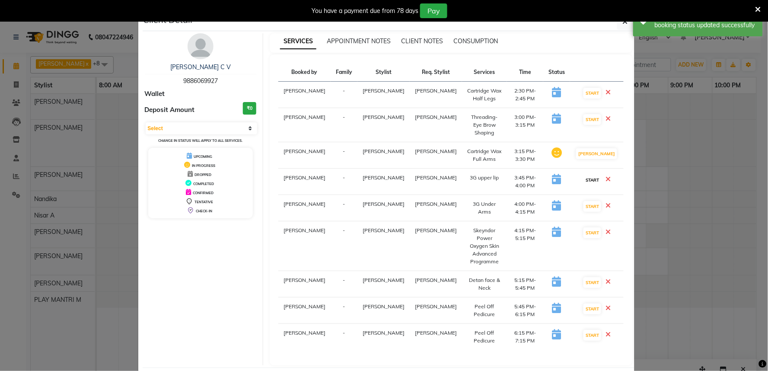
click at [593, 175] on button "START" at bounding box center [592, 180] width 18 height 11
click at [555, 200] on icon at bounding box center [556, 205] width 9 height 10
click at [618, 22] on button "button" at bounding box center [625, 21] width 16 height 16
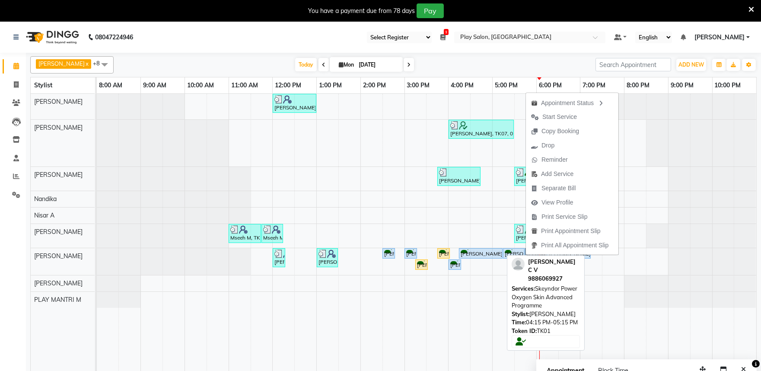
click at [474, 250] on div "[PERSON_NAME] C V, TK01, 04:15 PM-05:15 PM, Skeyndor Power Oxygen Skin Advanced…" at bounding box center [481, 253] width 42 height 8
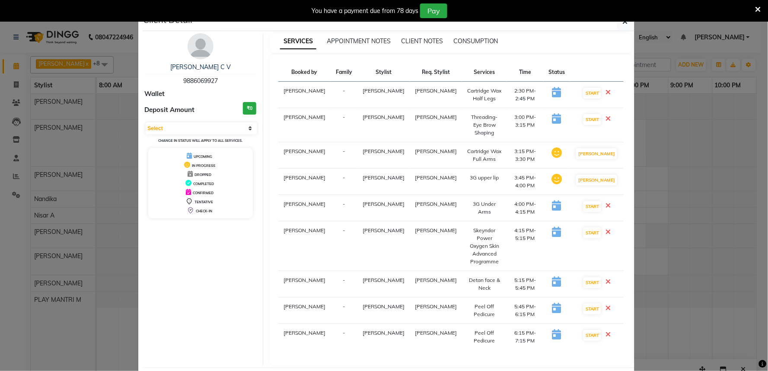
select select "service"
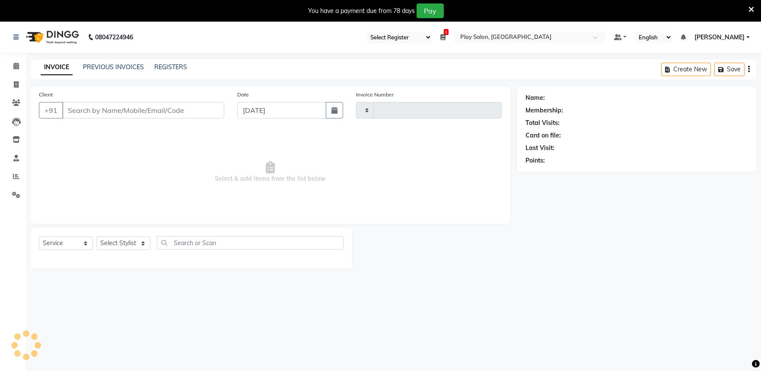
type input "1643"
select select "8352"
type input "9886069927"
select select "81311"
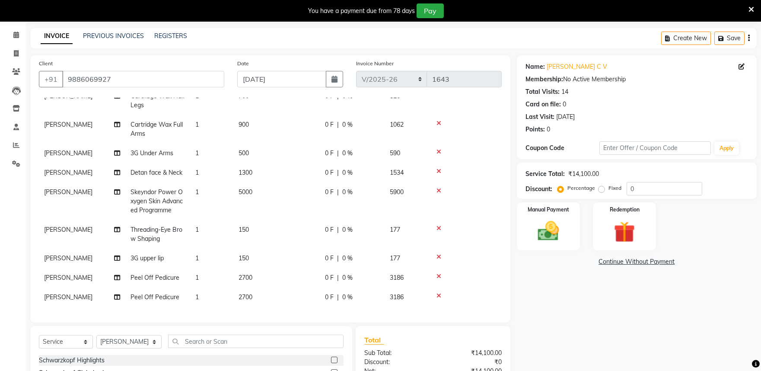
scroll to position [48, 0]
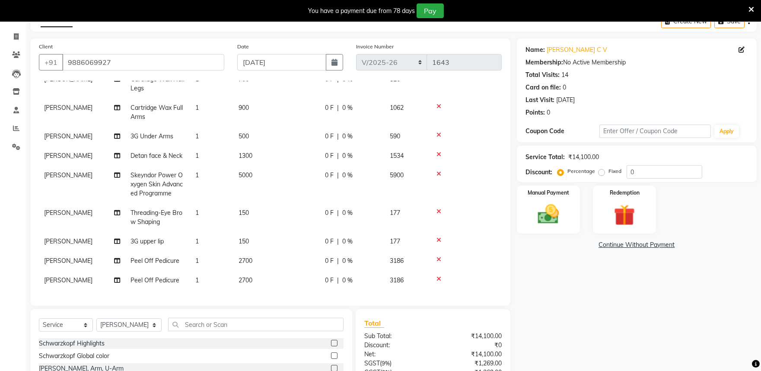
click at [438, 276] on icon at bounding box center [439, 279] width 5 height 6
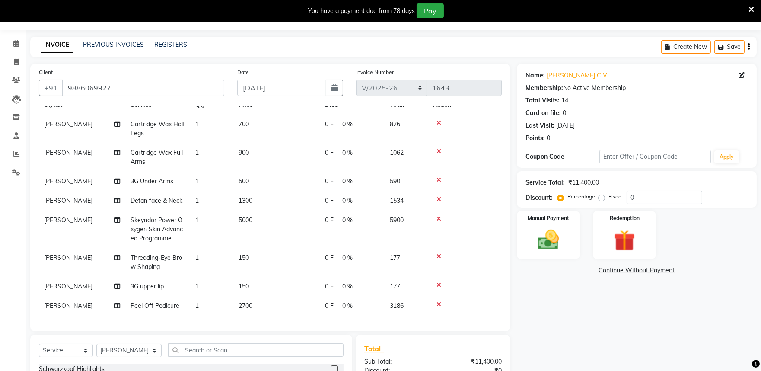
scroll to position [0, 0]
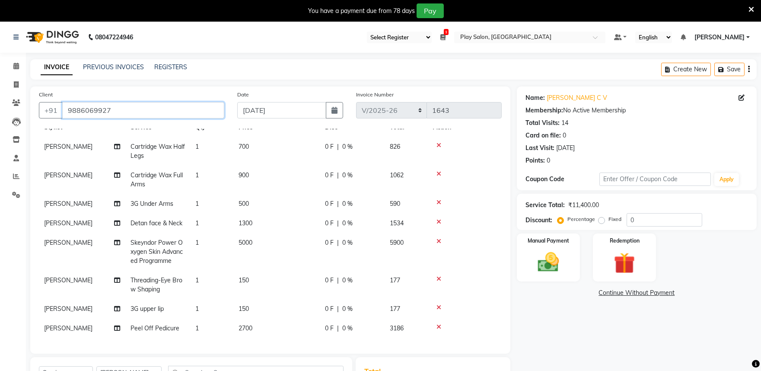
drag, startPoint x: 67, startPoint y: 110, endPoint x: 126, endPoint y: 114, distance: 58.9
click at [126, 114] on input "9886069927" at bounding box center [143, 110] width 162 height 16
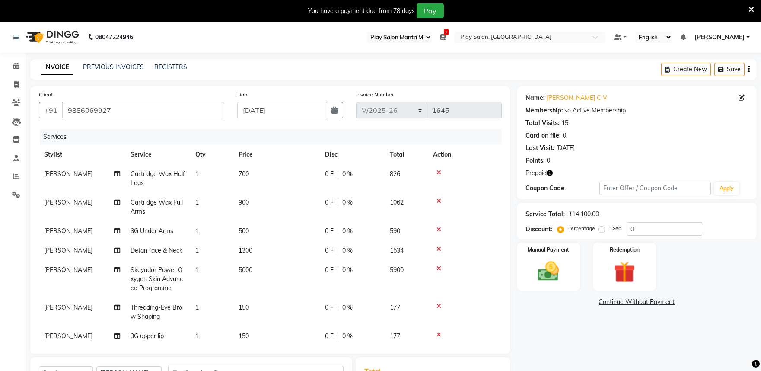
select select "89"
select select "8352"
select select "service"
select select "81311"
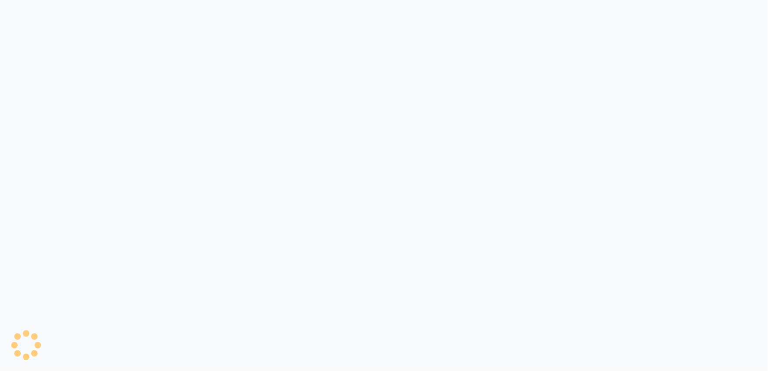
select select "89"
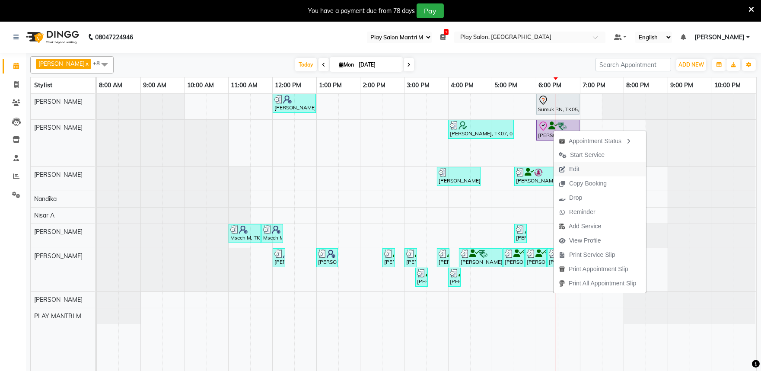
click at [576, 169] on span "Edit" at bounding box center [574, 169] width 10 height 9
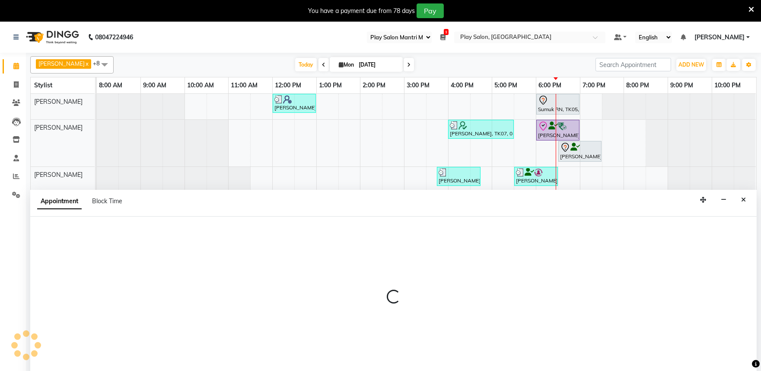
scroll to position [22, 0]
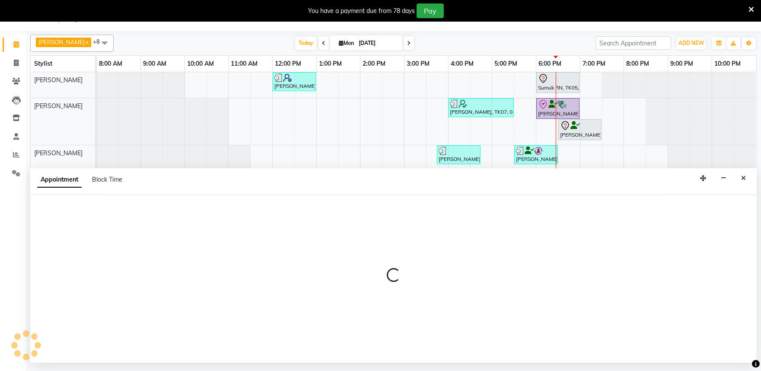
select select "tentative"
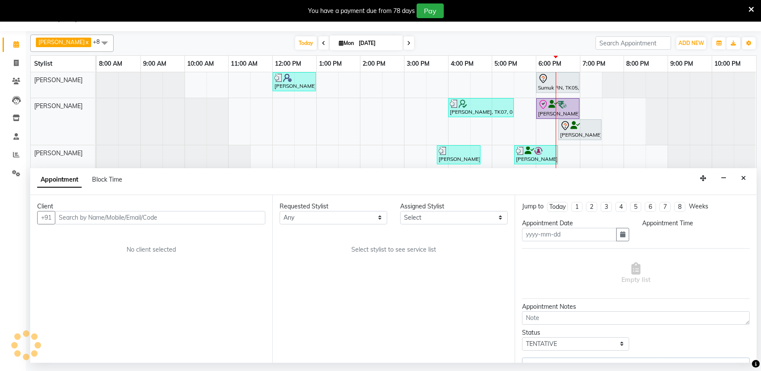
type input "[DATE]"
select select "check-in"
select select "1080"
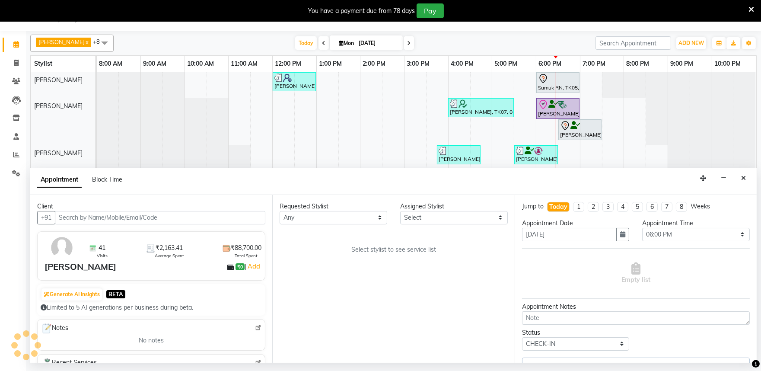
select select "82212"
select select "4213"
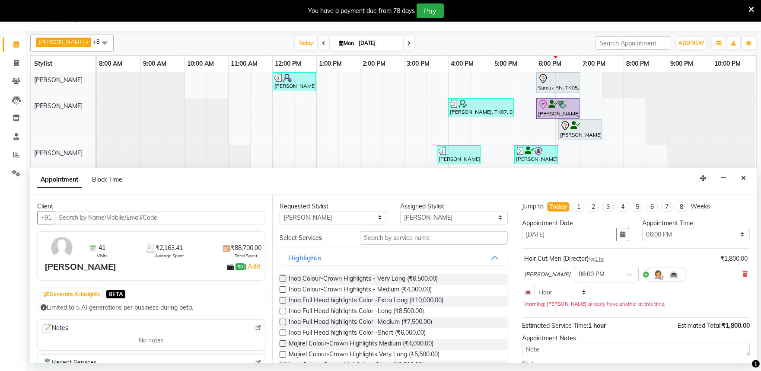
click at [255, 328] on img at bounding box center [258, 328] width 6 height 6
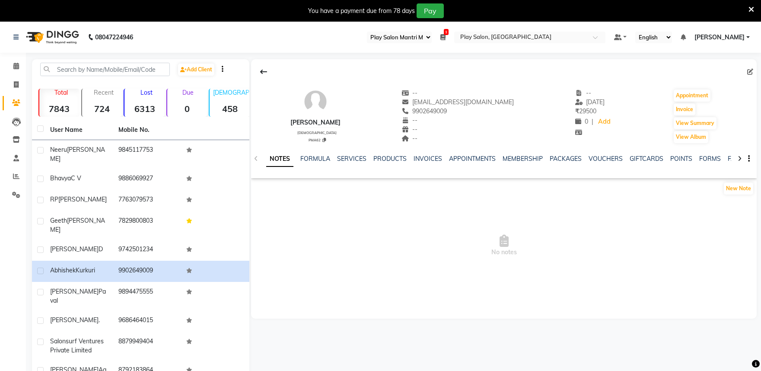
select select "89"
click at [599, 157] on link "VOUCHERS" at bounding box center [606, 159] width 34 height 8
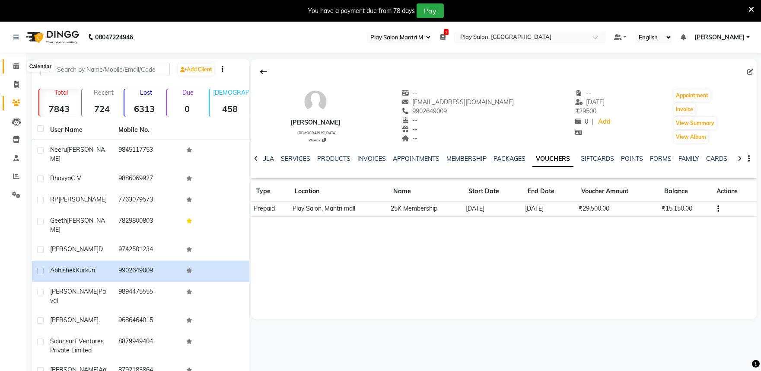
click at [17, 66] on icon at bounding box center [16, 66] width 6 height 6
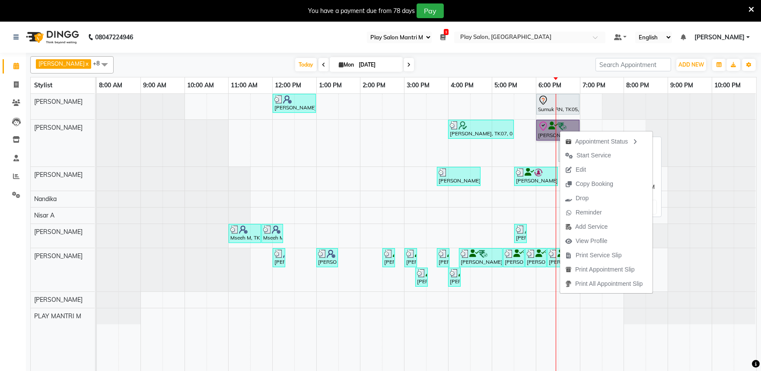
click at [550, 128] on link "[PERSON_NAME], TK09, 06:00 PM-07:00 PM, Hair Cut Men (Director)" at bounding box center [557, 130] width 43 height 21
select select "8"
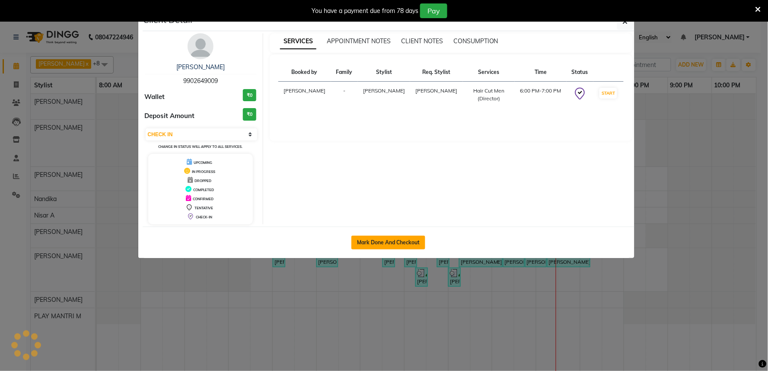
click at [383, 236] on button "Mark Done And Checkout" at bounding box center [388, 243] width 74 height 14
select select "service"
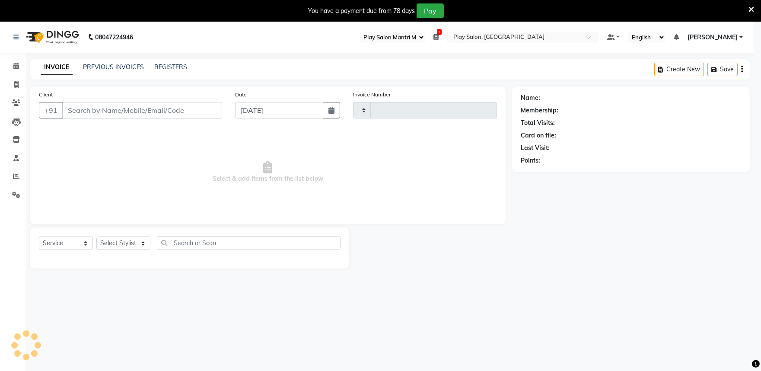
type input "1645"
select select "8352"
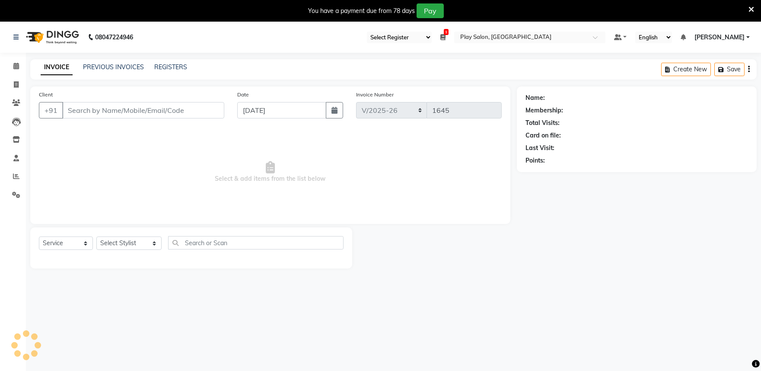
type input "9902649009"
select select "82212"
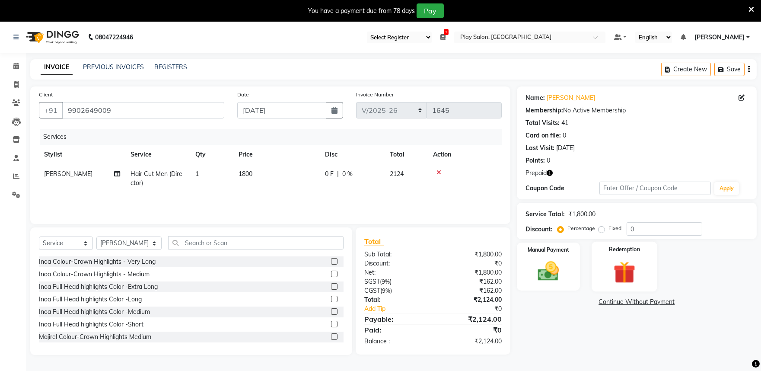
click at [634, 265] on img at bounding box center [625, 271] width 36 height 27
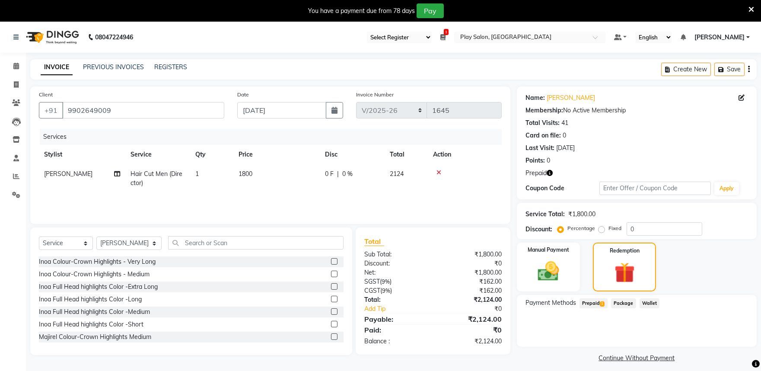
click at [592, 304] on span "Prepaid 1" at bounding box center [594, 303] width 28 height 10
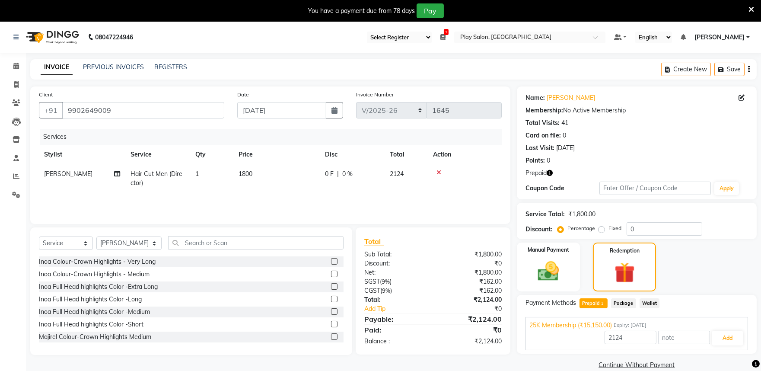
scroll to position [22, 0]
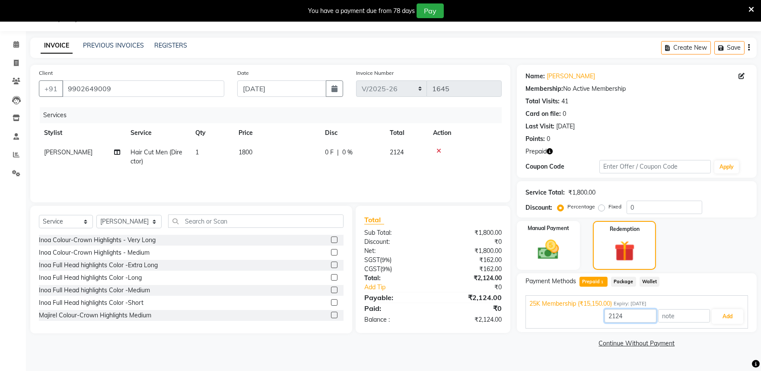
click at [630, 319] on input "2124" at bounding box center [631, 315] width 52 height 13
click at [728, 316] on button "Add" at bounding box center [728, 316] width 32 height 15
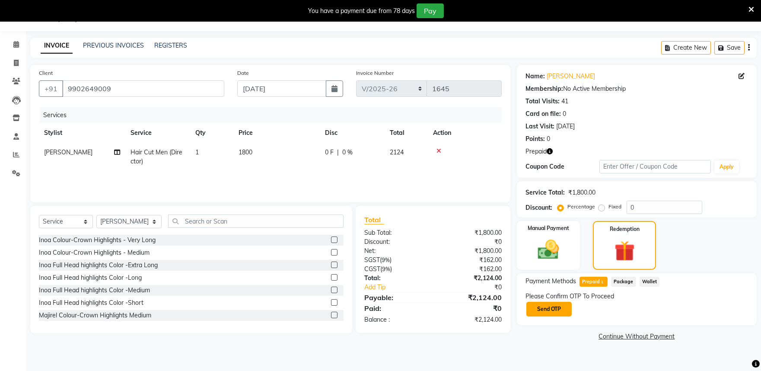
click at [544, 308] on button "Send OTP" at bounding box center [548, 309] width 45 height 15
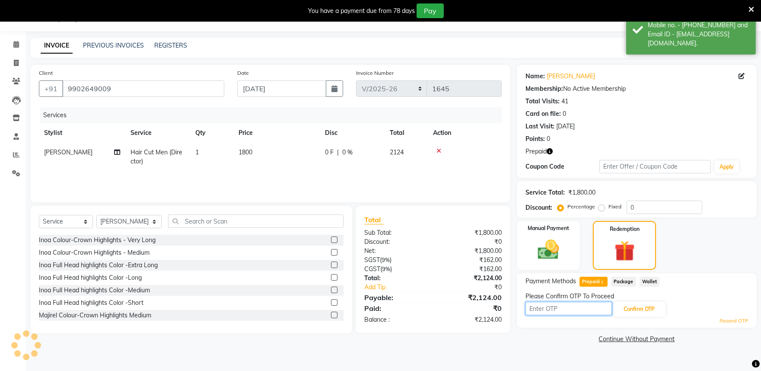
click at [559, 308] on input "text" at bounding box center [569, 308] width 86 height 13
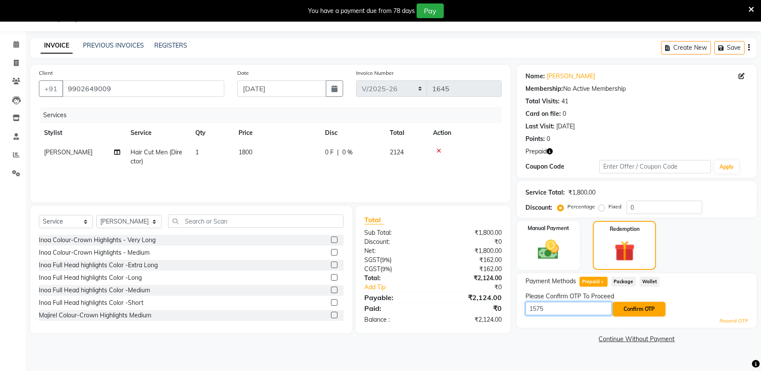
type input "1575"
click at [638, 306] on button "Confirm OTP" at bounding box center [639, 309] width 53 height 15
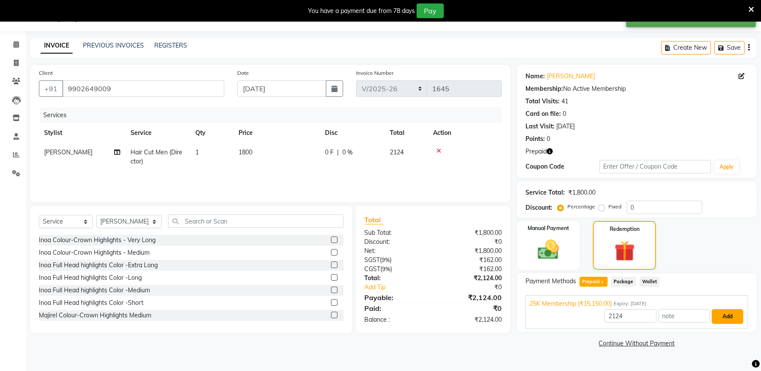
click at [732, 314] on button "Add" at bounding box center [728, 316] width 32 height 15
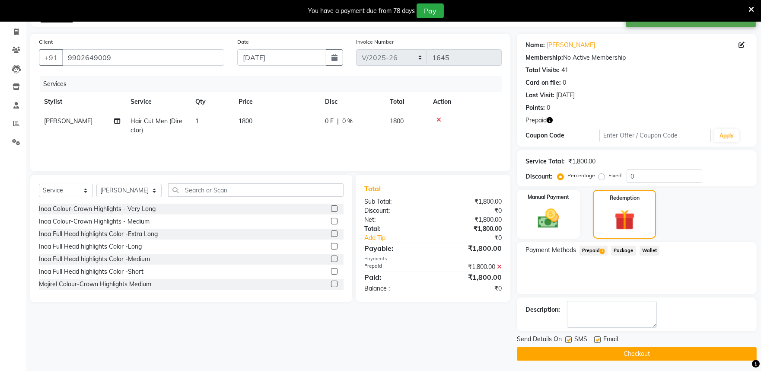
scroll to position [54, 0]
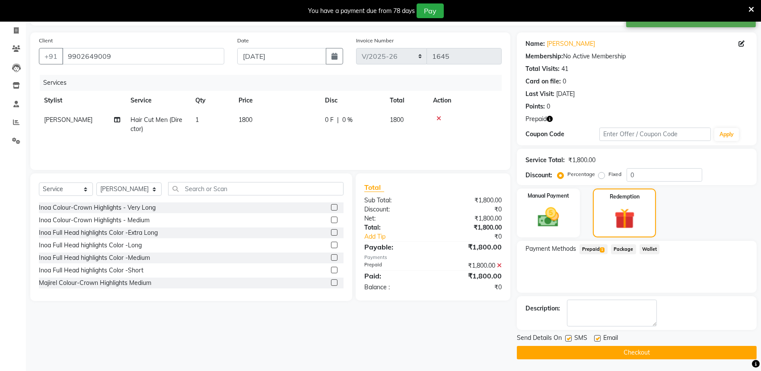
click at [625, 350] on button "Checkout" at bounding box center [637, 352] width 240 height 13
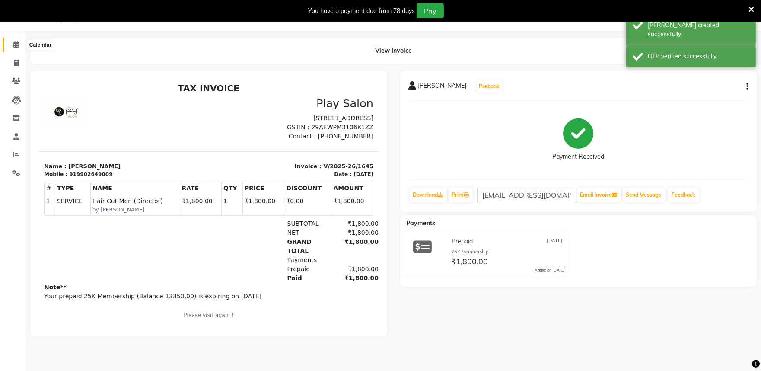
click at [15, 44] on icon at bounding box center [16, 44] width 6 height 6
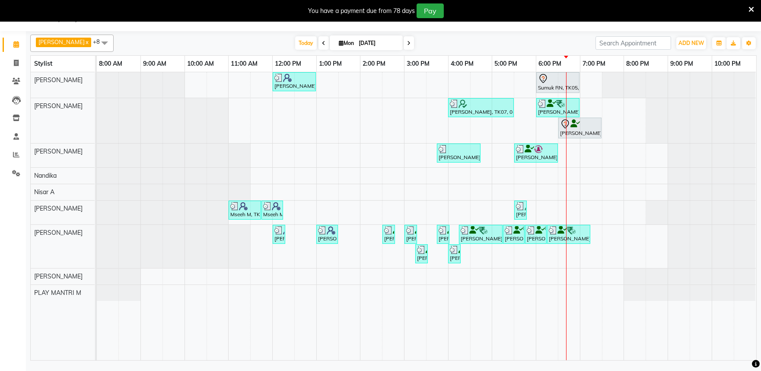
click at [404, 41] on span at bounding box center [409, 42] width 10 height 13
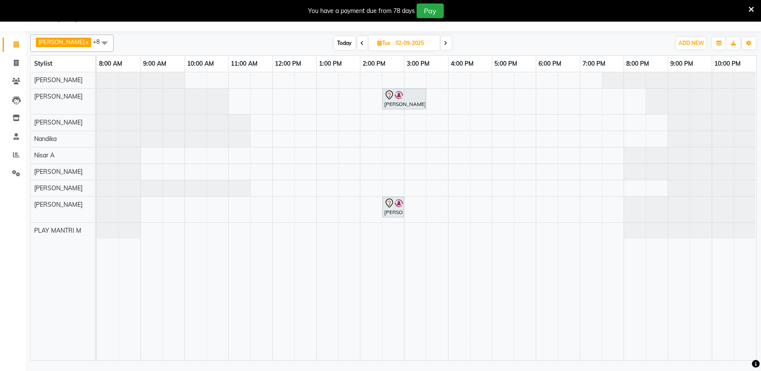
click at [361, 41] on icon at bounding box center [362, 43] width 3 height 5
type input "[DATE]"
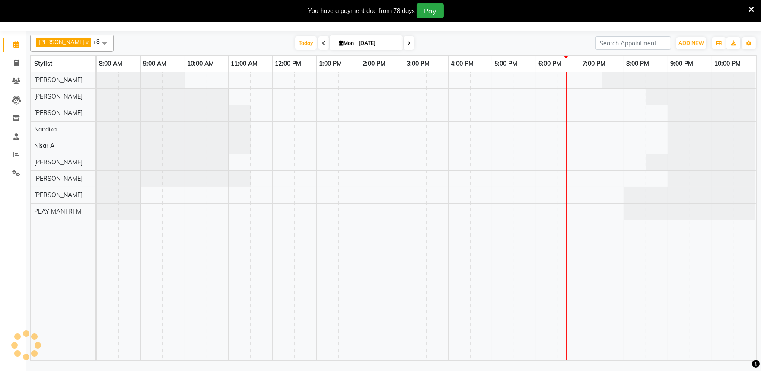
click at [356, 41] on input "[DATE]" at bounding box center [377, 43] width 43 height 13
select select "9"
select select "2025"
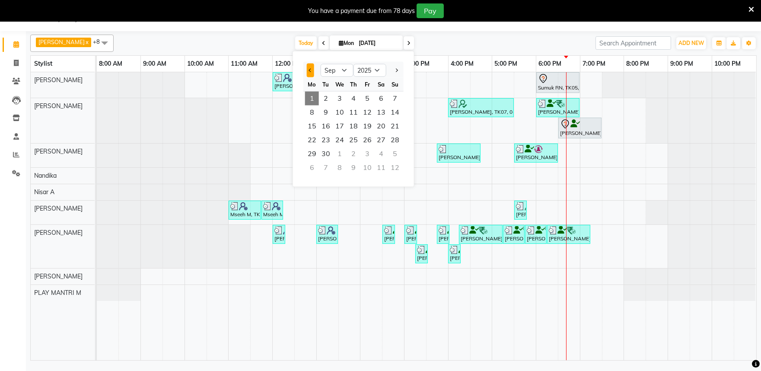
click at [311, 67] on button "Previous month" at bounding box center [310, 71] width 7 height 14
select select "8"
click at [370, 152] on span "29" at bounding box center [367, 154] width 14 height 14
type input "[DATE]"
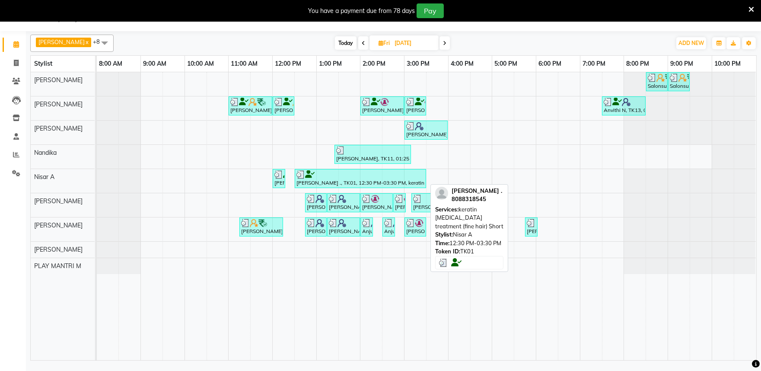
click at [301, 176] on img at bounding box center [301, 174] width 9 height 9
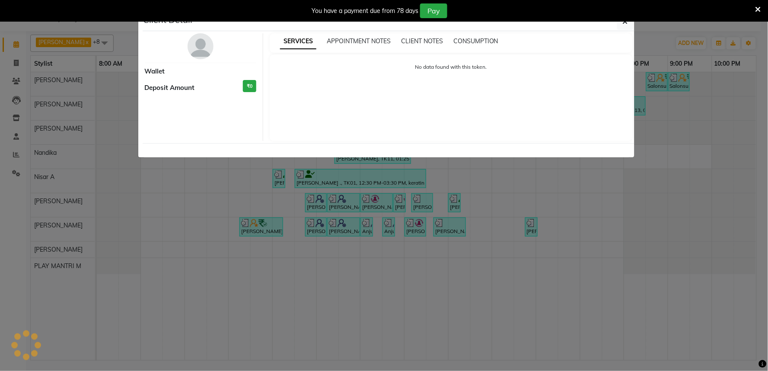
select select "3"
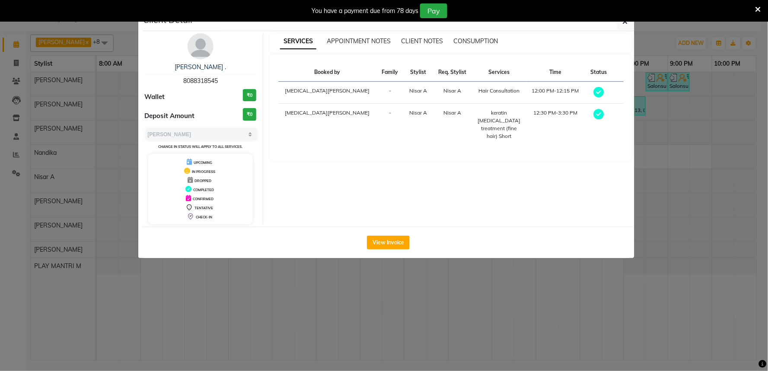
drag, startPoint x: 183, startPoint y: 79, endPoint x: 214, endPoint y: 79, distance: 30.3
click at [222, 80] on div "[PERSON_NAME] . 8088318545" at bounding box center [201, 74] width 112 height 23
copy span "8088318545"
click at [625, 25] on span "button" at bounding box center [625, 21] width 5 height 9
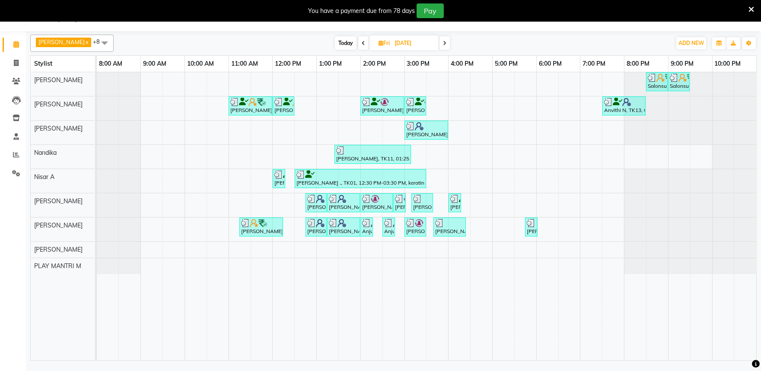
click at [403, 42] on input "[DATE]" at bounding box center [413, 43] width 43 height 13
select select "8"
select select "2025"
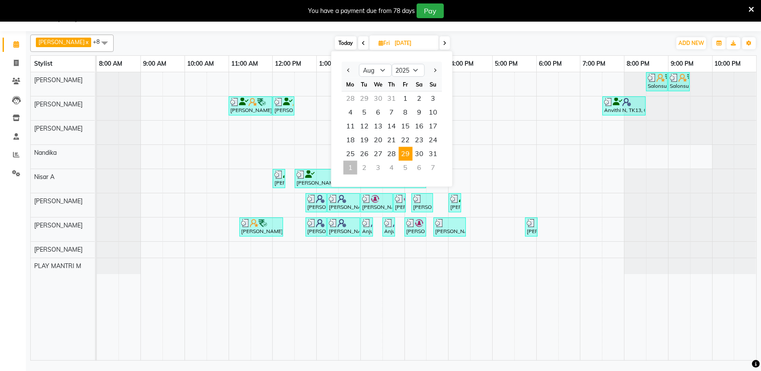
click at [365, 167] on div "2" at bounding box center [364, 168] width 14 height 14
type input "02-09-2025"
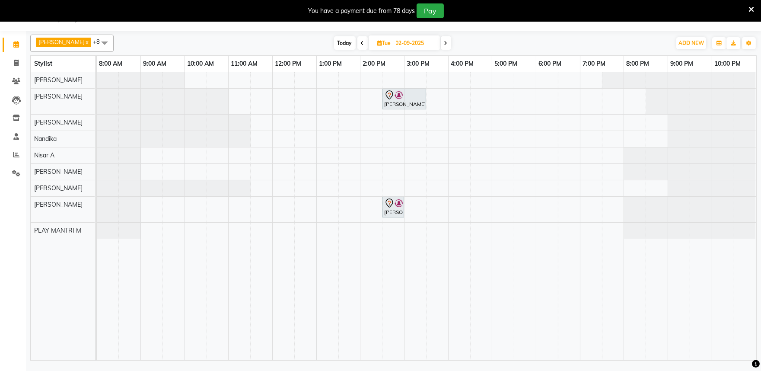
click at [226, 154] on div "[PERSON_NAME], 02:30 PM-03:30 PM, INOA Root Touch-Up Long [PERSON_NAME], 02:30 …" at bounding box center [427, 216] width 660 height 288
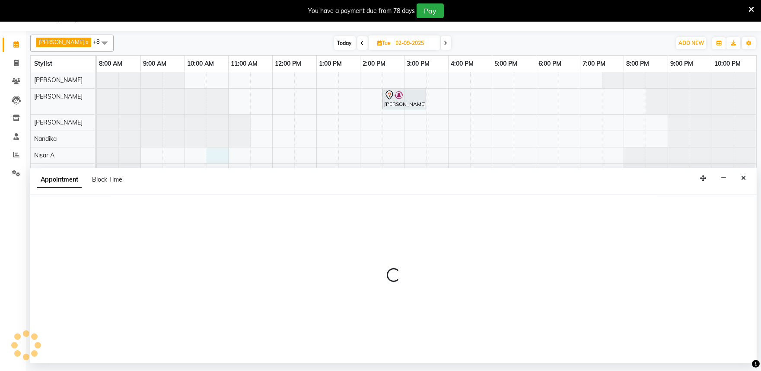
select select "81314"
select select "tentative"
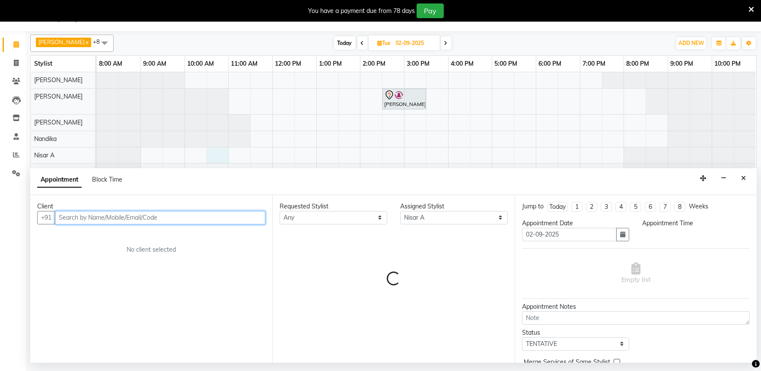
select select "630"
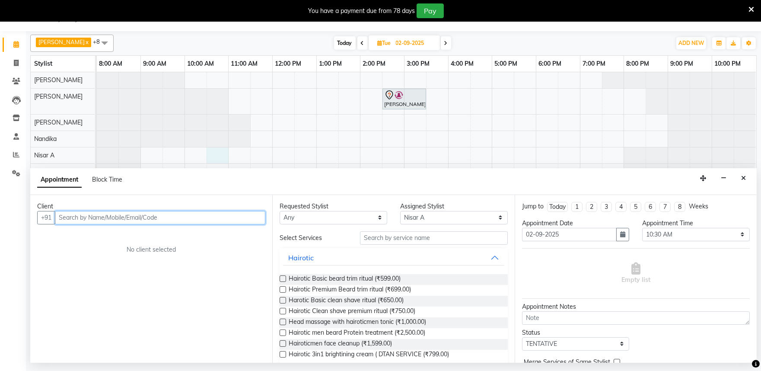
click at [70, 217] on input "text" at bounding box center [160, 217] width 210 height 13
paste input "8088318545"
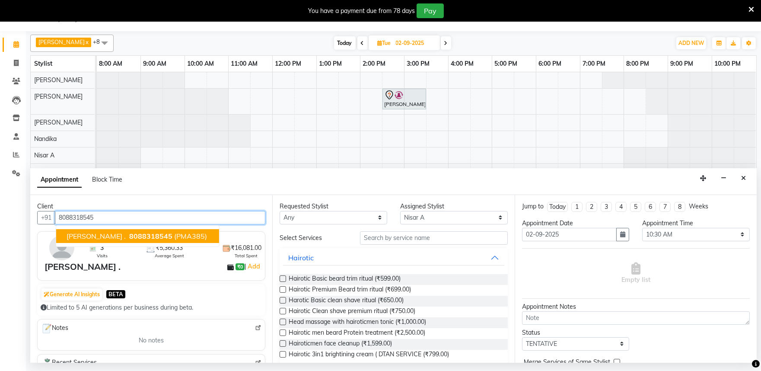
click at [128, 238] on ngb-highlight "8088318545" at bounding box center [150, 236] width 45 height 9
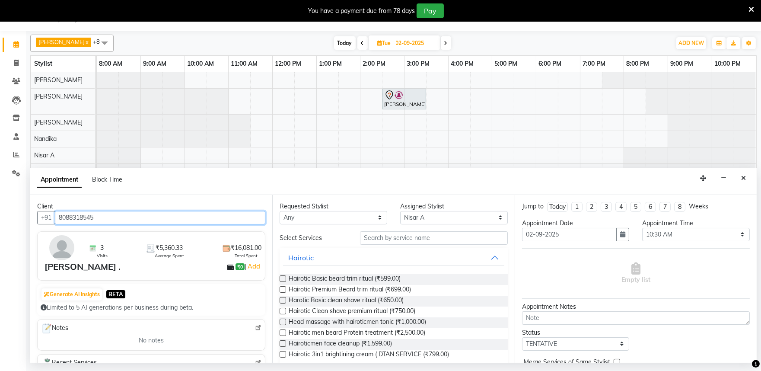
type input "8088318545"
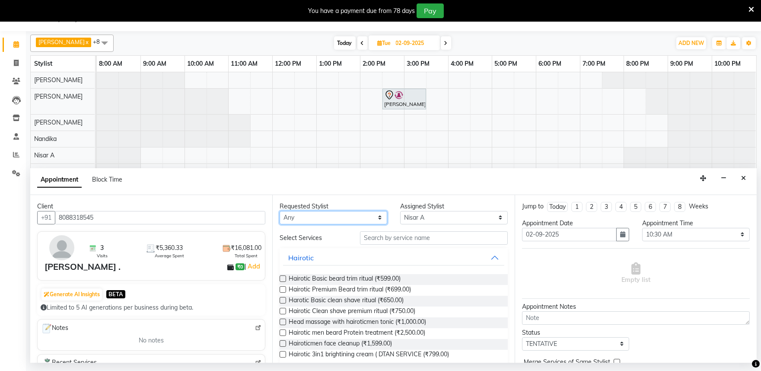
click at [357, 215] on select "Any [PERSON_NAME] Admin [PERSON_NAME] [PERSON_NAME] S [PERSON_NAME] [PERSON_NAM…" at bounding box center [334, 217] width 108 height 13
select select "81314"
click at [280, 211] on select "Any [PERSON_NAME] Admin [PERSON_NAME] [PERSON_NAME] S [PERSON_NAME] [PERSON_NAM…" at bounding box center [334, 217] width 108 height 13
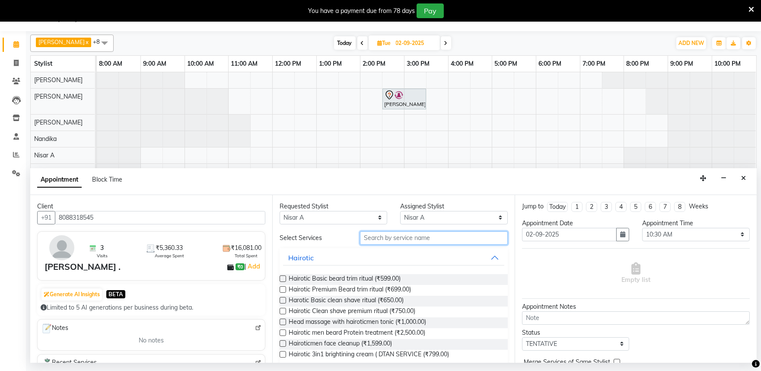
click at [369, 235] on input "text" at bounding box center [434, 237] width 148 height 13
type input "glob"
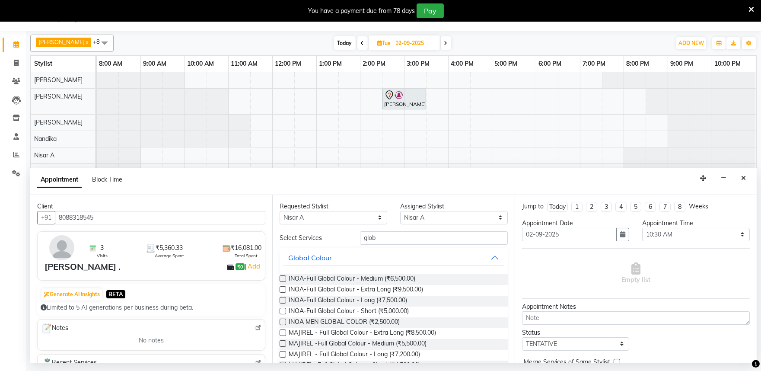
click at [284, 276] on label at bounding box center [283, 278] width 6 height 6
click at [284, 277] on input "checkbox" at bounding box center [283, 280] width 6 height 6
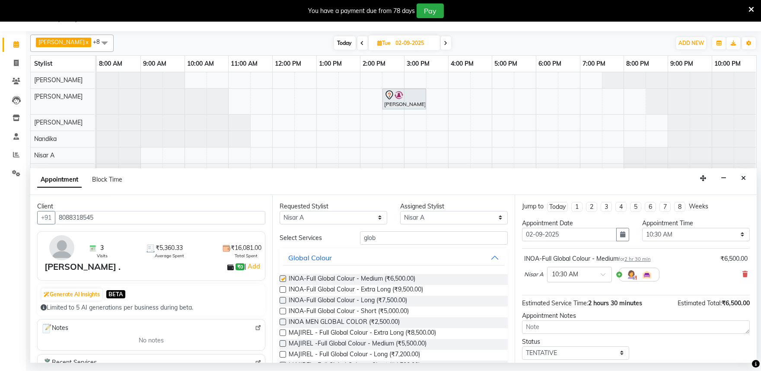
checkbox input "false"
click at [603, 276] on span at bounding box center [606, 276] width 11 height 9
click at [558, 335] on div "12:00 PM" at bounding box center [580, 338] width 64 height 16
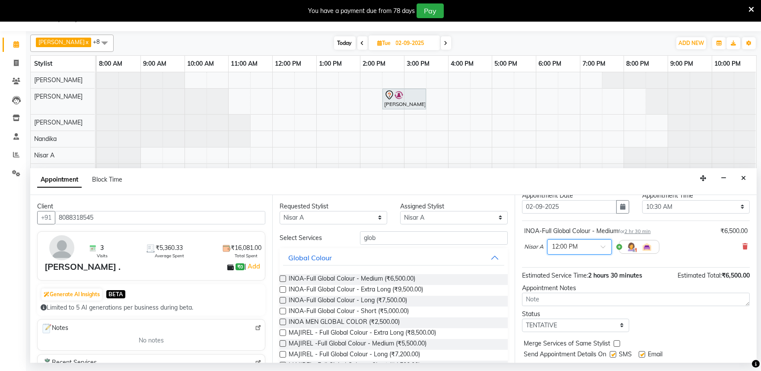
scroll to position [52, 0]
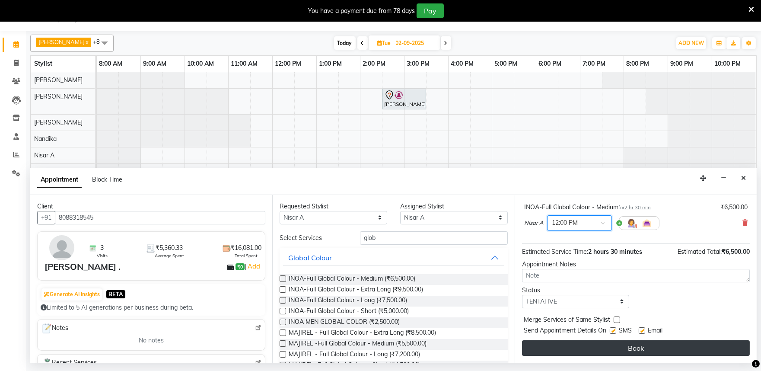
click at [618, 345] on button "Book" at bounding box center [636, 348] width 228 height 16
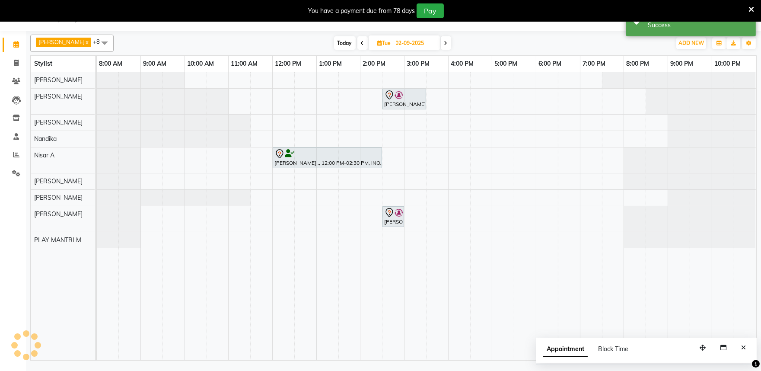
scroll to position [0, 0]
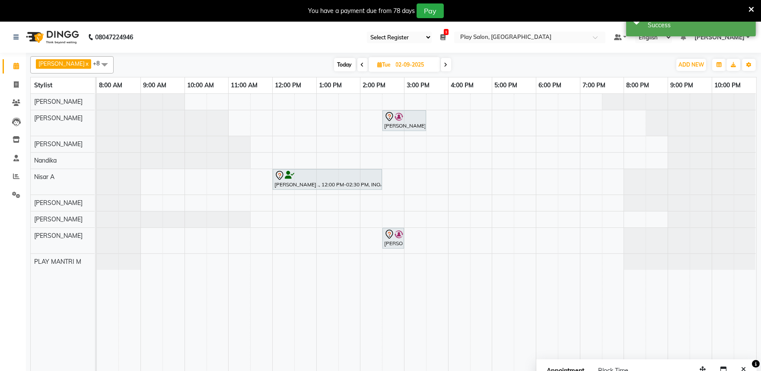
click at [387, 69] on span "[DATE]" at bounding box center [404, 64] width 71 height 15
click at [336, 64] on span "Today" at bounding box center [345, 64] width 22 height 13
type input "[DATE]"
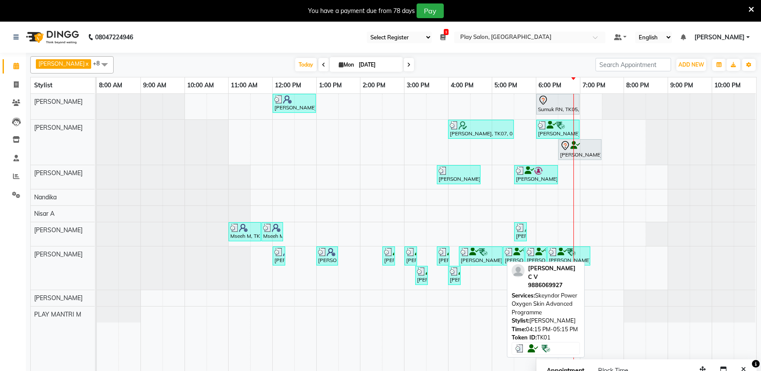
click at [479, 257] on div "[PERSON_NAME] C V, TK01, 04:15 PM-05:15 PM, Skeyndor Power Oxygen Skin Advanced…" at bounding box center [481, 256] width 42 height 16
select select "3"
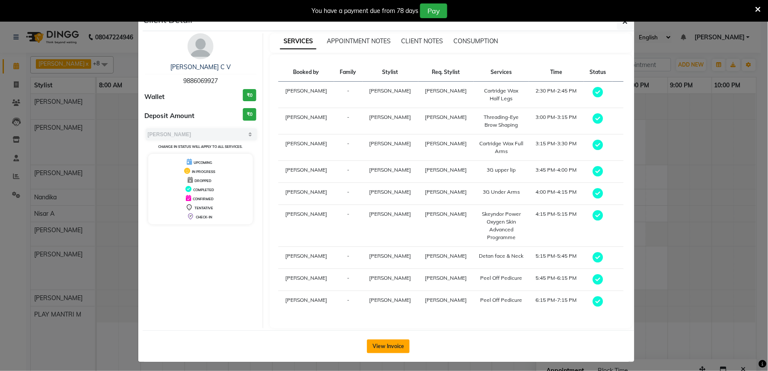
click at [391, 339] on button "View Invoice" at bounding box center [388, 346] width 43 height 14
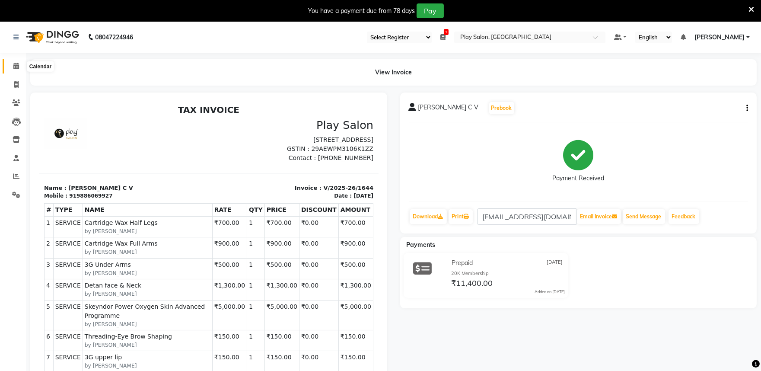
click at [14, 65] on icon at bounding box center [16, 66] width 6 height 6
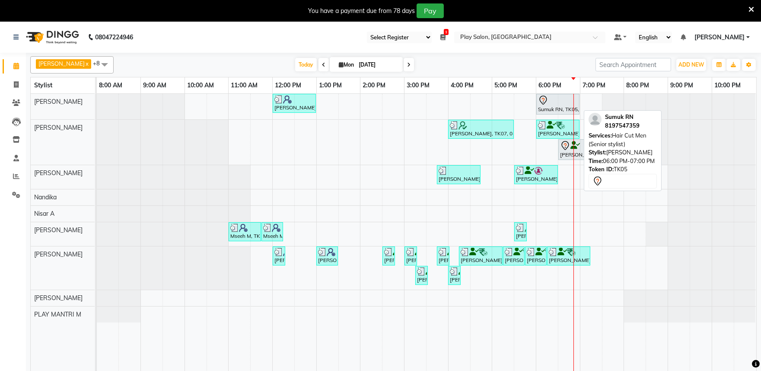
click at [551, 103] on div at bounding box center [558, 100] width 40 height 10
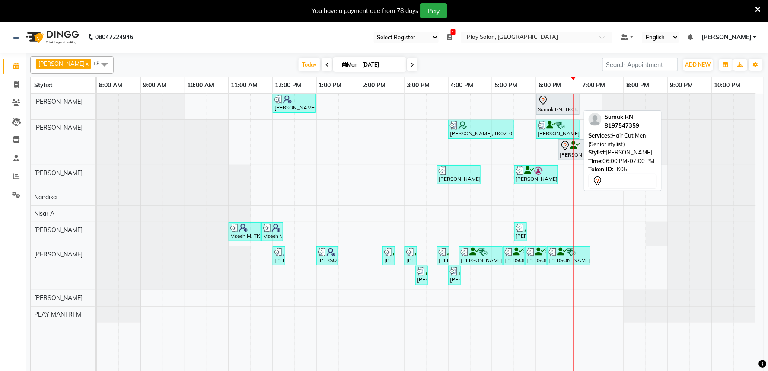
select select "7"
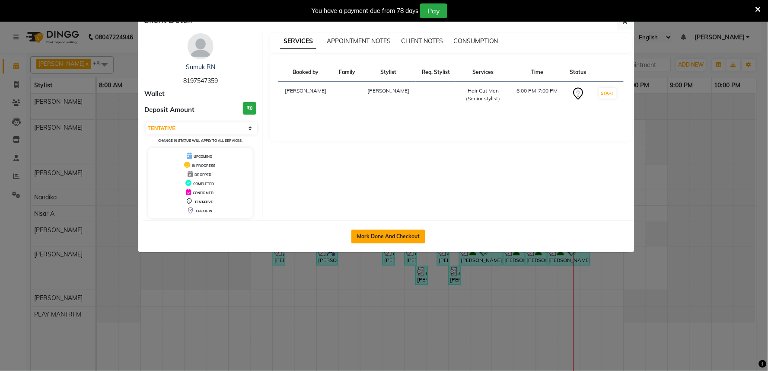
click at [390, 237] on button "Mark Done And Checkout" at bounding box center [388, 237] width 74 height 14
select select "service"
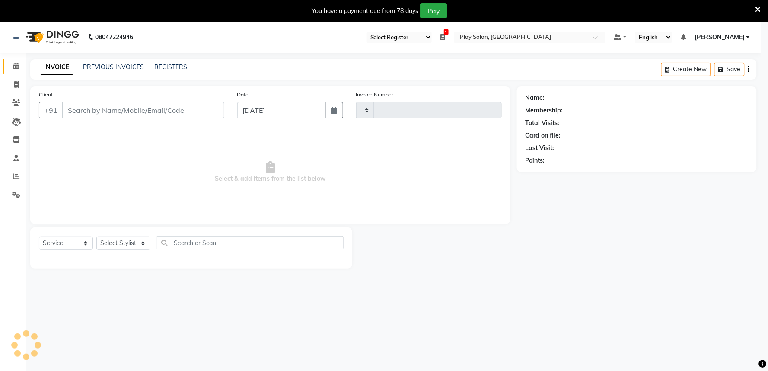
type input "1646"
select select "8352"
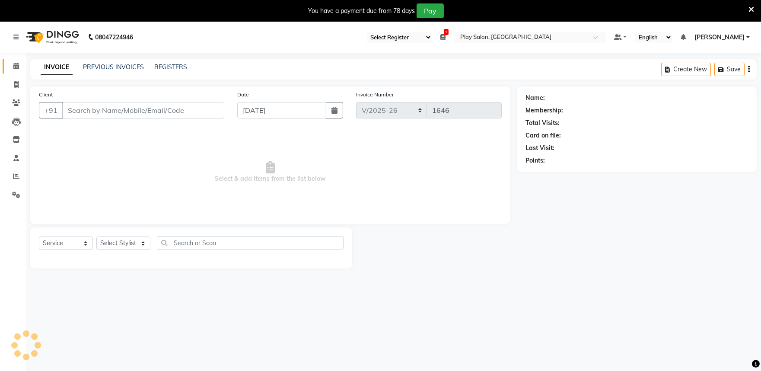
type input "8197547359"
select select "81325"
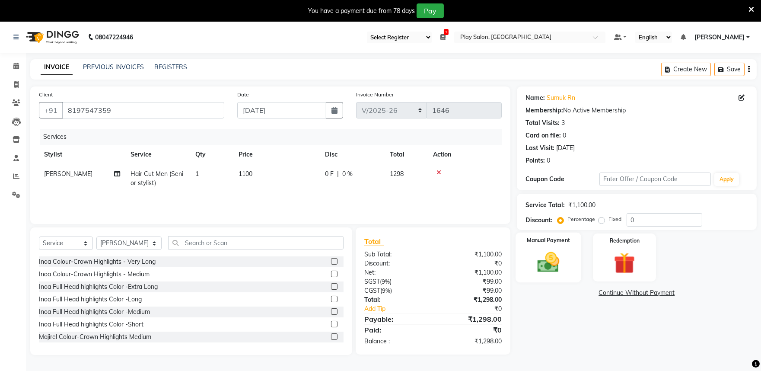
click at [565, 254] on img at bounding box center [548, 262] width 36 height 26
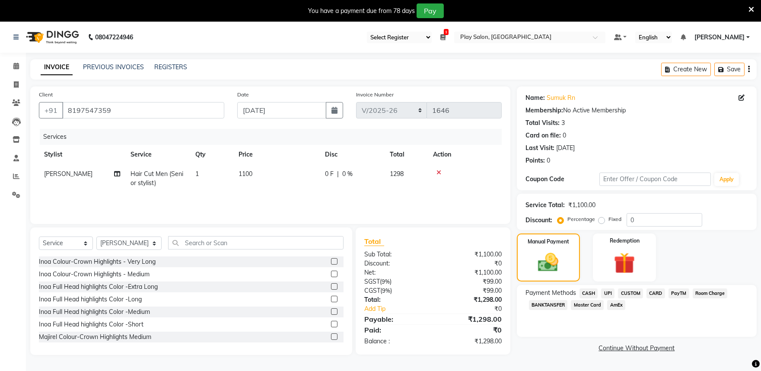
click at [677, 293] on span "PayTM" at bounding box center [679, 293] width 21 height 10
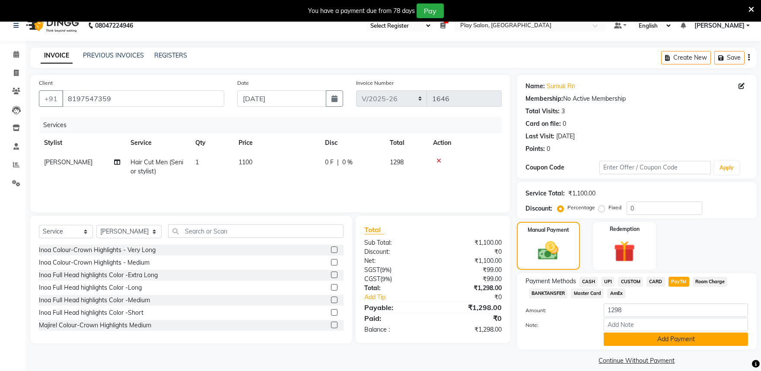
scroll to position [22, 0]
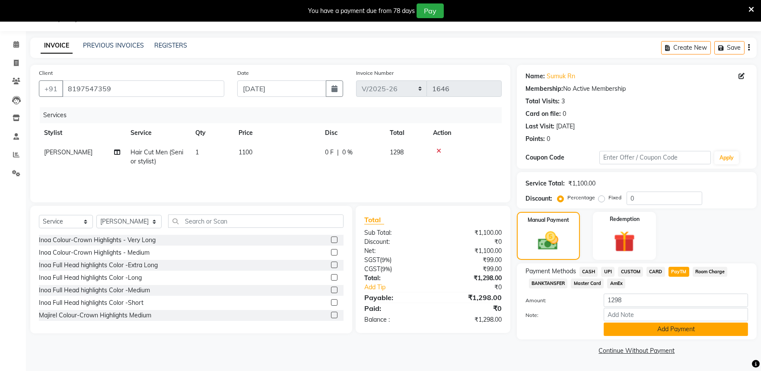
click at [684, 329] on button "Add Payment" at bounding box center [676, 328] width 144 height 13
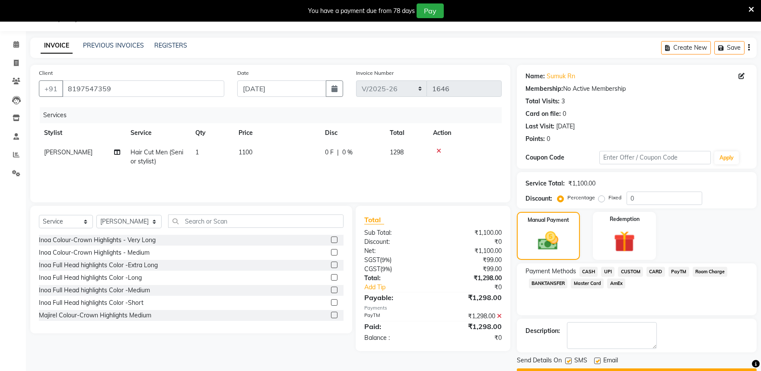
scroll to position [45, 0]
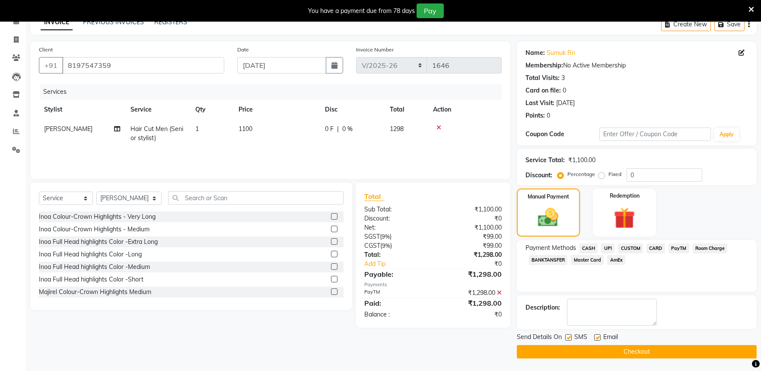
click at [638, 351] on button "Checkout" at bounding box center [637, 351] width 240 height 13
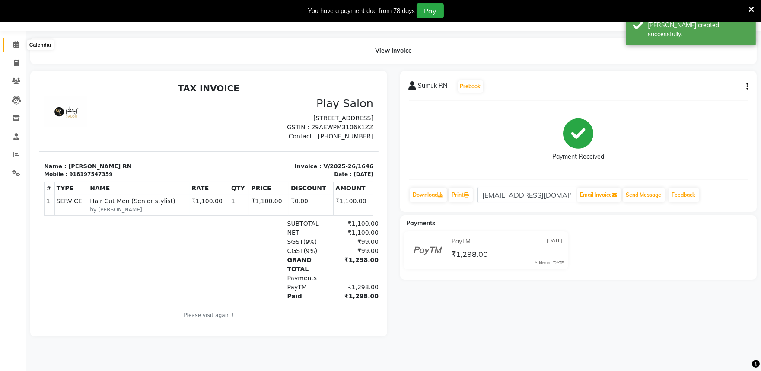
click at [17, 42] on icon at bounding box center [16, 44] width 6 height 6
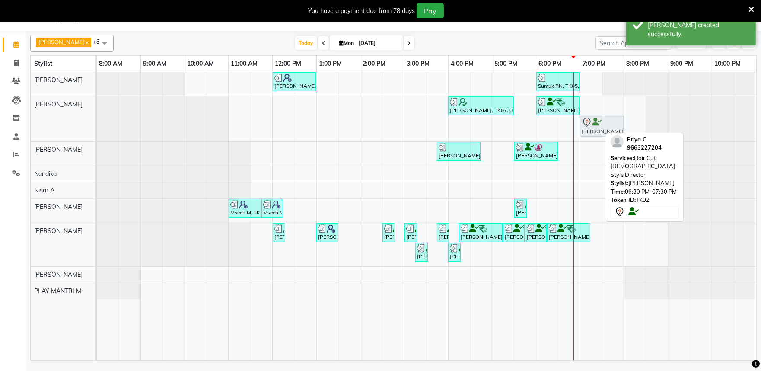
drag, startPoint x: 587, startPoint y: 131, endPoint x: 609, endPoint y: 125, distance: 23.2
click at [97, 125] on div "[PERSON_NAME], TK07, 04:00 PM-05:30 PM, INOA Root Touch-Up Long [PERSON_NAME], …" at bounding box center [97, 118] width 0 height 45
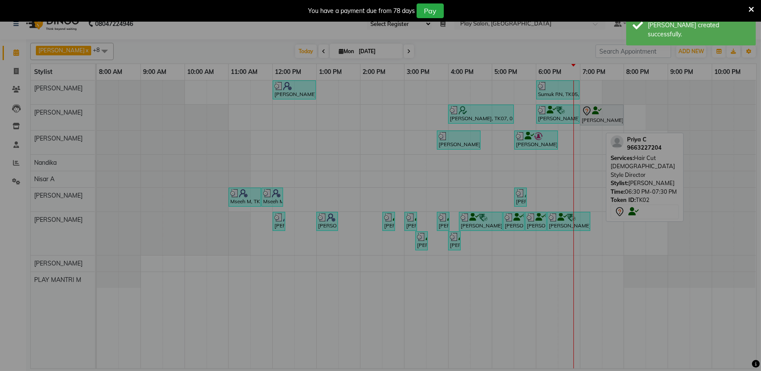
scroll to position [13, 0]
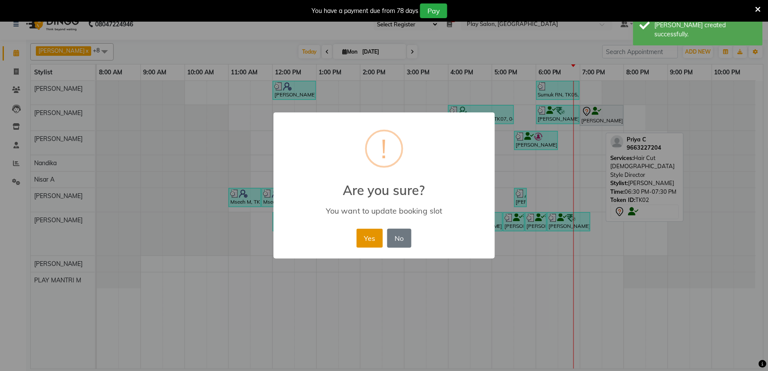
click at [370, 240] on button "Yes" at bounding box center [370, 238] width 26 height 19
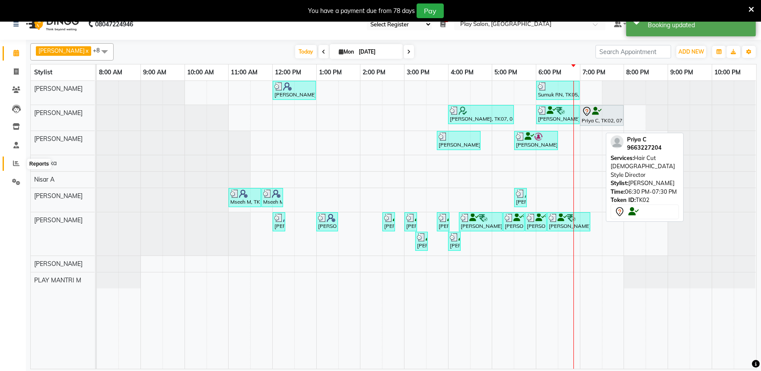
click at [14, 163] on icon at bounding box center [16, 163] width 6 height 6
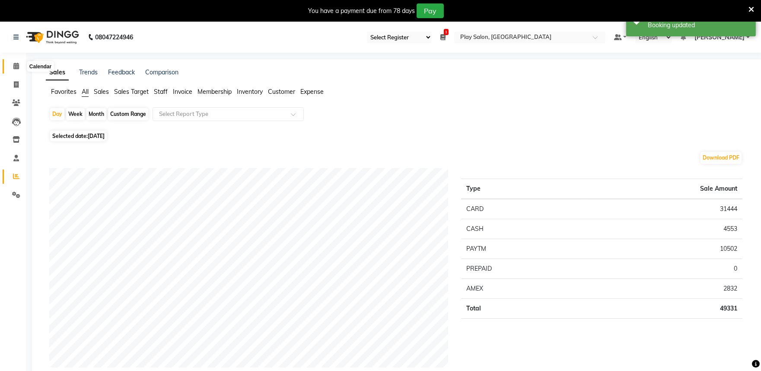
click at [18, 65] on icon at bounding box center [16, 66] width 6 height 6
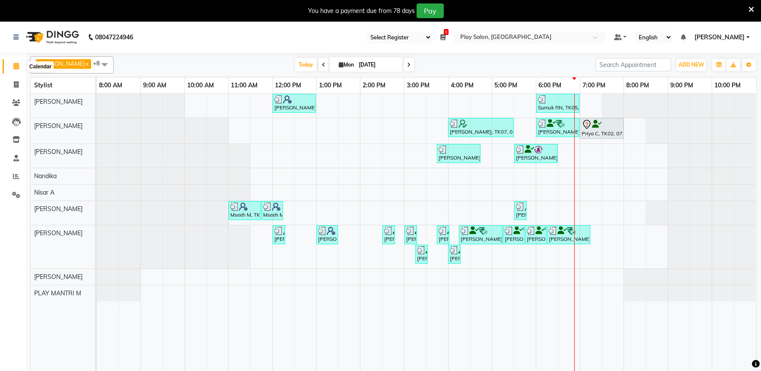
click at [15, 68] on icon at bounding box center [16, 66] width 6 height 6
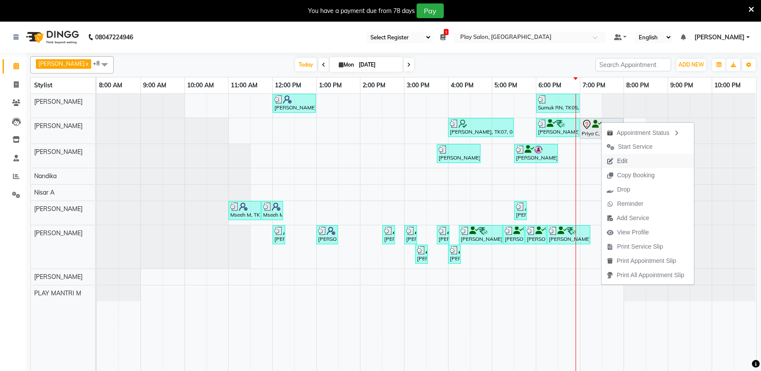
click at [623, 161] on span "Edit" at bounding box center [622, 160] width 10 height 9
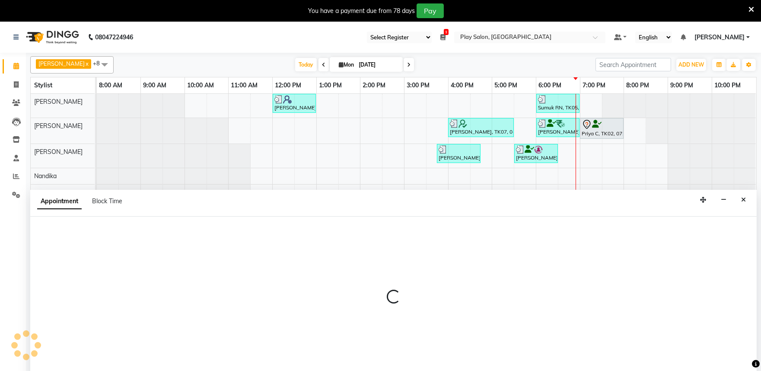
scroll to position [22, 0]
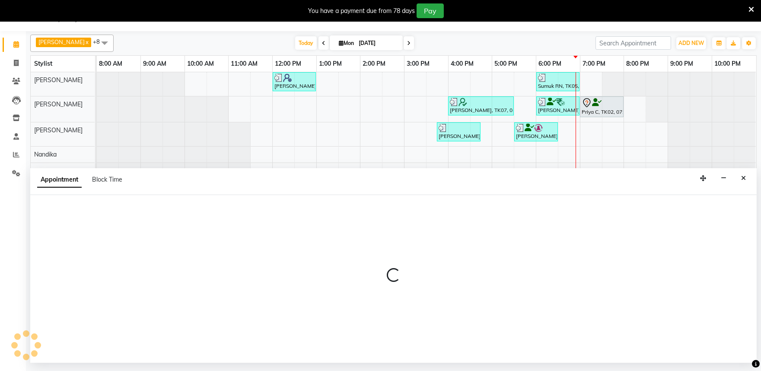
select select "tentative"
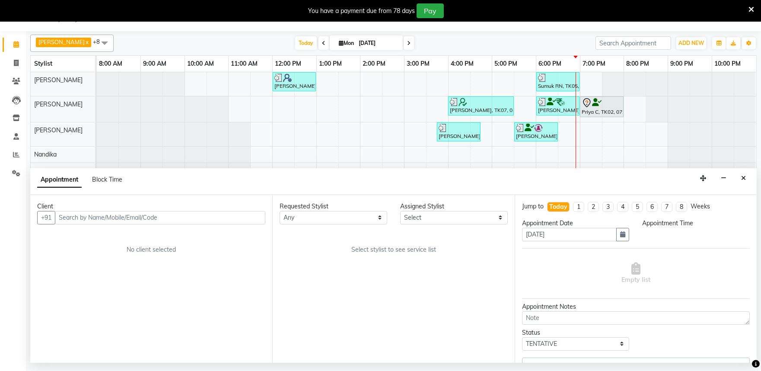
select select "1140"
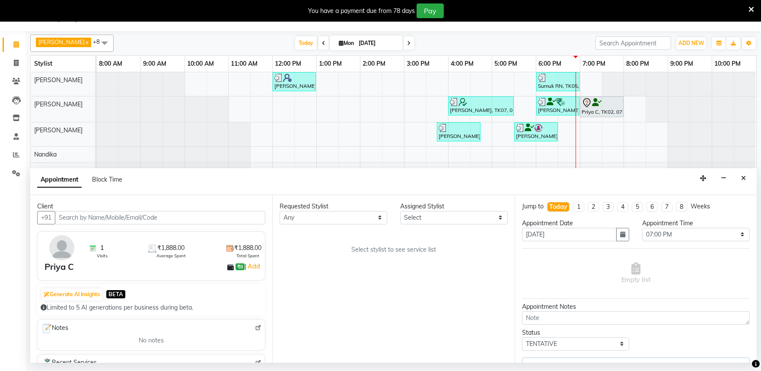
select select "82212"
select select "4213"
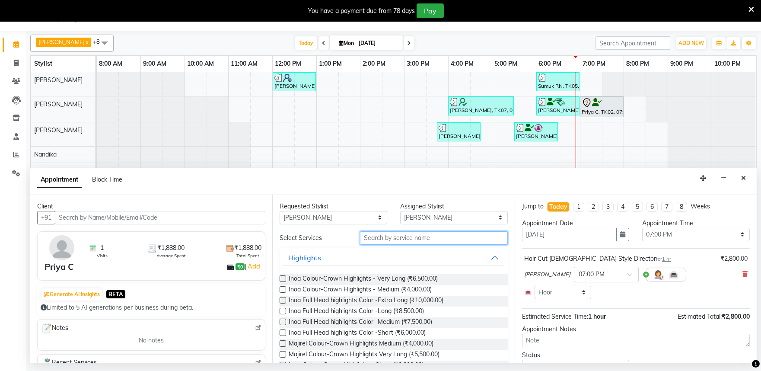
click at [386, 240] on input "text" at bounding box center [434, 237] width 148 height 13
click at [743, 274] on icon at bounding box center [745, 274] width 5 height 6
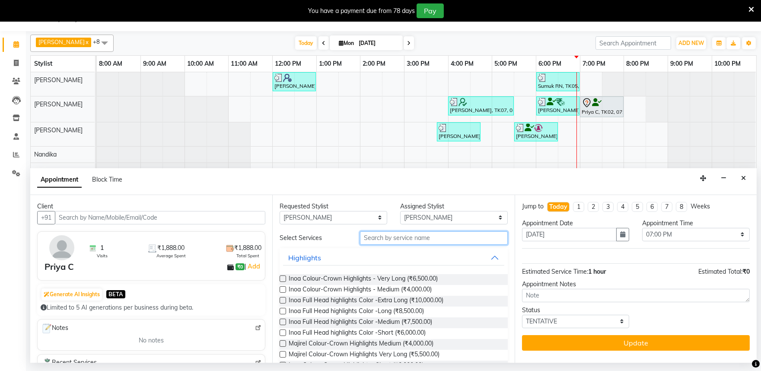
click at [402, 240] on input "text" at bounding box center [434, 237] width 148 height 13
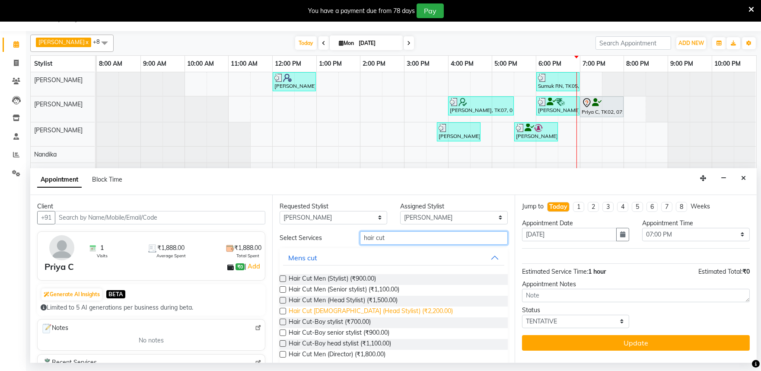
scroll to position [48, 0]
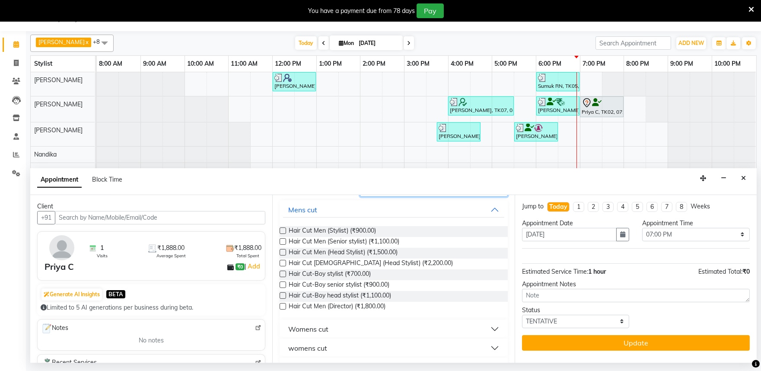
type input "hair cut"
click at [318, 348] on div "womens cut" at bounding box center [307, 348] width 39 height 10
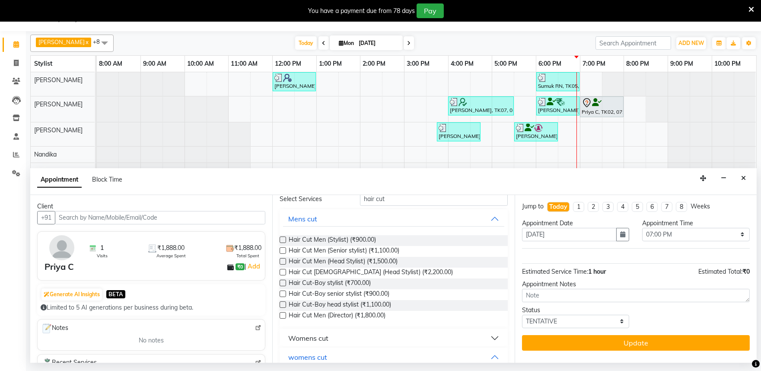
scroll to position [35, 0]
click at [281, 274] on label at bounding box center [283, 275] width 6 height 6
click at [281, 274] on input "checkbox" at bounding box center [283, 277] width 6 height 6
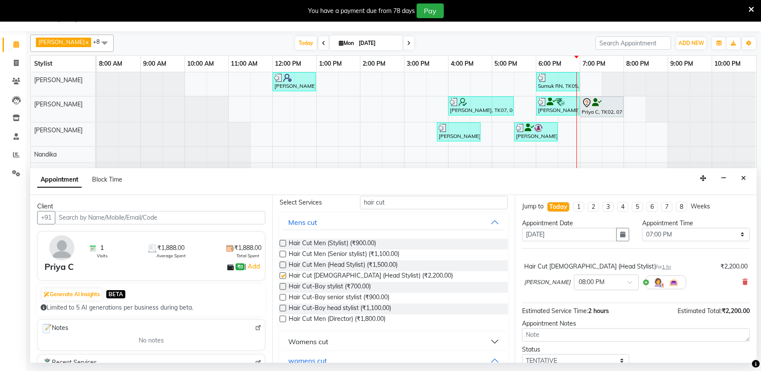
checkbox input "false"
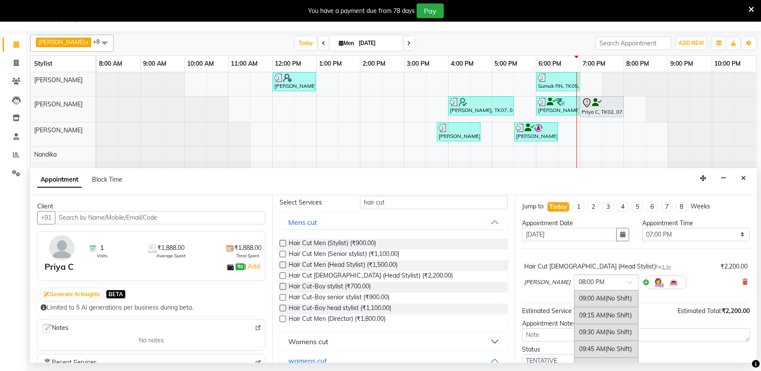
click at [610, 286] on input "text" at bounding box center [598, 281] width 38 height 9
click at [594, 327] on div "07:00 PM" at bounding box center [606, 330] width 64 height 16
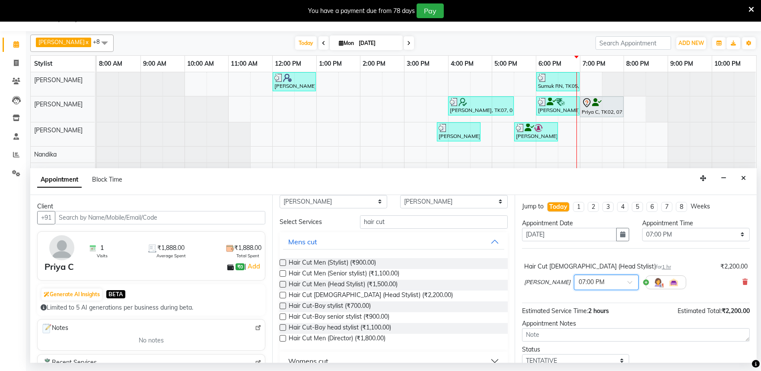
scroll to position [0, 0]
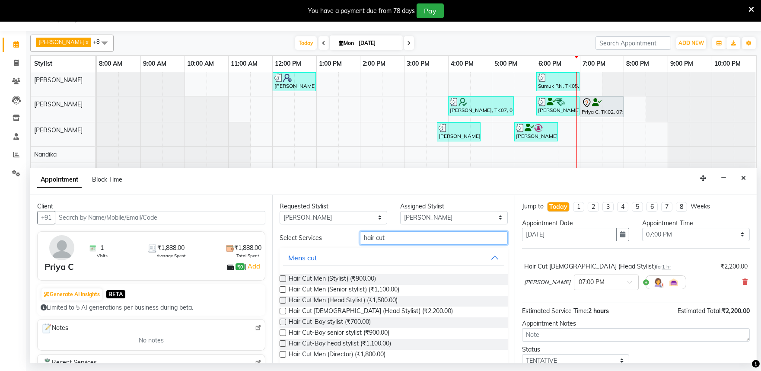
click at [401, 238] on input "hair cut" at bounding box center [434, 237] width 148 height 13
type input "h"
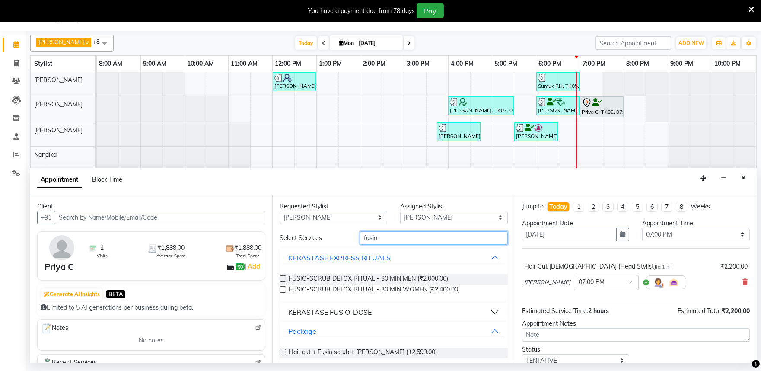
type input "fusio"
click at [285, 290] on label at bounding box center [283, 289] width 6 height 6
click at [285, 290] on input "checkbox" at bounding box center [283, 290] width 6 height 6
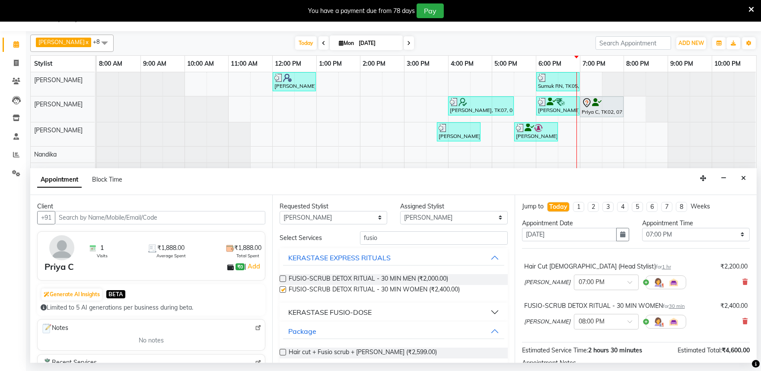
checkbox input "false"
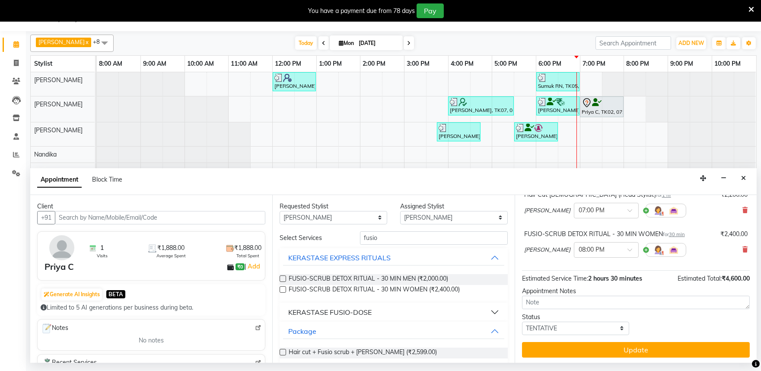
scroll to position [74, 0]
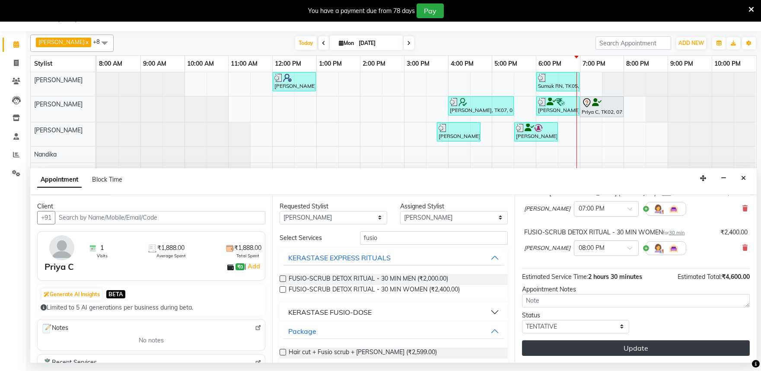
click at [620, 350] on button "Update" at bounding box center [636, 348] width 228 height 16
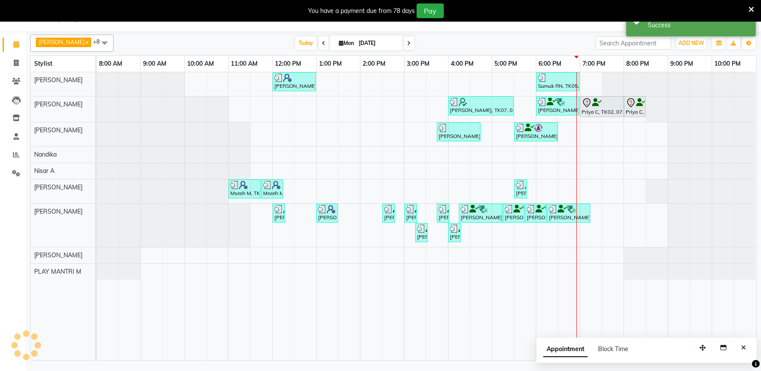
scroll to position [0, 0]
